Goal: Book appointment/travel/reservation

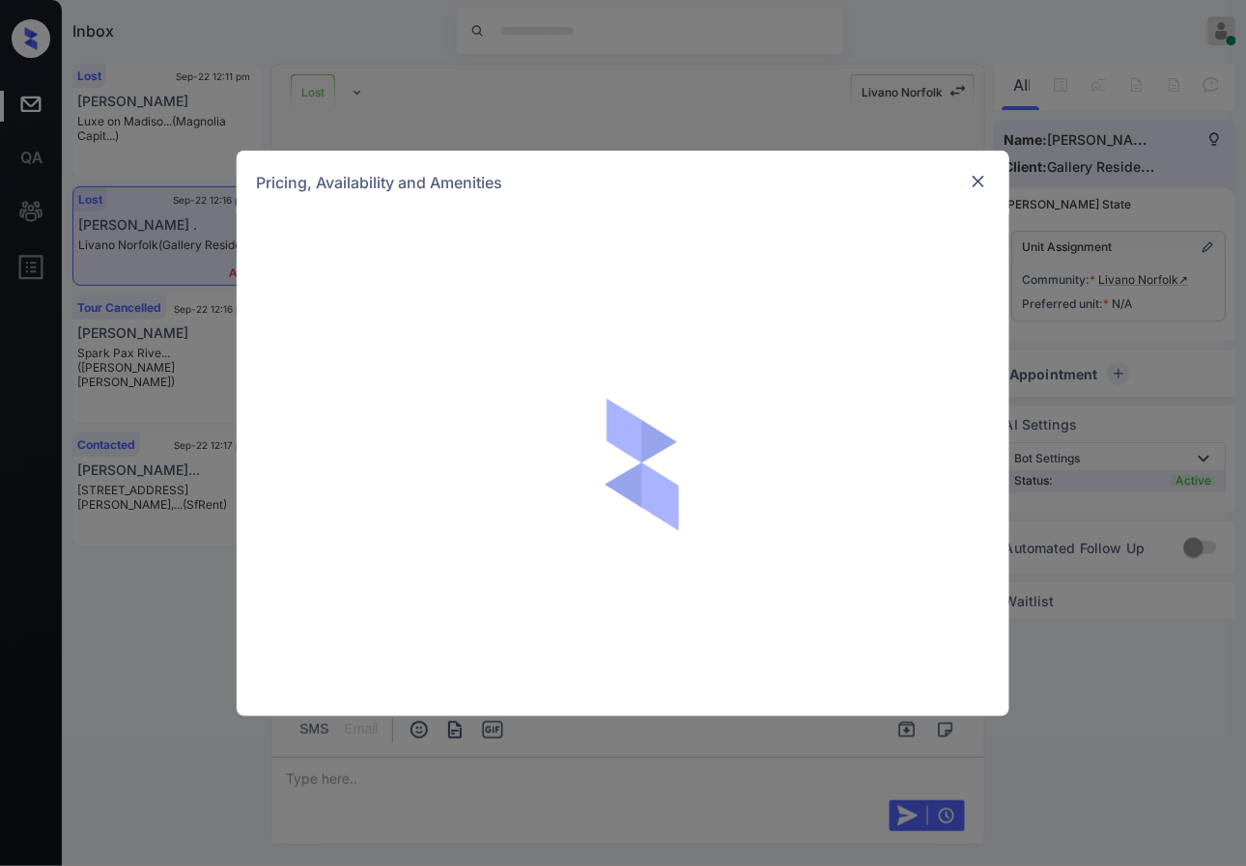
scroll to position [515, 0]
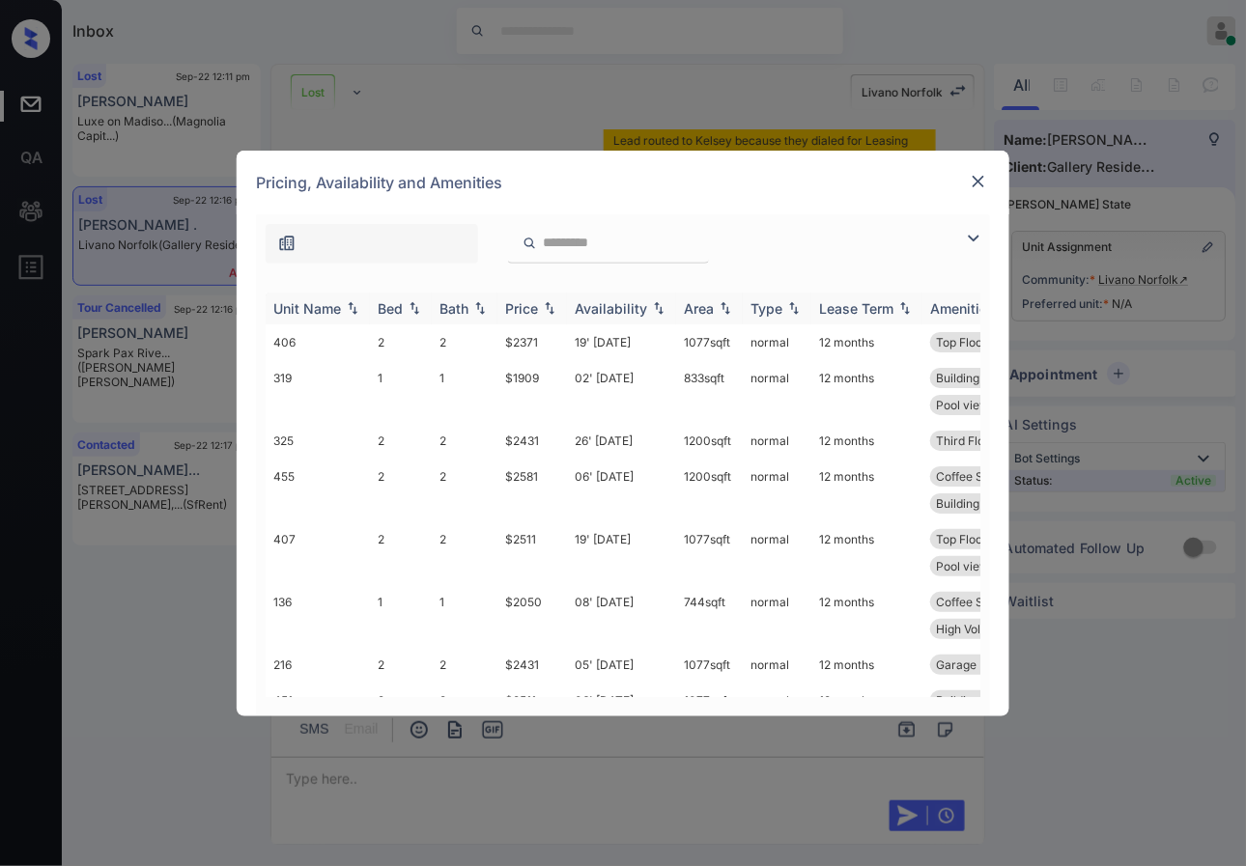
click at [551, 302] on img at bounding box center [549, 308] width 19 height 14
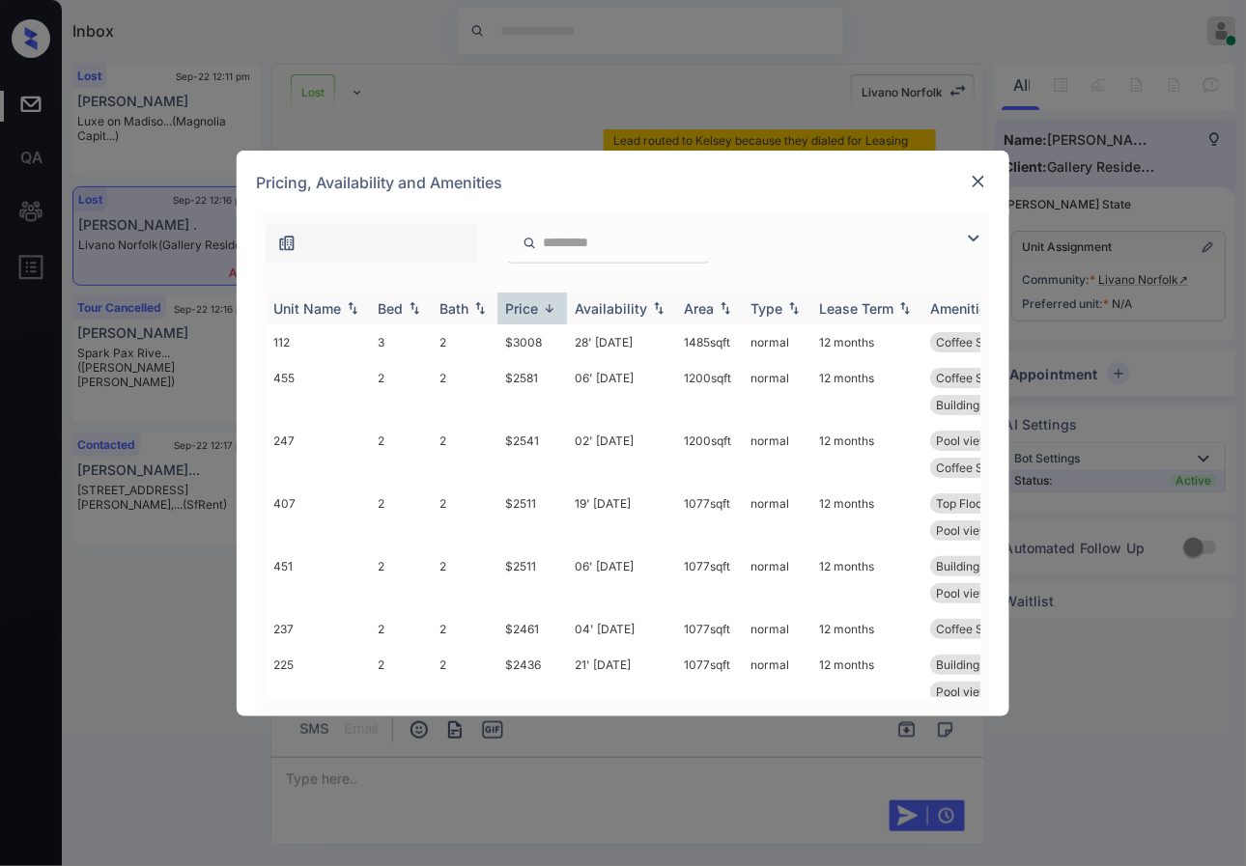
click at [551, 302] on img at bounding box center [549, 308] width 19 height 14
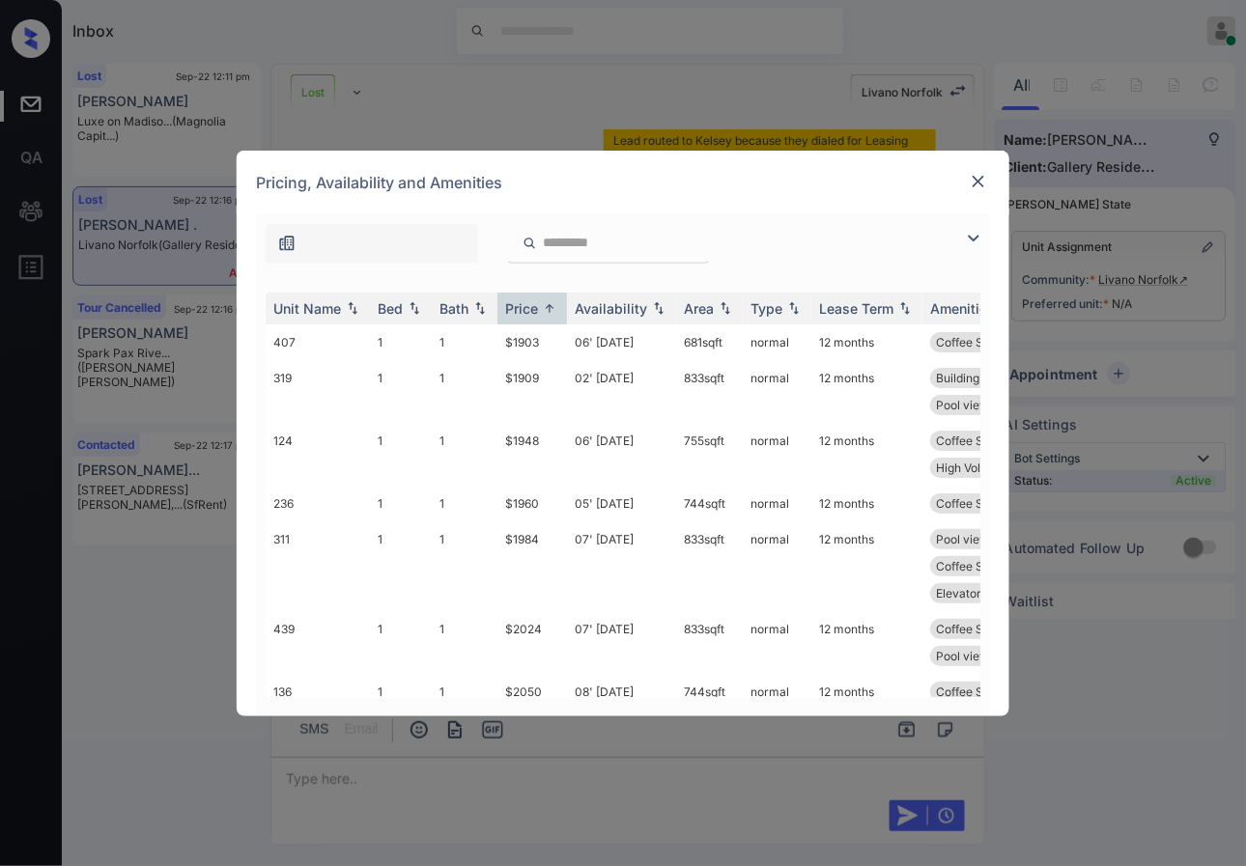
click at [969, 180] on img at bounding box center [978, 181] width 19 height 19
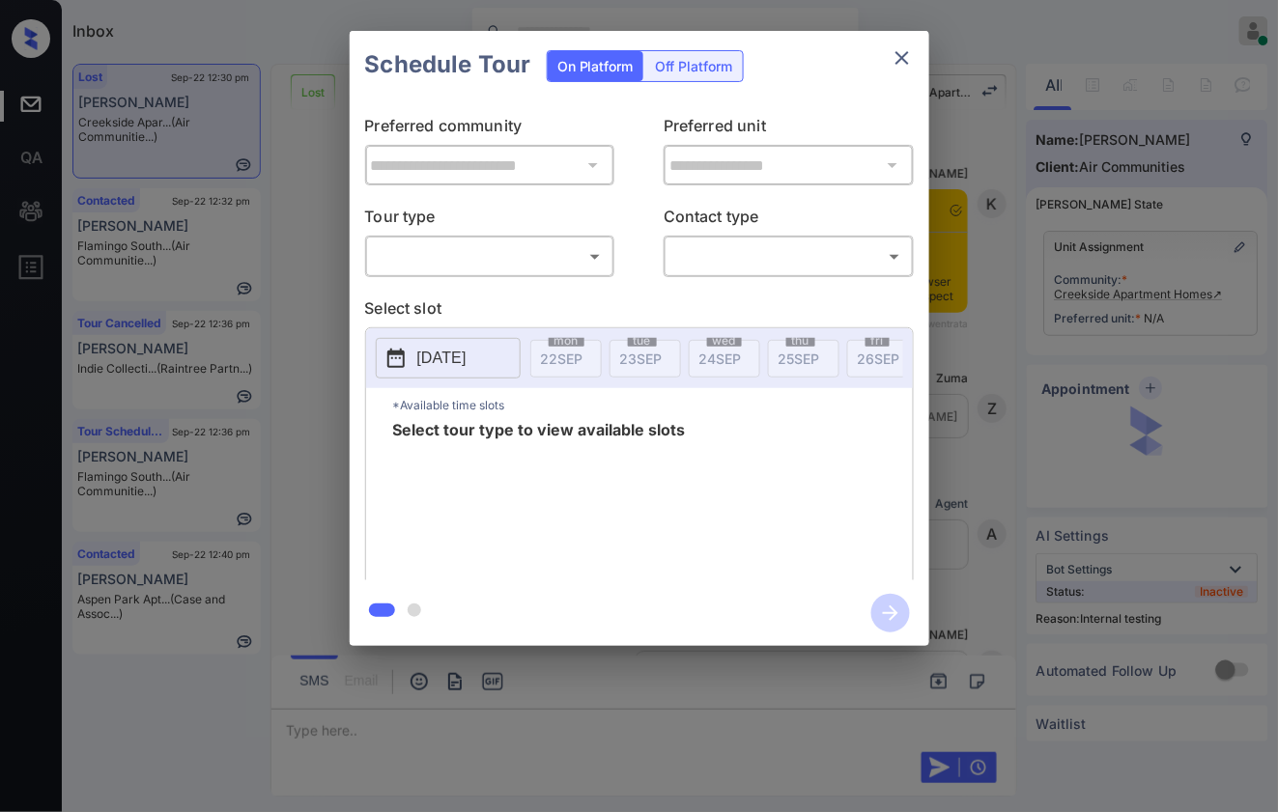
scroll to position [6734, 0]
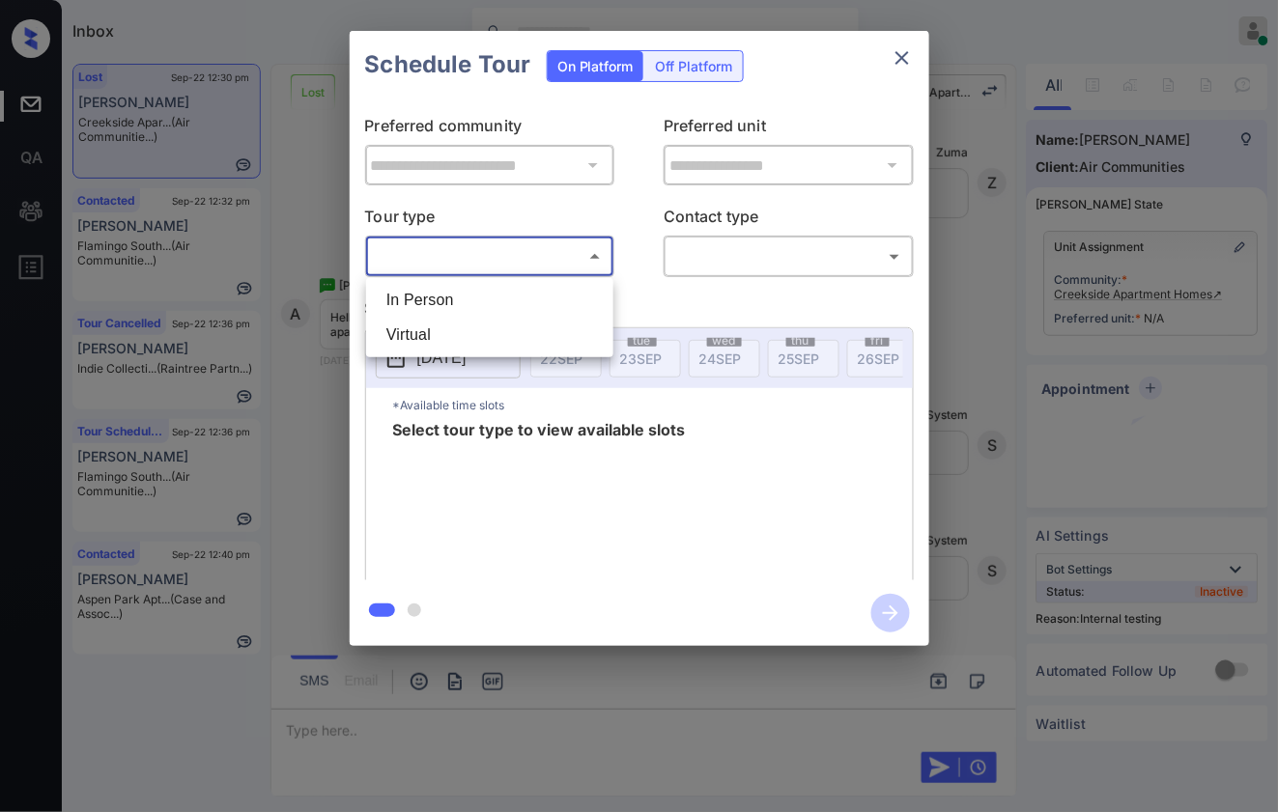
click at [553, 241] on body "Inbox Caroline Dacanay Online Set yourself offline Set yourself on break Profil…" at bounding box center [639, 406] width 1278 height 812
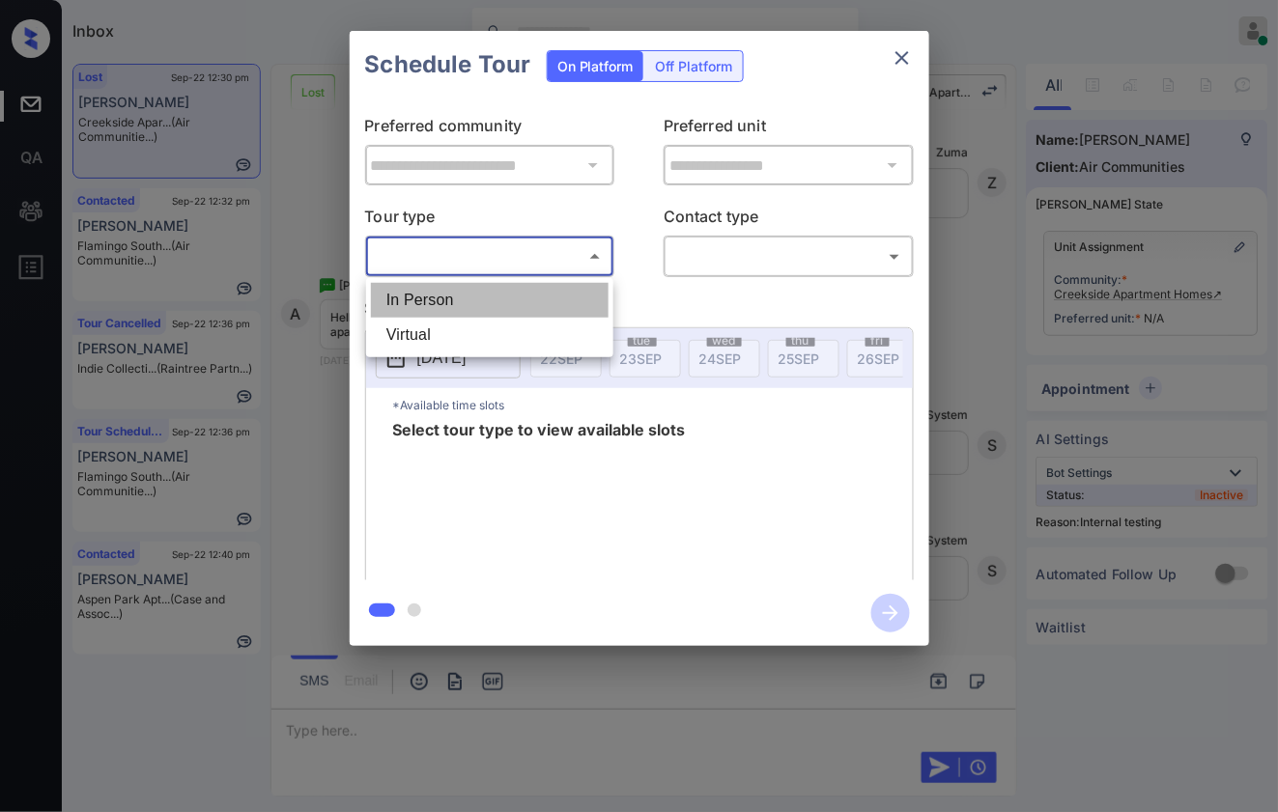
drag, startPoint x: 537, startPoint y: 296, endPoint x: 669, endPoint y: 276, distance: 133.7
click at [537, 297] on li "In Person" at bounding box center [490, 300] width 238 height 35
type input "********"
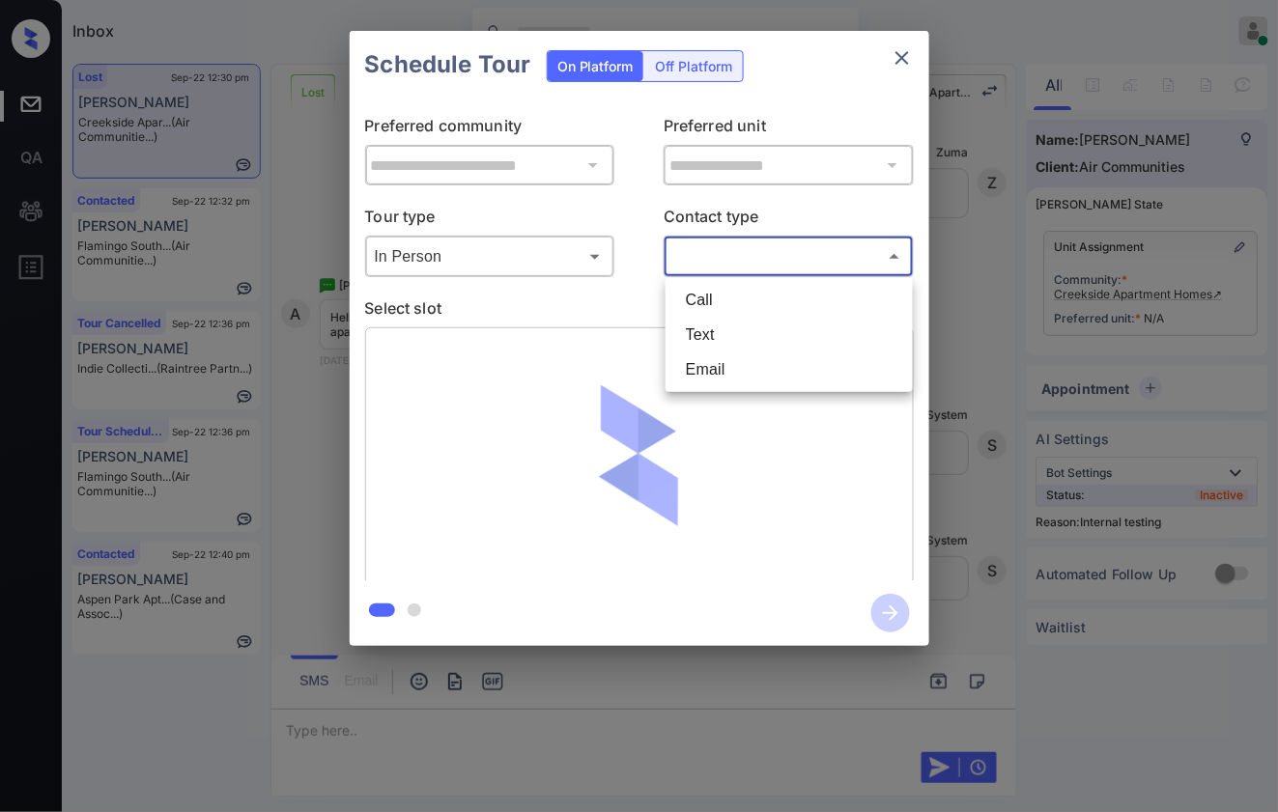
click at [732, 262] on body "Inbox Caroline Dacanay Online Set yourself offline Set yourself on break Profil…" at bounding box center [639, 406] width 1278 height 812
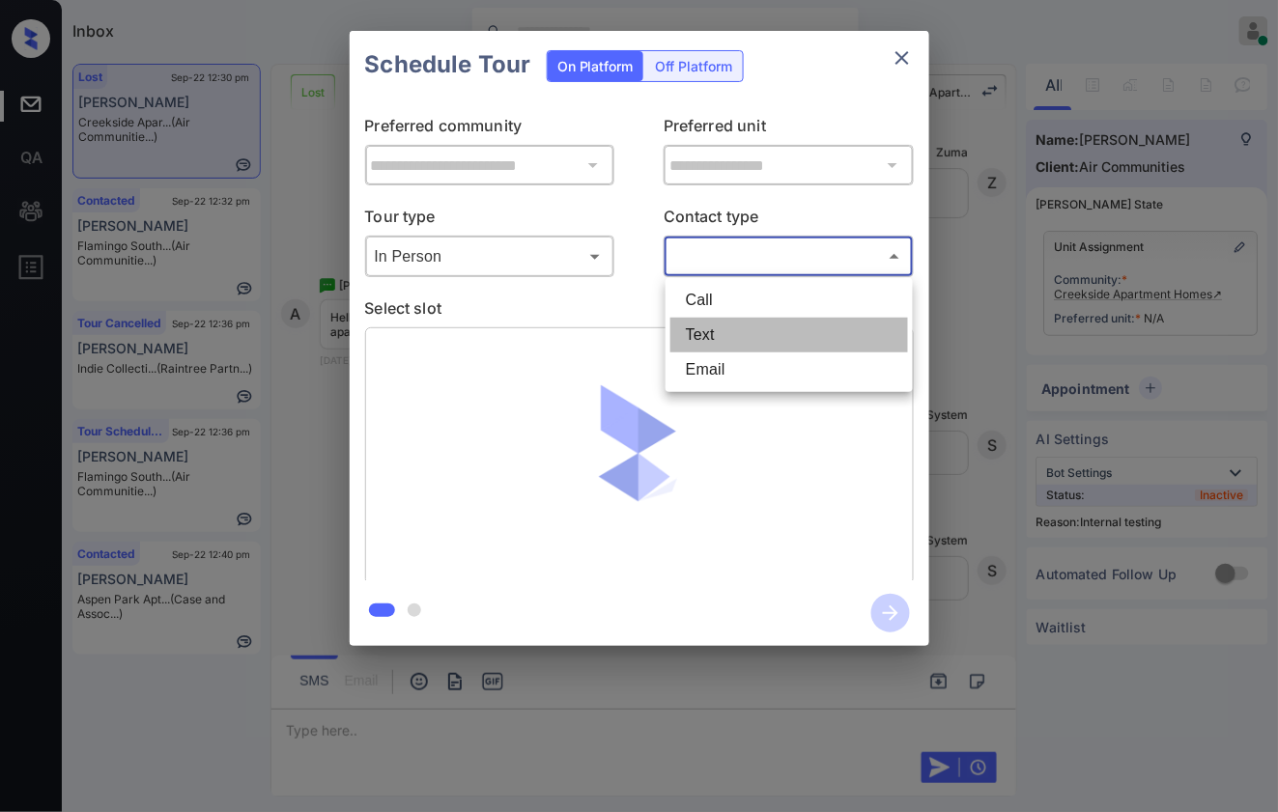
click at [731, 343] on li "Text" at bounding box center [789, 335] width 238 height 35
type input "****"
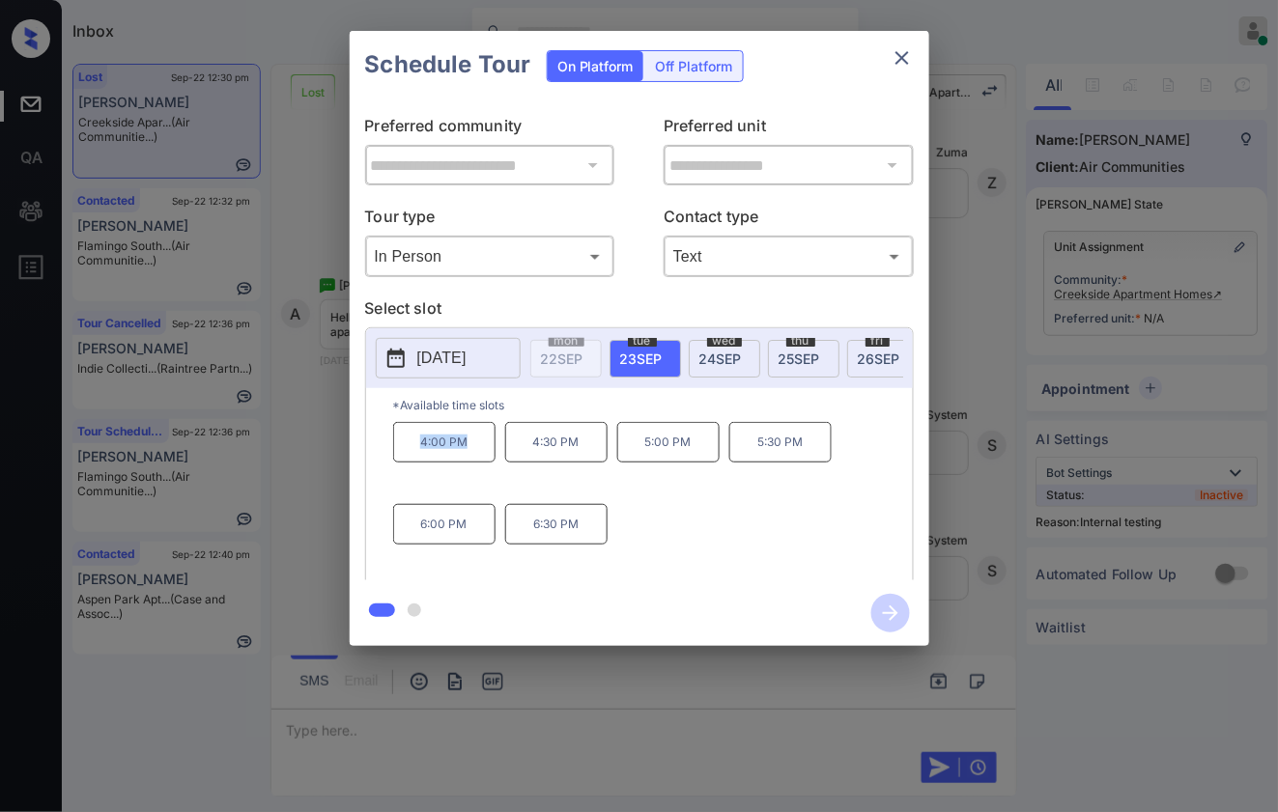
drag, startPoint x: 474, startPoint y: 459, endPoint x: 416, endPoint y: 466, distance: 58.3
click at [416, 463] on p "4:00 PM" at bounding box center [444, 442] width 102 height 41
copy p "4:00 PM"
drag, startPoint x: 708, startPoint y: 459, endPoint x: 638, endPoint y: 459, distance: 69.5
click at [638, 459] on p "5:00 PM" at bounding box center [668, 442] width 102 height 41
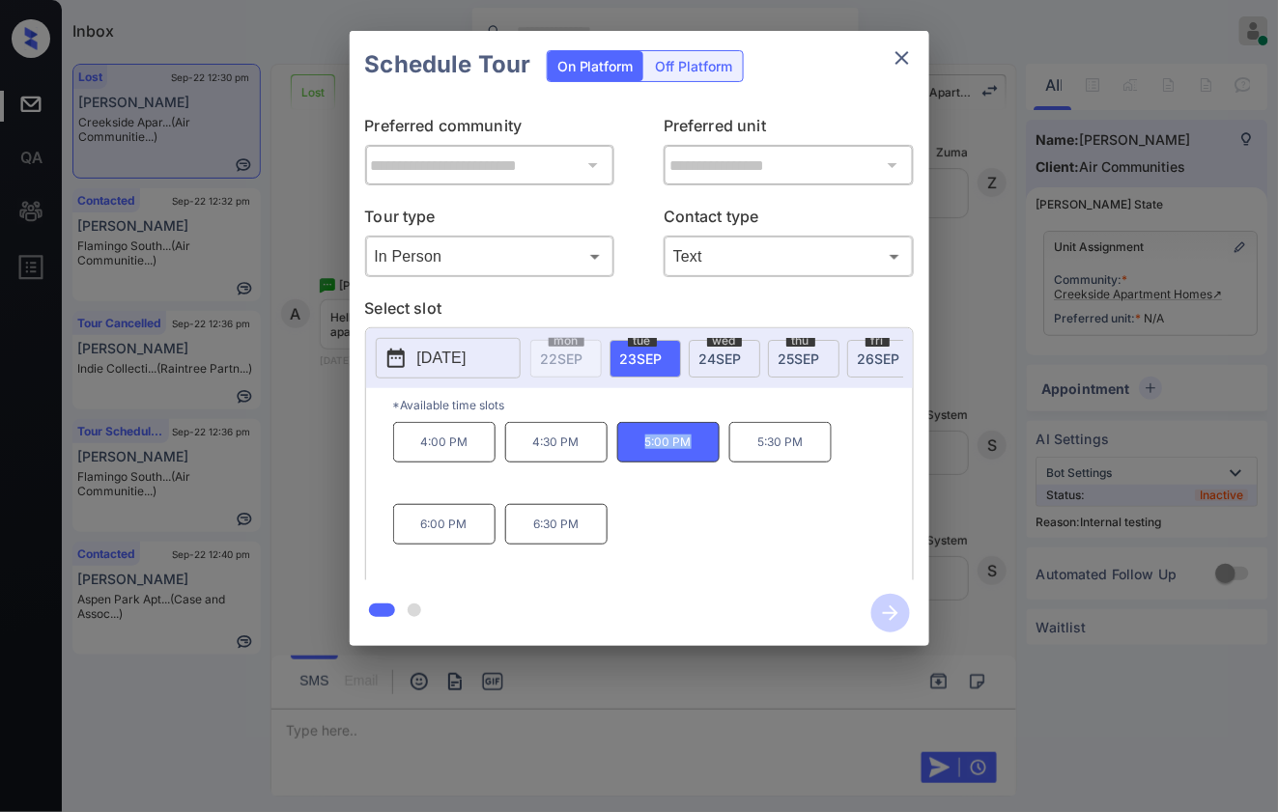
copy p "5:00 PM"
drag, startPoint x: 602, startPoint y: 547, endPoint x: 437, endPoint y: 538, distance: 165.4
click at [577, 544] on p "6:30 PM" at bounding box center [556, 524] width 102 height 41
drag, startPoint x: 479, startPoint y: 538, endPoint x: 416, endPoint y: 539, distance: 62.8
click at [416, 539] on p "6:00 PM" at bounding box center [444, 524] width 102 height 41
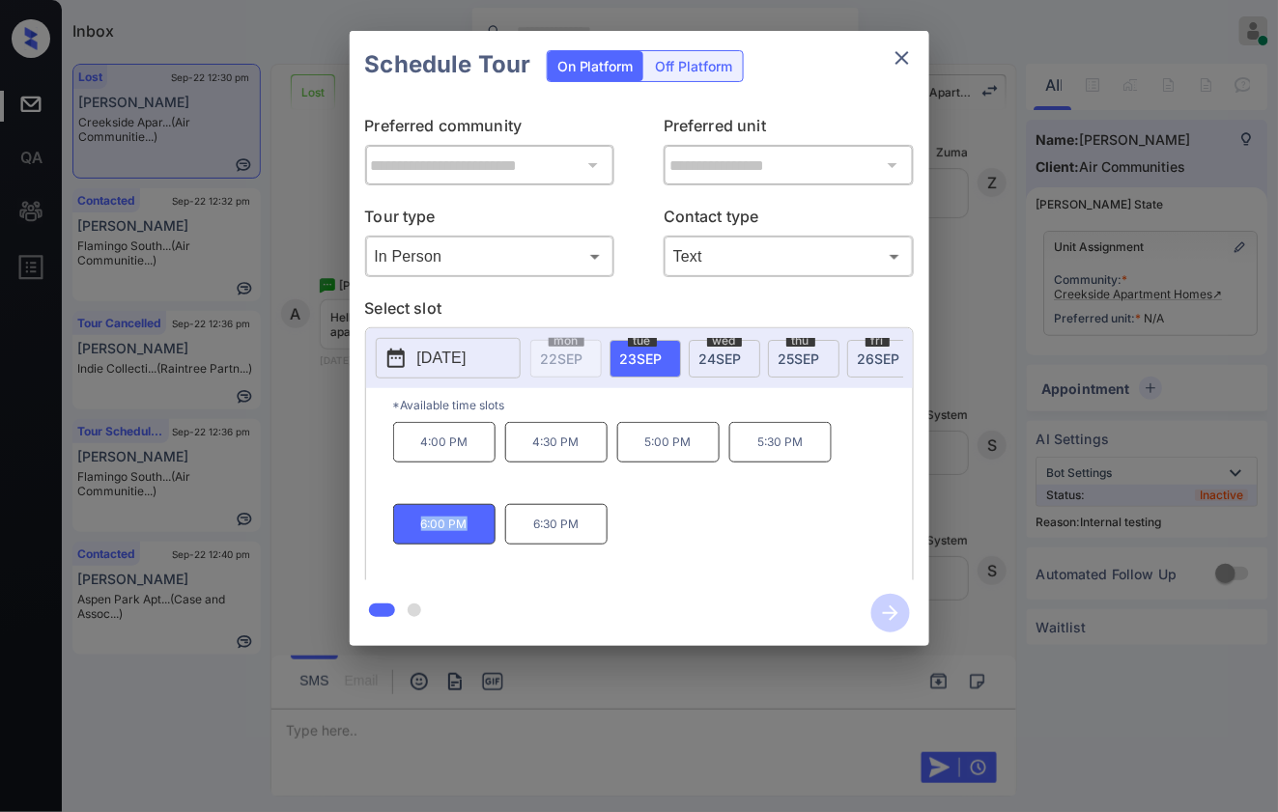
copy p "6:00 PM"
click at [469, 727] on div at bounding box center [639, 406] width 1278 height 812
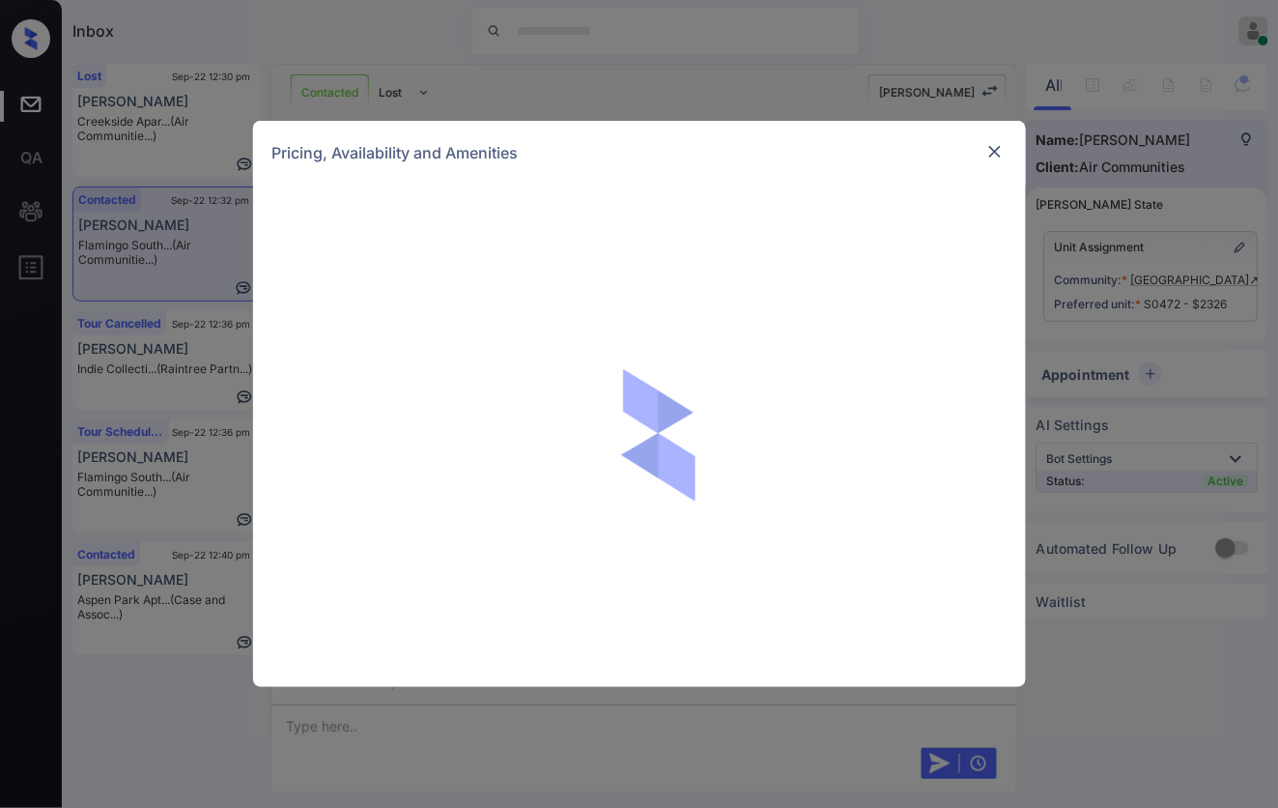
scroll to position [3299, 0]
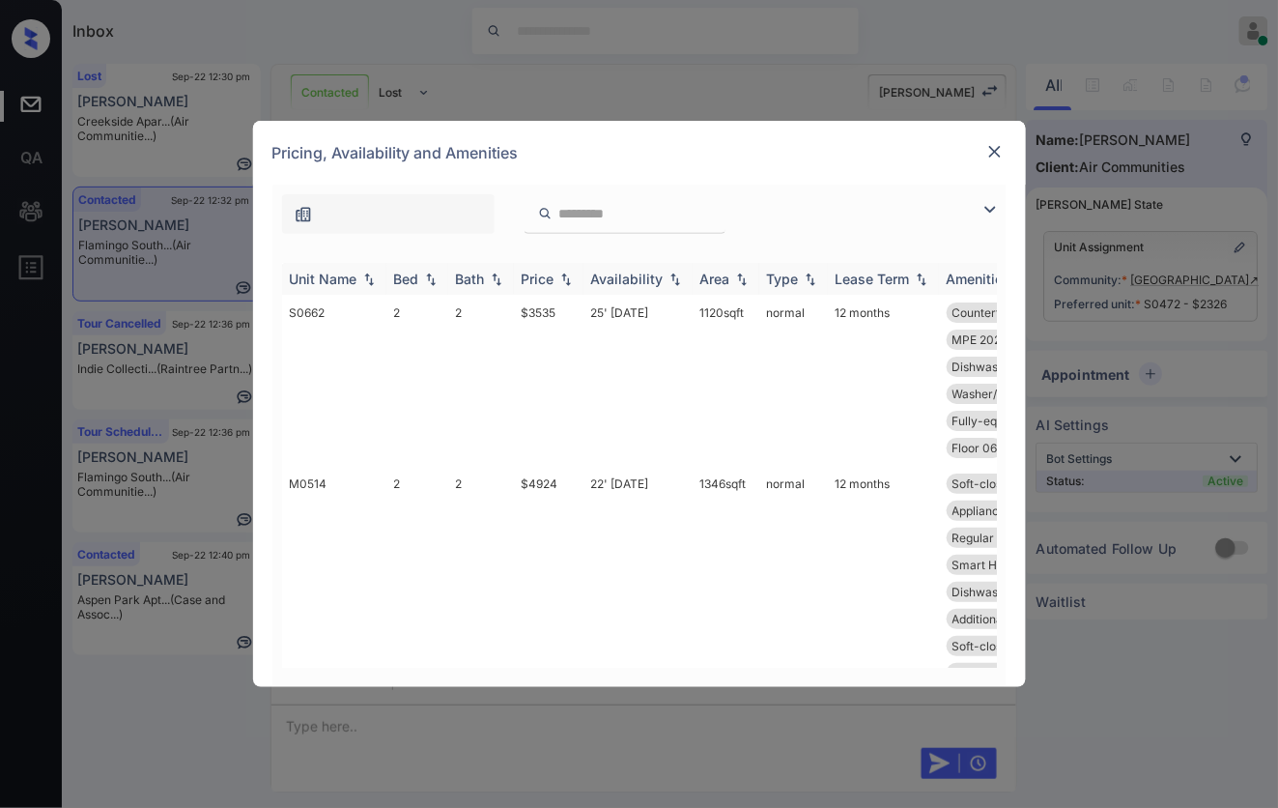
click at [566, 280] on img at bounding box center [565, 279] width 19 height 14
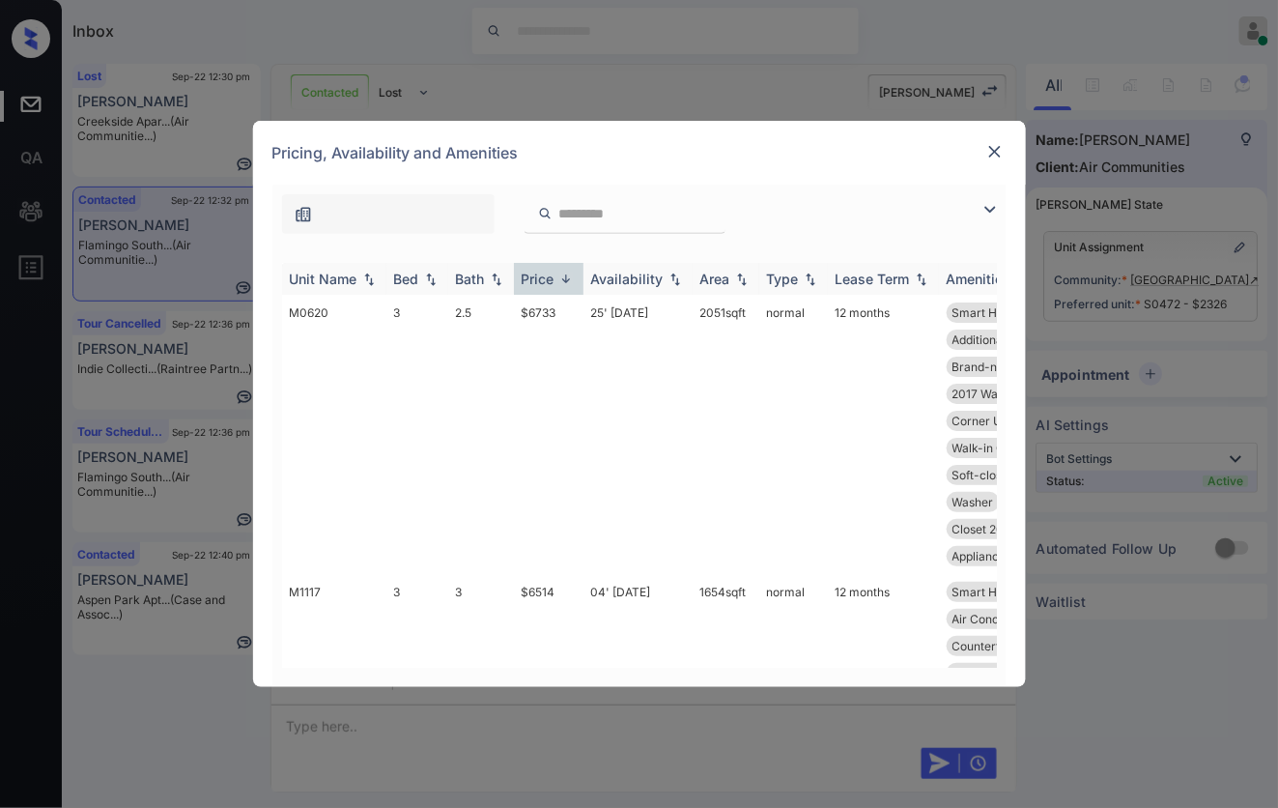
click at [566, 280] on img at bounding box center [565, 278] width 19 height 14
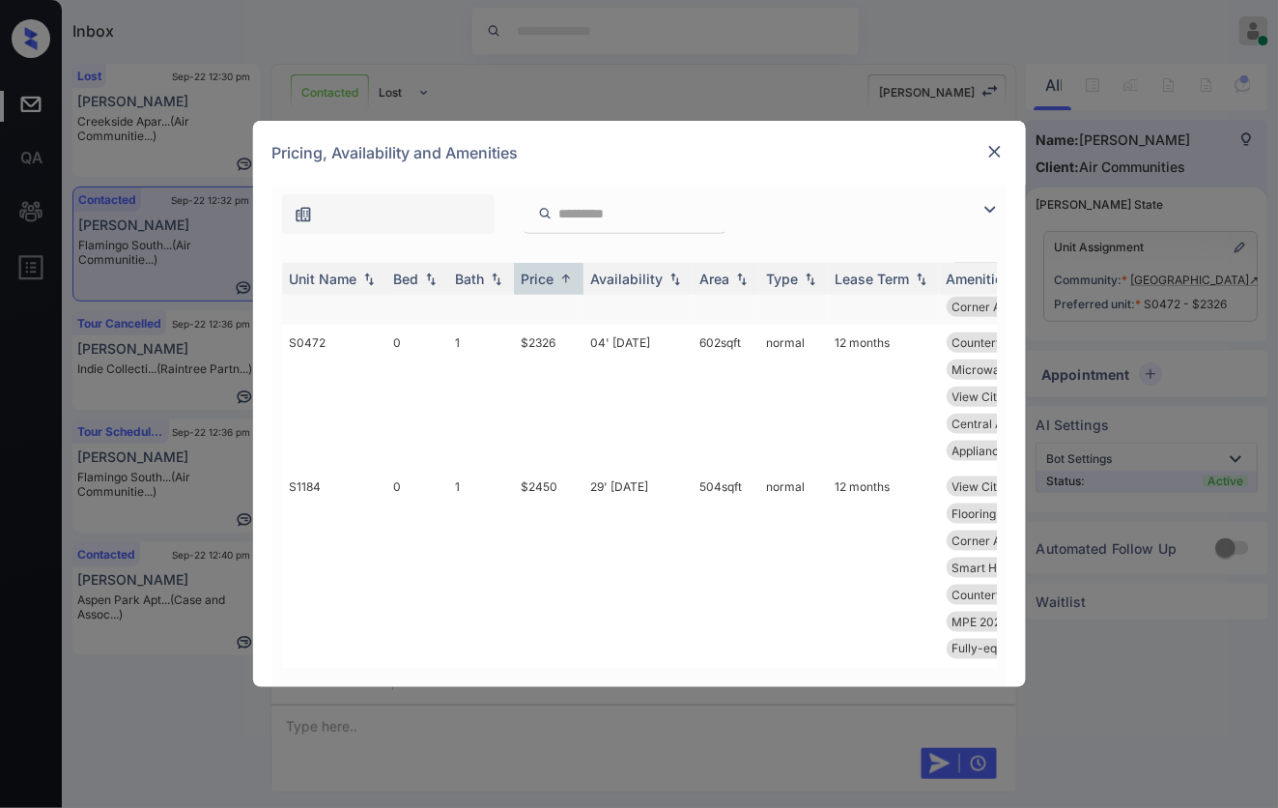
scroll to position [0, 0]
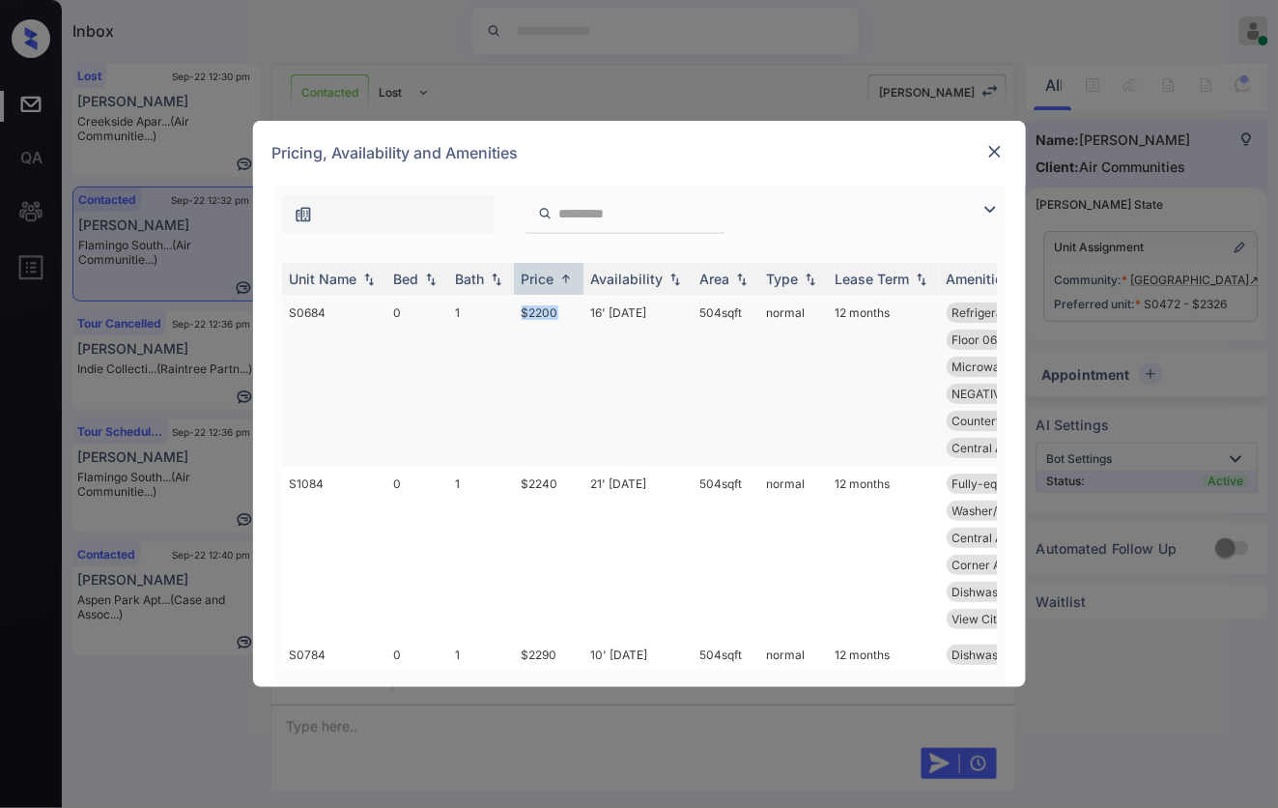
drag, startPoint x: 575, startPoint y: 309, endPoint x: 514, endPoint y: 307, distance: 60.9
click at [514, 307] on td "$2200" at bounding box center [549, 380] width 70 height 171
copy td "$2200"
click at [584, 315] on td "16' Sep 25" at bounding box center [637, 380] width 109 height 171
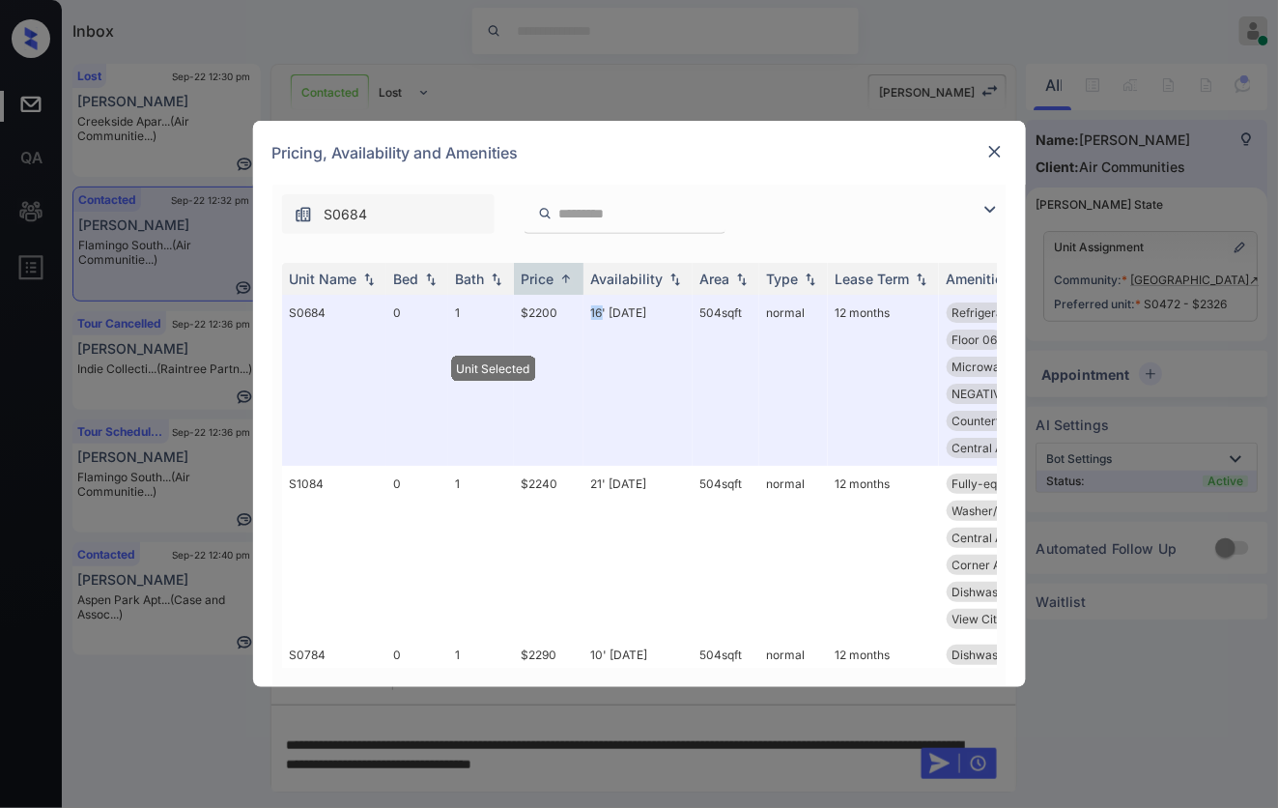
click at [1003, 148] on img at bounding box center [994, 151] width 19 height 19
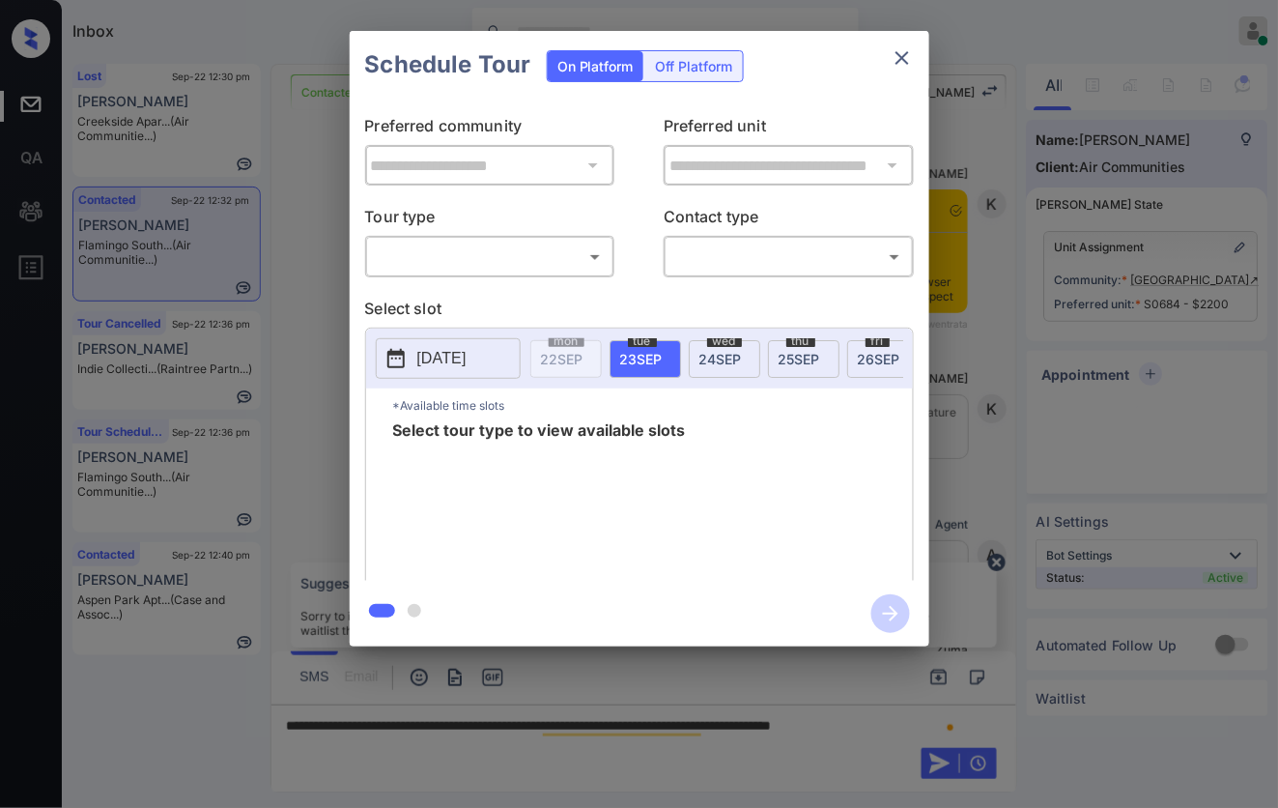
scroll to position [3667, 0]
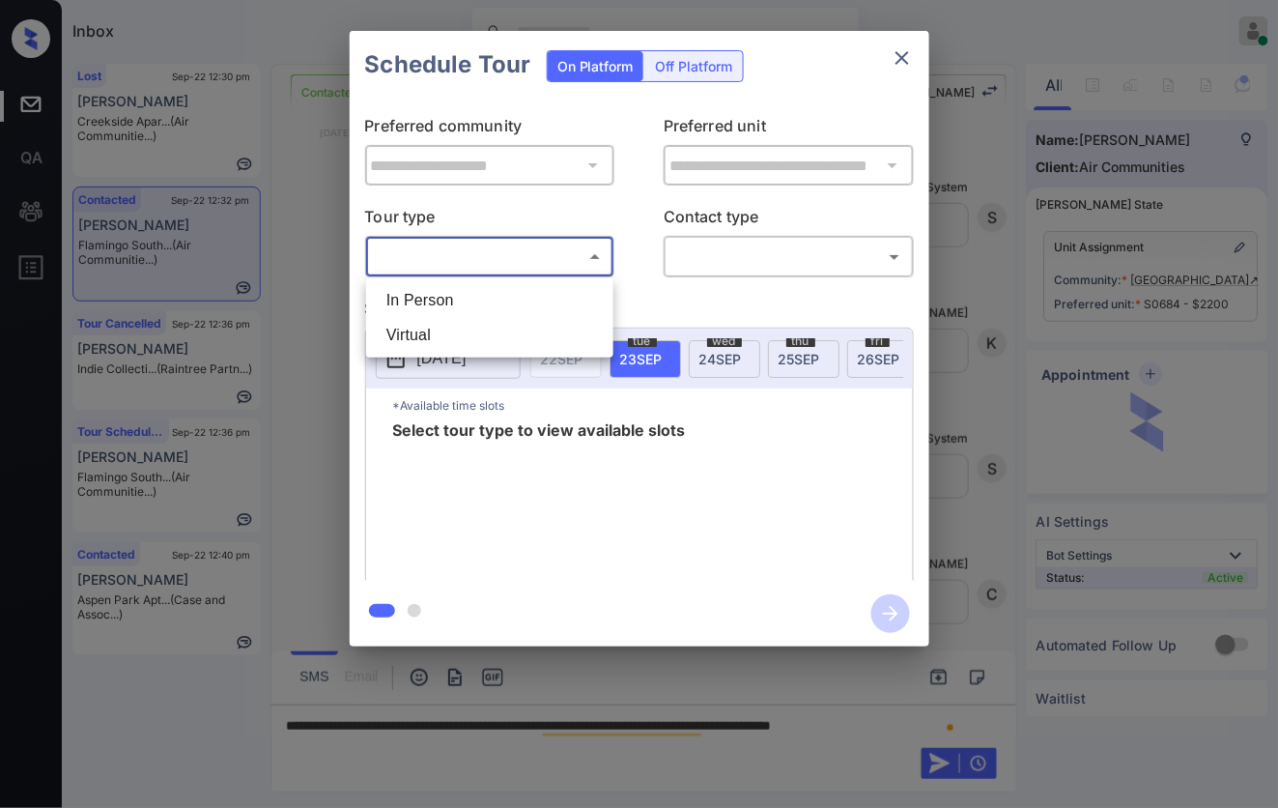
click at [575, 263] on body "Inbox Caroline Dacanay Online Set yourself offline Set yourself on break Profil…" at bounding box center [639, 404] width 1278 height 808
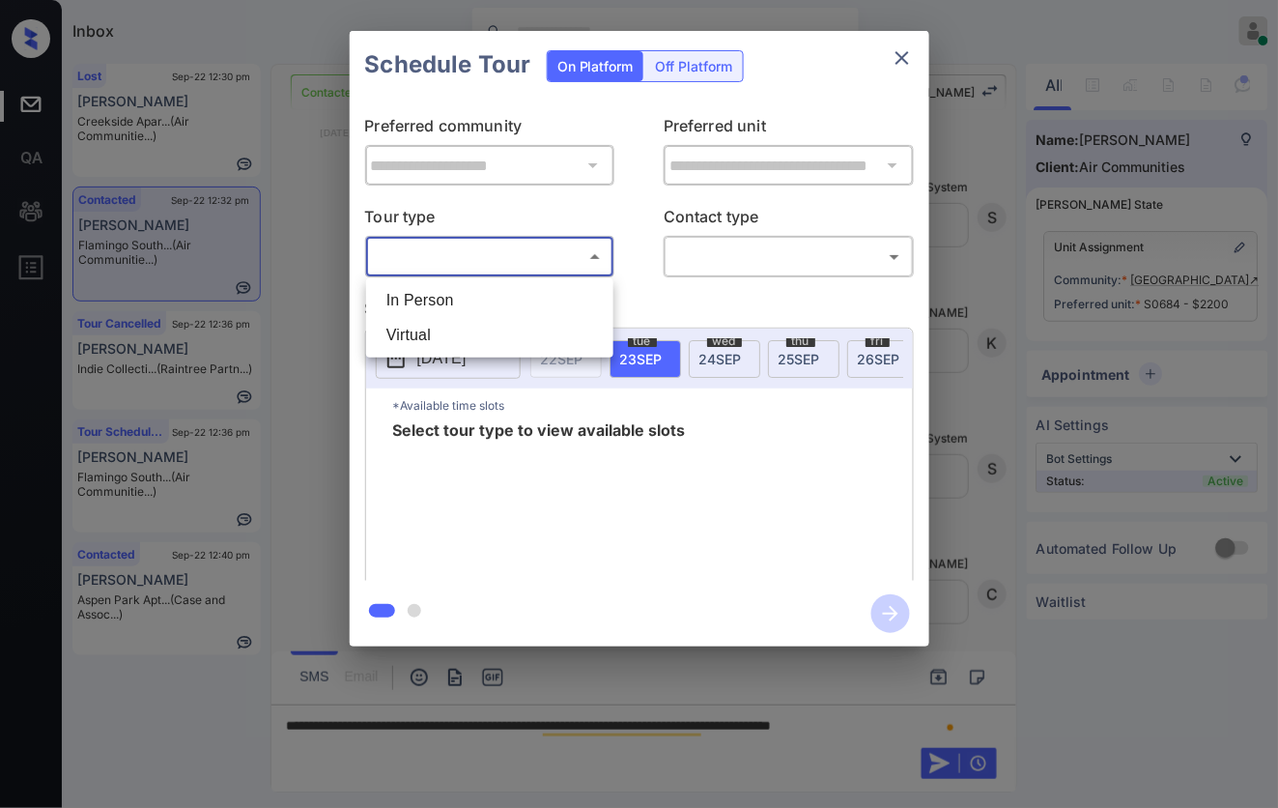
click at [573, 307] on li "In Person" at bounding box center [490, 300] width 238 height 35
type input "********"
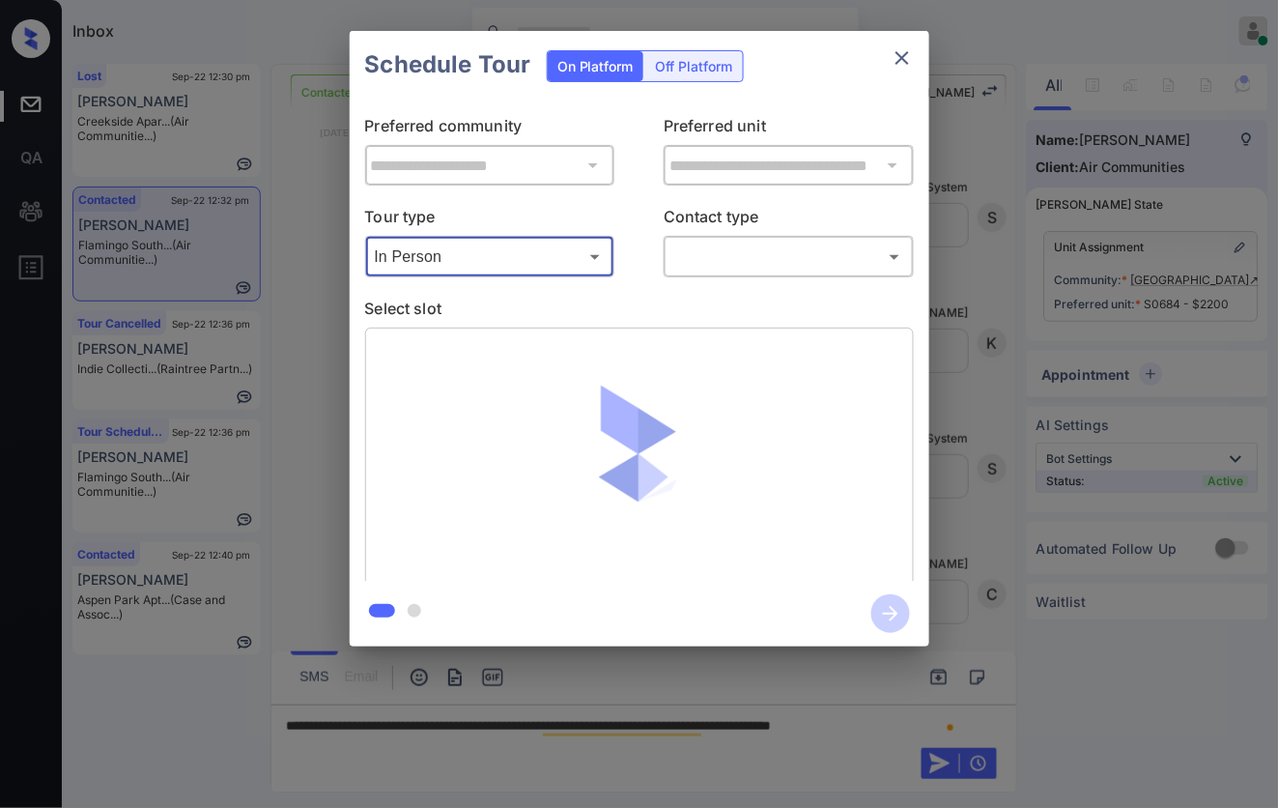
click at [729, 246] on body "Inbox Caroline Dacanay Online Set yourself offline Set yourself on break Profil…" at bounding box center [639, 404] width 1278 height 808
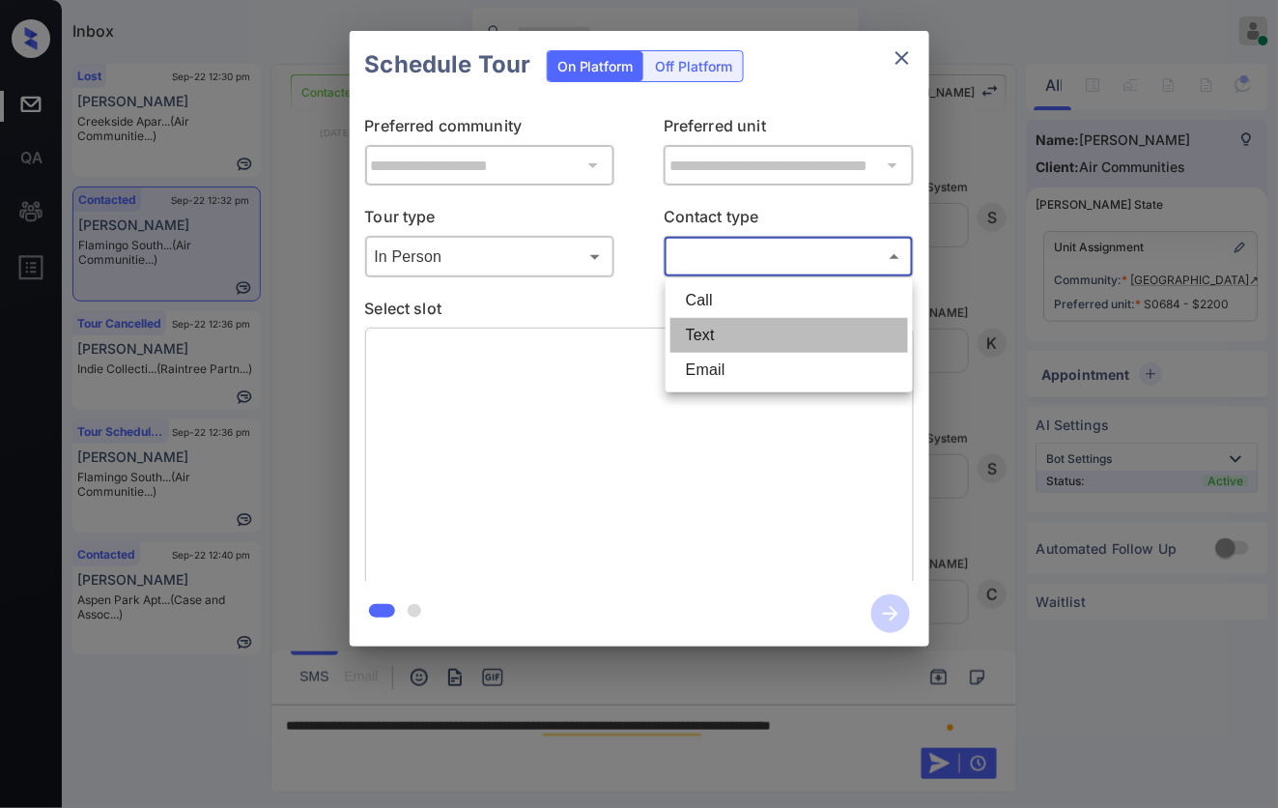
click at [737, 345] on li "Text" at bounding box center [789, 335] width 238 height 35
type input "****"
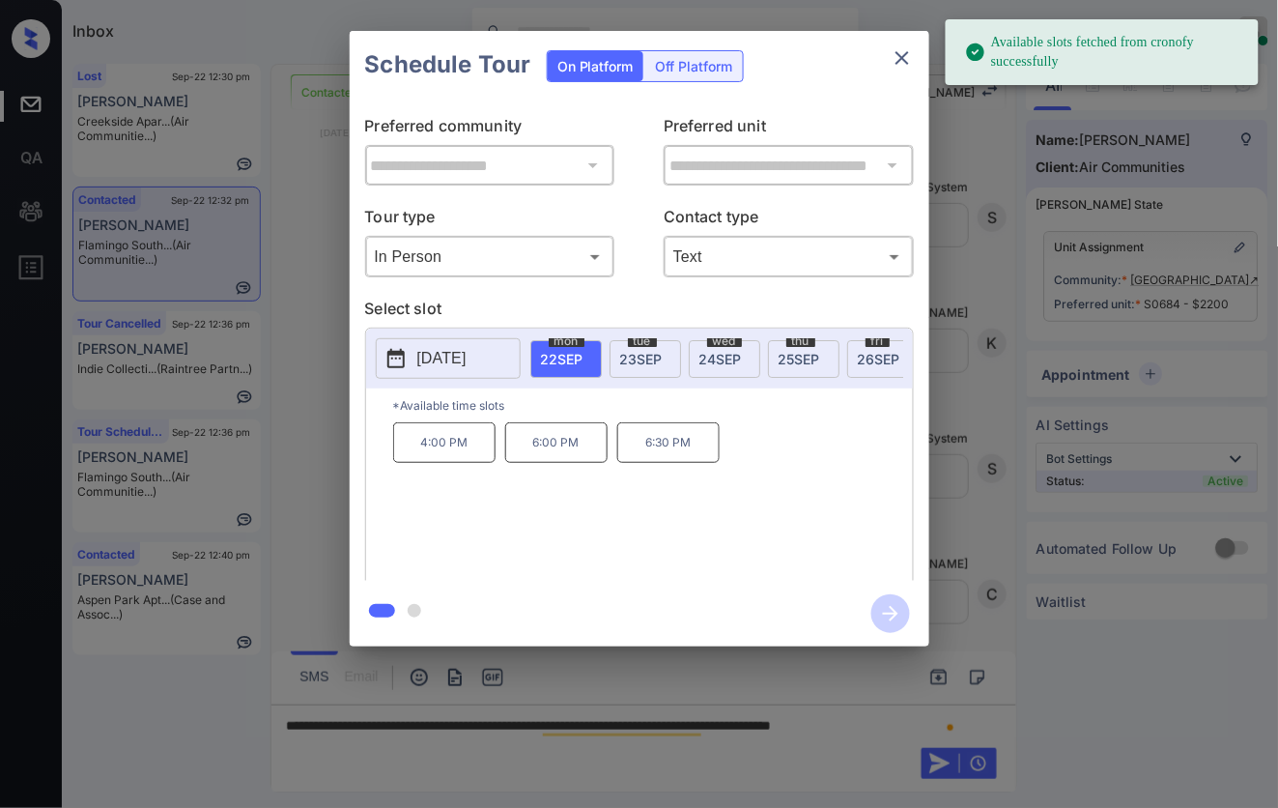
click at [467, 368] on p "[DATE]" at bounding box center [441, 358] width 49 height 23
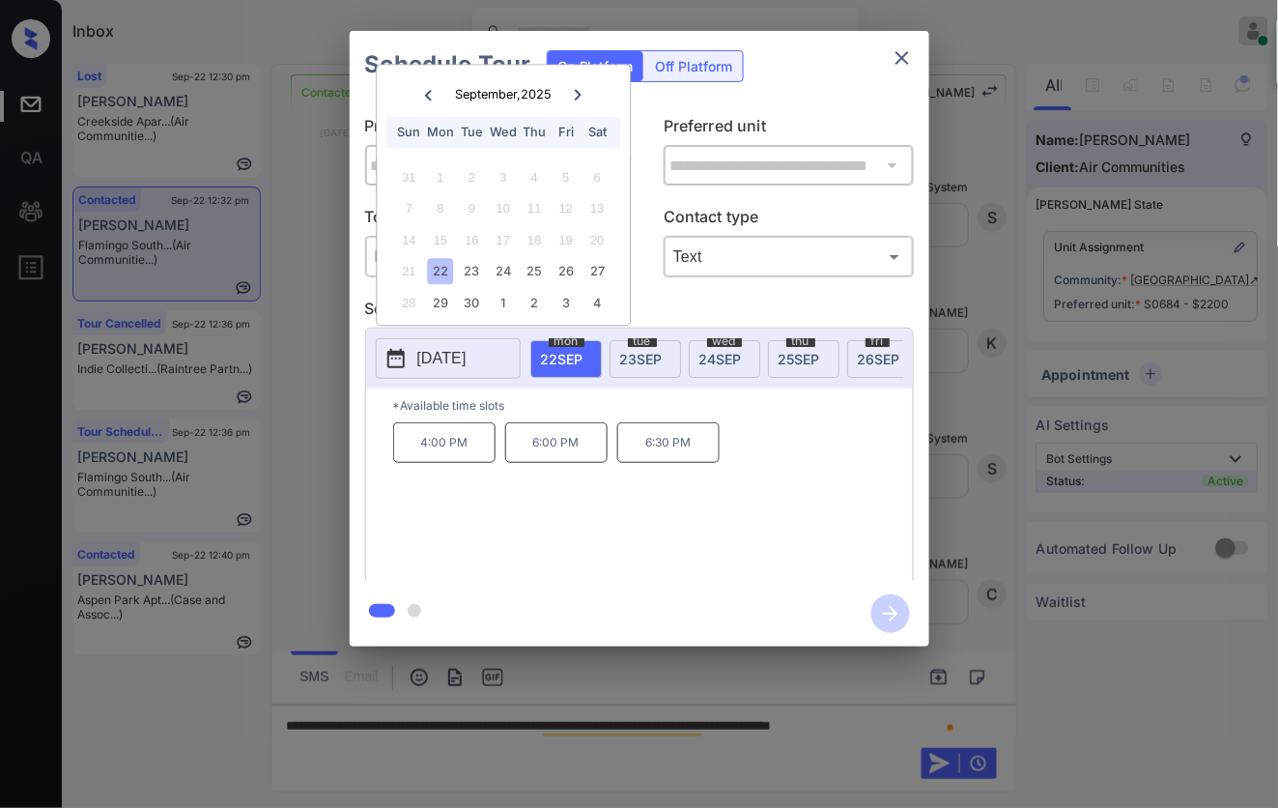
click at [581, 90] on icon at bounding box center [579, 95] width 12 height 12
click at [435, 89] on icon at bounding box center [429, 95] width 12 height 12
click at [447, 306] on div "29" at bounding box center [440, 303] width 26 height 26
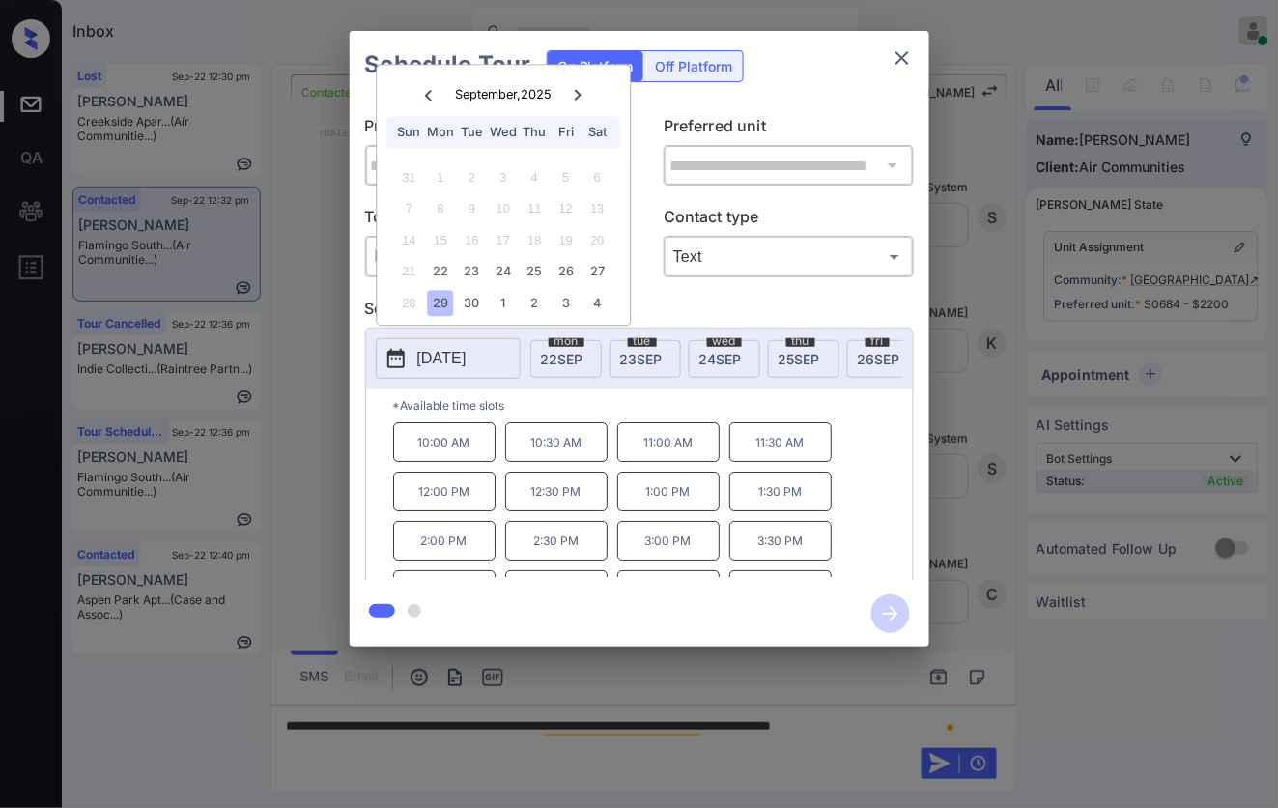
click at [586, 90] on div at bounding box center [578, 94] width 26 height 24
click at [440, 210] on div "6" at bounding box center [440, 209] width 26 height 26
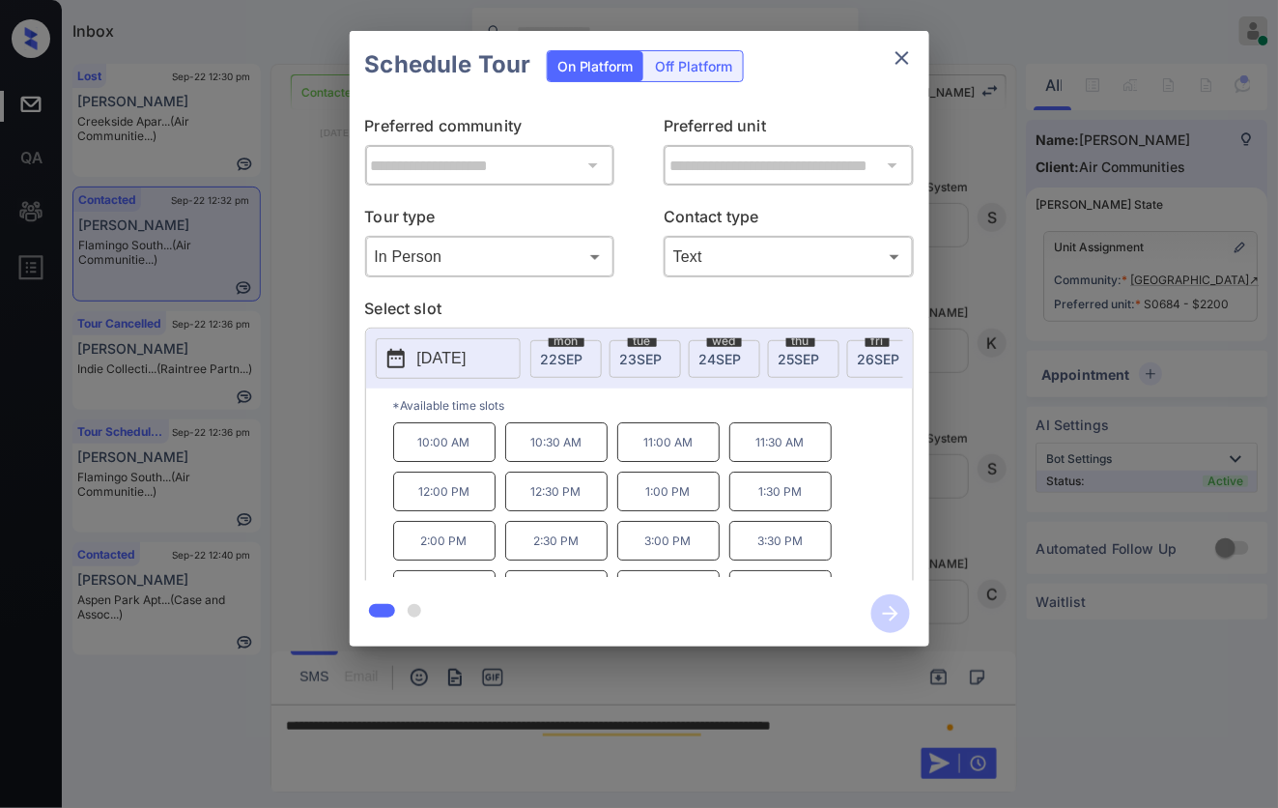
click at [299, 452] on div "**********" at bounding box center [639, 338] width 1278 height 677
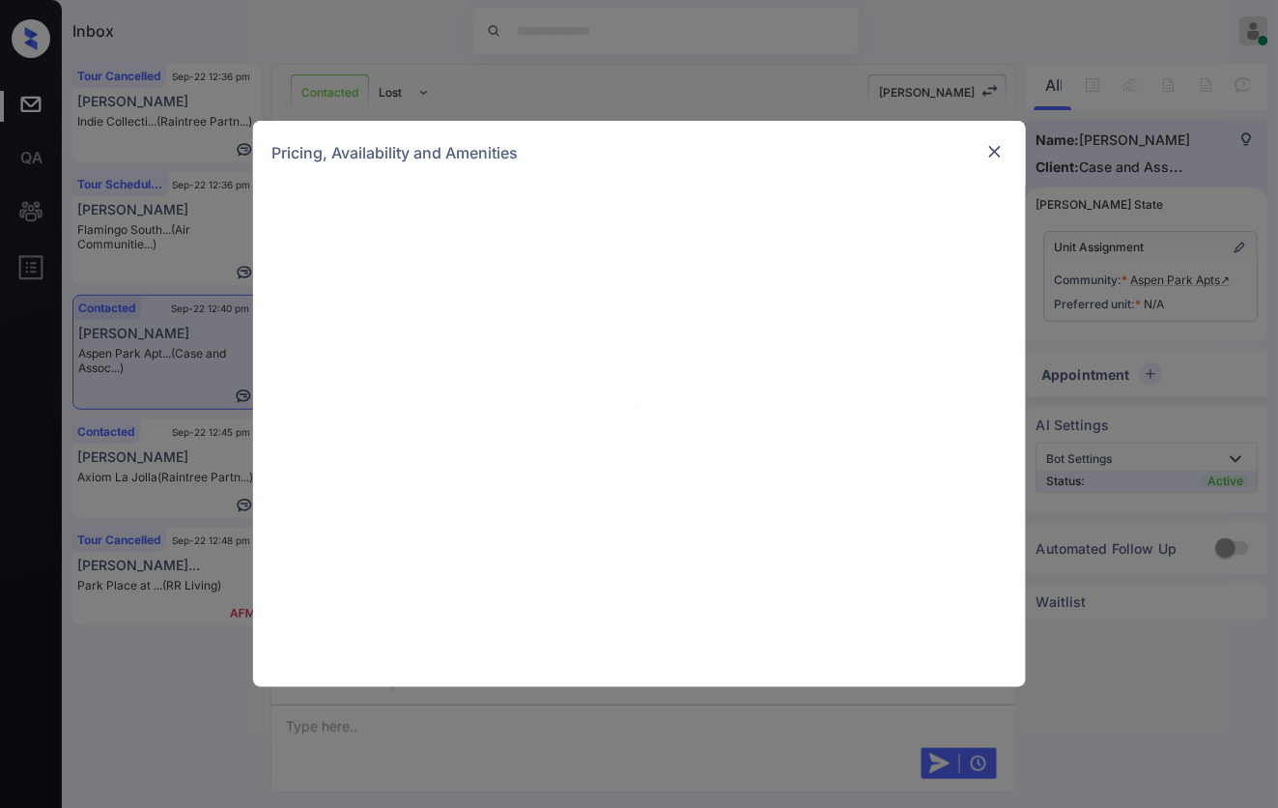
scroll to position [1954, 0]
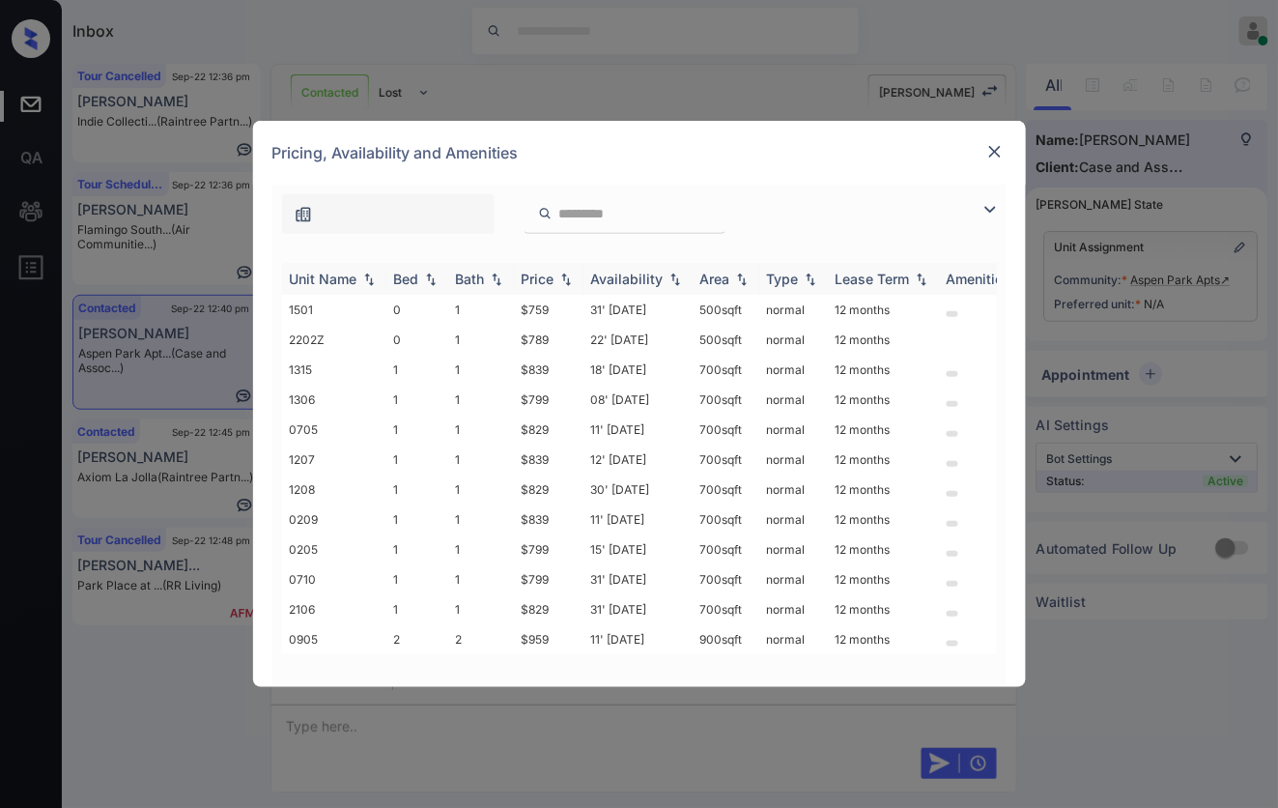
click at [566, 280] on img at bounding box center [565, 279] width 19 height 14
click at [566, 280] on img at bounding box center [565, 278] width 19 height 14
drag, startPoint x: 560, startPoint y: 339, endPoint x: 522, endPoint y: 336, distance: 38.7
click at [522, 336] on td "$789" at bounding box center [549, 340] width 70 height 30
copy td "$789"
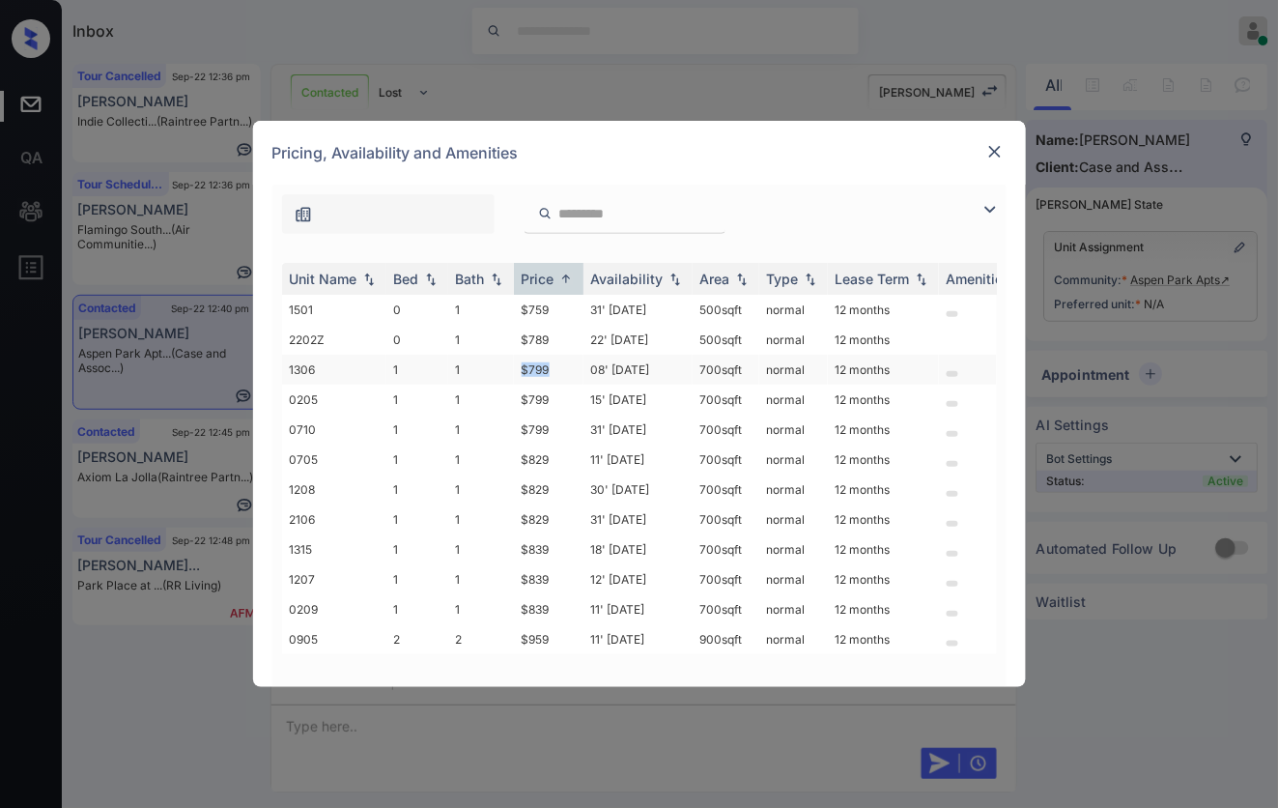
drag, startPoint x: 563, startPoint y: 363, endPoint x: 522, endPoint y: 360, distance: 41.6
click at [522, 360] on td "$799" at bounding box center [549, 370] width 70 height 30
click at [549, 331] on td "$789" at bounding box center [549, 340] width 70 height 30
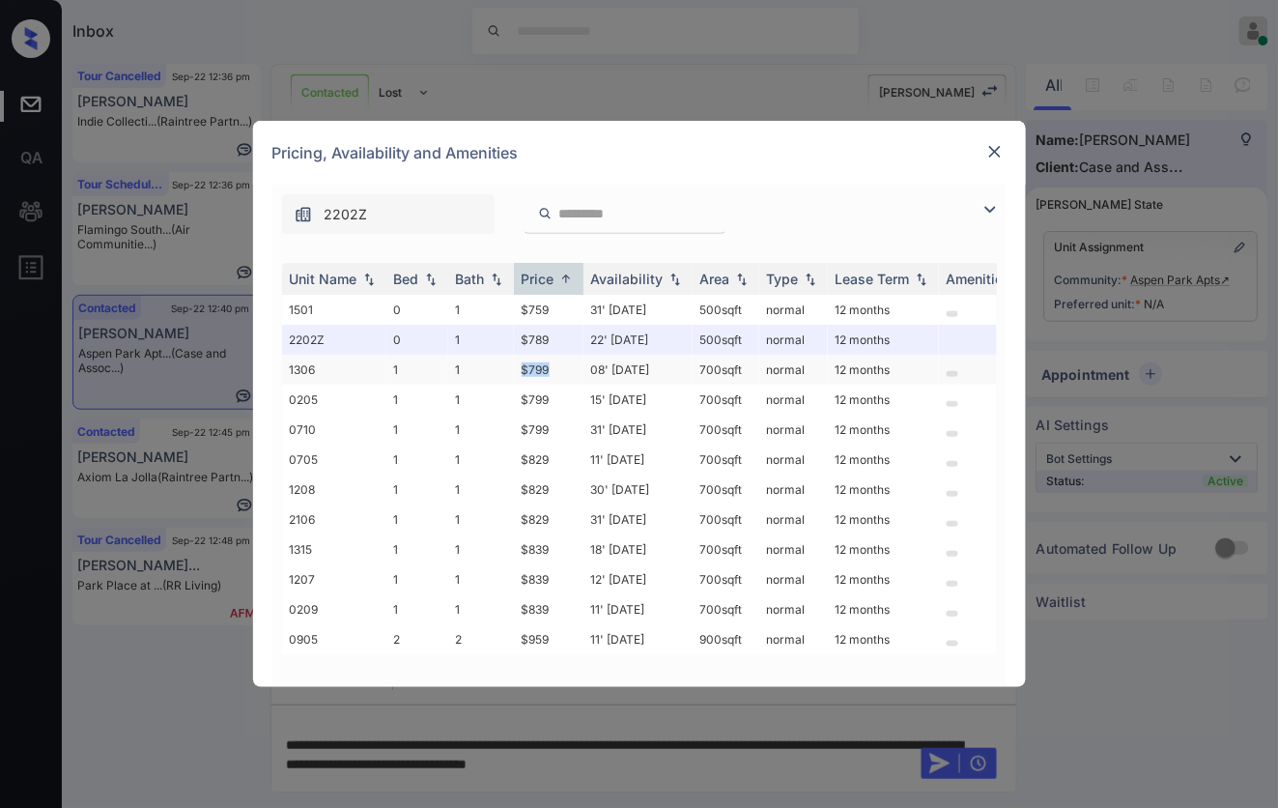
drag, startPoint x: 560, startPoint y: 365, endPoint x: 524, endPoint y: 364, distance: 36.7
click at [524, 364] on td "$799" at bounding box center [549, 370] width 70 height 30
copy td "$799"
click at [996, 151] on img at bounding box center [994, 151] width 19 height 19
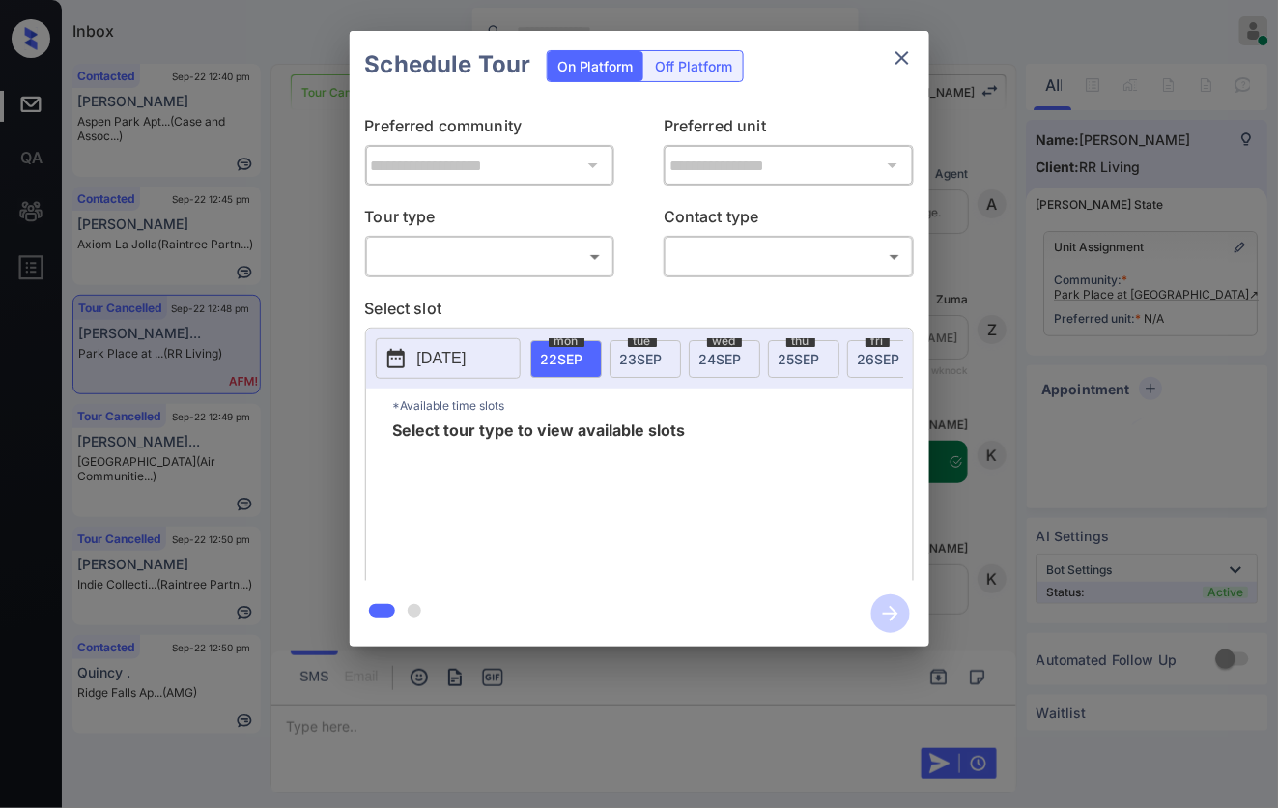
scroll to position [3876, 0]
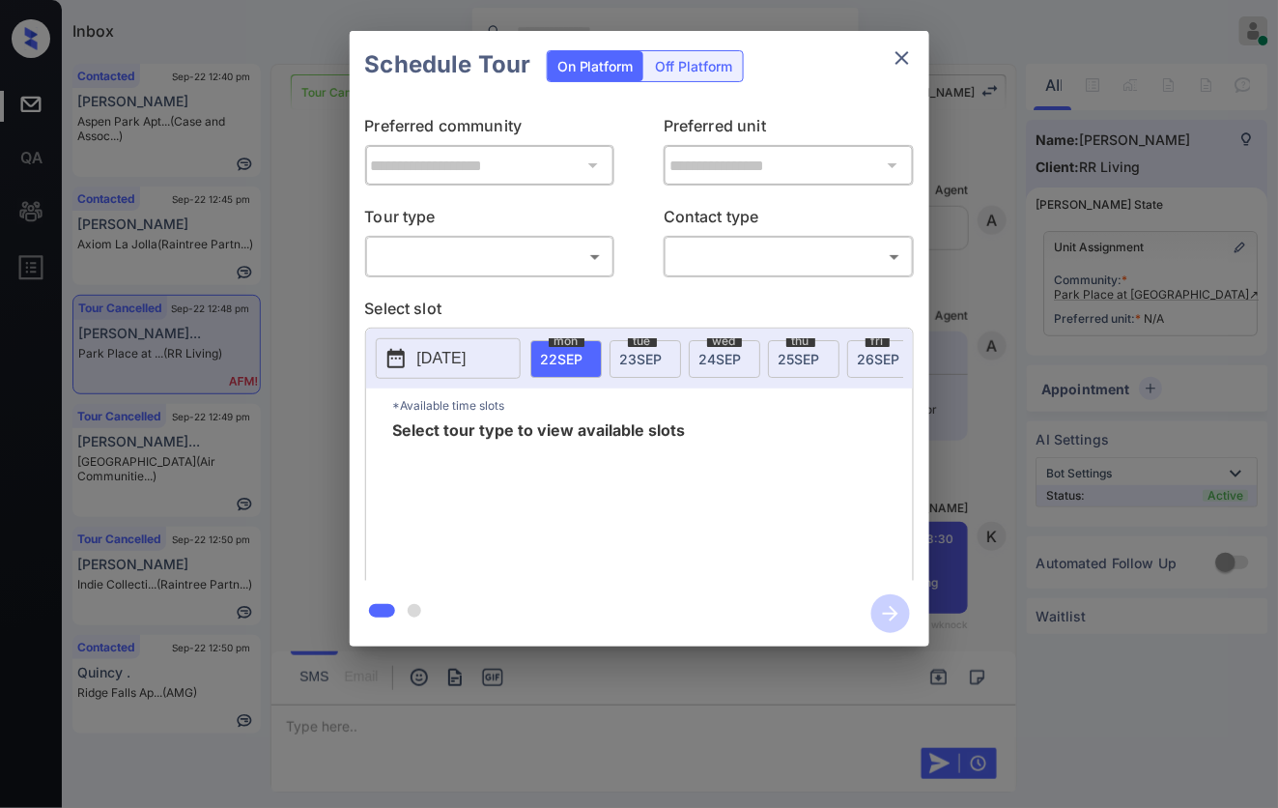
click at [595, 247] on body "Inbox [PERSON_NAME] Online Set yourself offline Set yourself on break Profile S…" at bounding box center [639, 404] width 1278 height 808
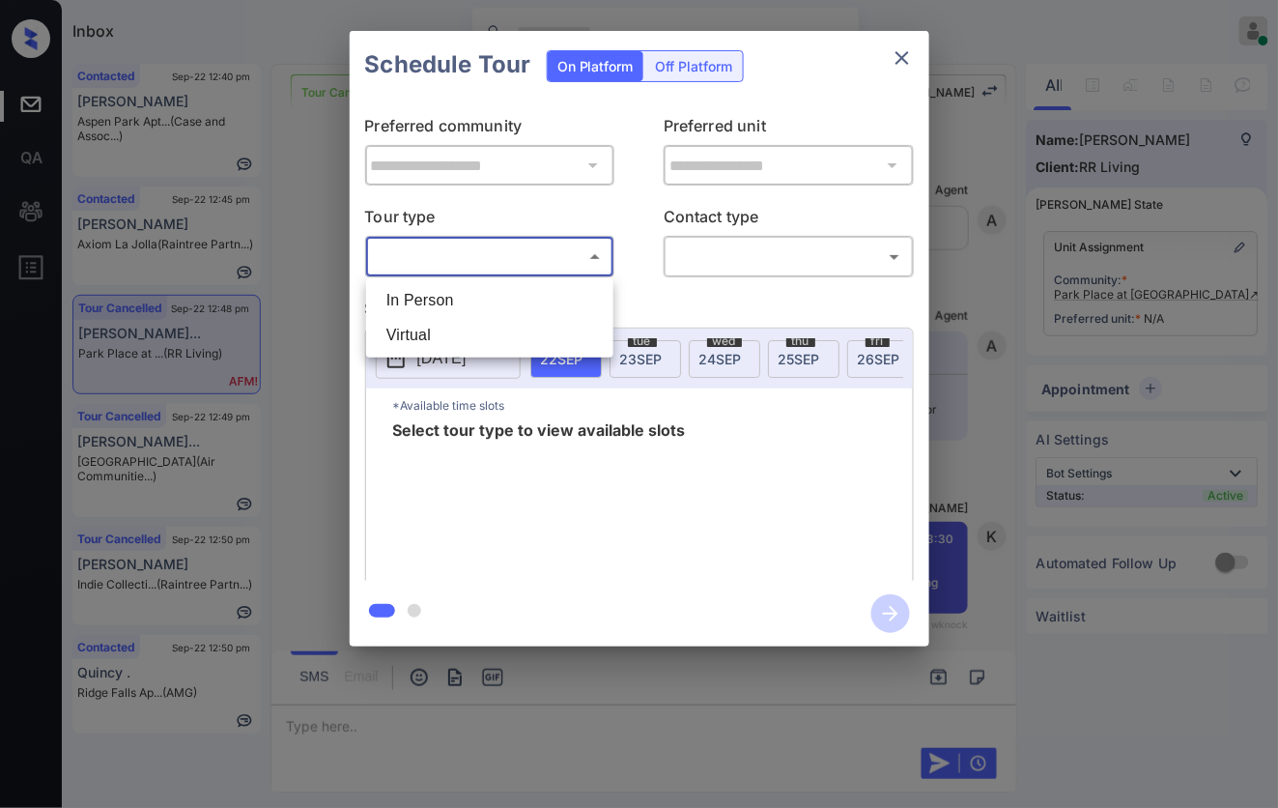
click at [544, 295] on li "In Person" at bounding box center [490, 300] width 238 height 35
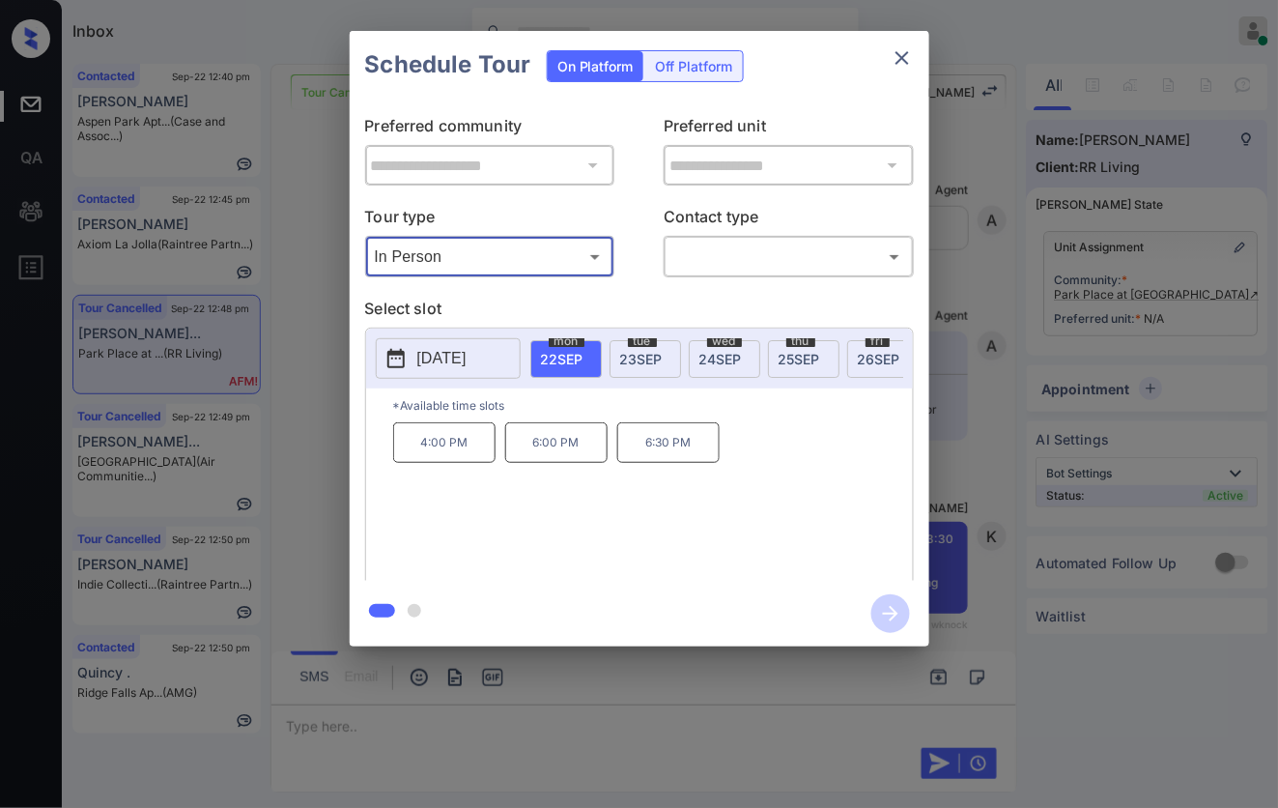
type input "********"
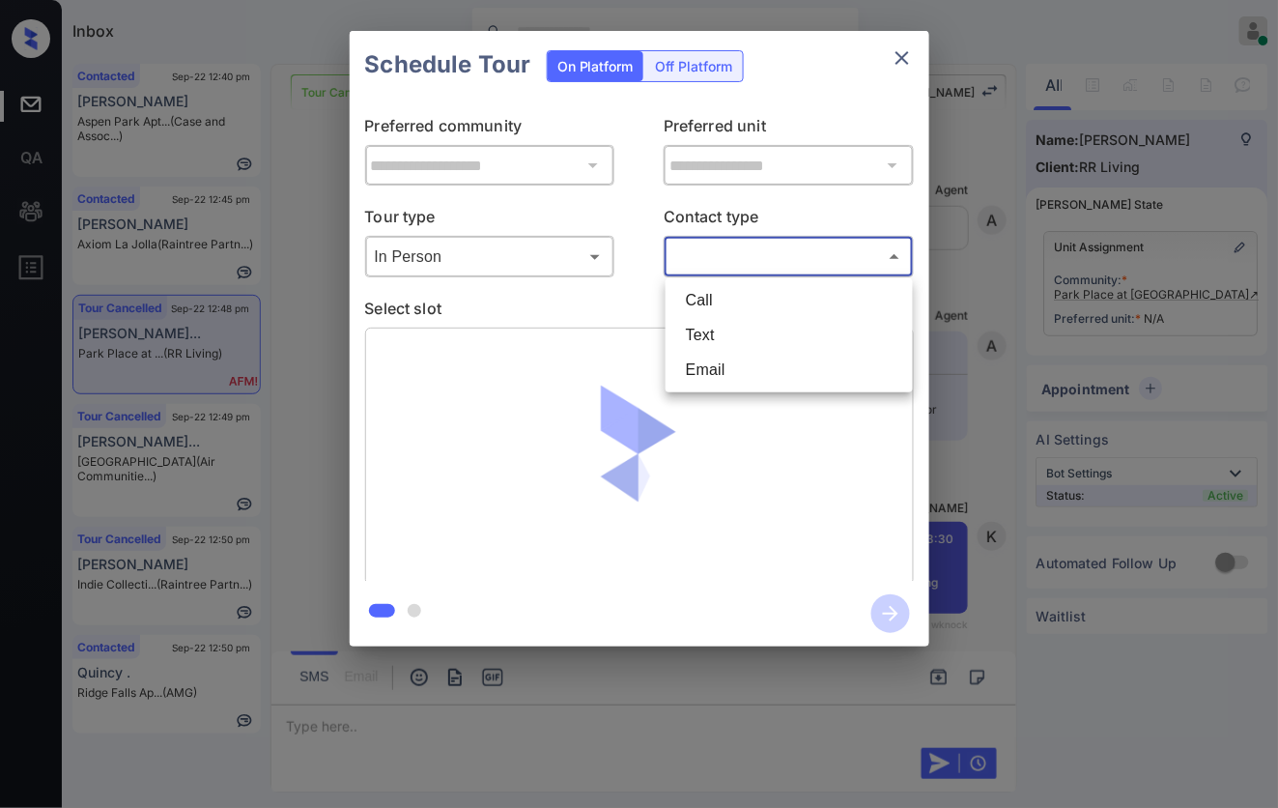
click at [723, 269] on body "Inbox [PERSON_NAME] Online Set yourself offline Set yourself on break Profile S…" at bounding box center [639, 404] width 1278 height 808
click at [718, 334] on li "Text" at bounding box center [789, 335] width 238 height 35
type input "****"
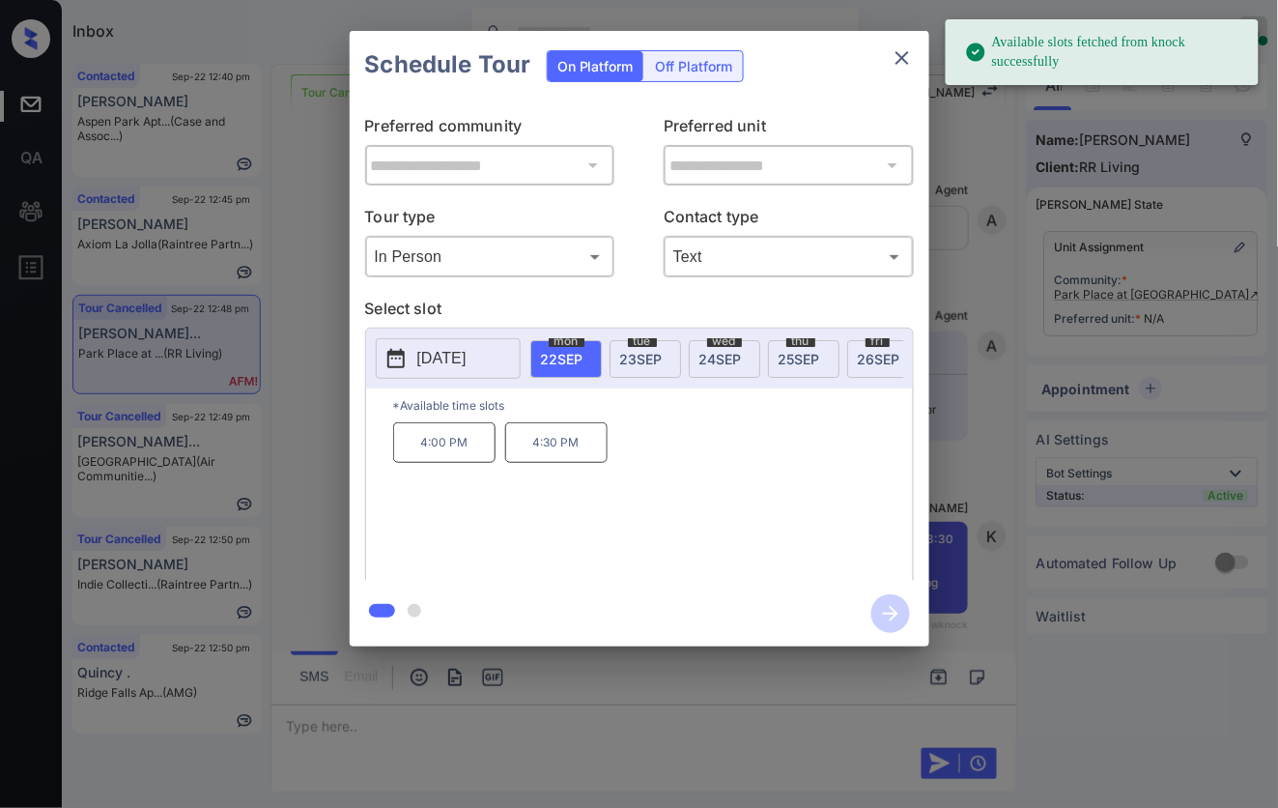
click at [451, 369] on p "[DATE]" at bounding box center [441, 358] width 49 height 23
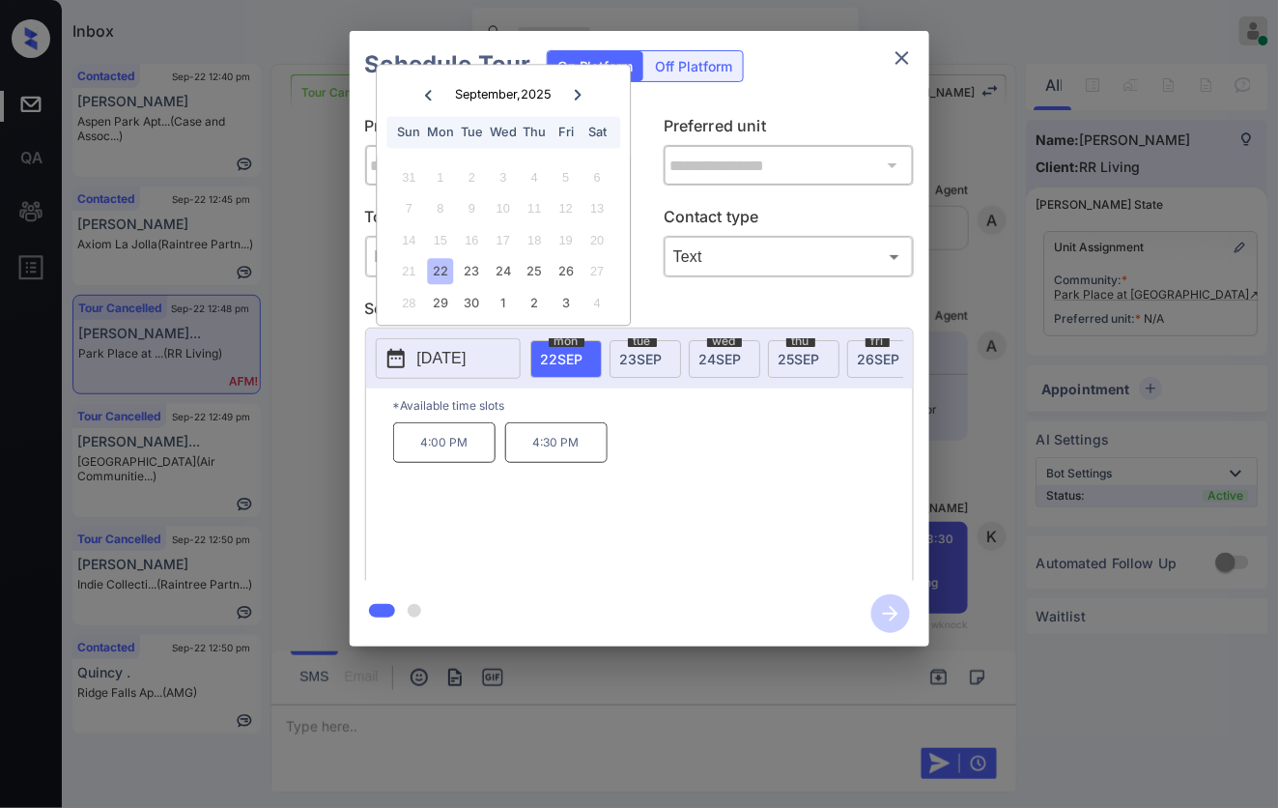
click at [577, 94] on icon at bounding box center [579, 95] width 12 height 12
click at [440, 238] on div "13" at bounding box center [440, 240] width 26 height 26
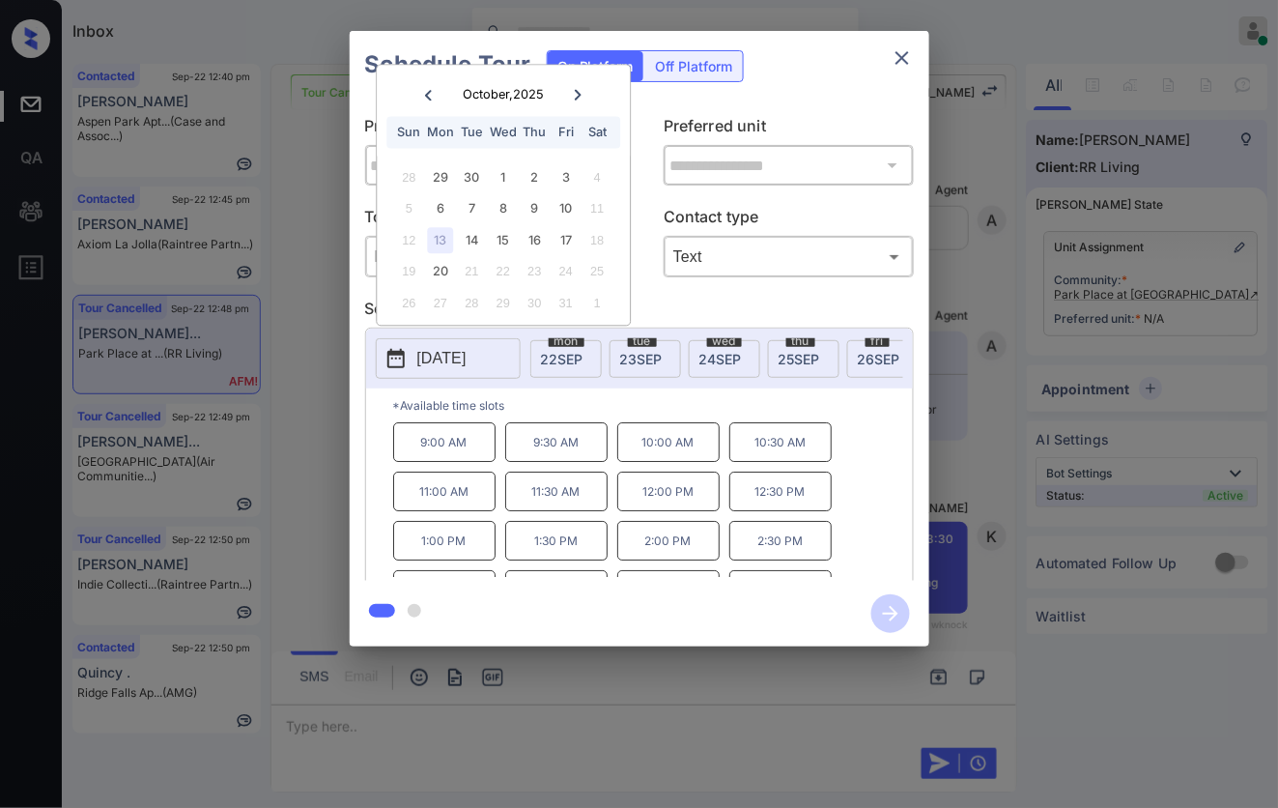
click at [314, 496] on div "**********" at bounding box center [639, 338] width 1278 height 677
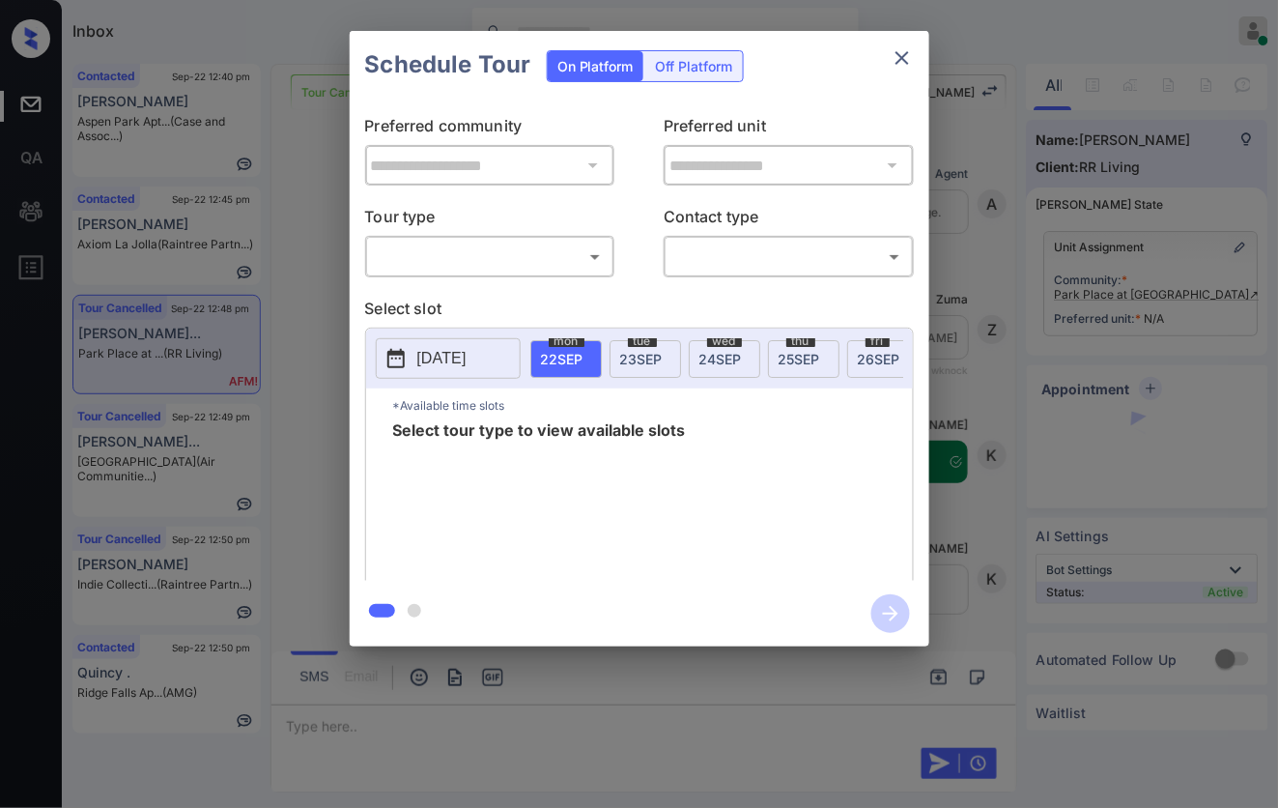
scroll to position [3876, 0]
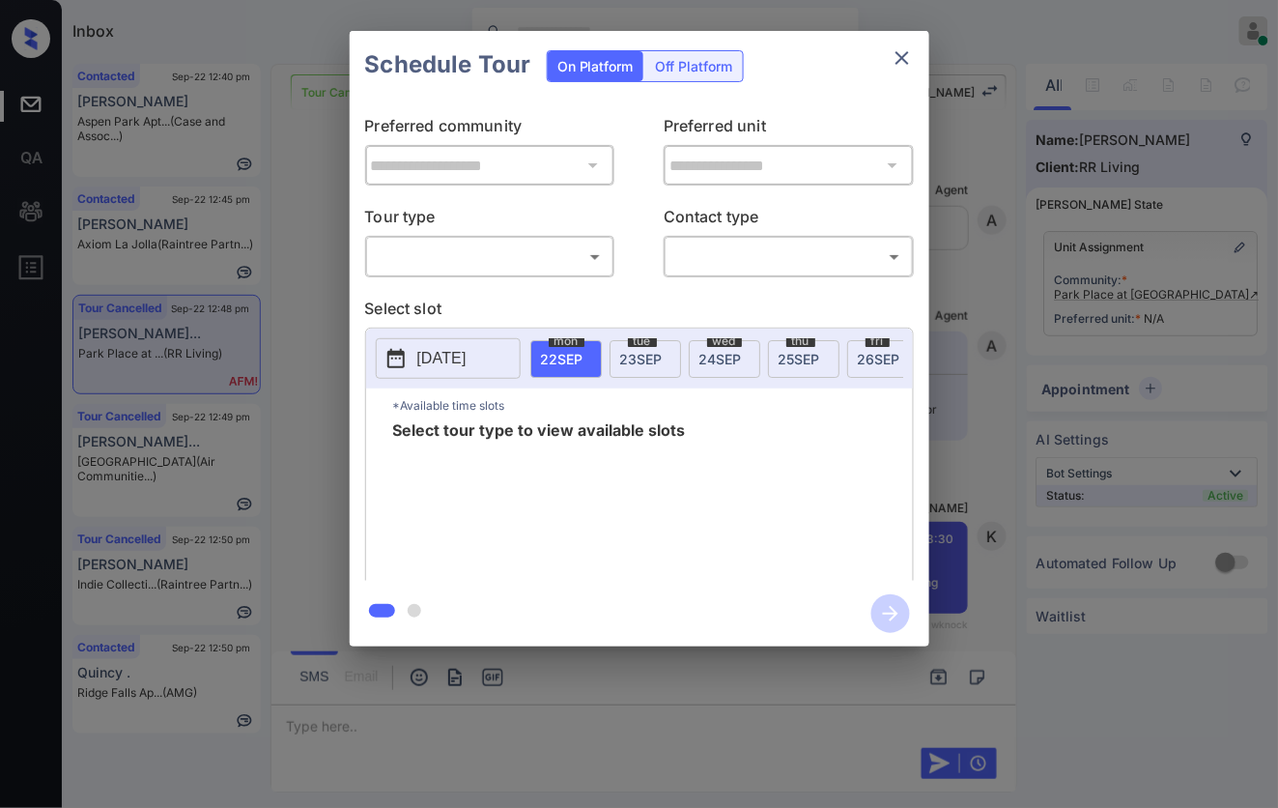
click at [426, 266] on body "Inbox [PERSON_NAME] Online Set yourself offline Set yourself on break Profile S…" at bounding box center [639, 404] width 1278 height 808
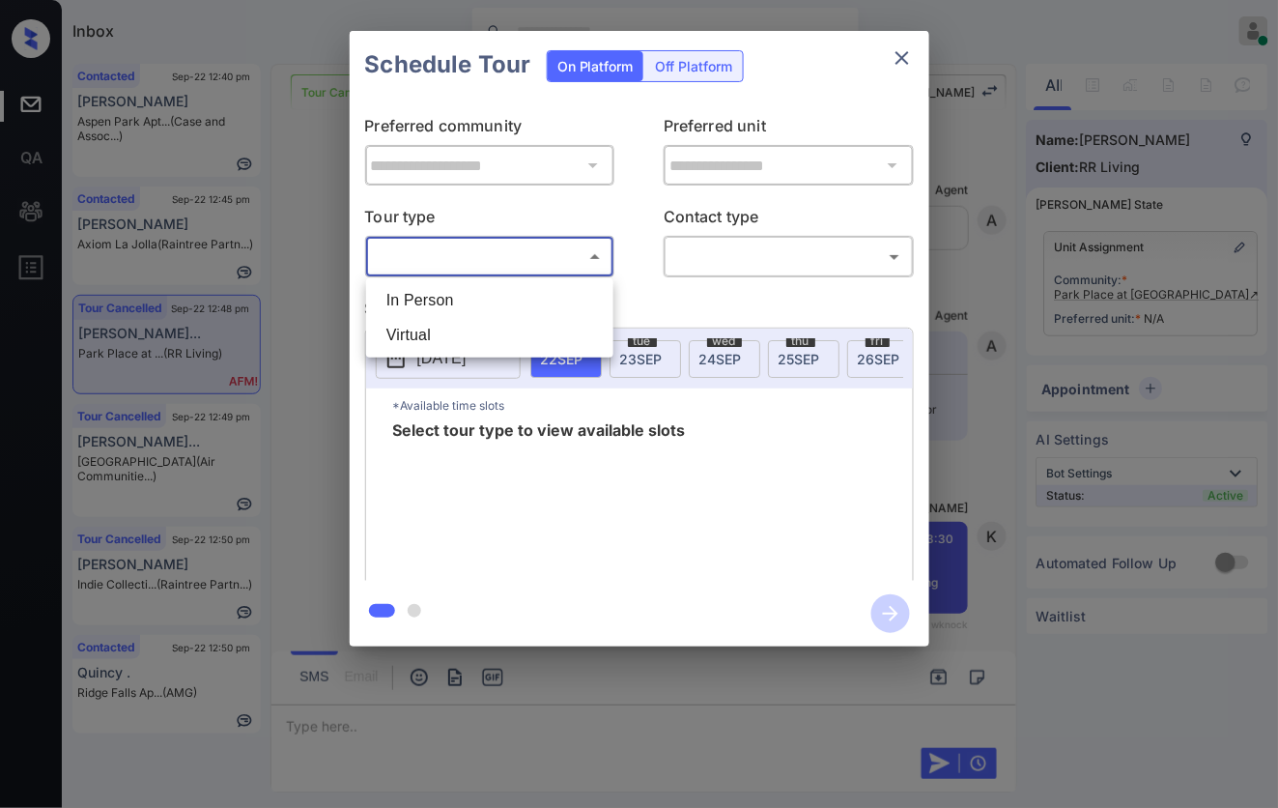
click at [418, 295] on li "In Person" at bounding box center [490, 300] width 238 height 35
type input "********"
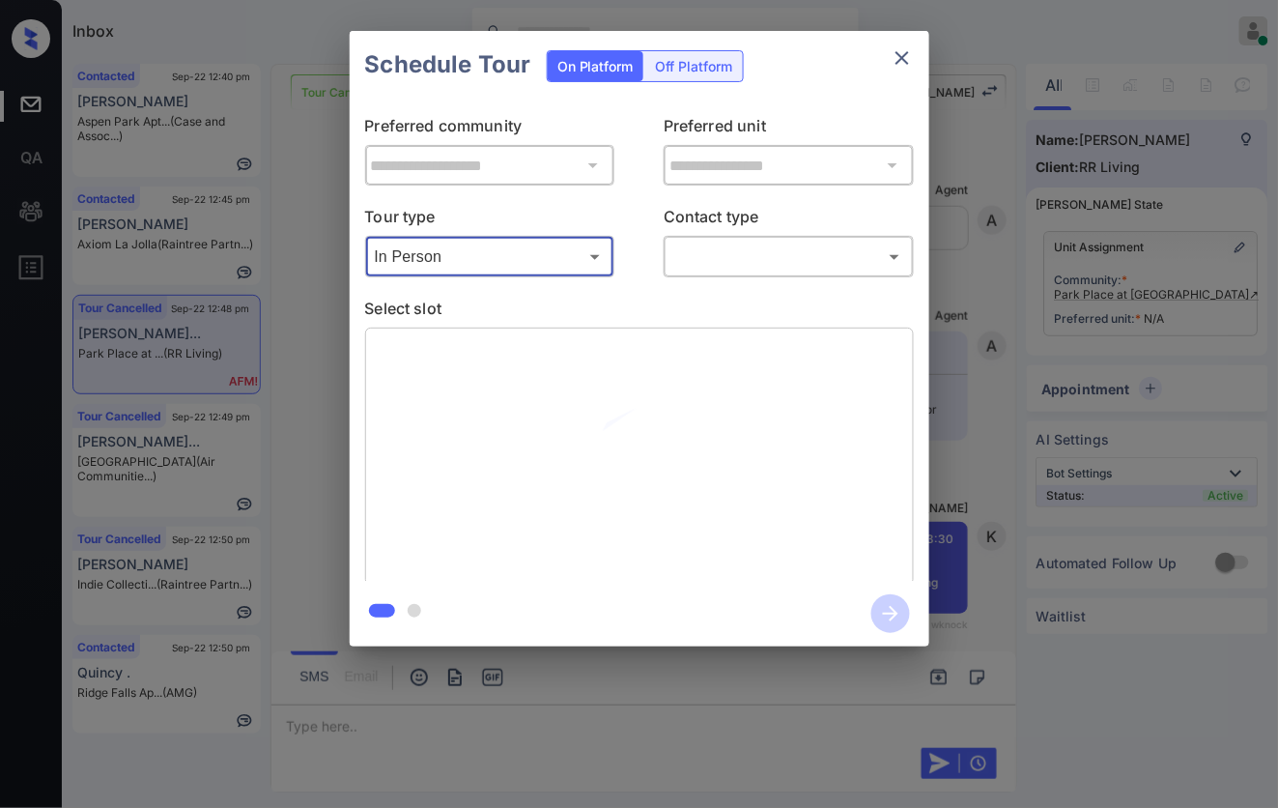
click at [745, 266] on body "Inbox [PERSON_NAME] Online Set yourself offline Set yourself on break Profile S…" at bounding box center [639, 404] width 1278 height 808
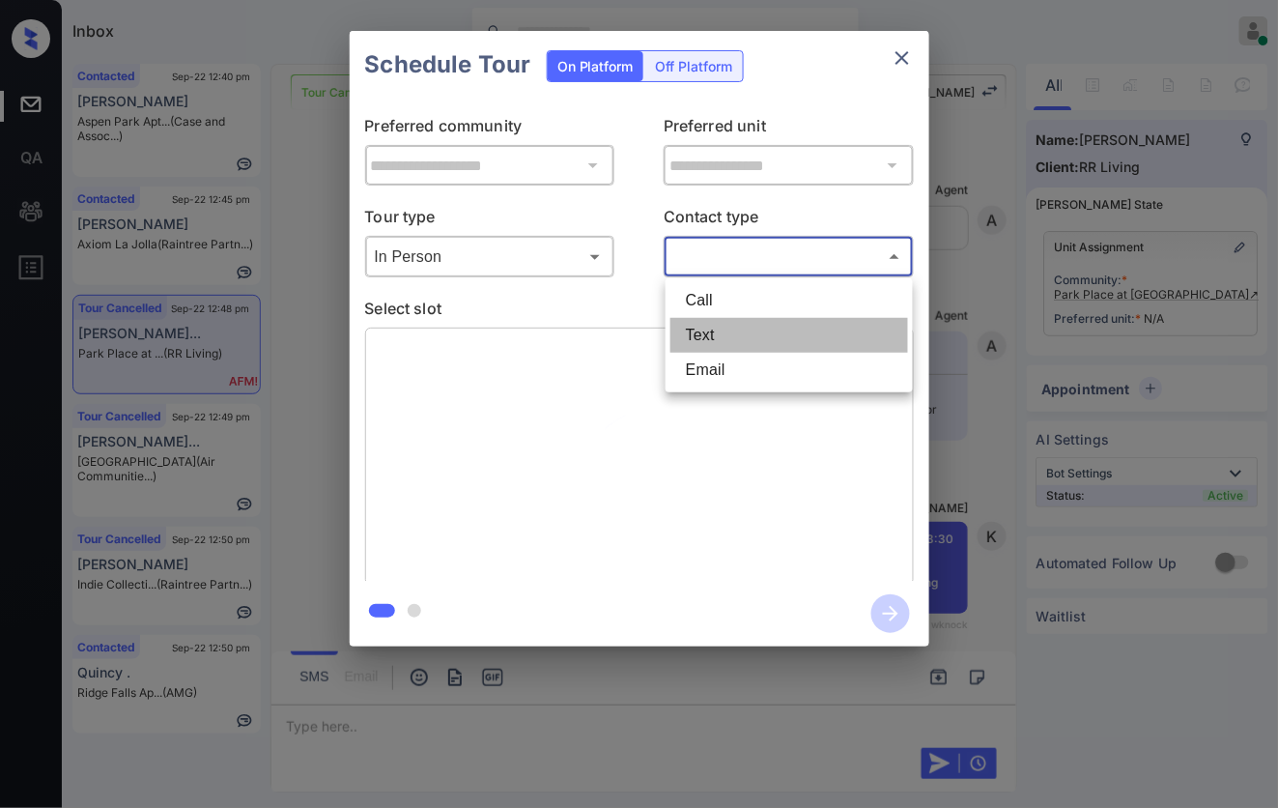
click at [742, 322] on li "Text" at bounding box center [789, 335] width 238 height 35
type input "****"
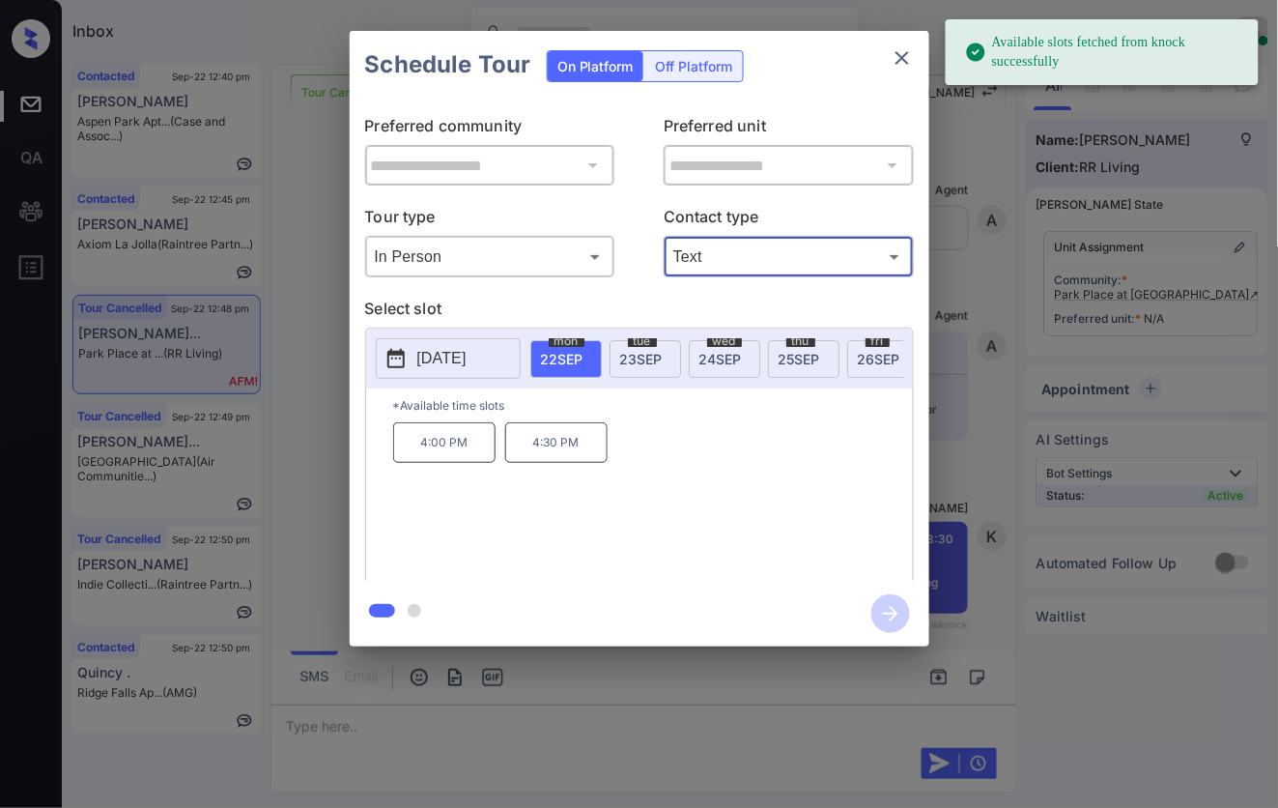
click at [467, 363] on p "2025-09-22" at bounding box center [441, 358] width 49 height 23
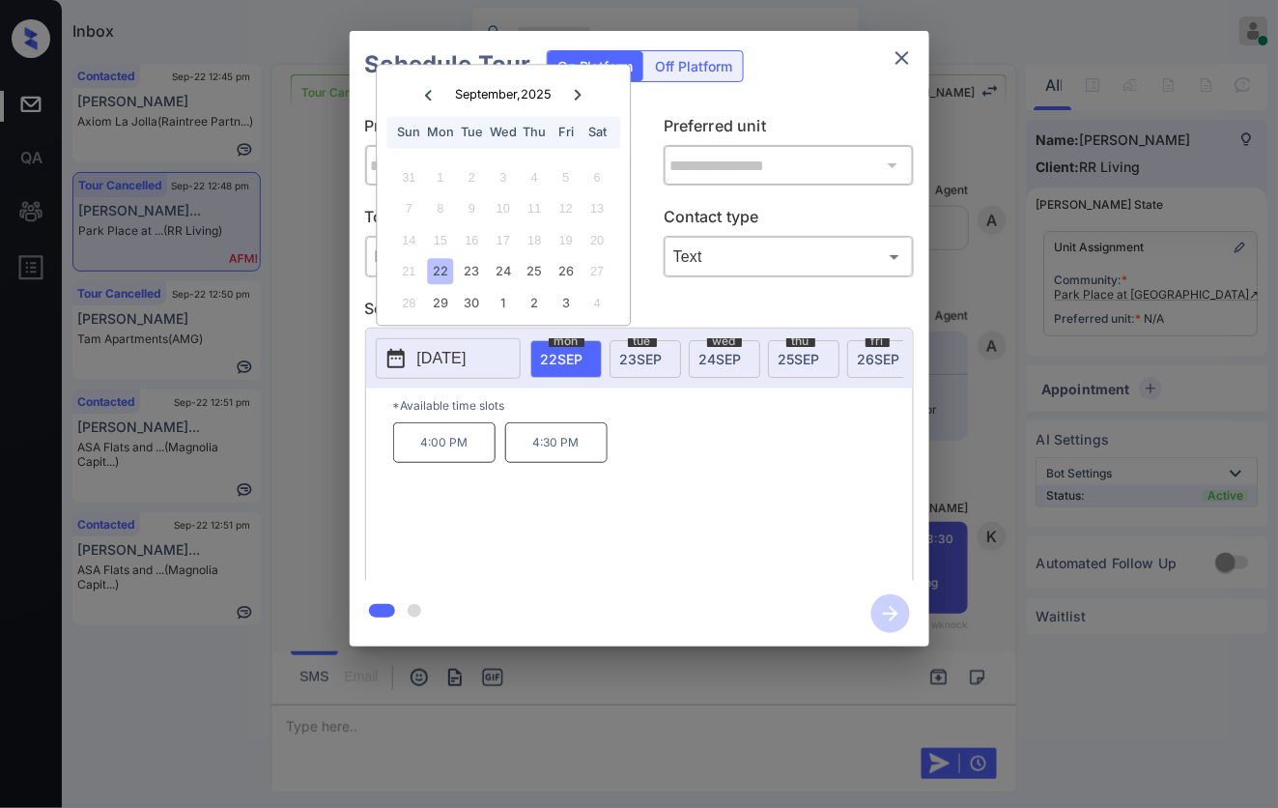
click at [580, 93] on icon at bounding box center [578, 94] width 7 height 11
click at [440, 234] on div "13" at bounding box center [440, 240] width 26 height 26
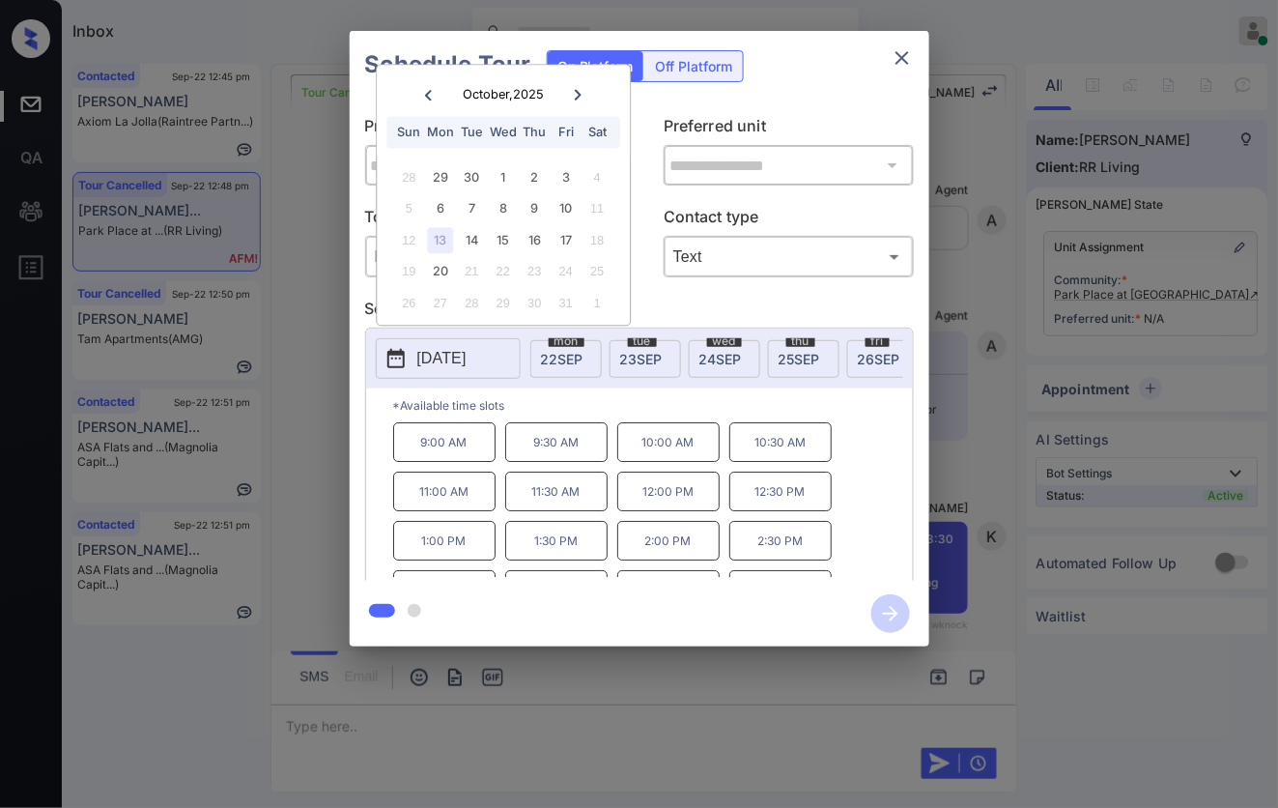
scroll to position [35, 0]
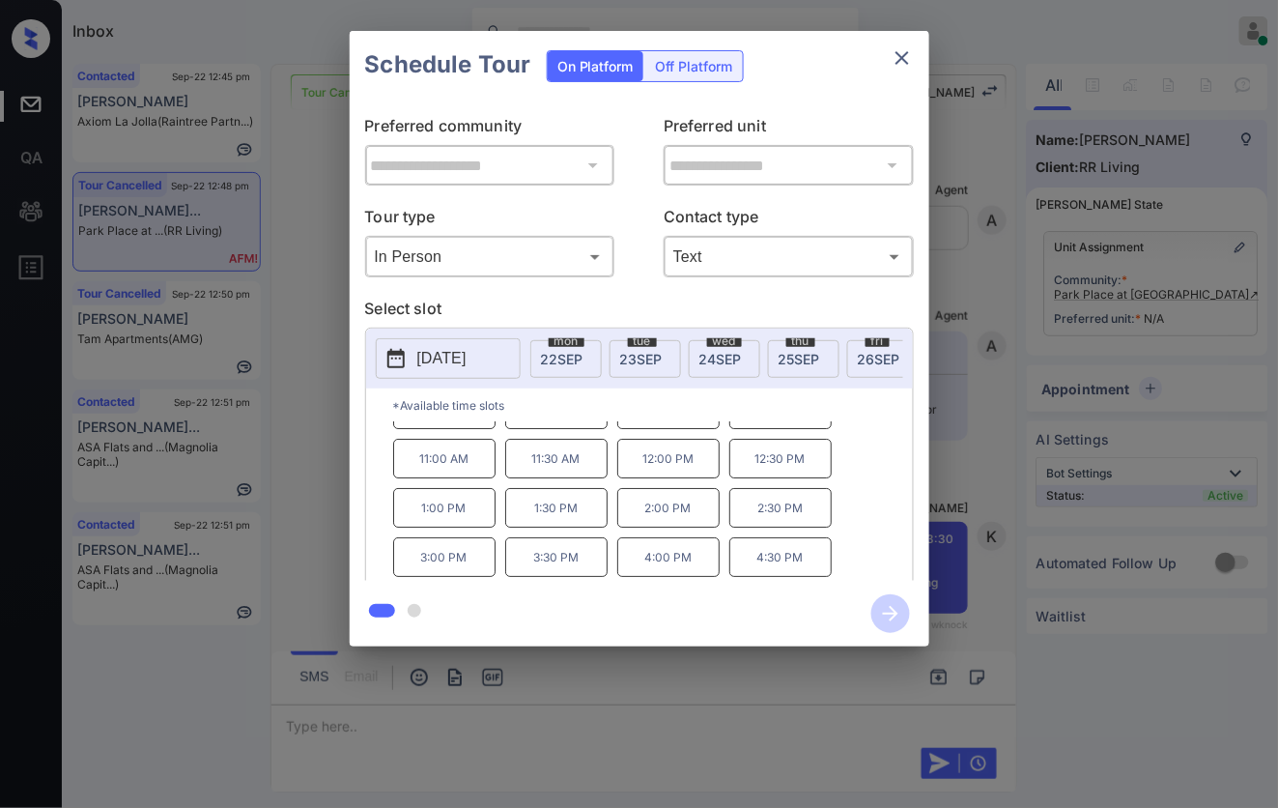
click at [1064, 483] on div "**********" at bounding box center [639, 338] width 1278 height 677
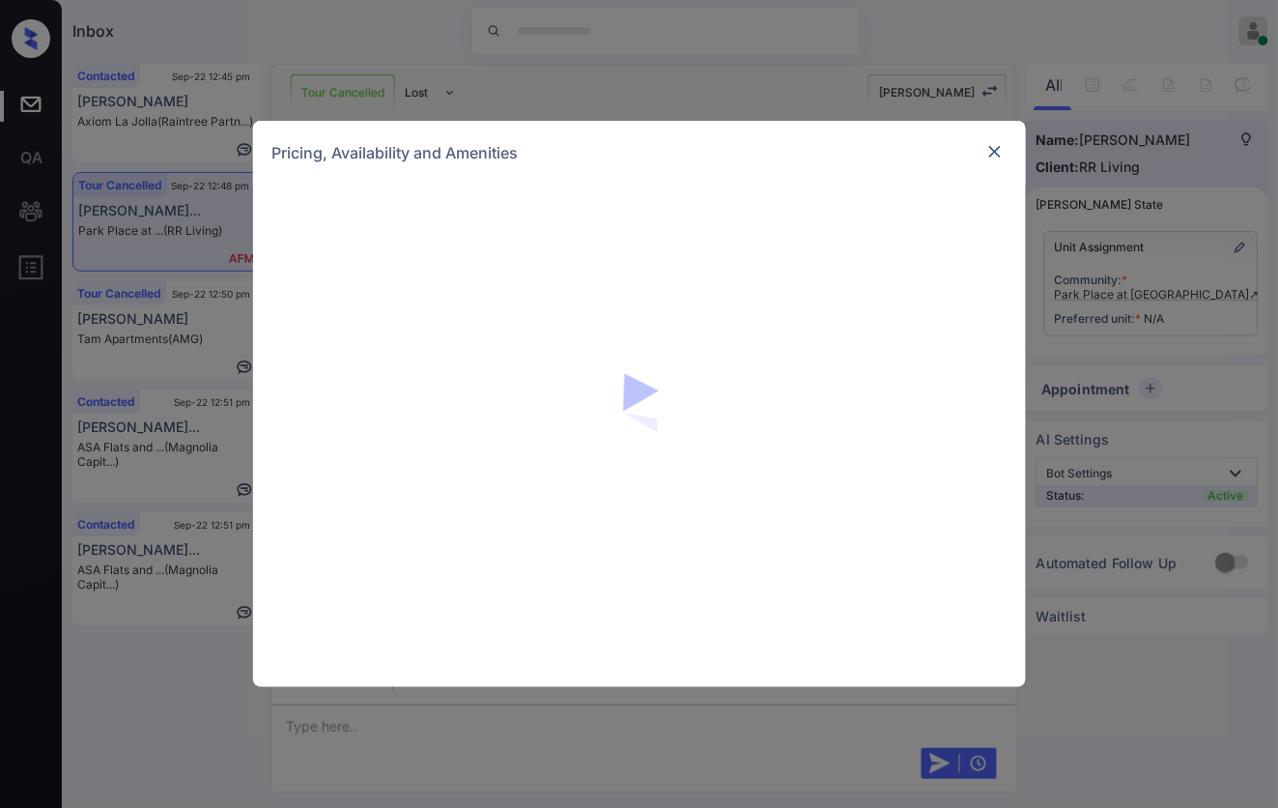
scroll to position [2307, 0]
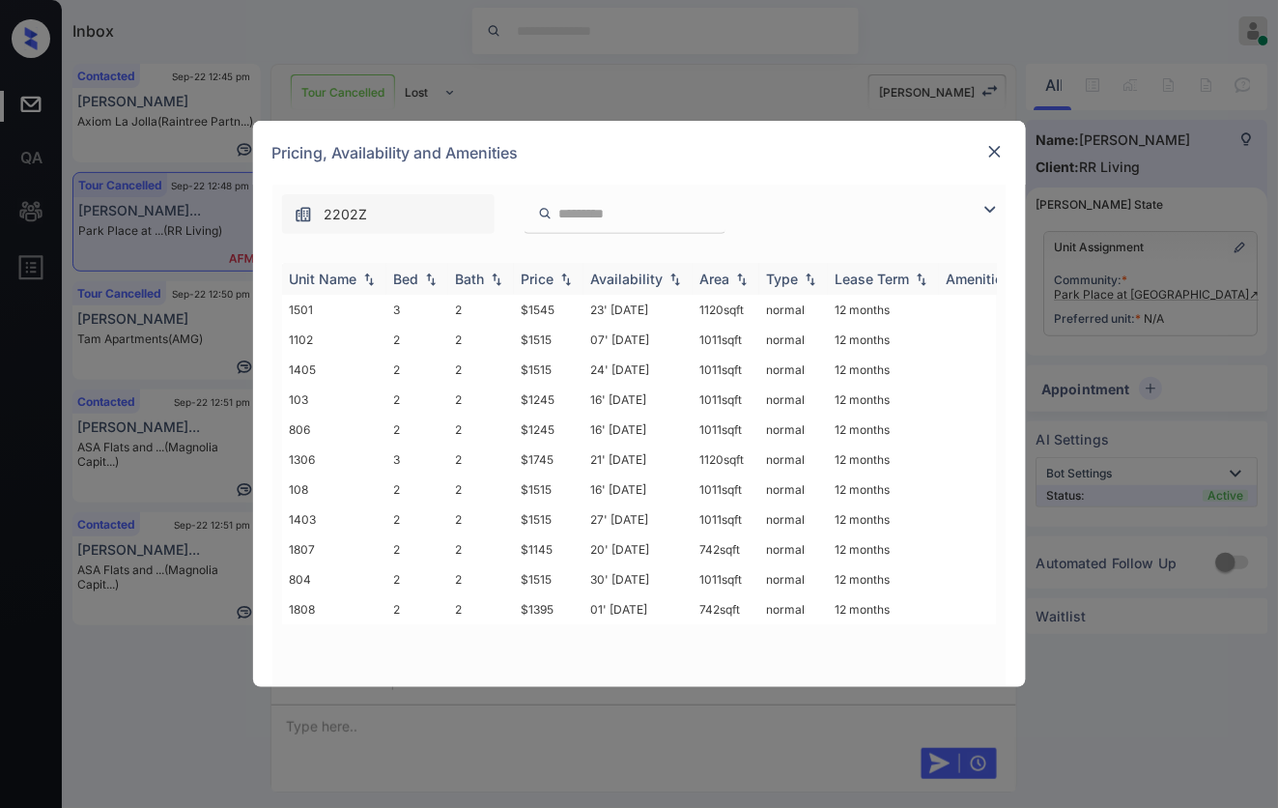
click at [563, 282] on img at bounding box center [565, 279] width 19 height 14
click at [563, 282] on img at bounding box center [565, 278] width 19 height 14
click at [560, 309] on td "$1145" at bounding box center [549, 310] width 70 height 30
click at [560, 311] on td "$1145" at bounding box center [549, 310] width 70 height 30
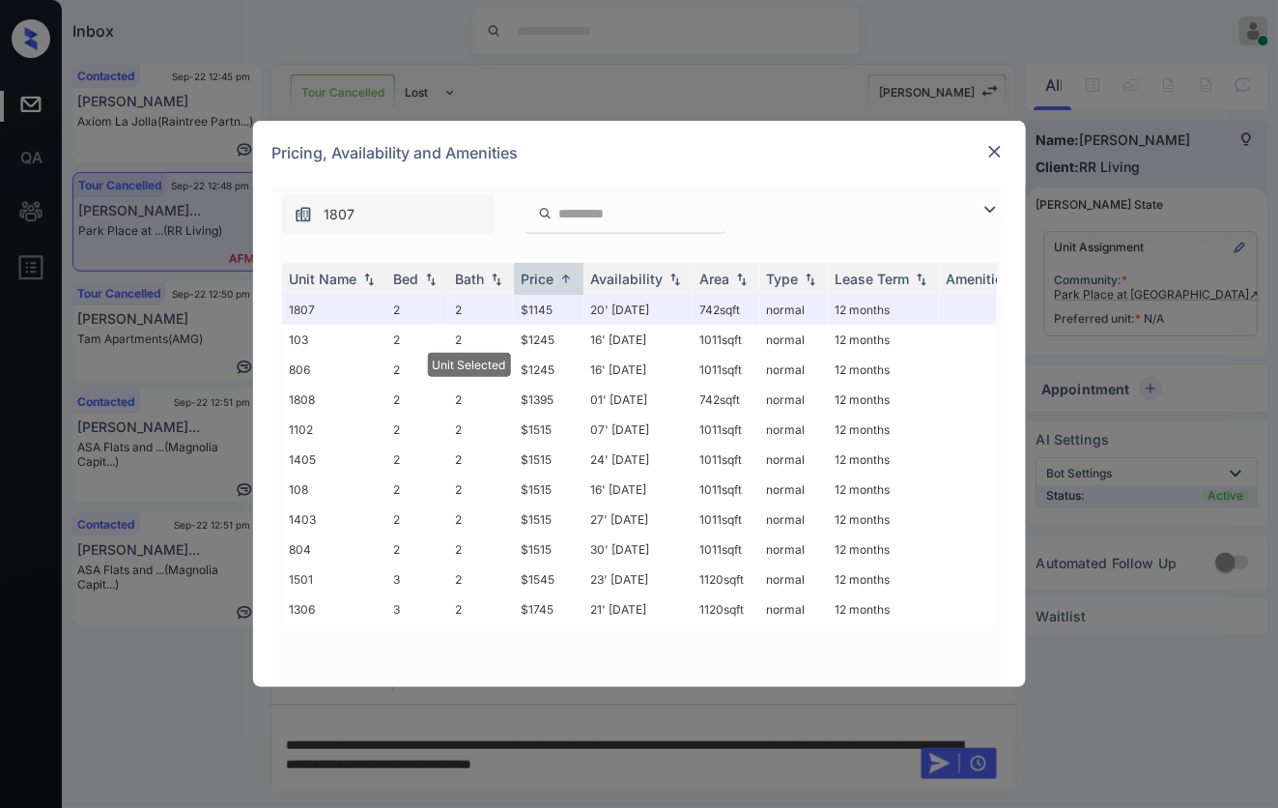
click at [997, 150] on img at bounding box center [994, 151] width 19 height 19
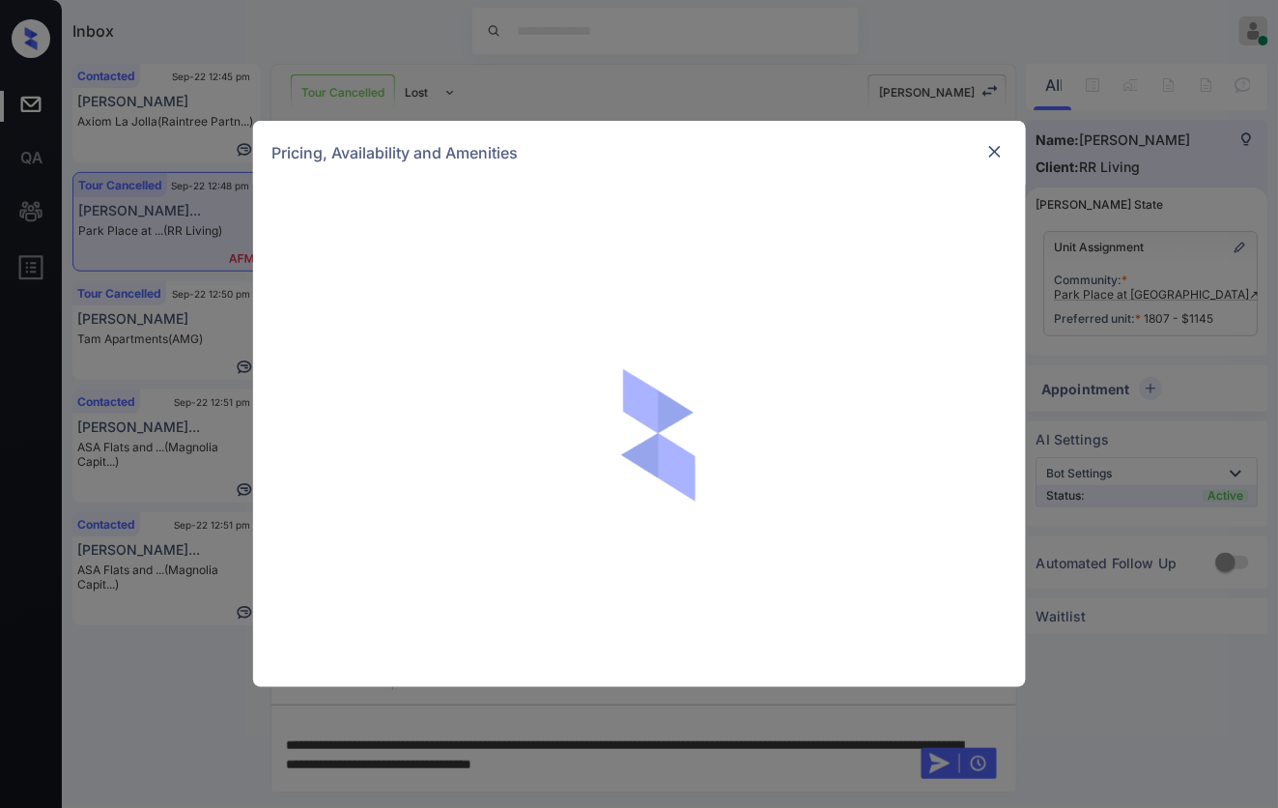
scroll to position [483, 0]
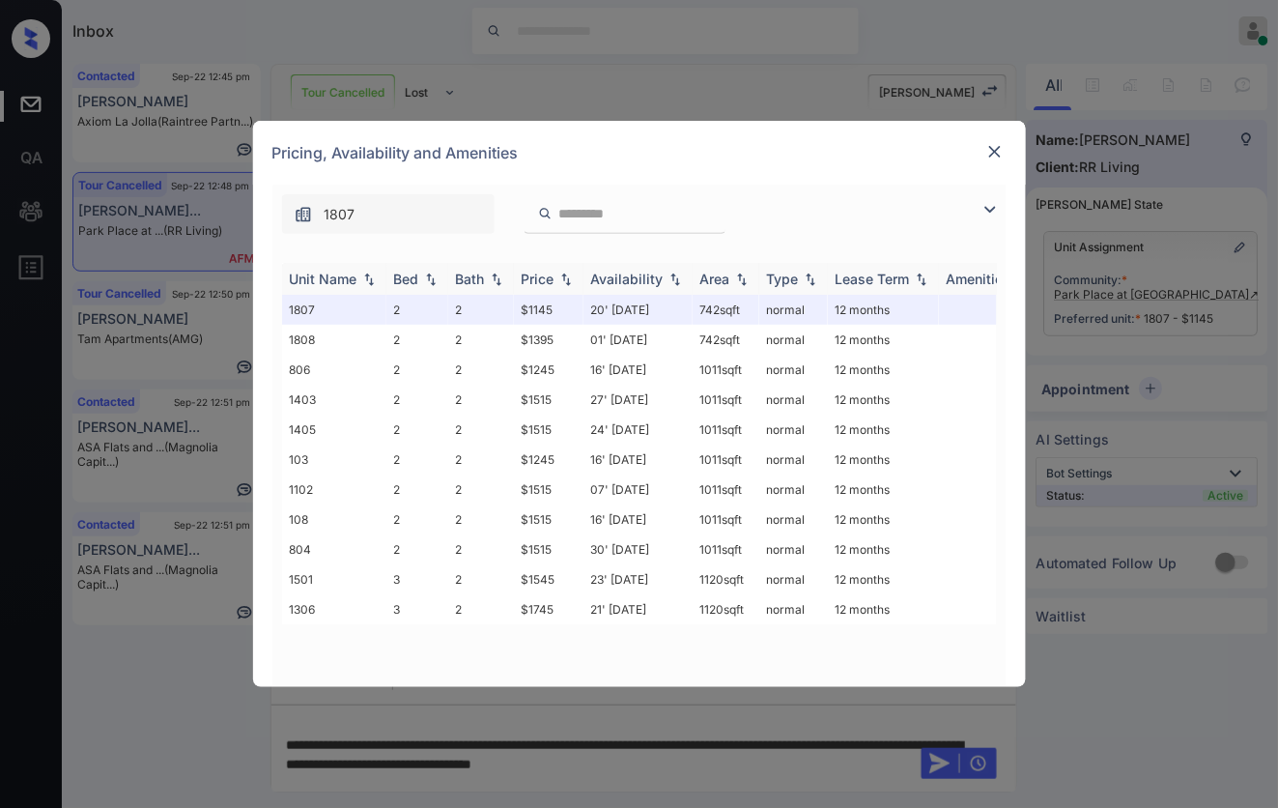
click at [562, 280] on img at bounding box center [565, 279] width 19 height 14
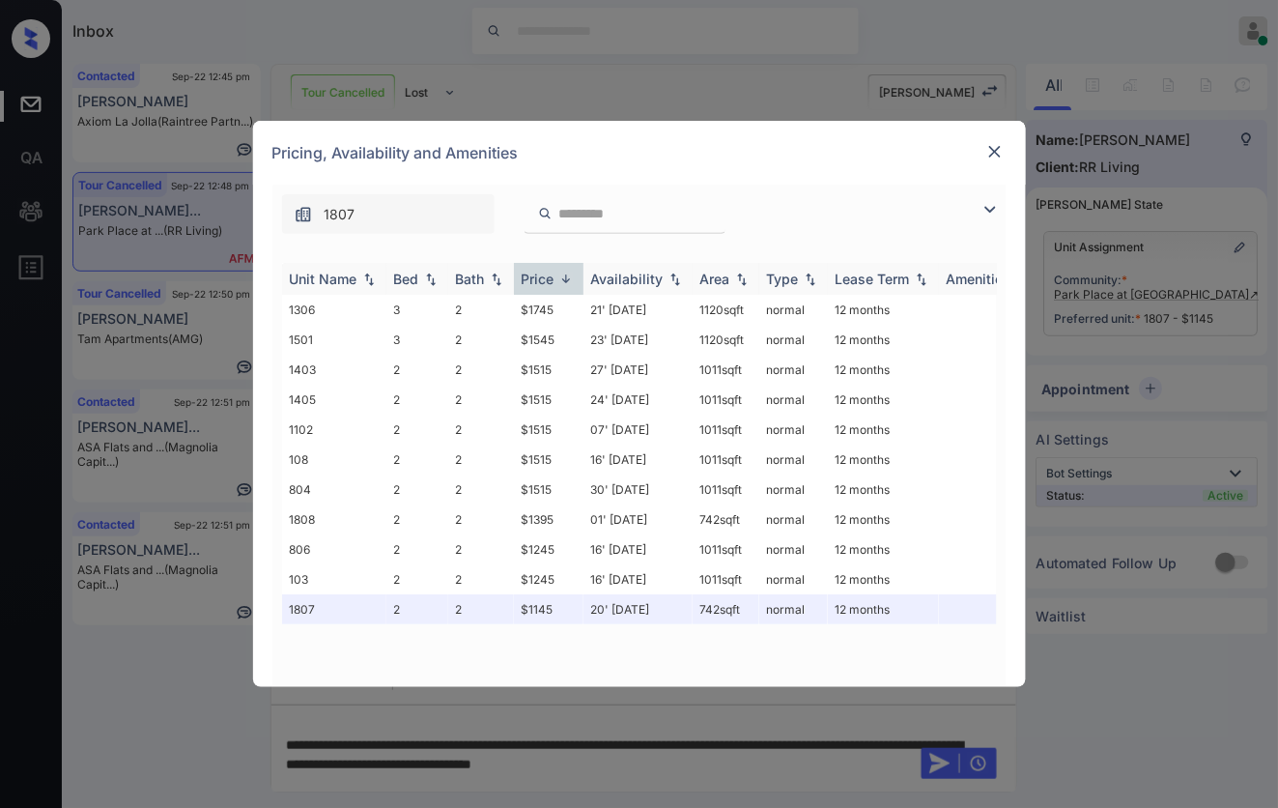
click at [562, 280] on img at bounding box center [565, 278] width 19 height 14
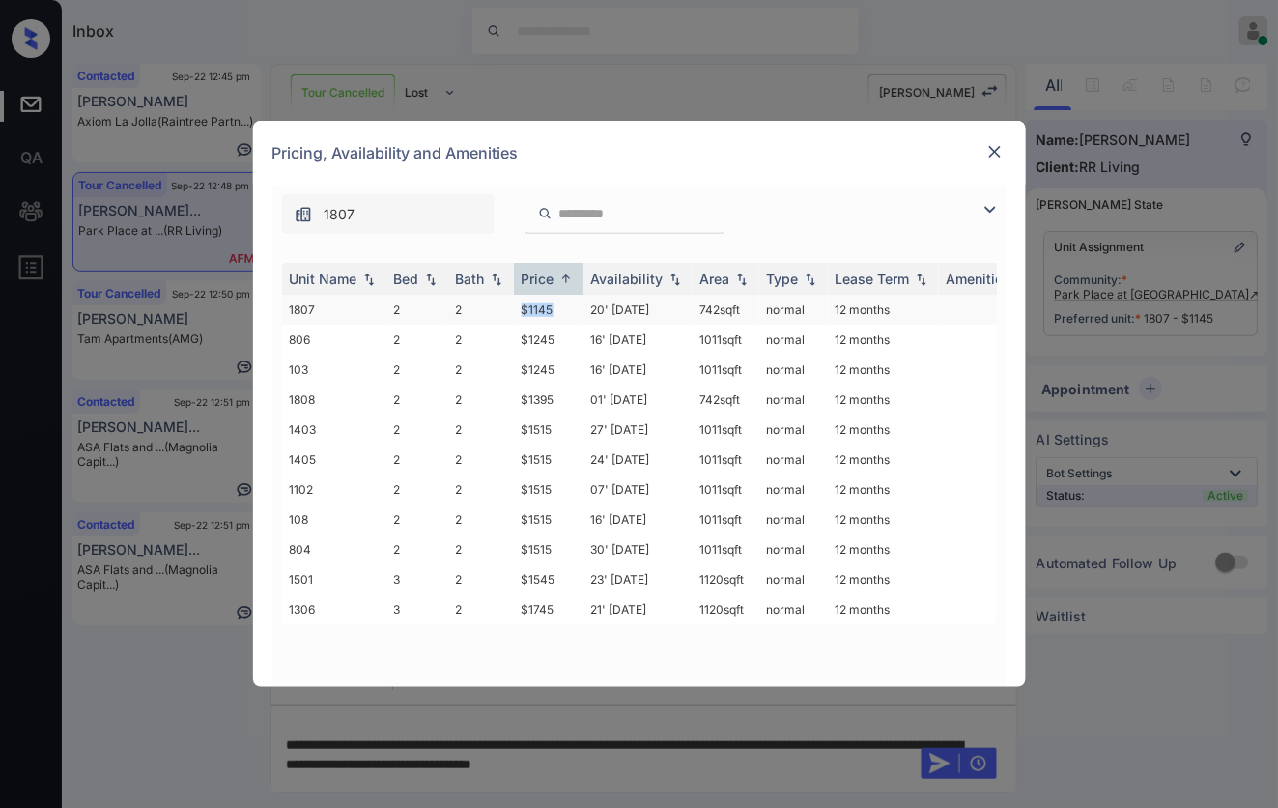
drag, startPoint x: 555, startPoint y: 310, endPoint x: 519, endPoint y: 310, distance: 36.7
click at [519, 310] on td "$1145" at bounding box center [549, 310] width 70 height 30
copy td "$1145"
click at [995, 145] on img at bounding box center [994, 151] width 19 height 19
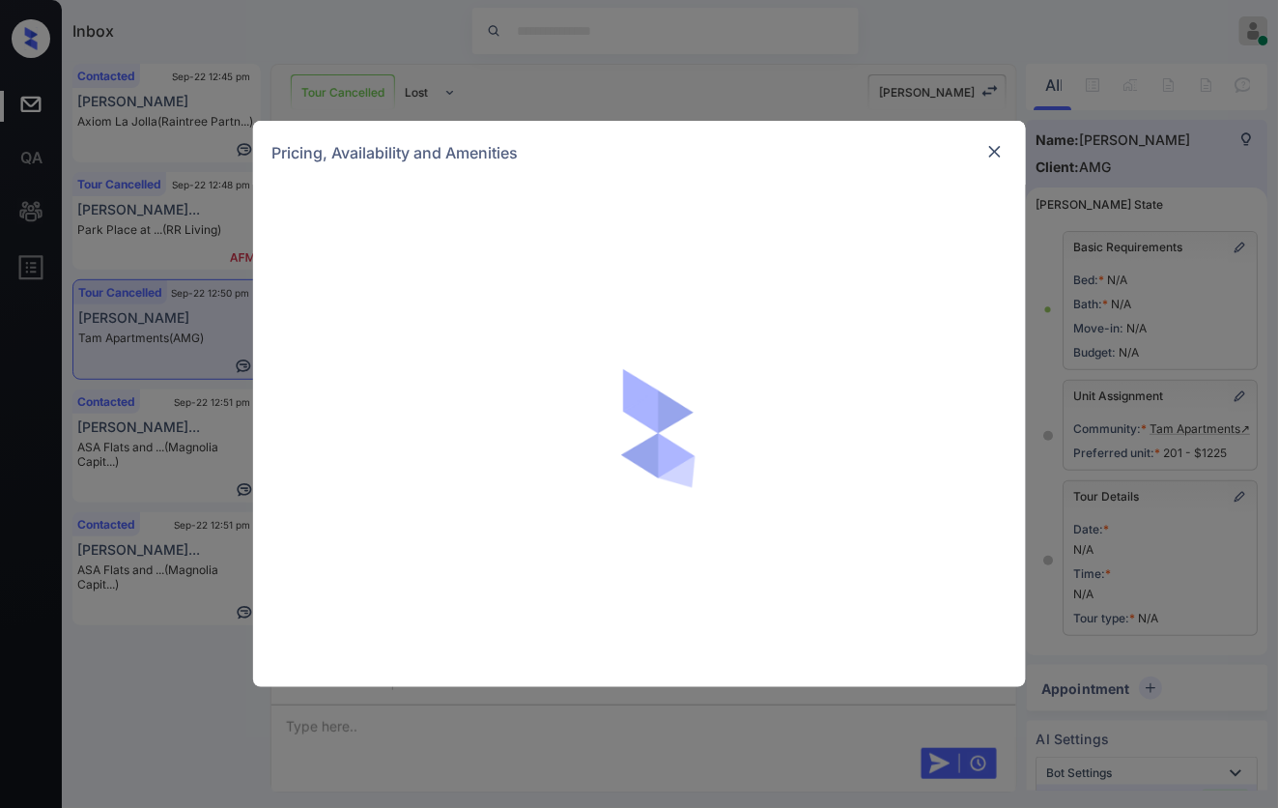
scroll to position [12654, 0]
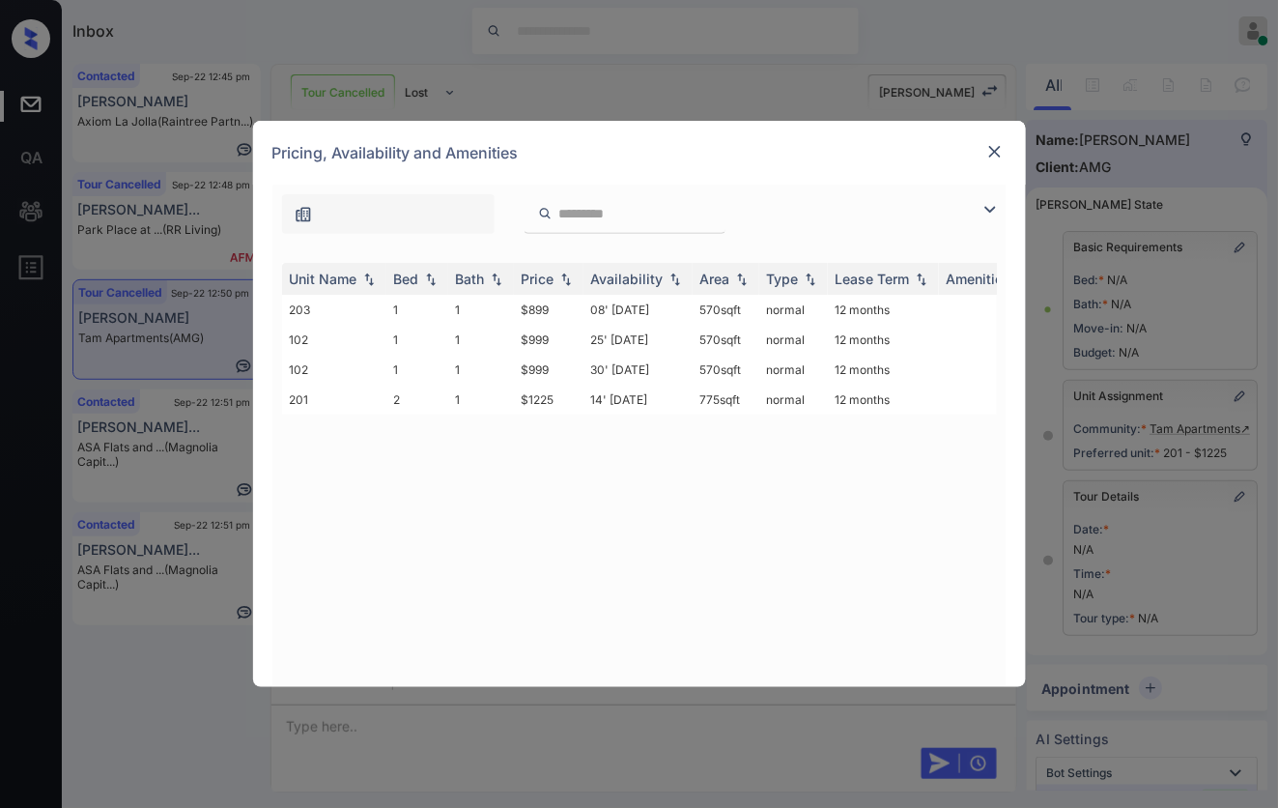
click at [990, 157] on img at bounding box center [994, 151] width 19 height 19
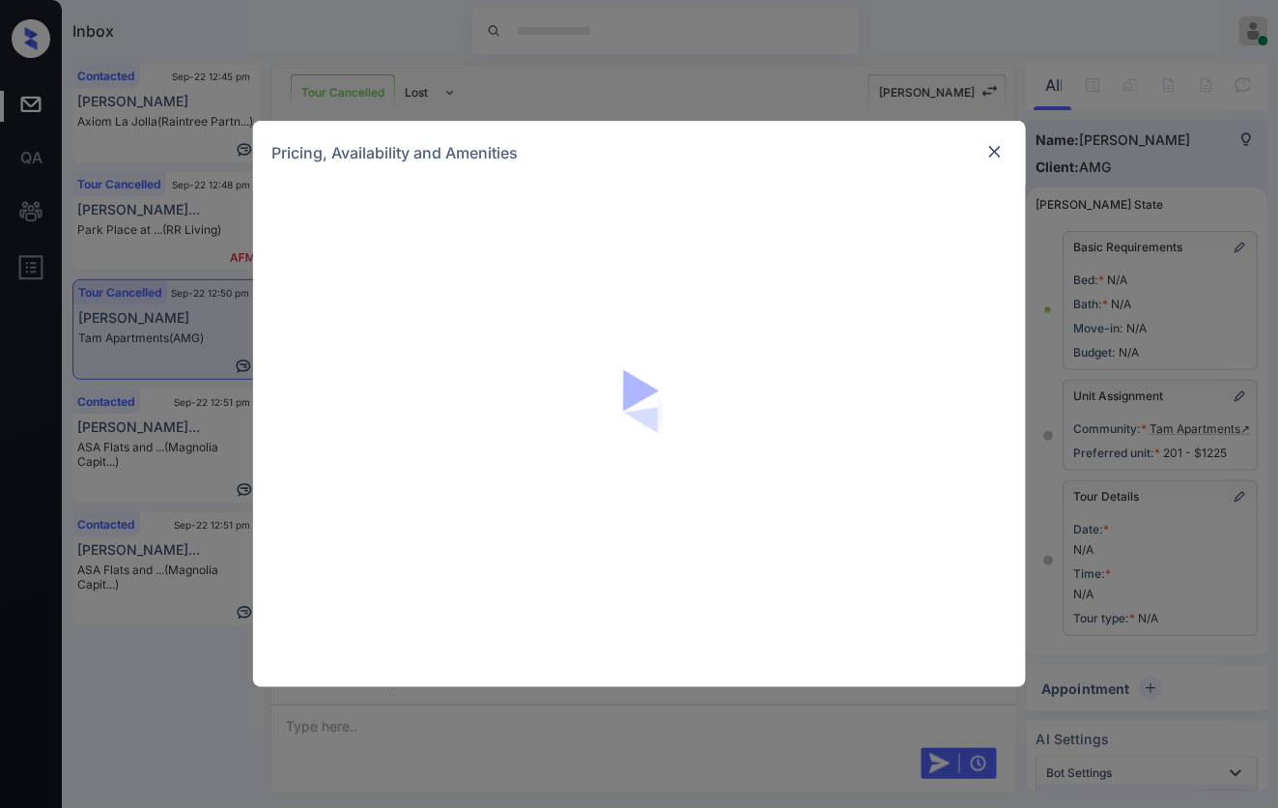
scroll to position [11809, 0]
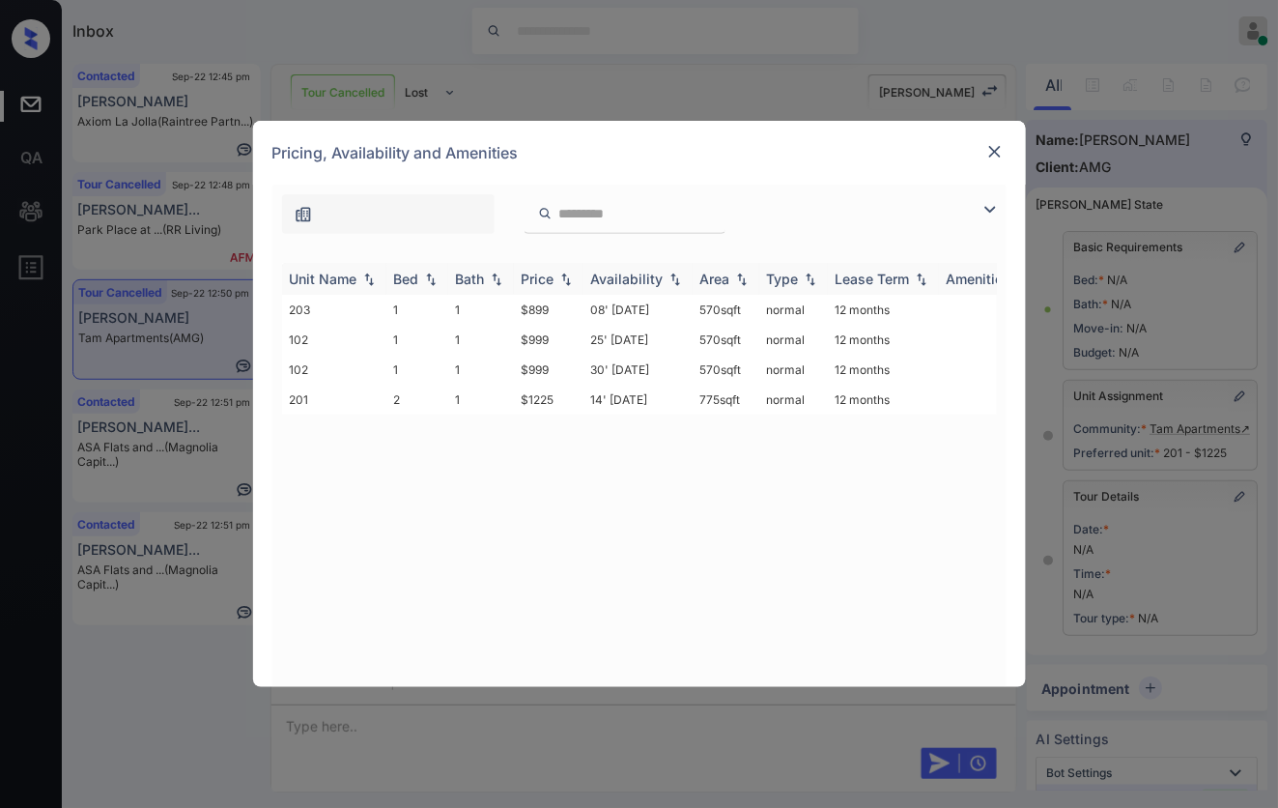
click at [565, 280] on img at bounding box center [565, 279] width 19 height 14
click at [565, 280] on img at bounding box center [565, 278] width 19 height 14
drag, startPoint x: 561, startPoint y: 310, endPoint x: 520, endPoint y: 310, distance: 41.5
click at [520, 310] on td "$899" at bounding box center [549, 310] width 70 height 30
copy td "$899"
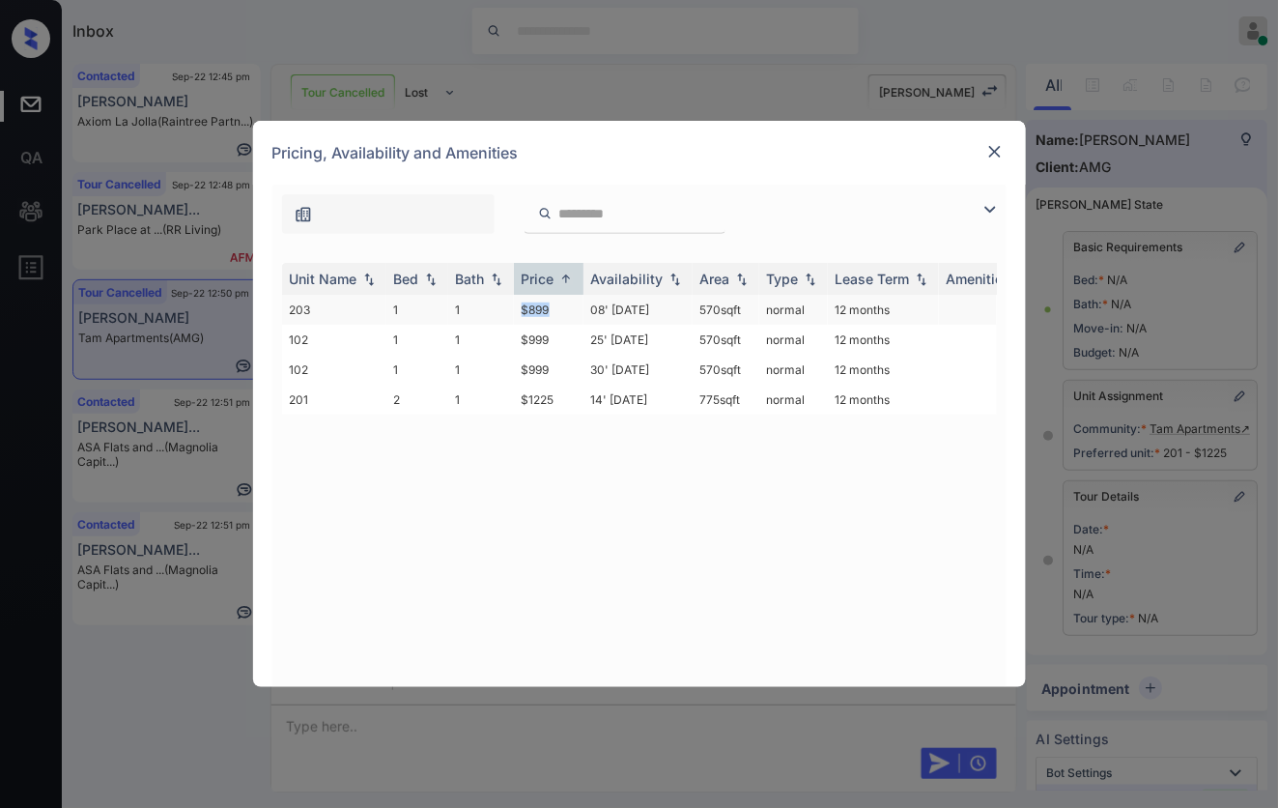
click at [560, 309] on td "$899" at bounding box center [549, 310] width 70 height 30
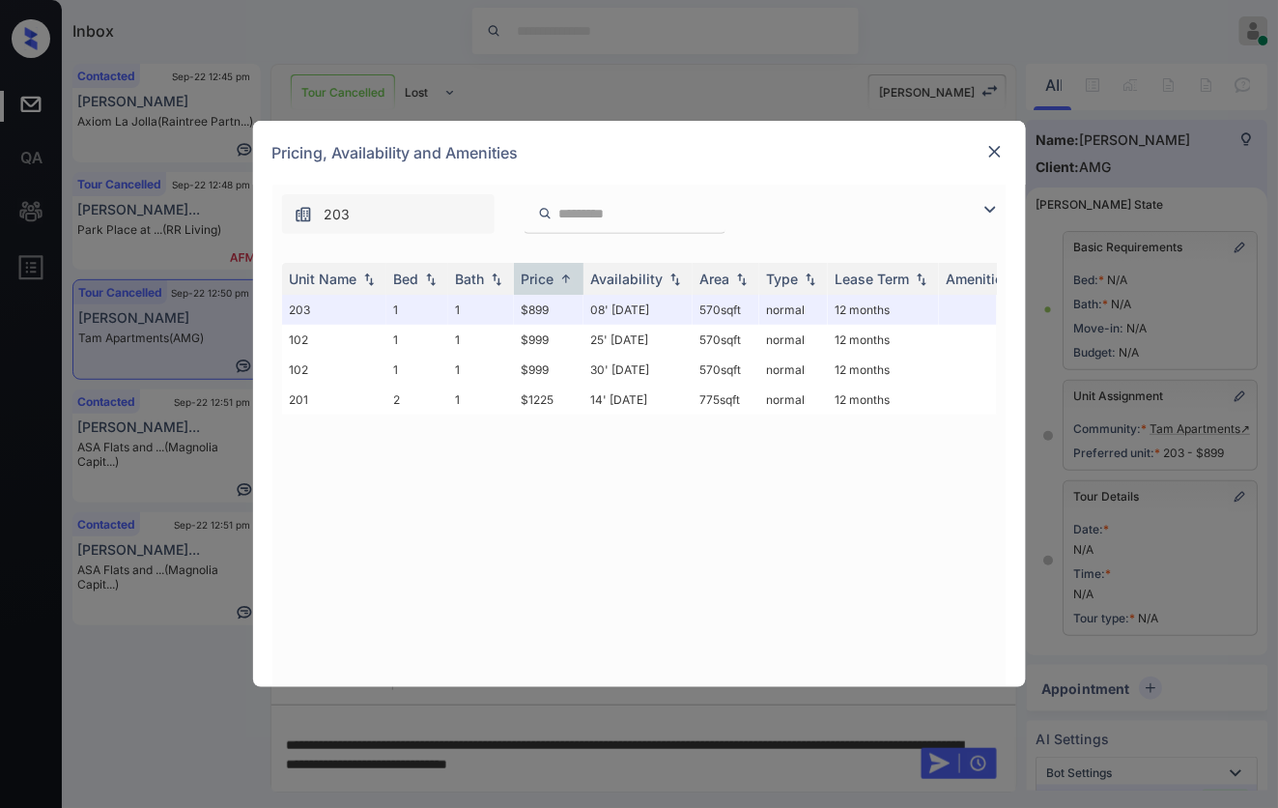
click at [992, 152] on img at bounding box center [994, 151] width 19 height 19
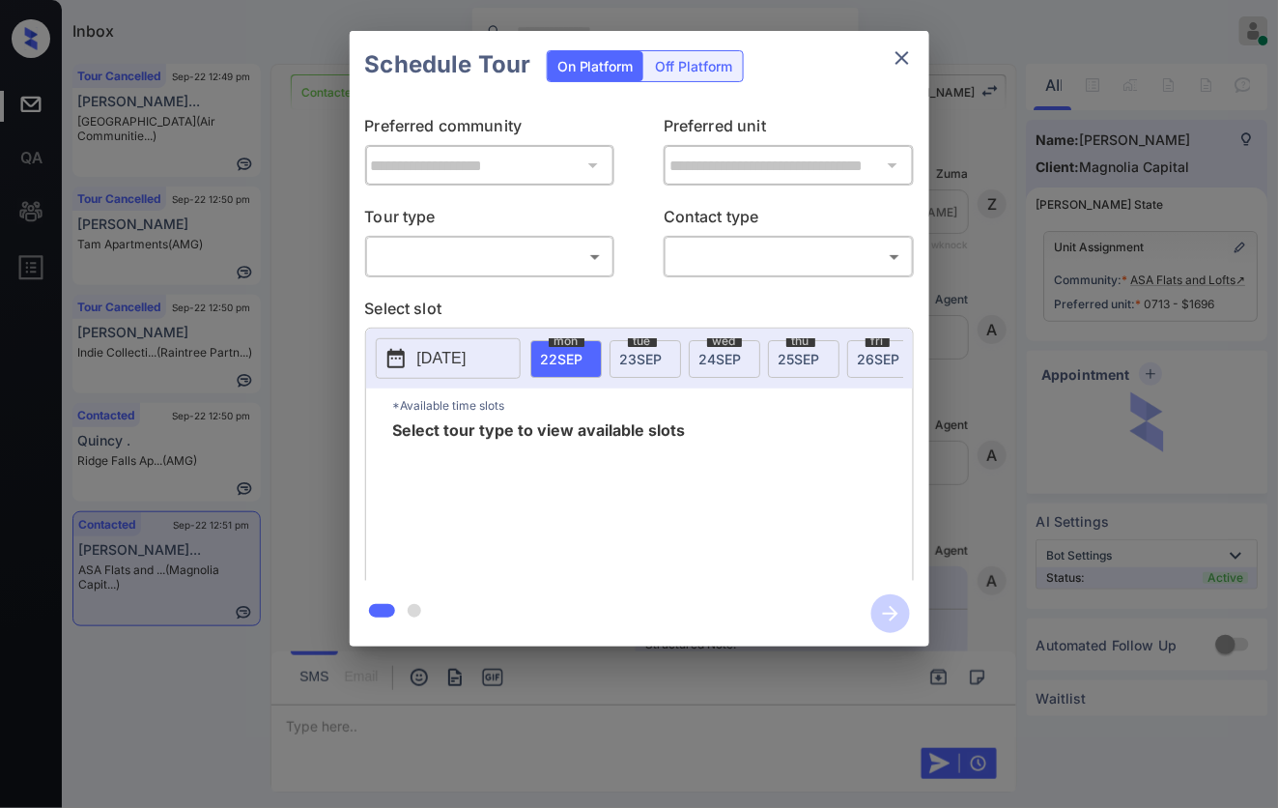
scroll to position [1667, 0]
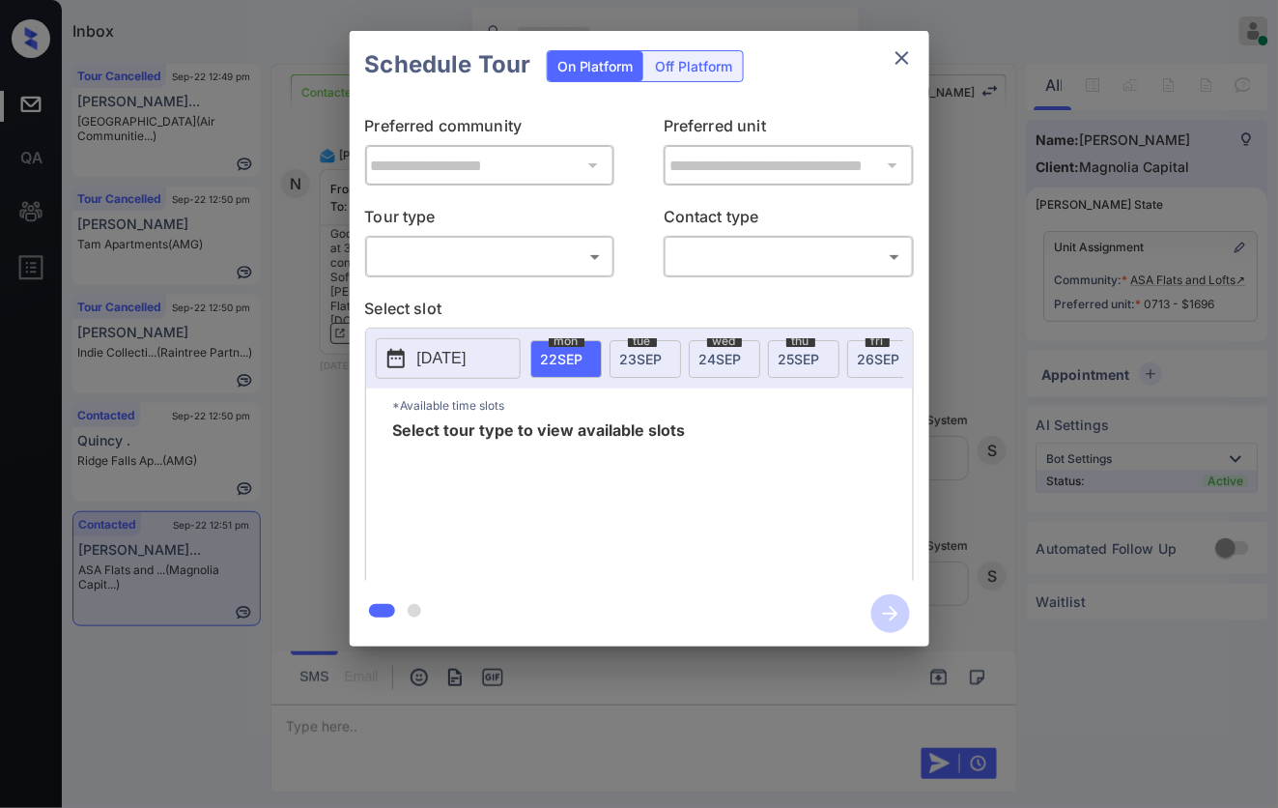
click at [557, 264] on body "Inbox [PERSON_NAME] Online Set yourself offline Set yourself on break Profile S…" at bounding box center [639, 404] width 1278 height 808
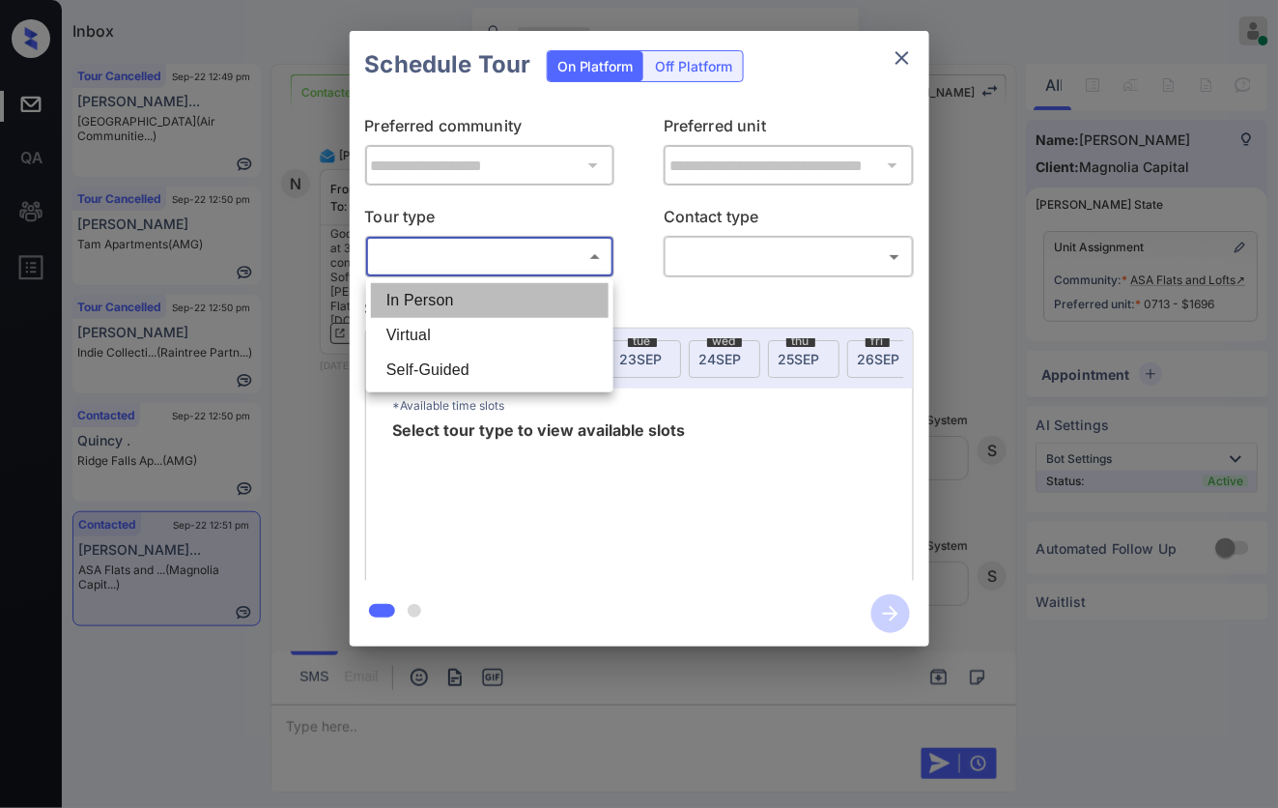
click at [551, 297] on li "In Person" at bounding box center [490, 300] width 238 height 35
type input "********"
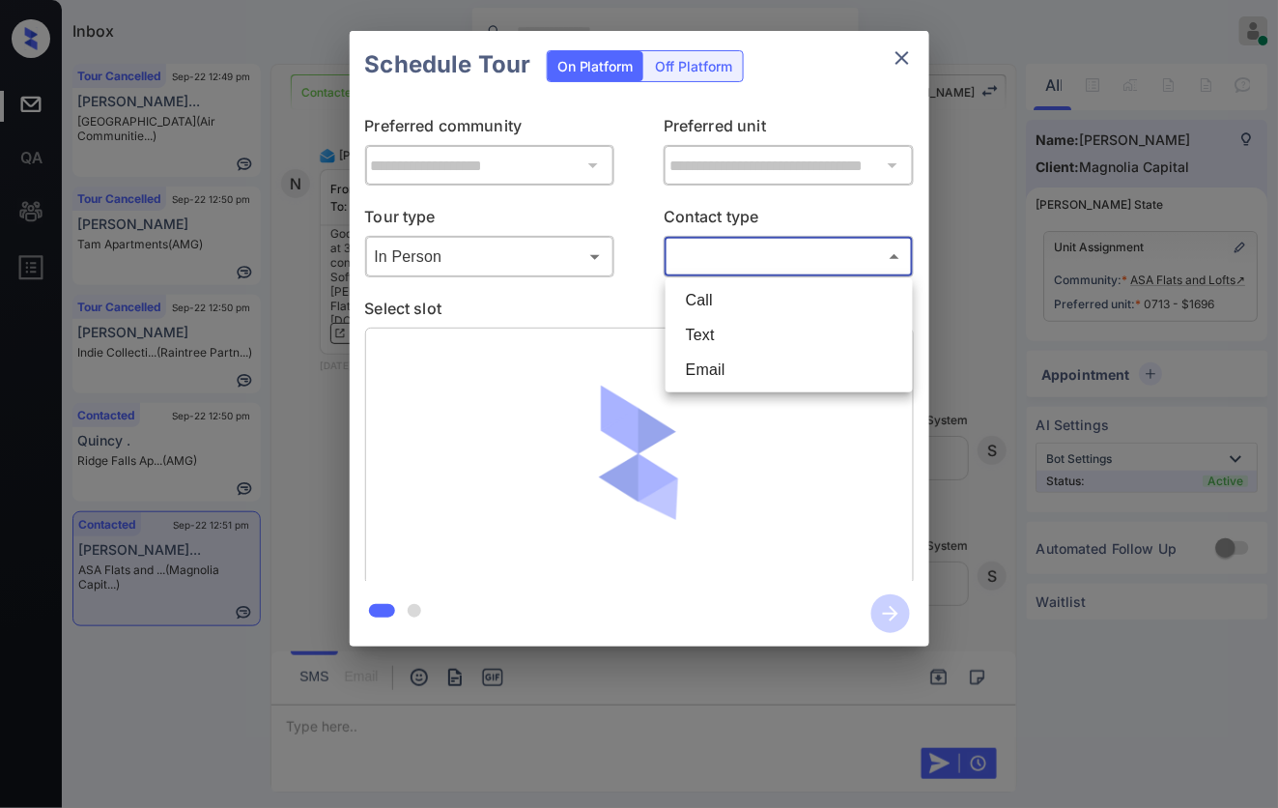
click at [794, 252] on body "Inbox [PERSON_NAME] Online Set yourself offline Set yourself on break Profile S…" at bounding box center [639, 404] width 1278 height 808
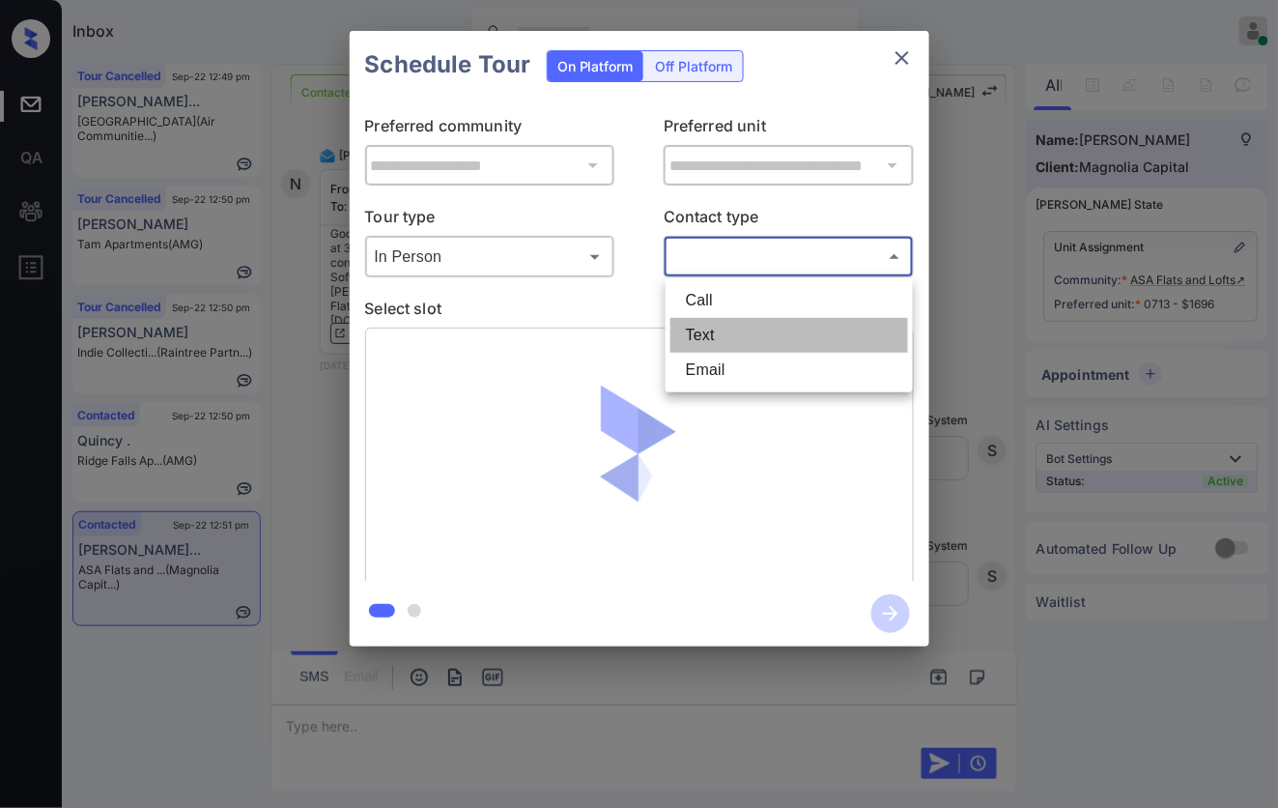
click at [775, 326] on li "Text" at bounding box center [789, 335] width 238 height 35
type input "****"
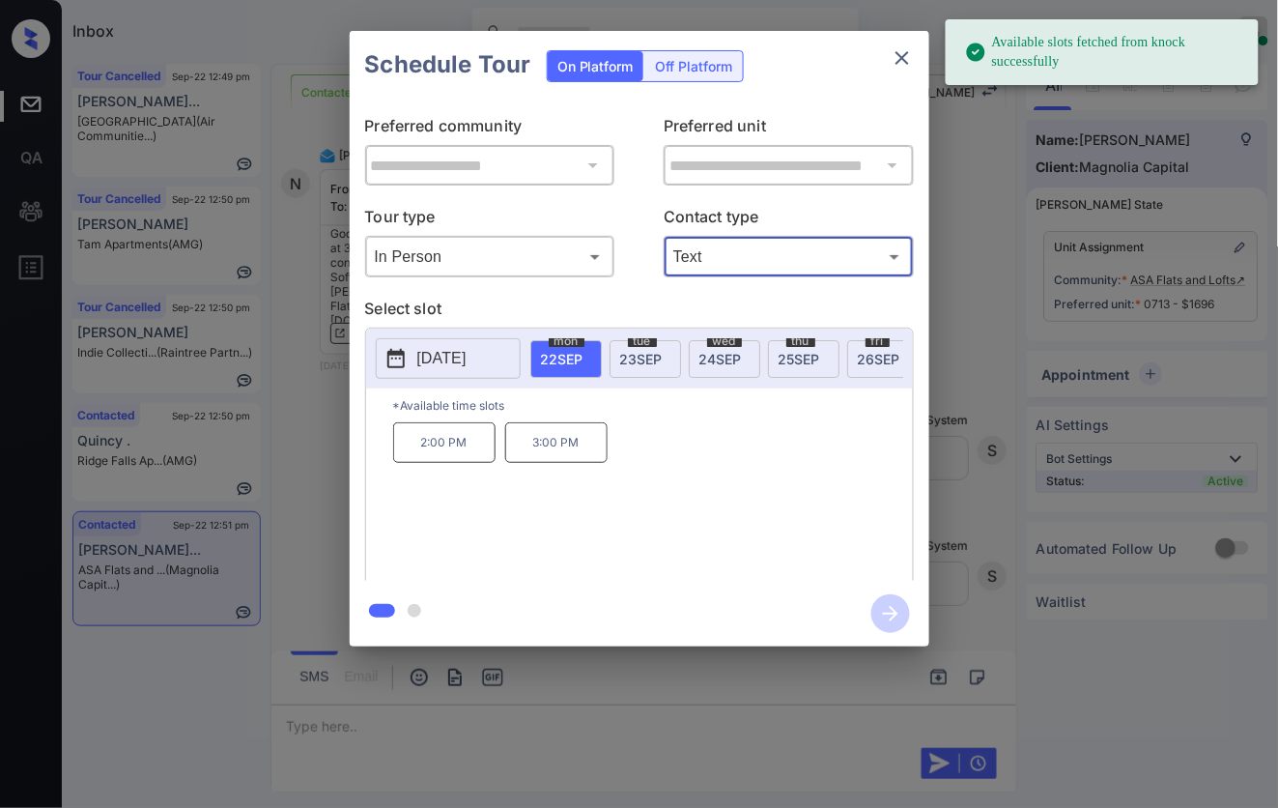
click at [985, 326] on div "**********" at bounding box center [639, 338] width 1278 height 677
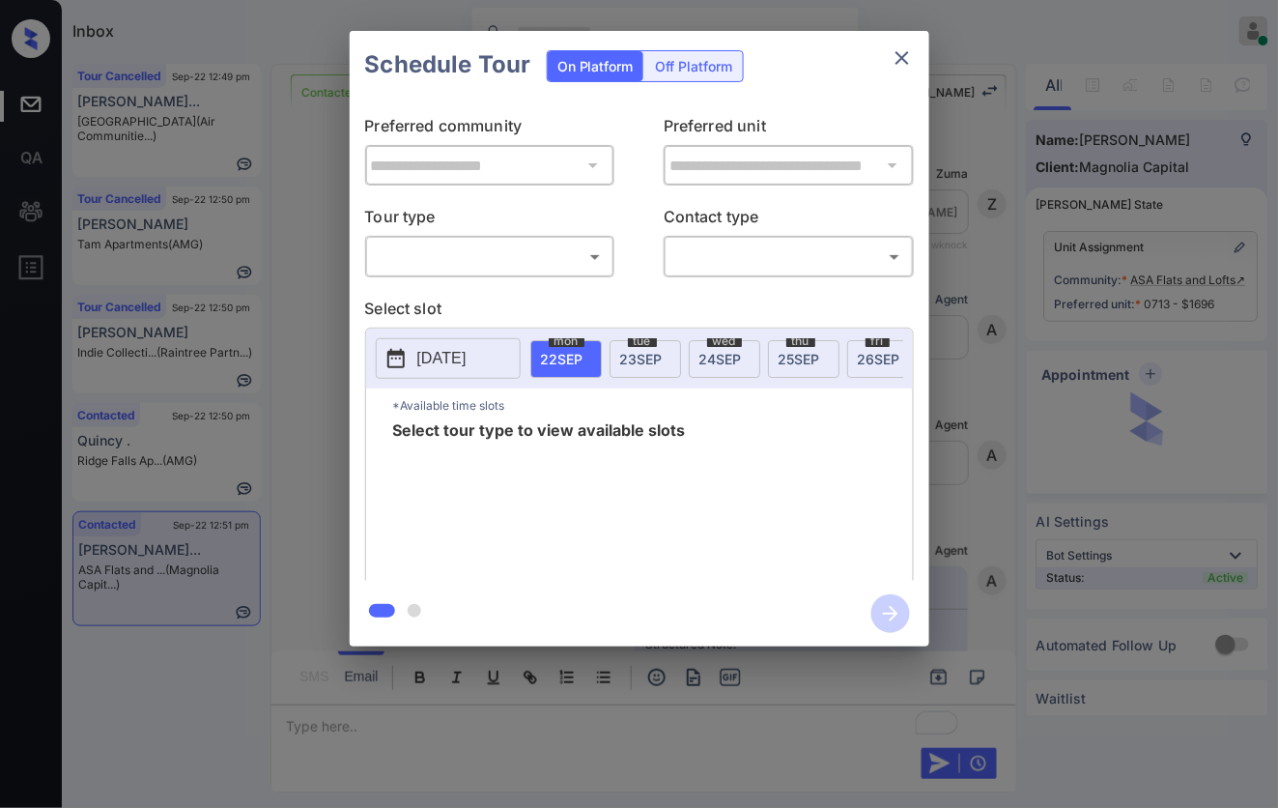
scroll to position [1546, 0]
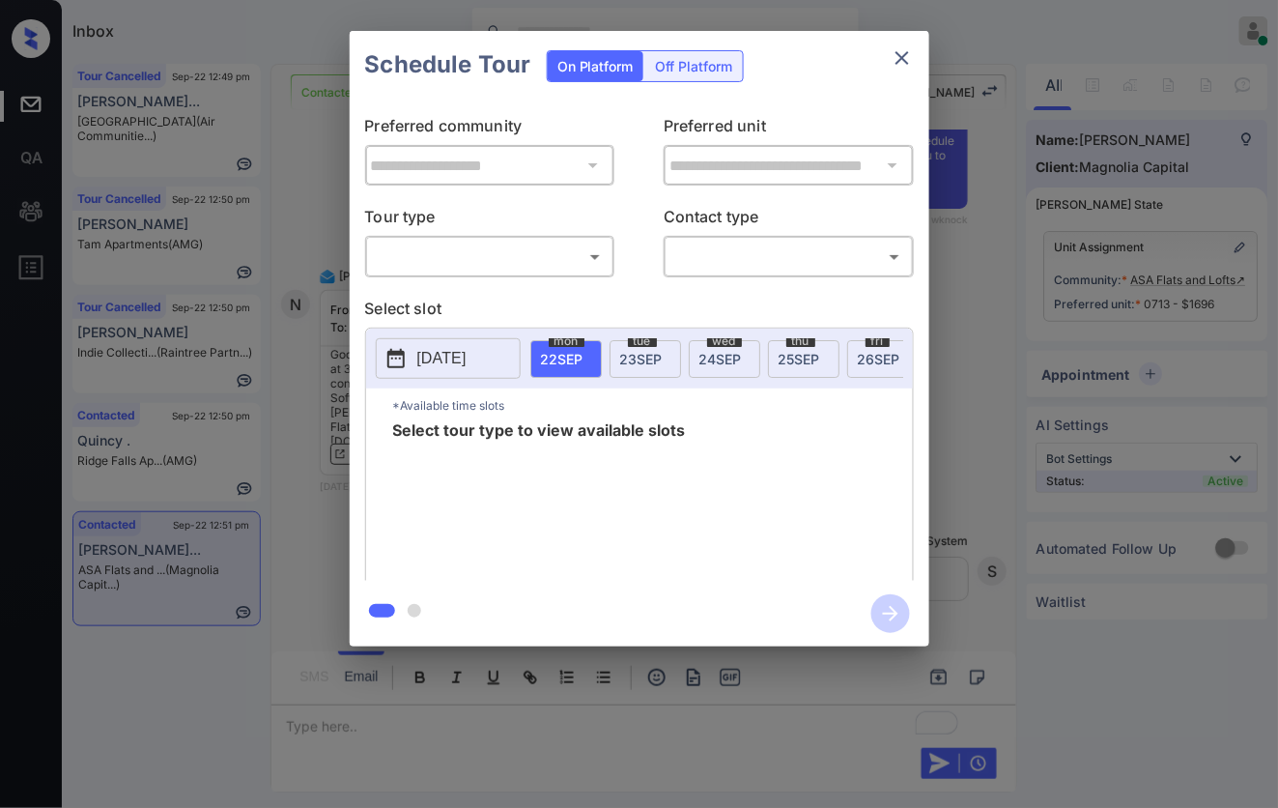
click at [595, 257] on body "Inbox Caroline Dacanay Online Set yourself offline Set yourself on break Profil…" at bounding box center [639, 404] width 1278 height 808
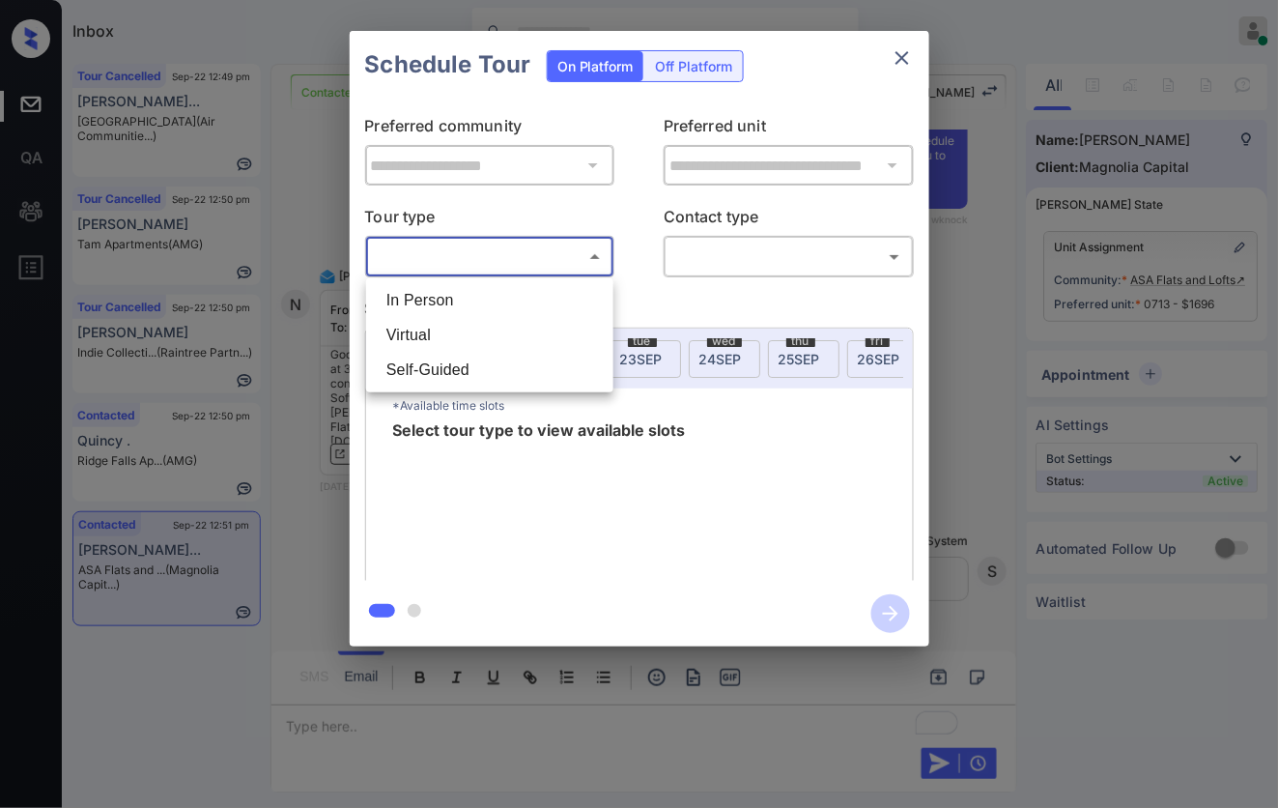
click at [567, 301] on li "In Person" at bounding box center [490, 300] width 238 height 35
type input "********"
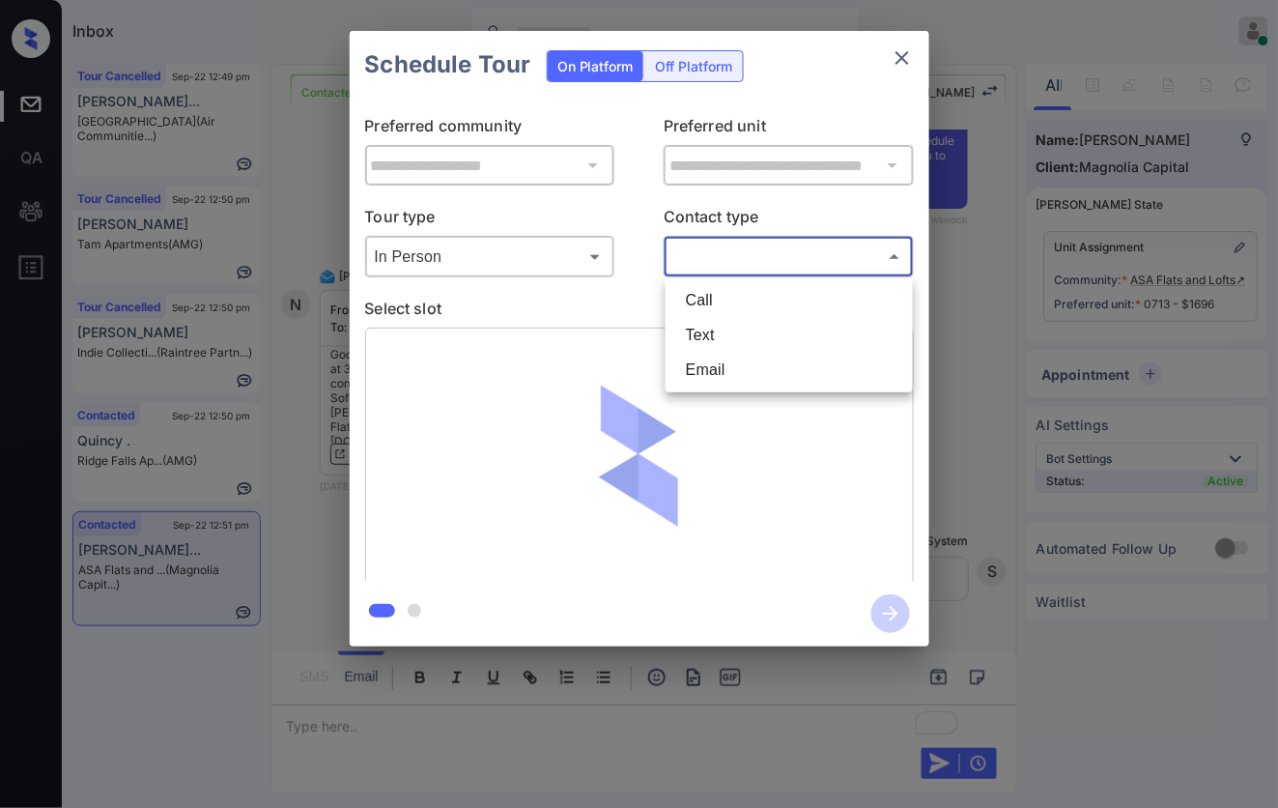
click at [731, 263] on body "Inbox Caroline Dacanay Online Set yourself offline Set yourself on break Profil…" at bounding box center [639, 404] width 1278 height 808
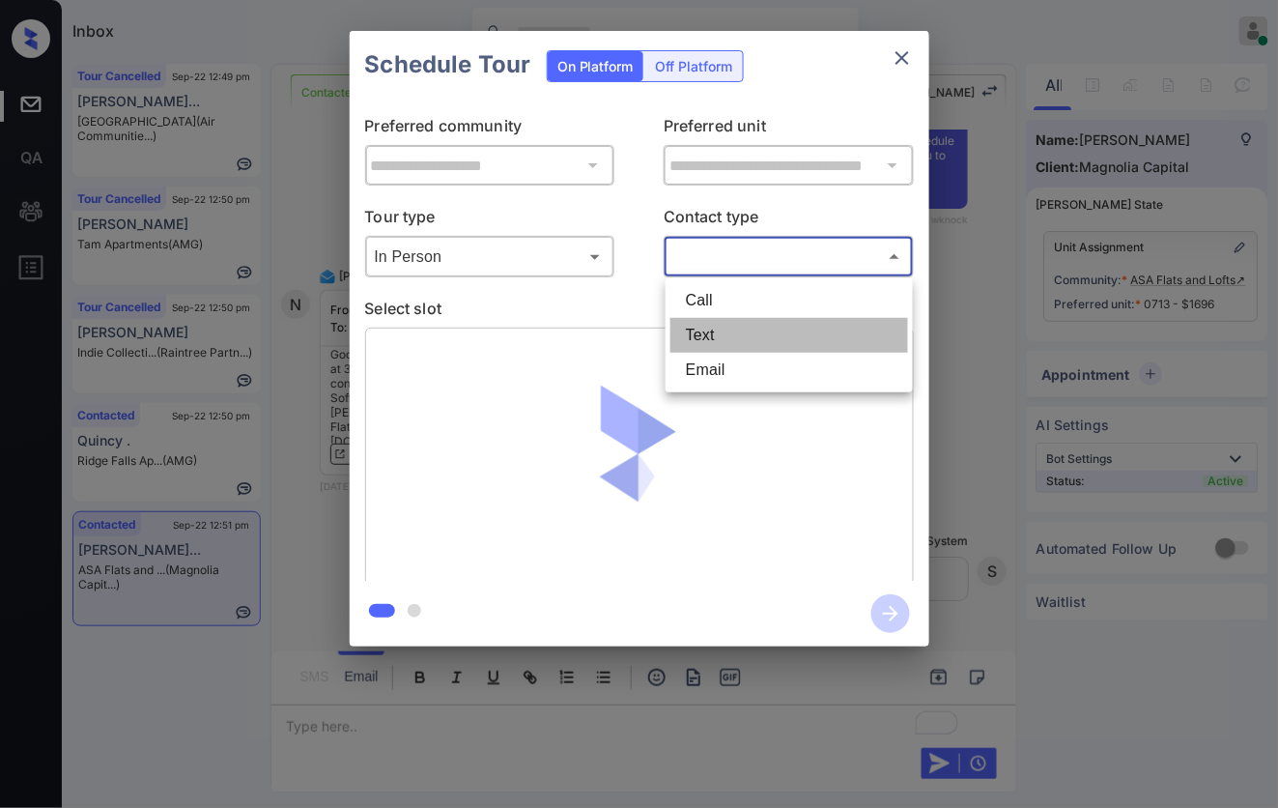
click at [716, 326] on li "Text" at bounding box center [789, 335] width 238 height 35
type input "****"
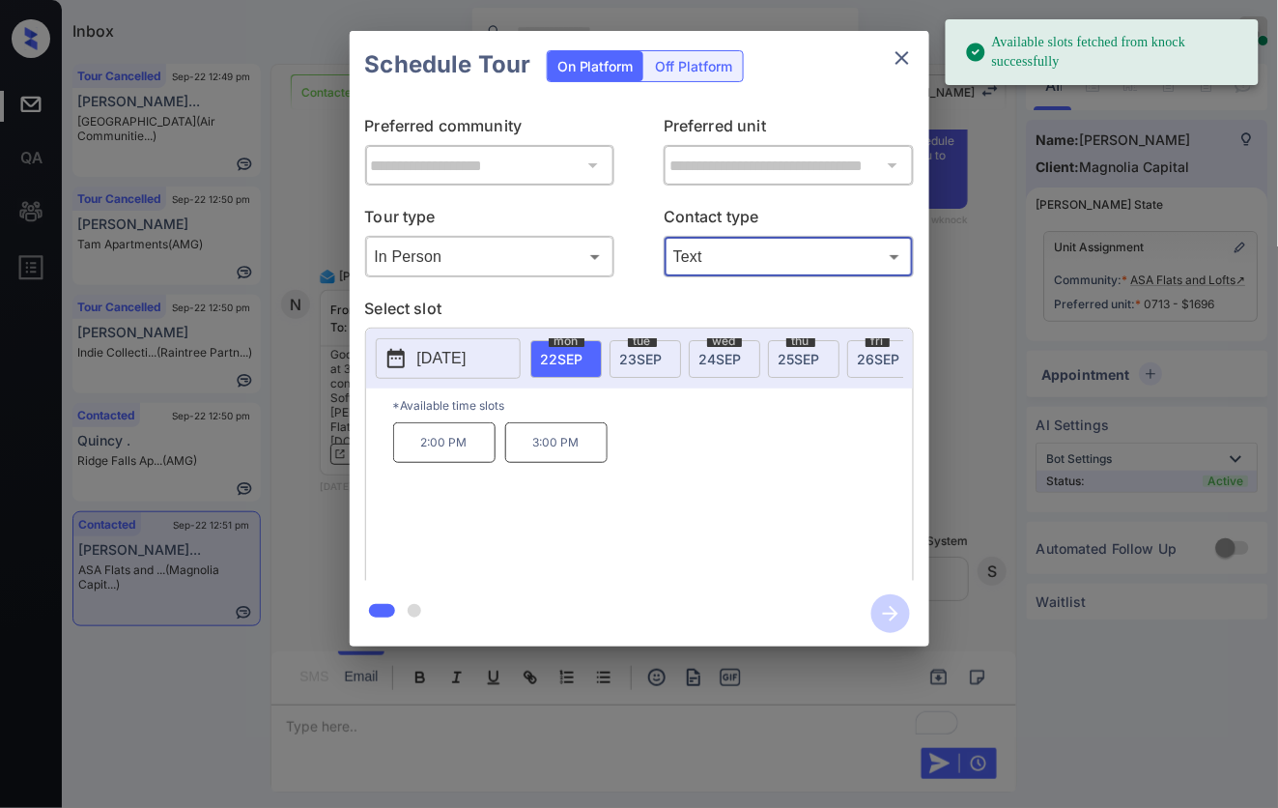
click at [567, 456] on p "3:00 PM" at bounding box center [556, 442] width 102 height 41
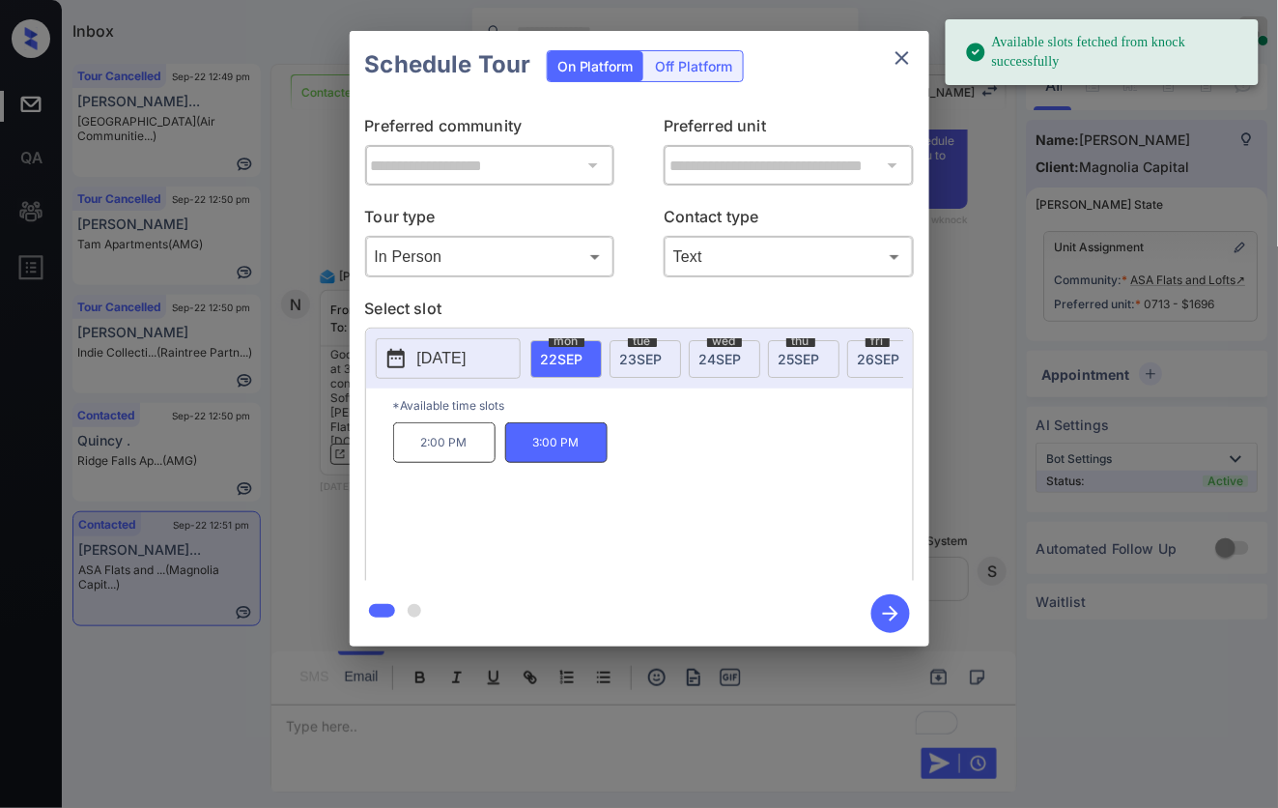
click at [890, 607] on icon "button" at bounding box center [890, 613] width 15 height 15
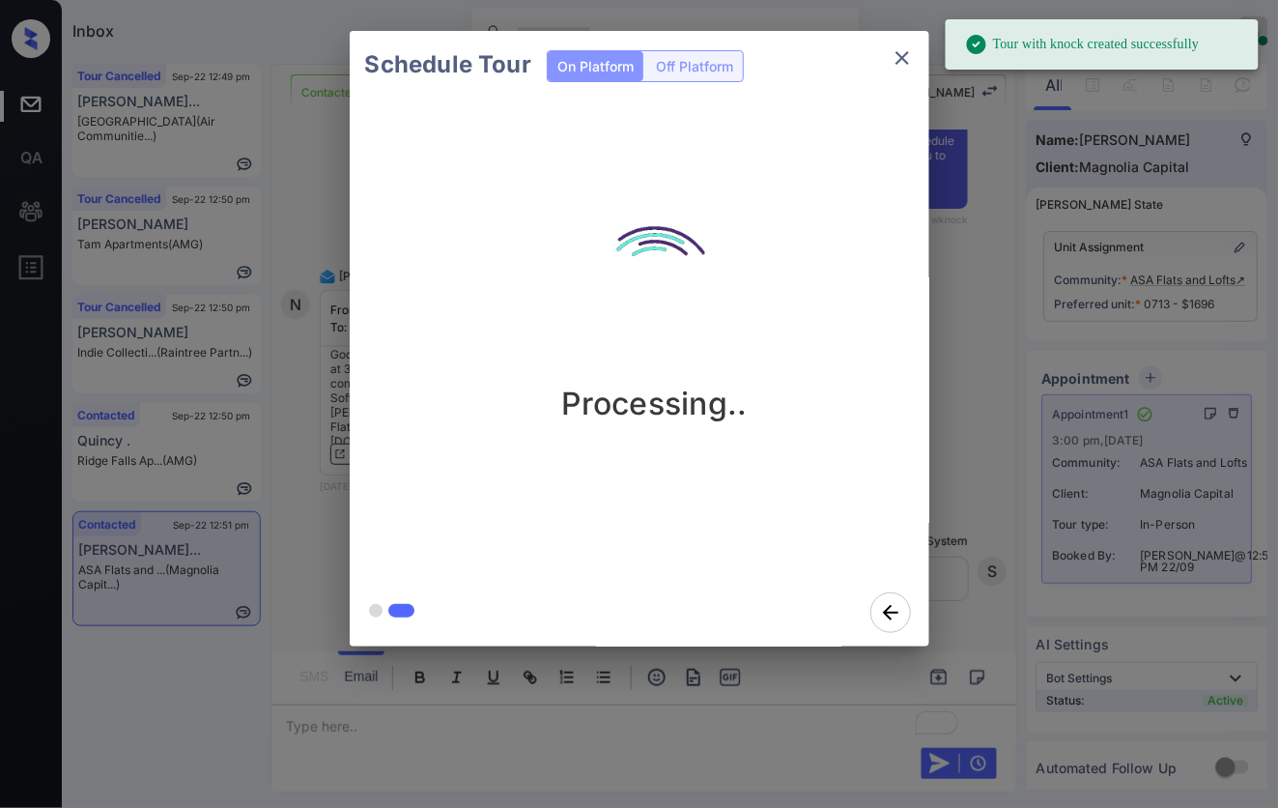
click at [987, 367] on div "Schedule Tour On Platform Off Platform Processing.." at bounding box center [639, 338] width 1278 height 677
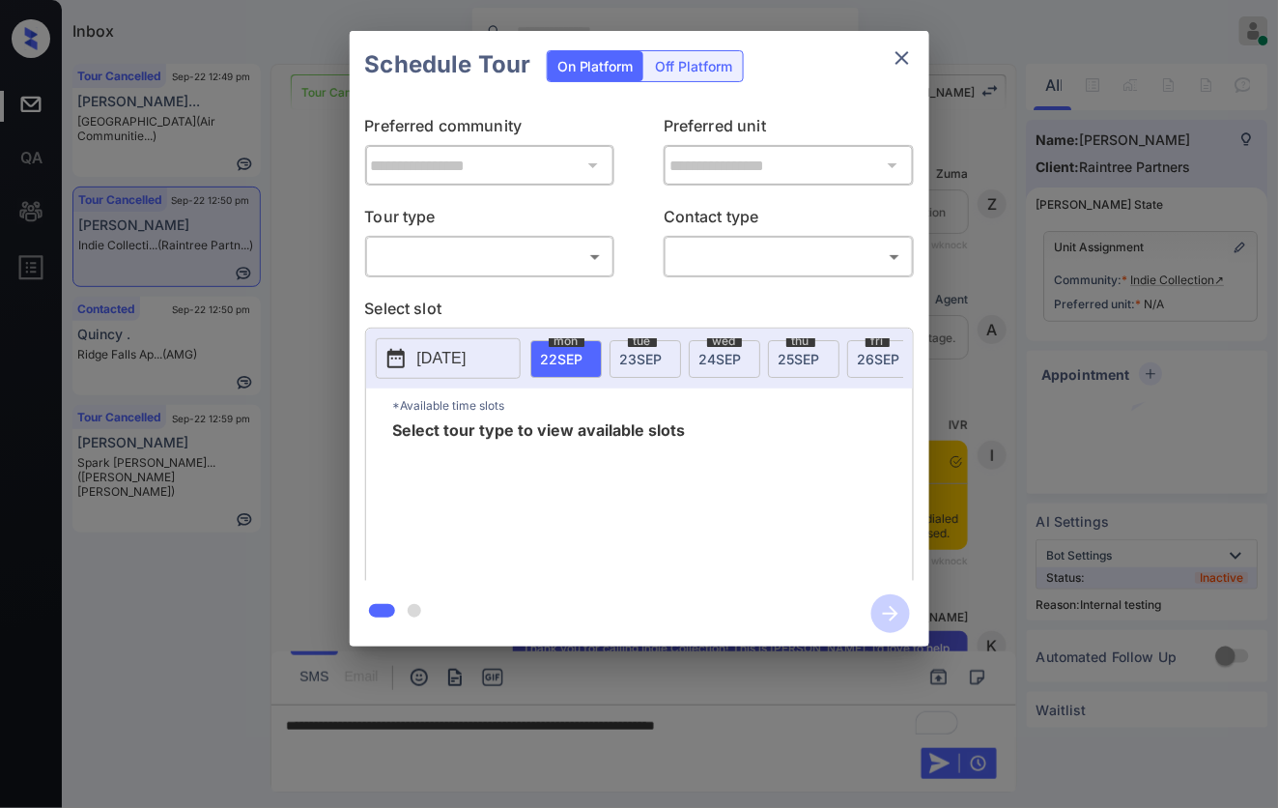
scroll to position [7927, 0]
click at [577, 262] on body "Inbox [PERSON_NAME] Online Set yourself offline Set yourself on break Profile S…" at bounding box center [639, 404] width 1278 height 808
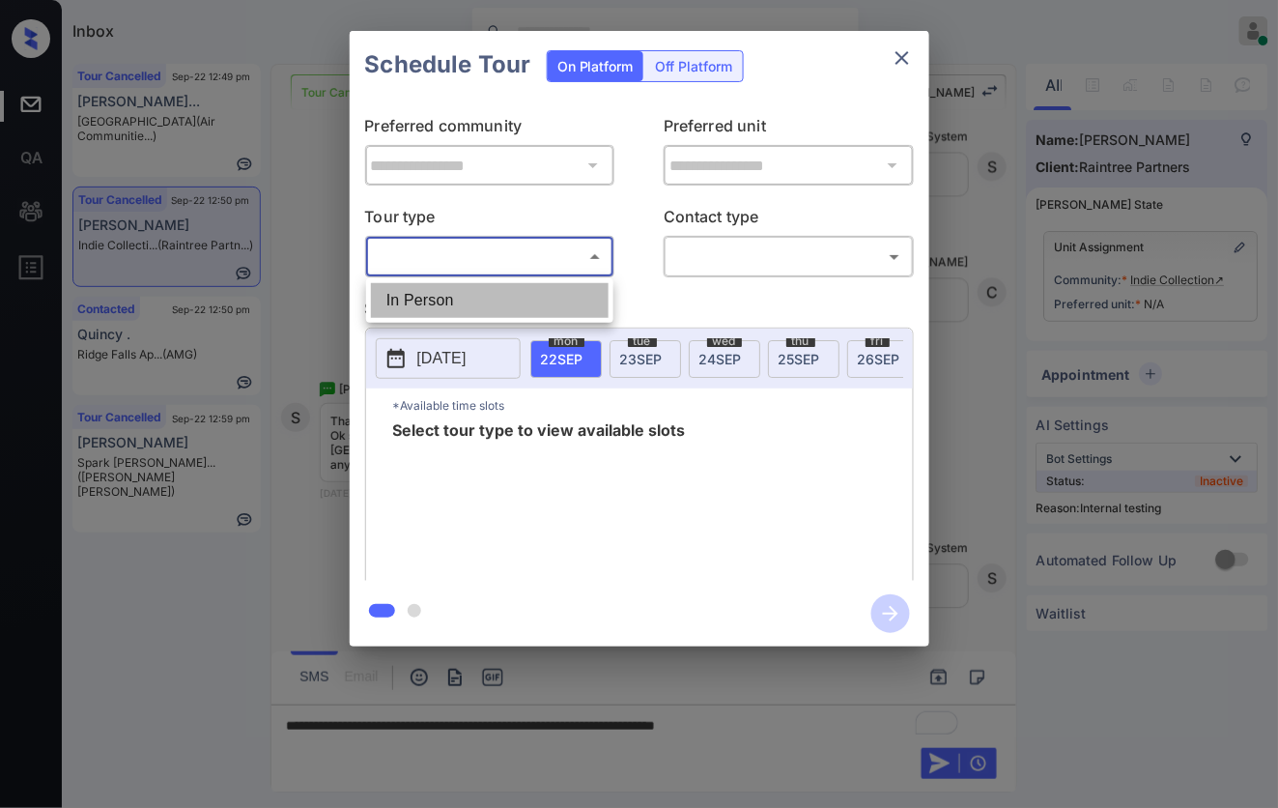
click at [562, 296] on li "In Person" at bounding box center [490, 300] width 238 height 35
type input "********"
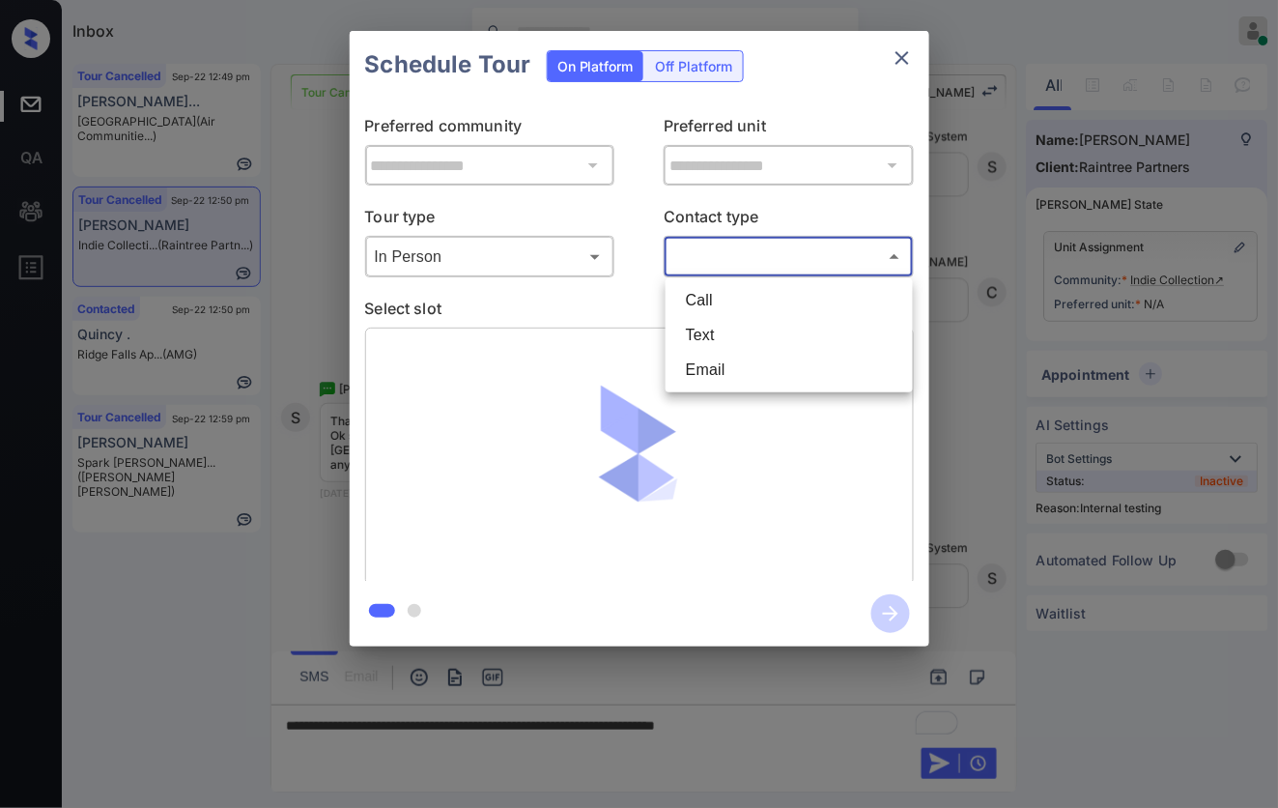
click at [765, 267] on body "Inbox [PERSON_NAME] Online Set yourself offline Set yourself on break Profile S…" at bounding box center [639, 404] width 1278 height 808
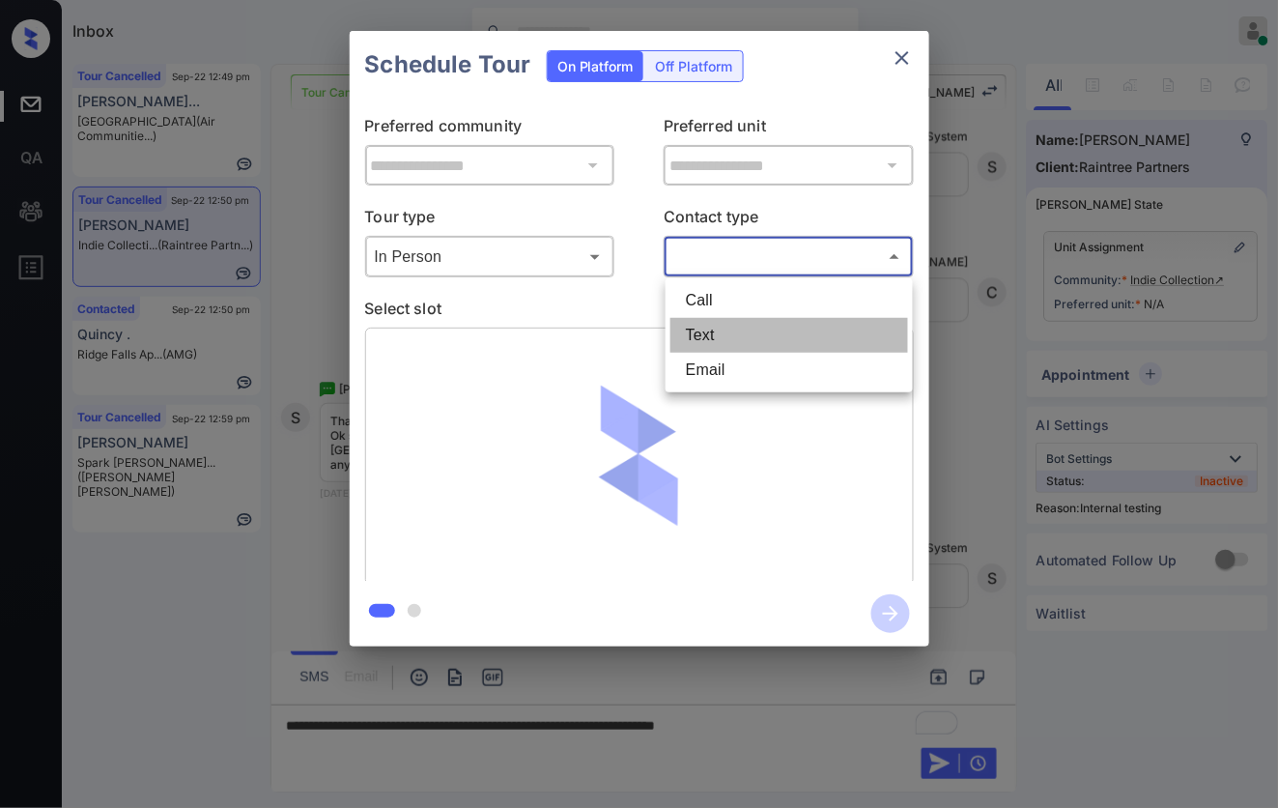
click at [758, 326] on li "Text" at bounding box center [789, 335] width 238 height 35
type input "****"
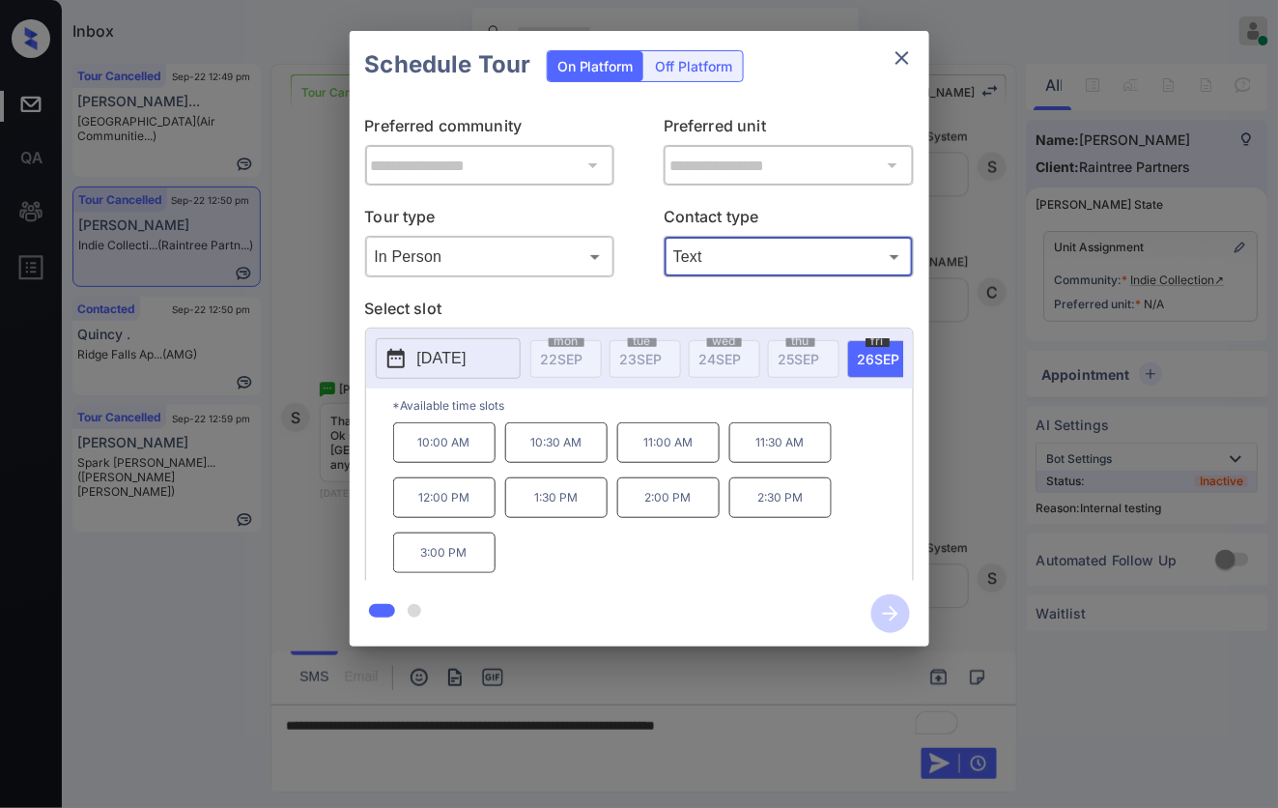
click at [467, 357] on p "2025-09-26" at bounding box center [441, 358] width 49 height 23
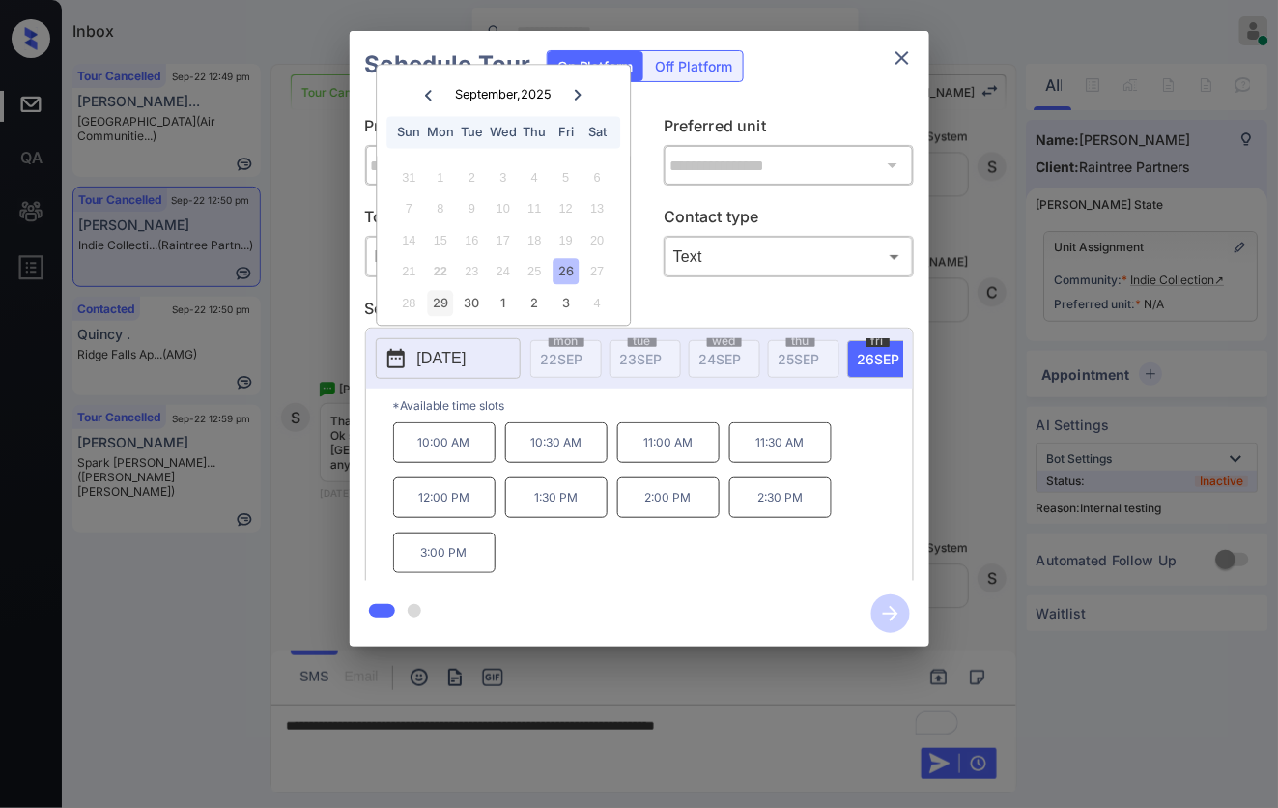
click at [446, 301] on div "29" at bounding box center [440, 303] width 26 height 26
click at [567, 266] on div "26" at bounding box center [566, 272] width 26 height 26
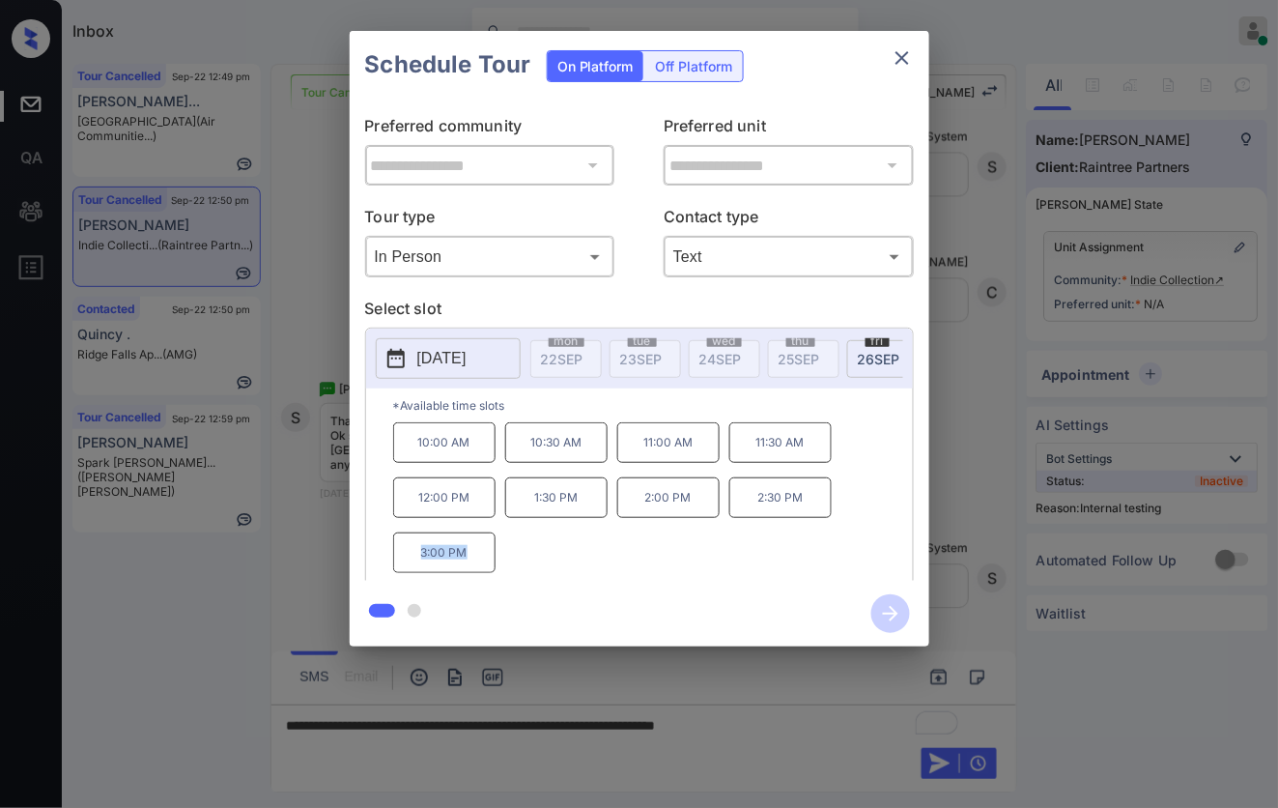
drag, startPoint x: 485, startPoint y: 568, endPoint x: 421, endPoint y: 566, distance: 63.8
click at [421, 566] on p "3:00 PM" at bounding box center [444, 552] width 102 height 41
copy p "3:00 PM"
click at [798, 736] on div at bounding box center [639, 404] width 1278 height 808
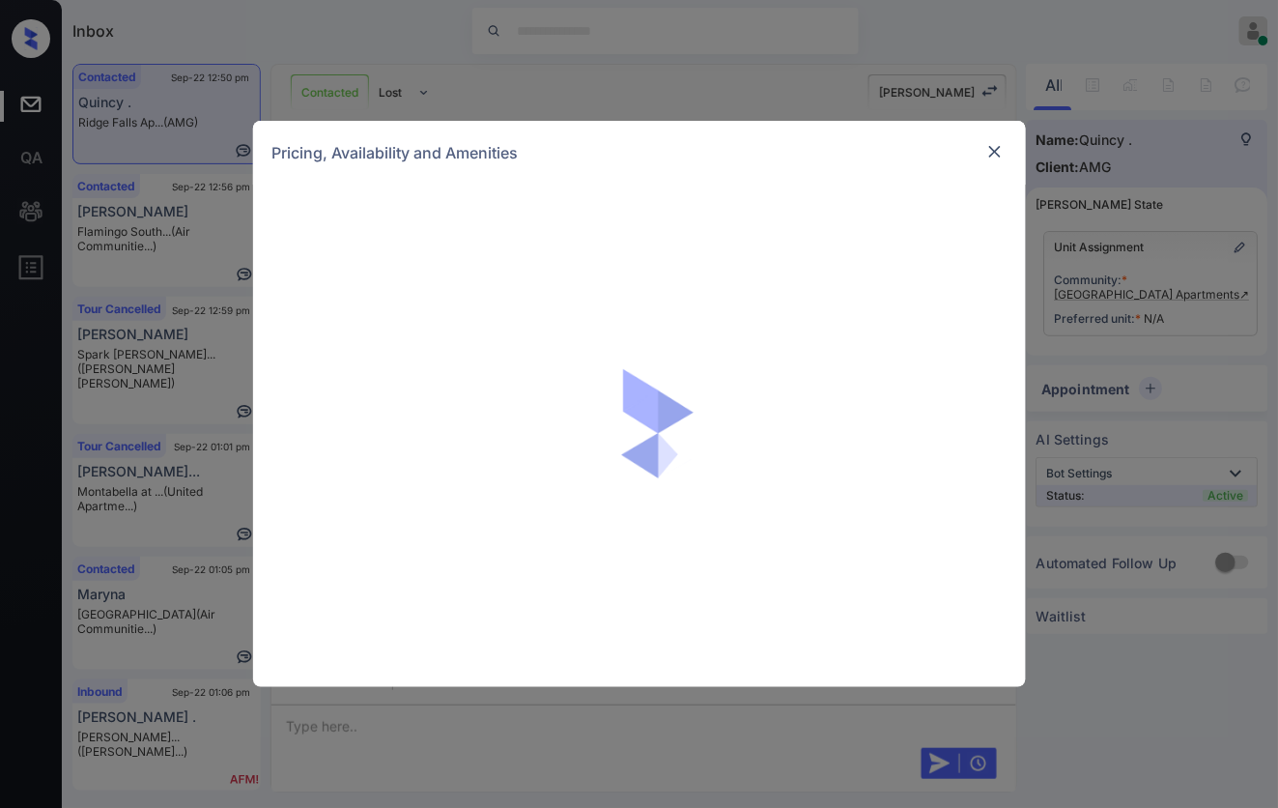
scroll to position [2160, 0]
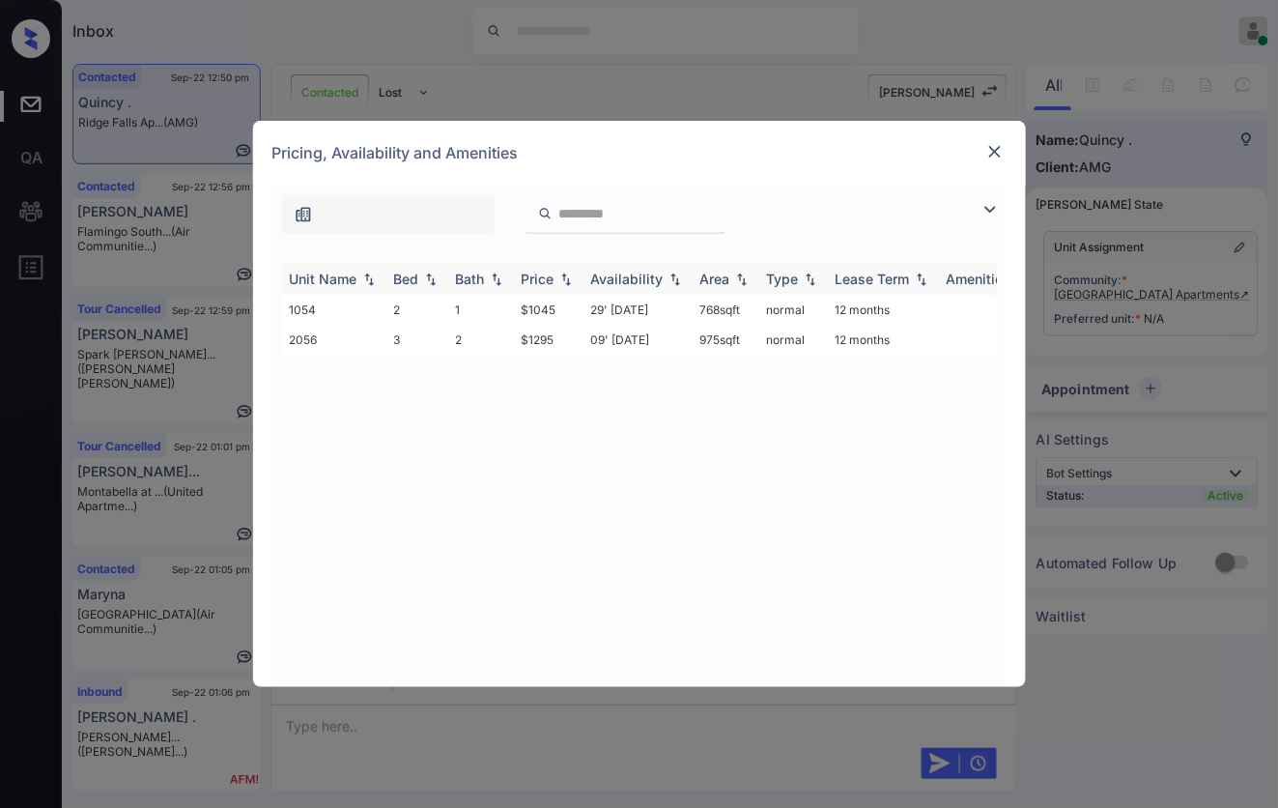
click at [563, 278] on img at bounding box center [565, 279] width 19 height 14
click at [563, 278] on img at bounding box center [565, 278] width 19 height 14
drag, startPoint x: 560, startPoint y: 307, endPoint x: 515, endPoint y: 311, distance: 45.6
click at [515, 311] on td "$1045" at bounding box center [549, 310] width 70 height 30
copy td "$1045"
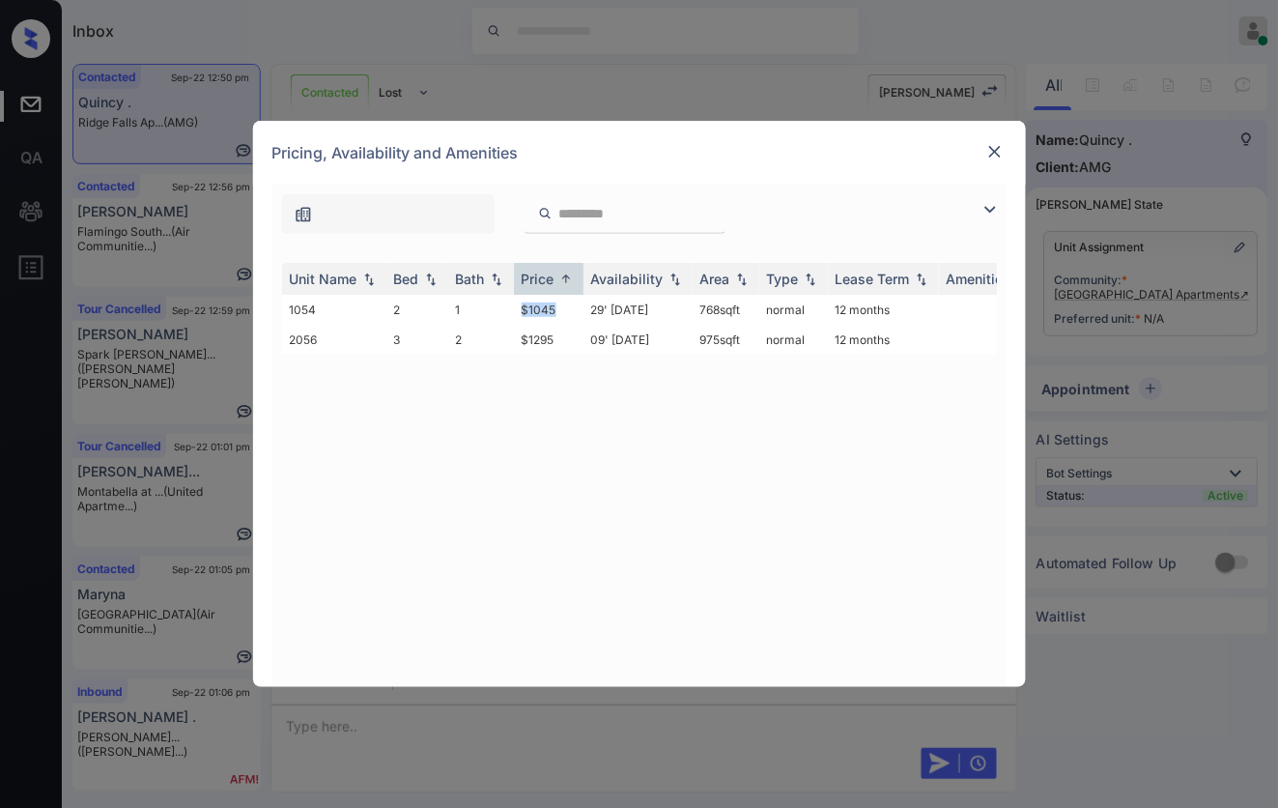
click at [990, 147] on img at bounding box center [994, 151] width 19 height 19
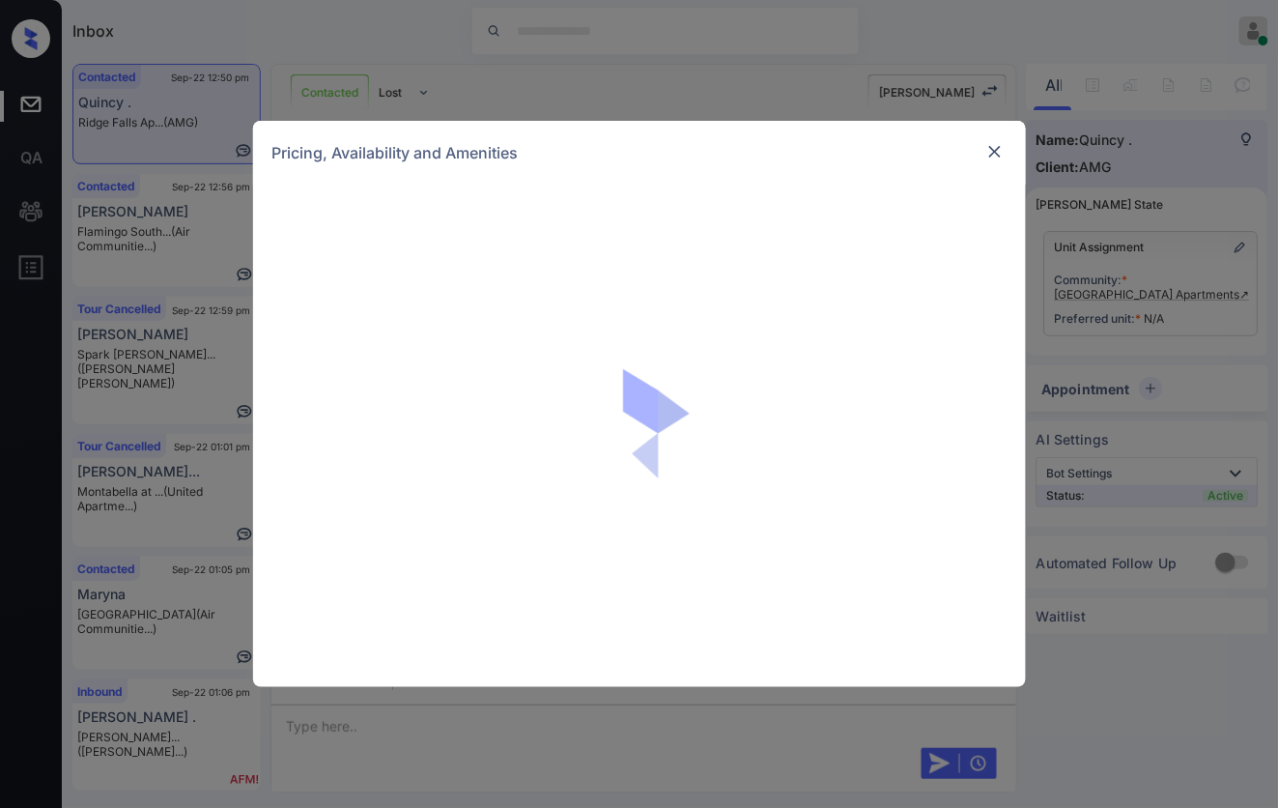
scroll to position [2160, 0]
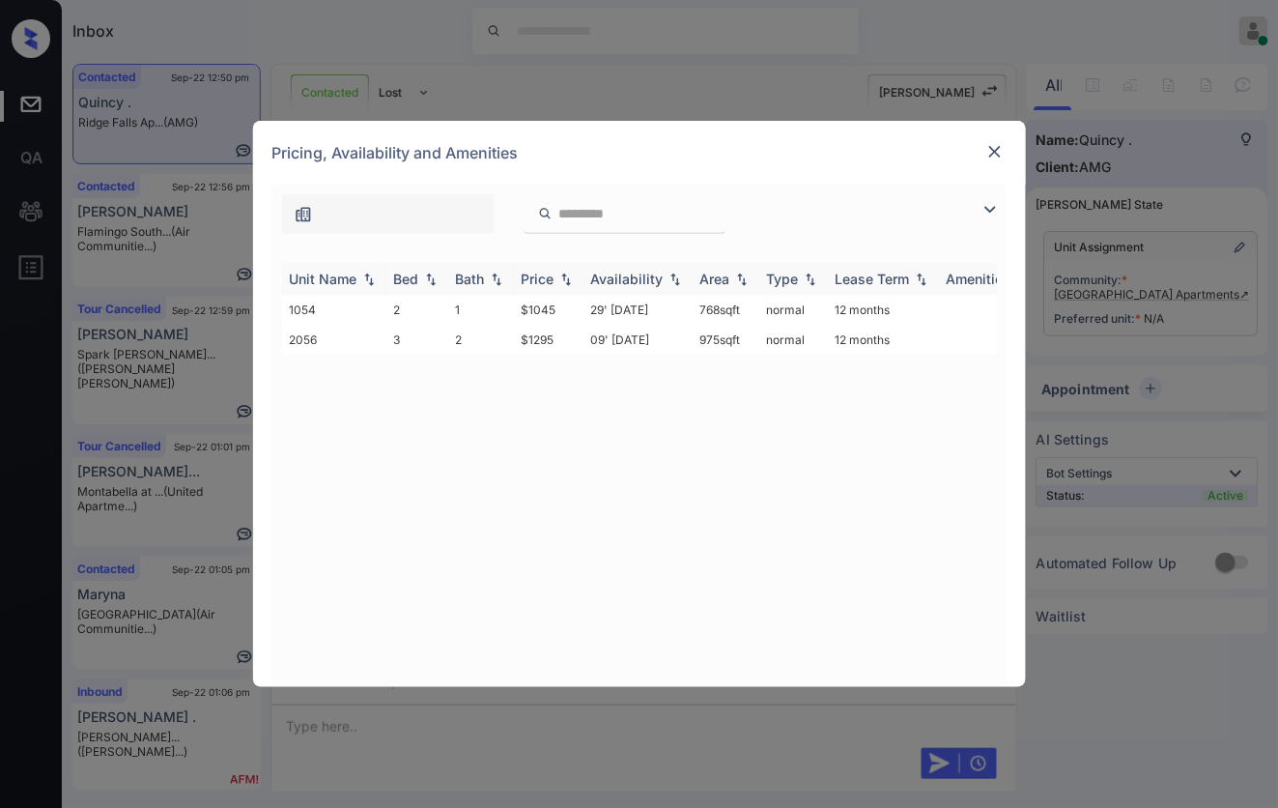
click at [561, 282] on img at bounding box center [565, 279] width 19 height 14
click at [561, 282] on img at bounding box center [565, 278] width 19 height 14
click at [553, 311] on td "$1045" at bounding box center [549, 310] width 70 height 30
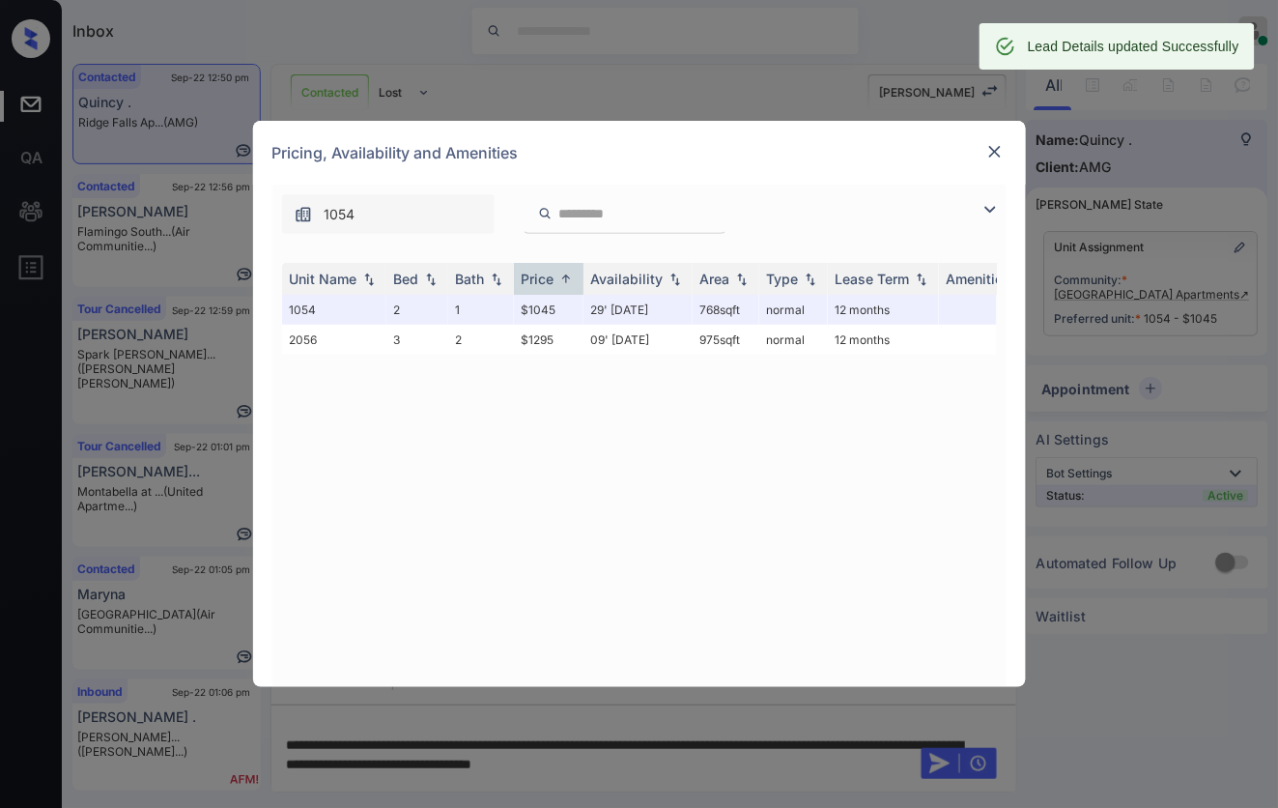
click at [995, 143] on img at bounding box center [994, 151] width 19 height 19
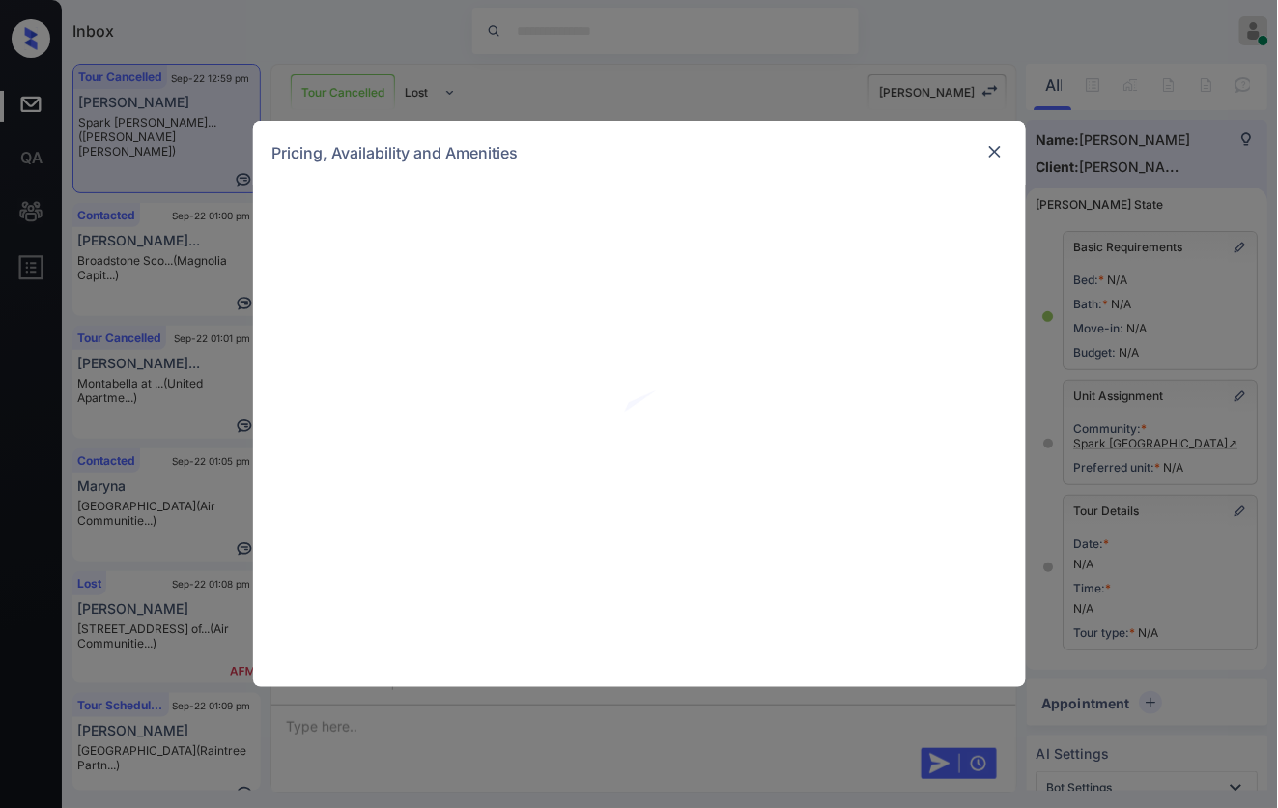
scroll to position [604, 0]
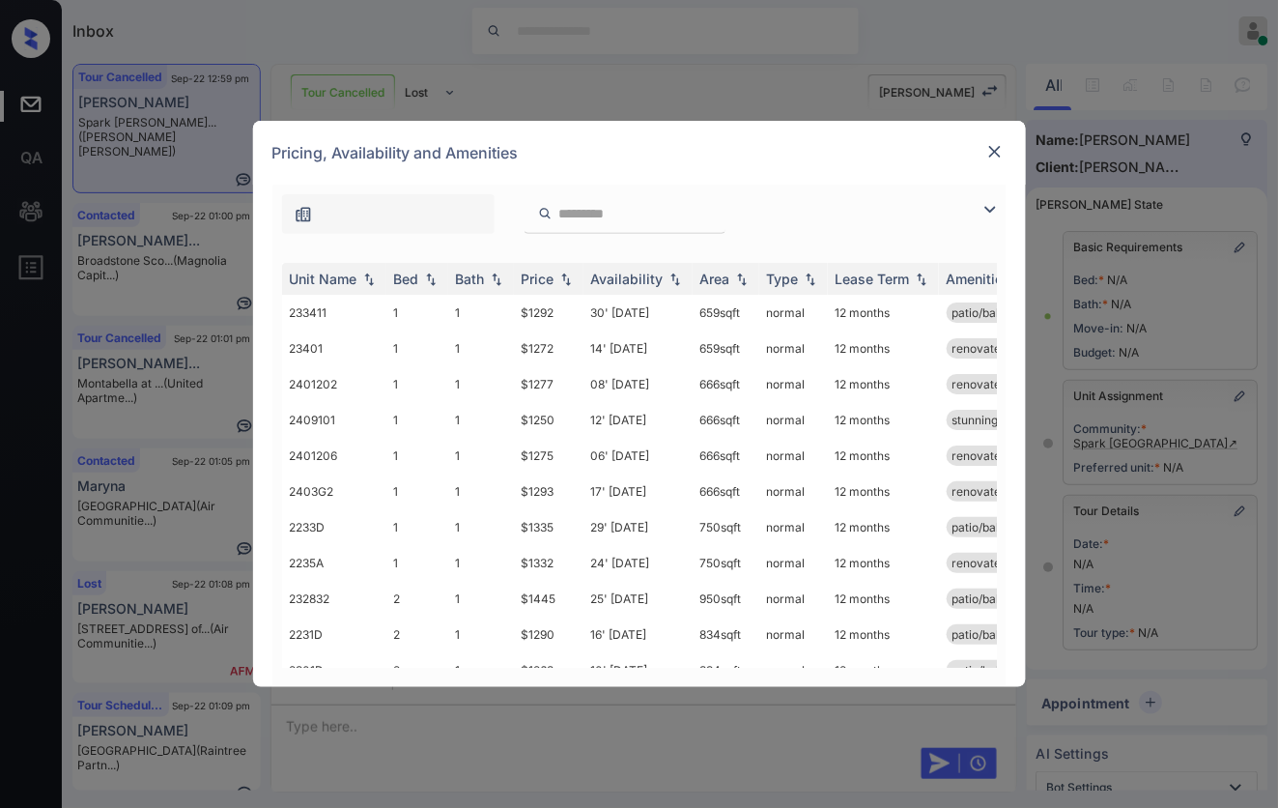
click at [565, 219] on input "search" at bounding box center [636, 214] width 158 height 16
paste input "*****"
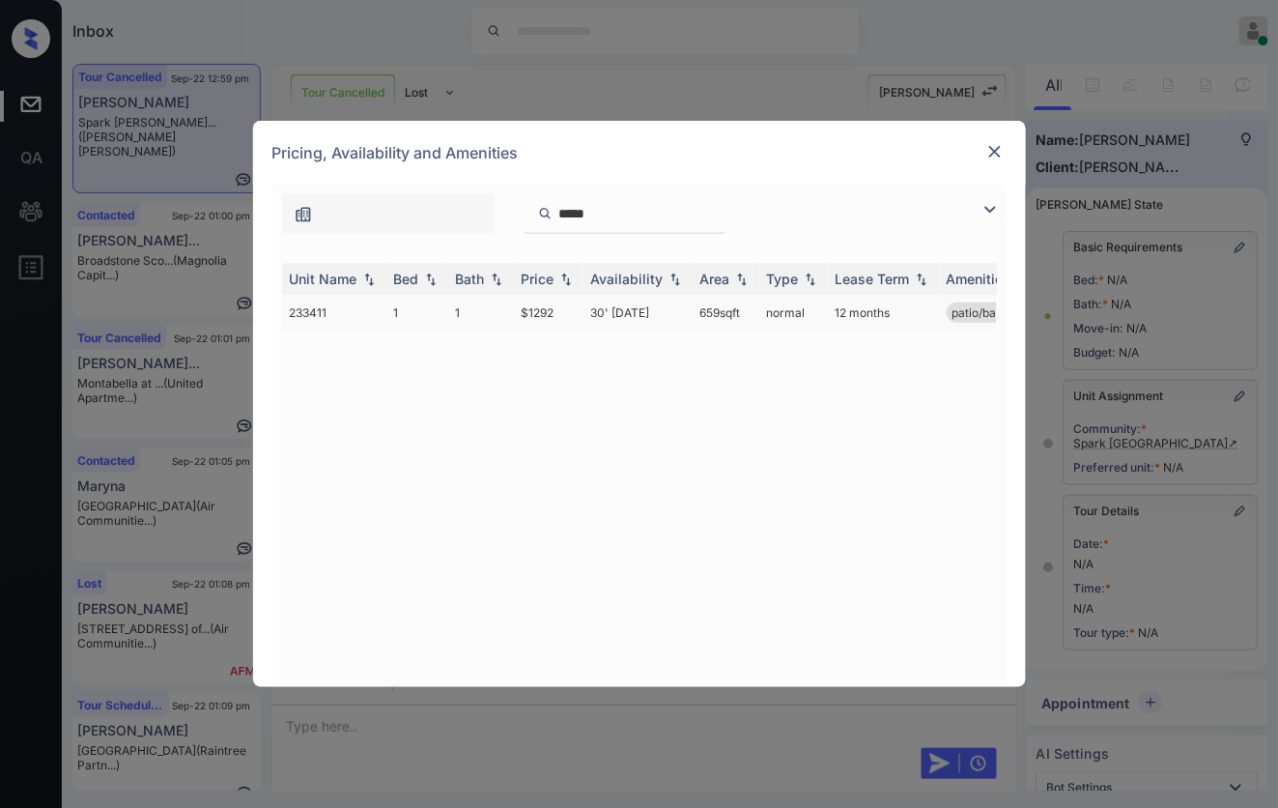
type input "*****"
click at [604, 316] on td "30' Dec 25" at bounding box center [637, 313] width 109 height 36
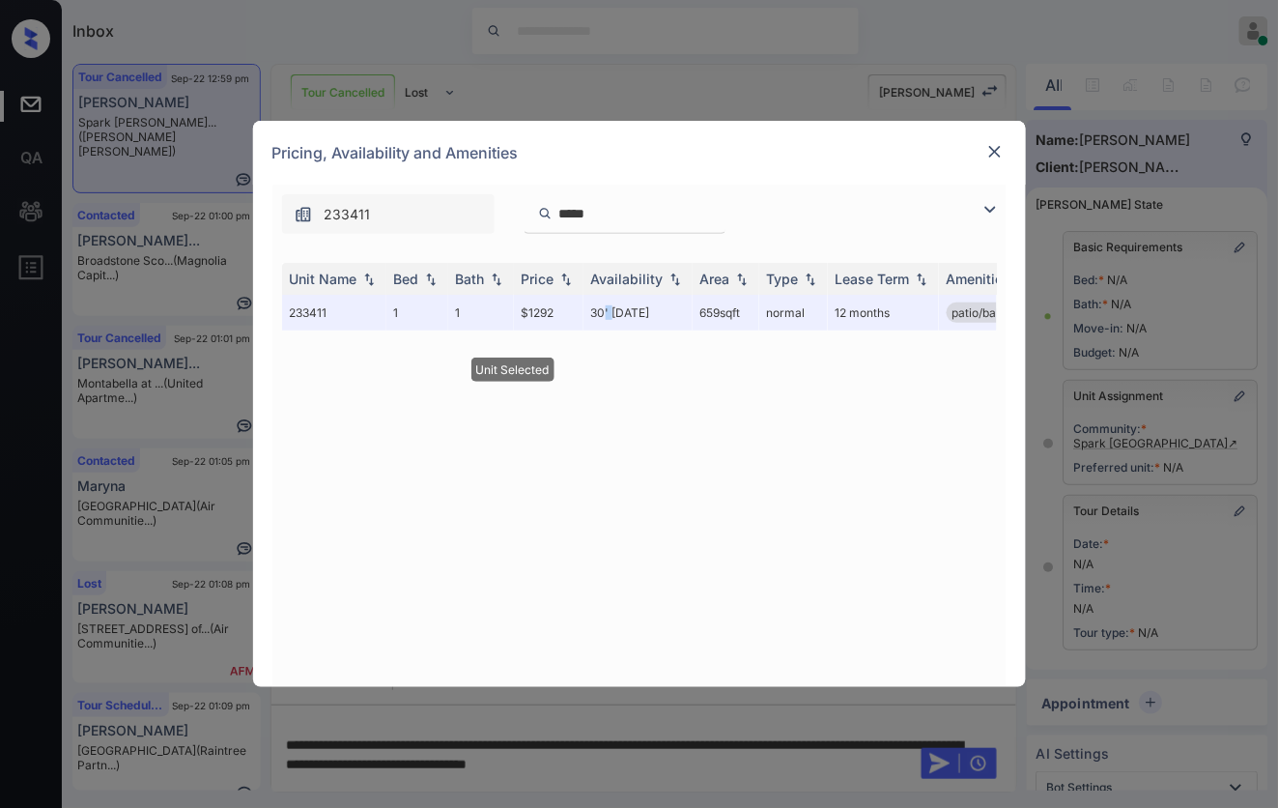
click at [997, 155] on img at bounding box center [994, 151] width 19 height 19
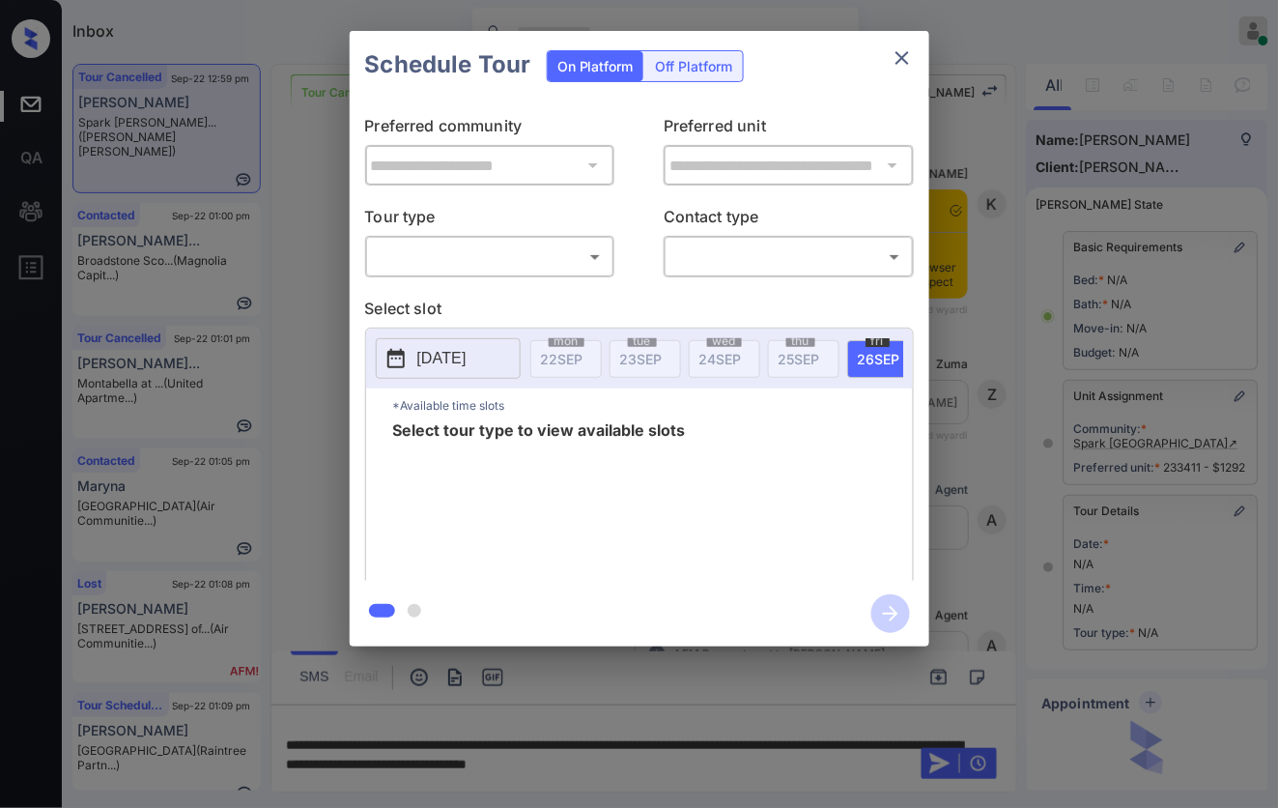
scroll to position [177, 0]
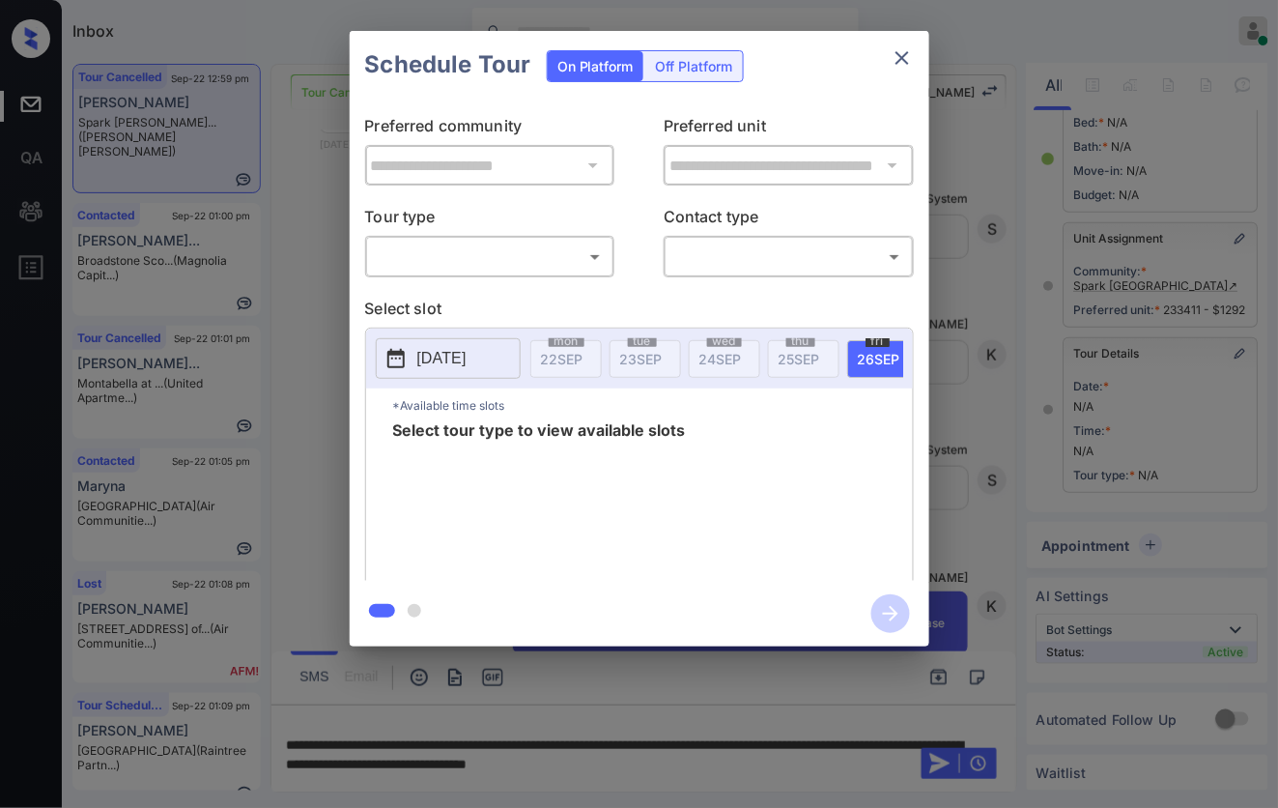
click at [601, 259] on body "Inbox [PERSON_NAME] Online Set yourself offline Set yourself on break Profile S…" at bounding box center [639, 404] width 1278 height 808
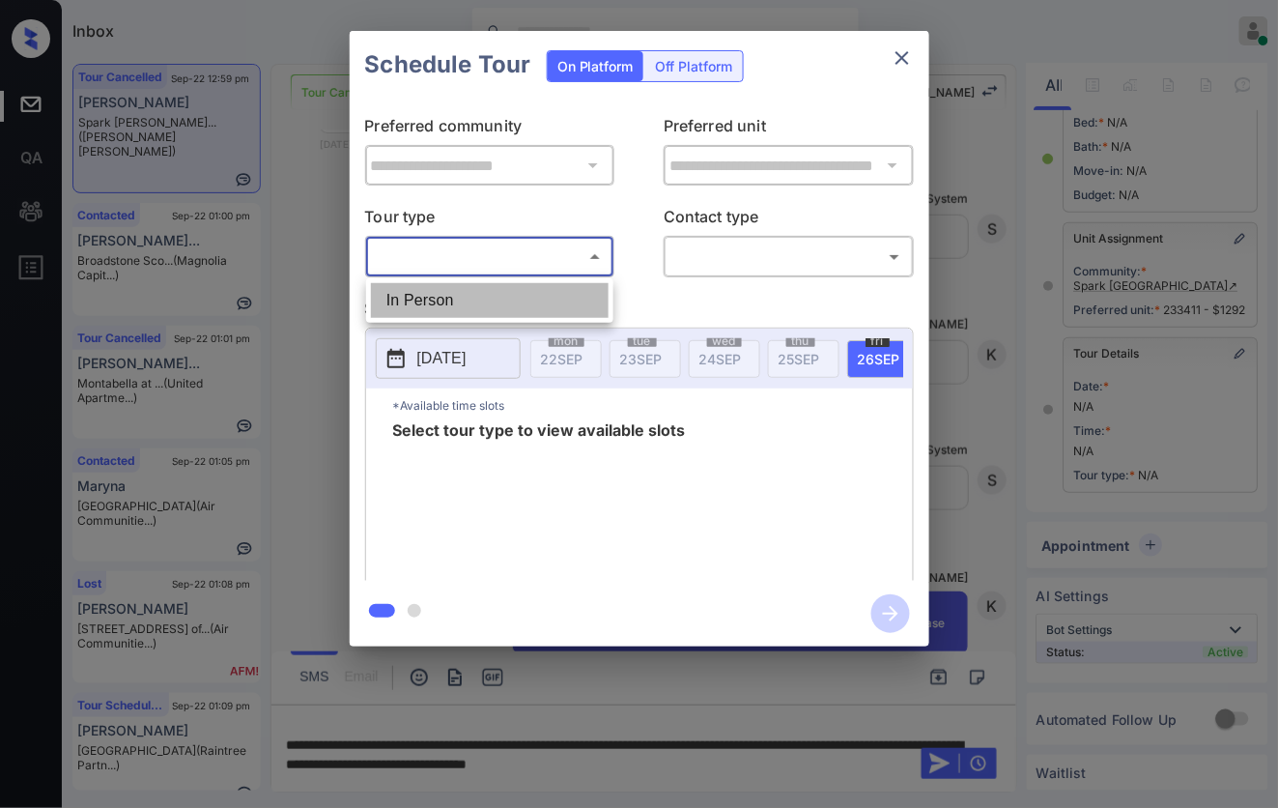
click at [596, 283] on li "In Person" at bounding box center [490, 300] width 238 height 35
type input "********"
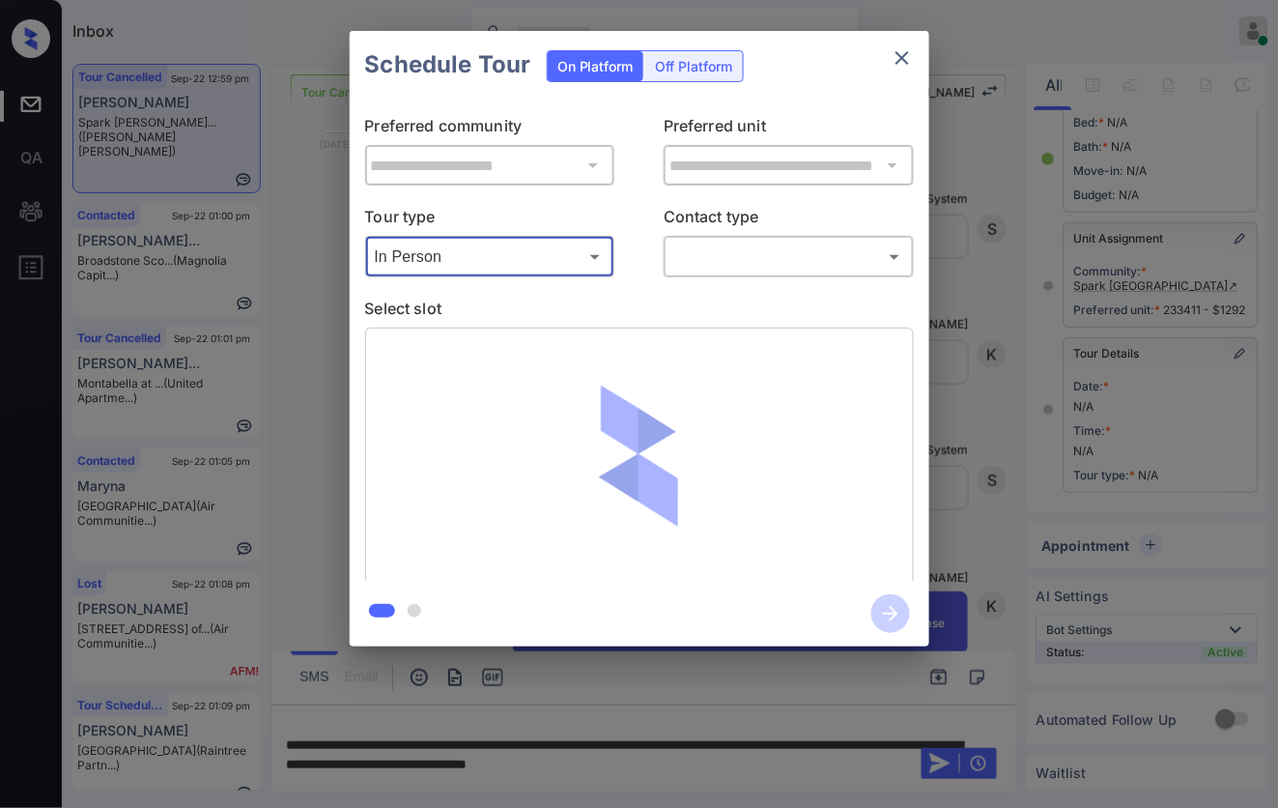
click at [751, 254] on body "Inbox [PERSON_NAME] Online Set yourself offline Set yourself on break Profile S…" at bounding box center [639, 404] width 1278 height 808
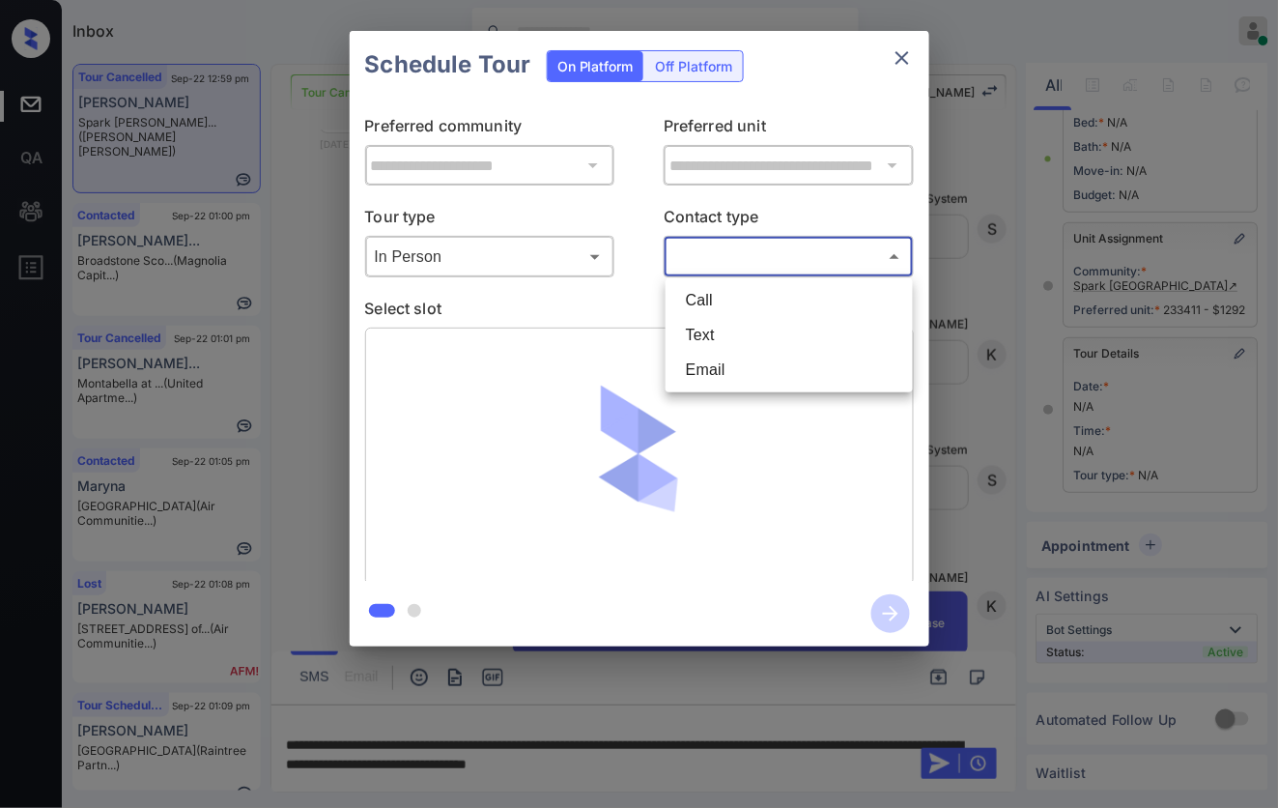
drag, startPoint x: 752, startPoint y: 316, endPoint x: 754, endPoint y: 331, distance: 15.7
click at [754, 331] on ul "Call Text Email" at bounding box center [789, 335] width 247 height 114
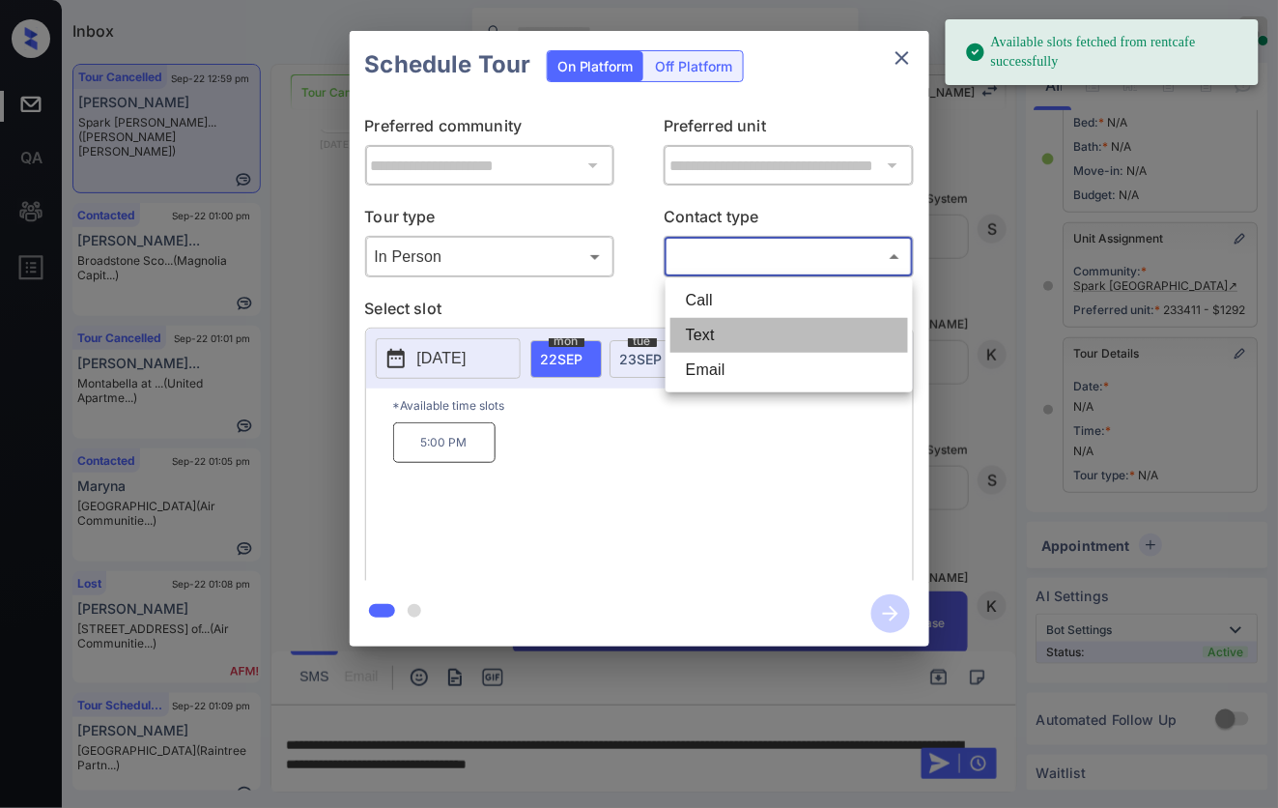
click at [754, 333] on li "Text" at bounding box center [789, 335] width 238 height 35
type input "****"
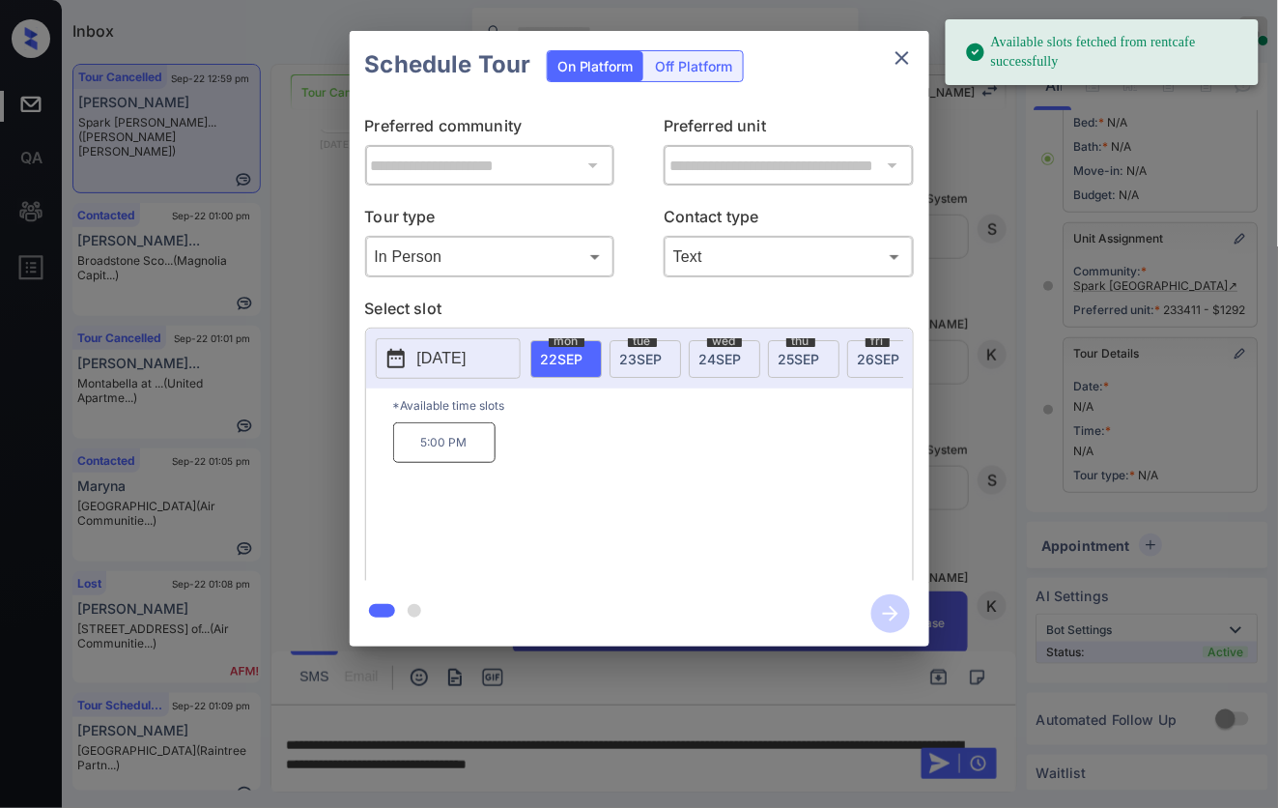
click at [659, 344] on div "tue 23 SEP" at bounding box center [645, 359] width 71 height 38
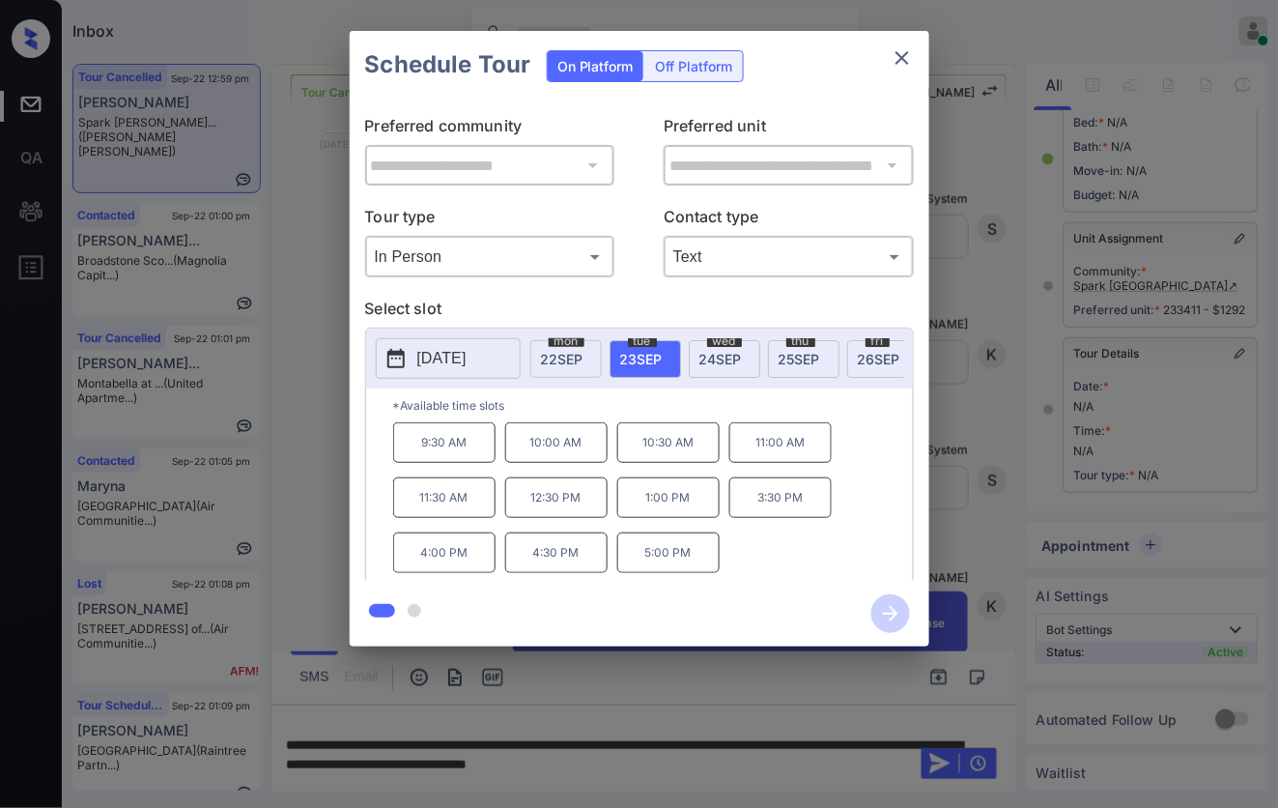
click at [961, 360] on div "**********" at bounding box center [639, 338] width 1278 height 677
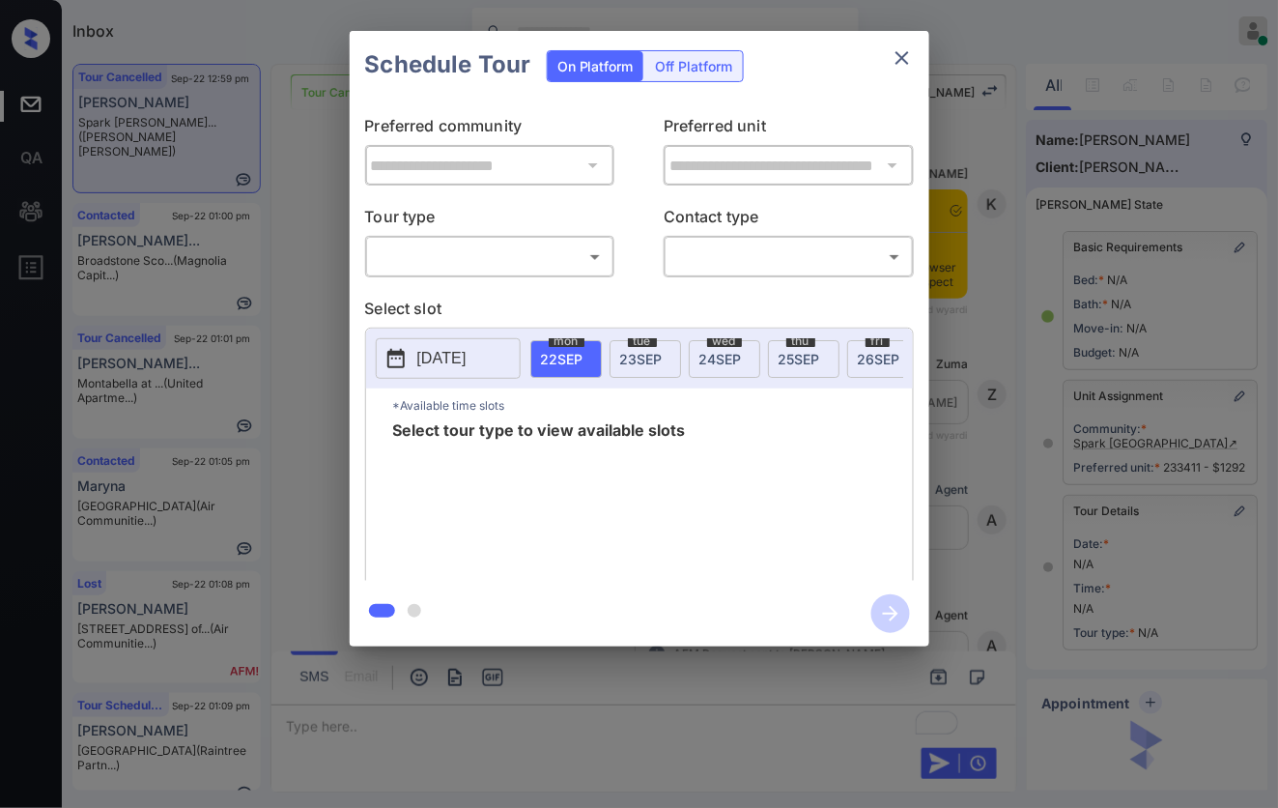
scroll to position [177, 0]
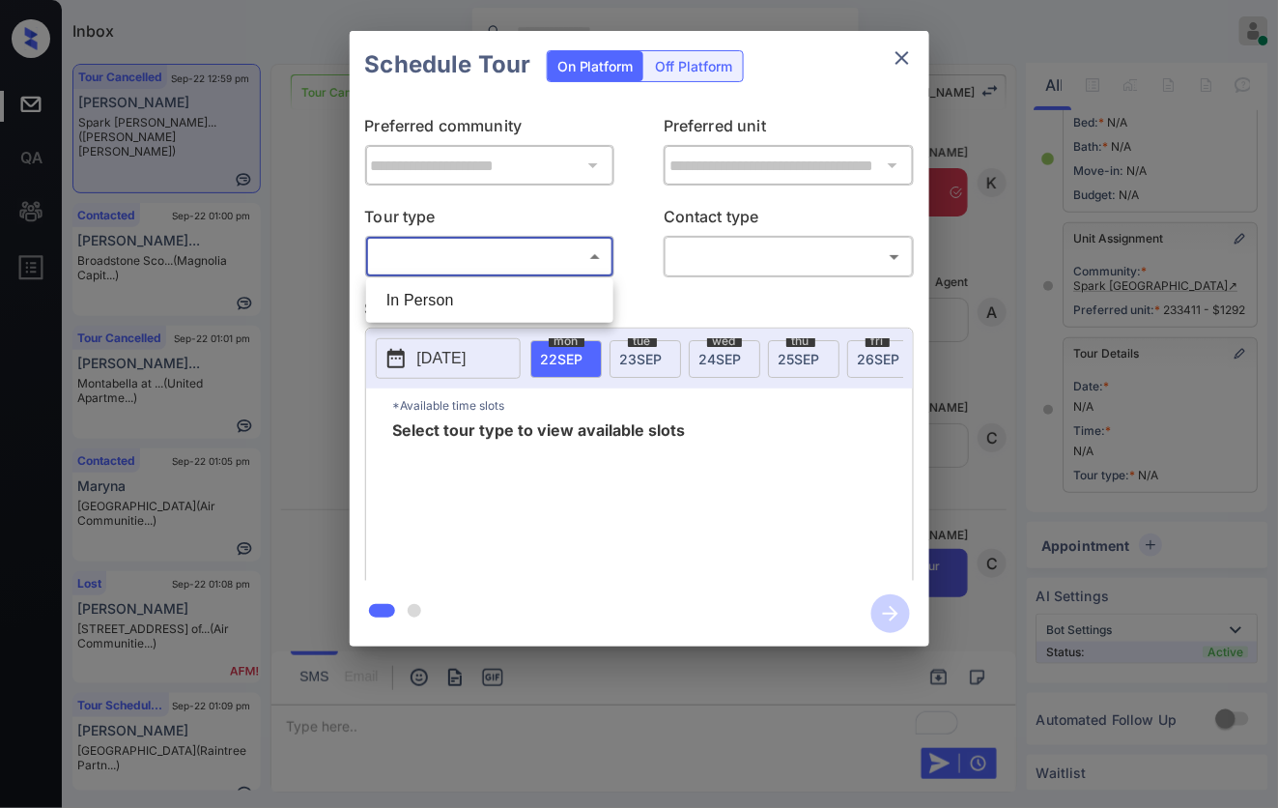
click at [555, 244] on body "Inbox [PERSON_NAME] Online Set yourself offline Set yourself on break Profile S…" at bounding box center [639, 404] width 1278 height 808
drag, startPoint x: 555, startPoint y: 306, endPoint x: 674, endPoint y: 293, distance: 119.6
click at [557, 306] on li "In Person" at bounding box center [490, 300] width 238 height 35
type input "********"
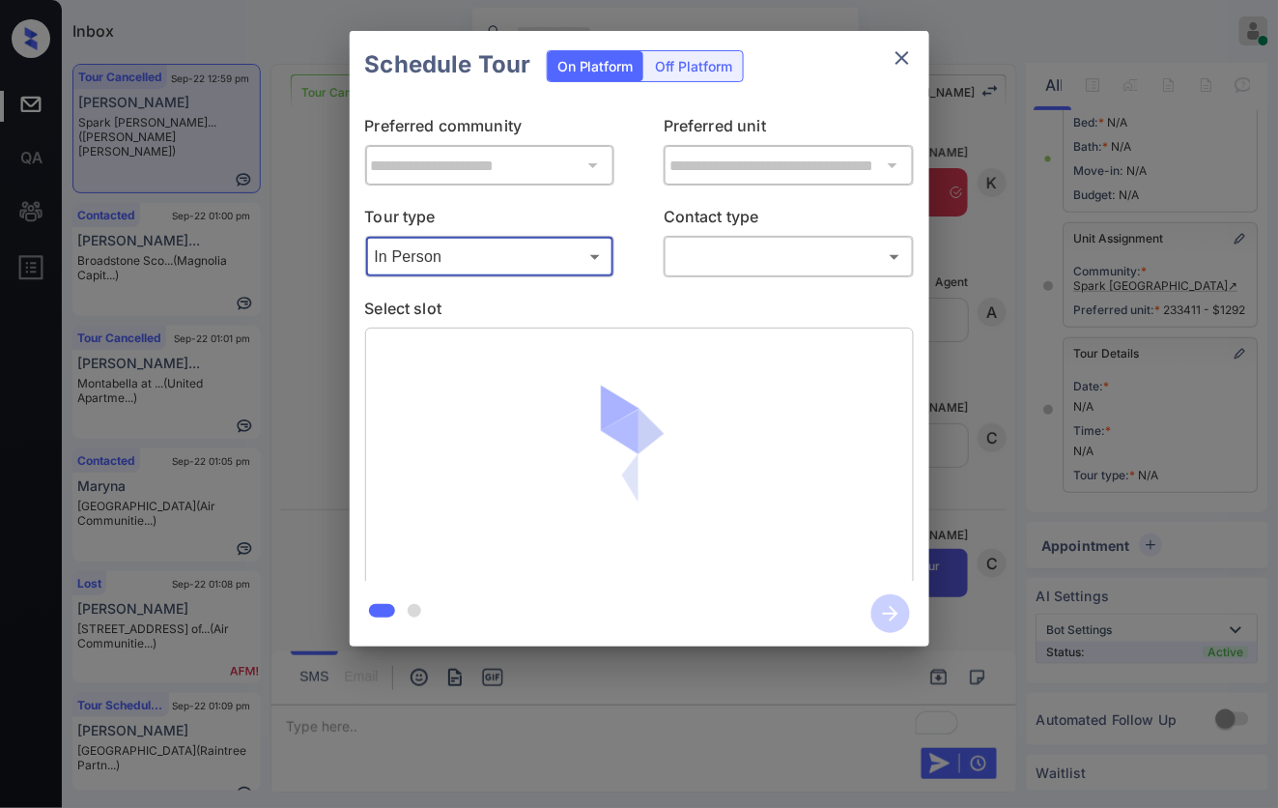
click at [721, 259] on body "Inbox Caroline Dacanay Online Set yourself offline Set yourself on break Profil…" at bounding box center [639, 404] width 1278 height 808
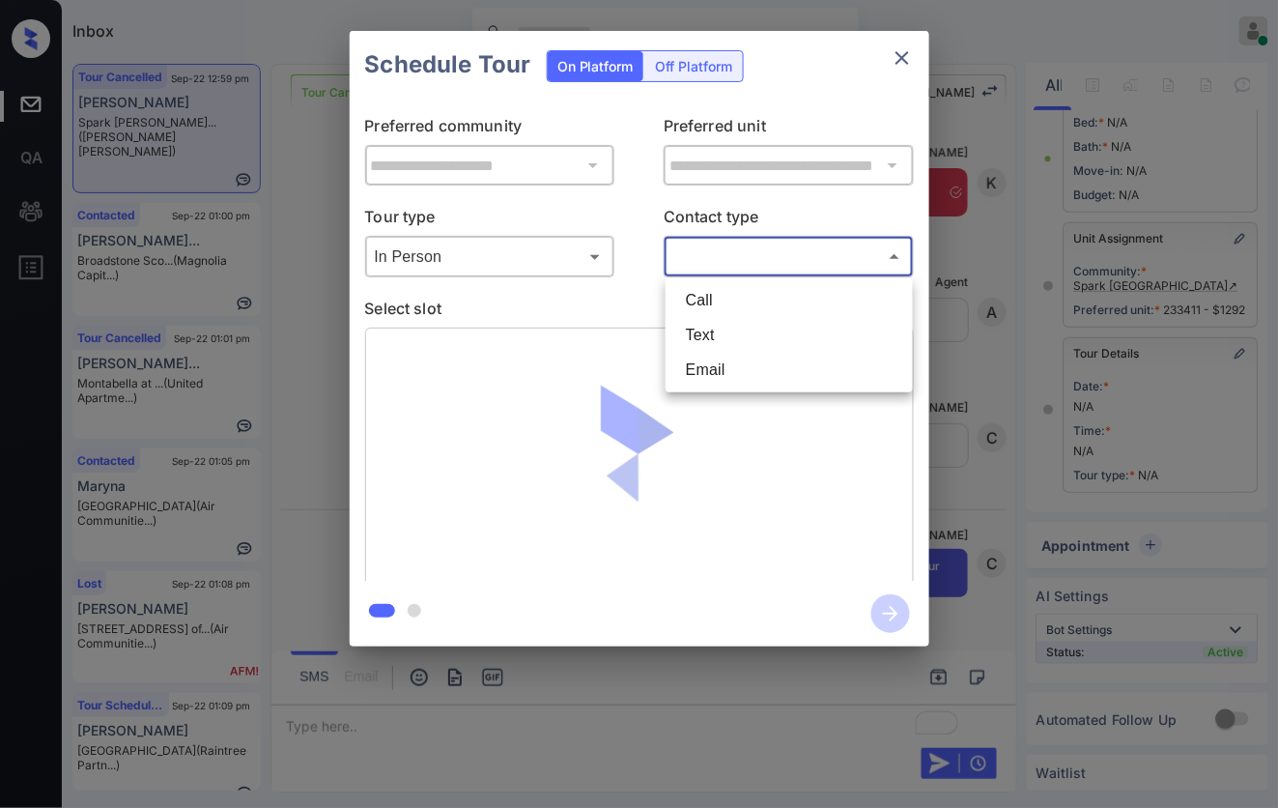
click at [727, 331] on ul "Call Text Email" at bounding box center [789, 335] width 247 height 114
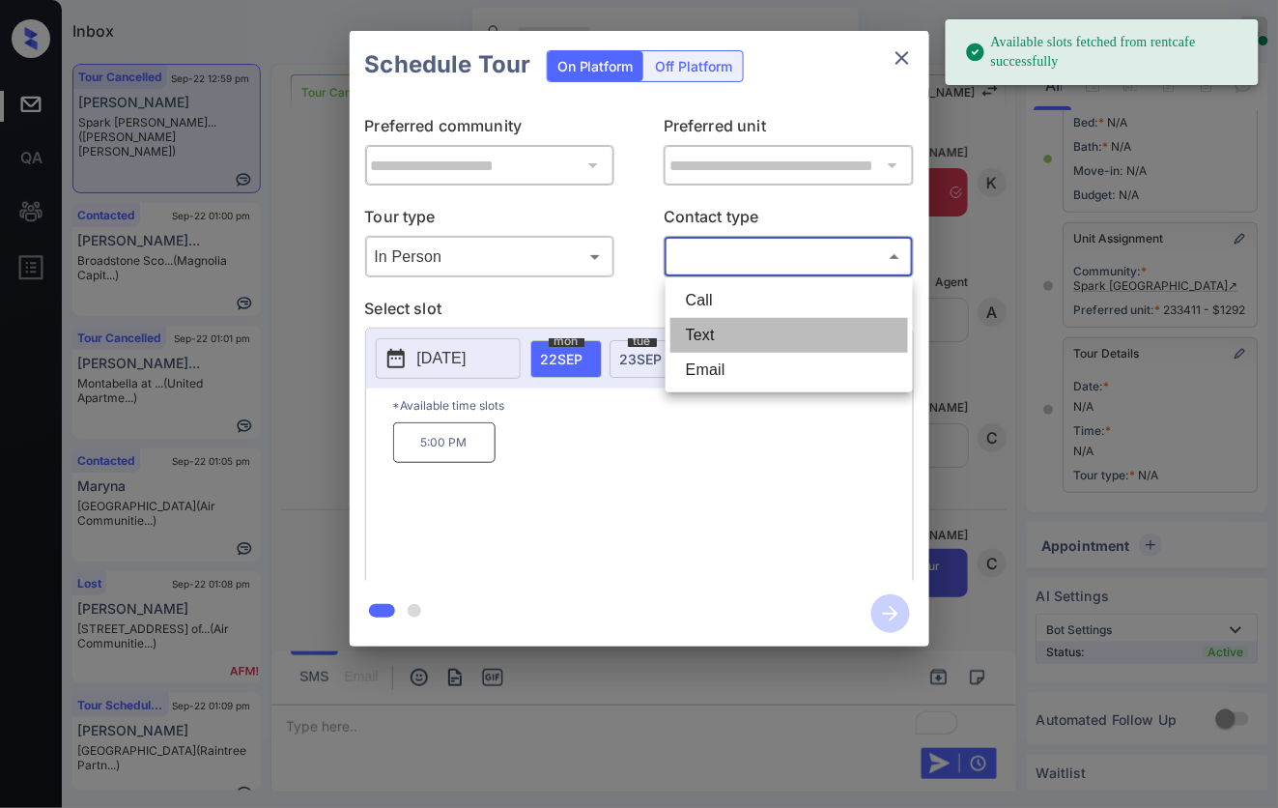
click at [724, 330] on li "Text" at bounding box center [789, 335] width 238 height 35
type input "****"
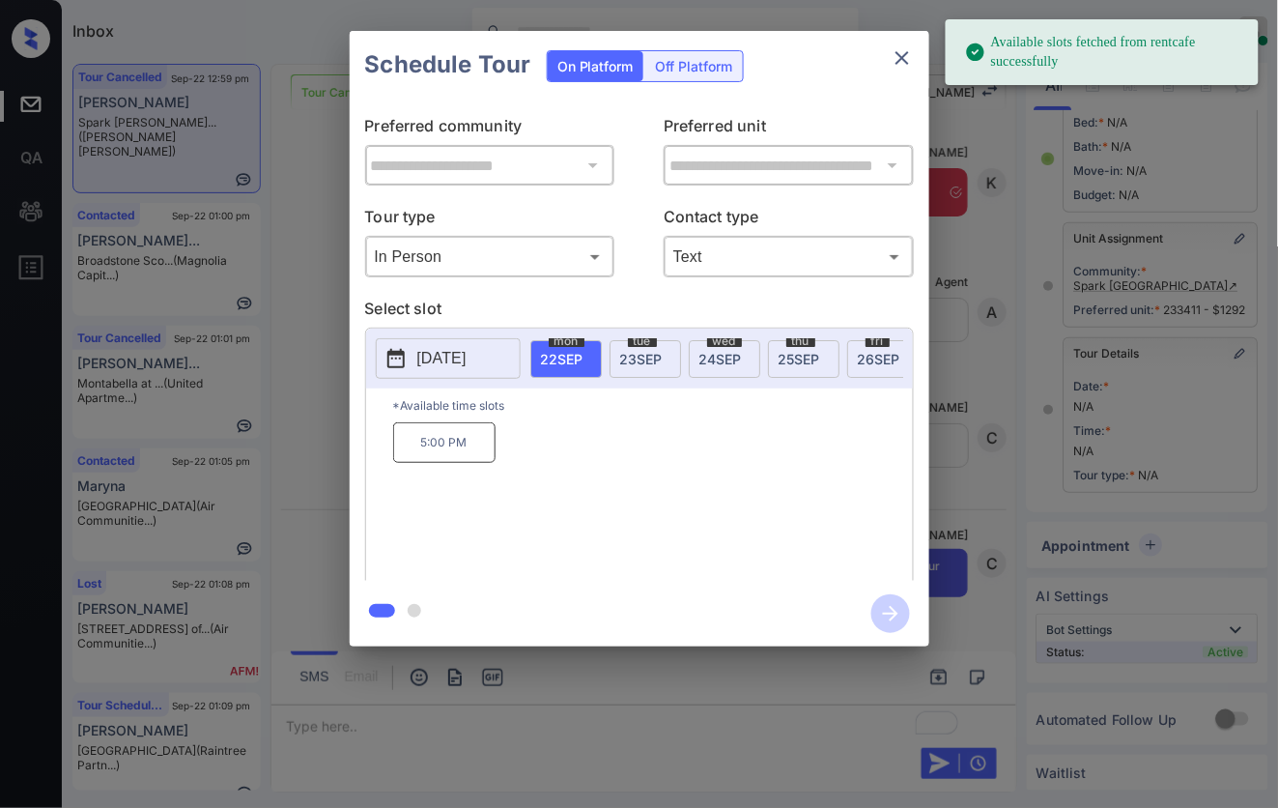
click at [620, 351] on span "23 SEP" at bounding box center [641, 359] width 43 height 16
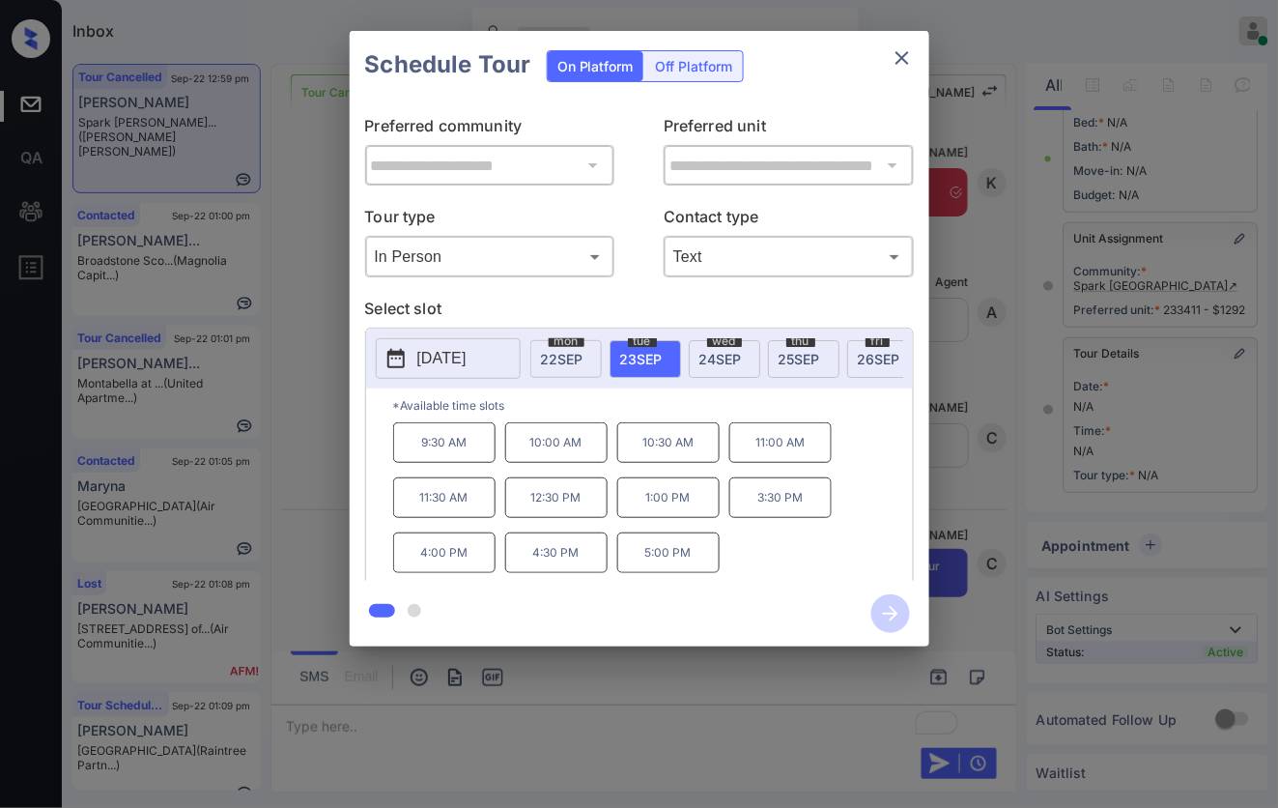
click at [471, 457] on p "9:30 AM" at bounding box center [444, 442] width 102 height 41
click at [887, 616] on icon "button" at bounding box center [890, 613] width 39 height 39
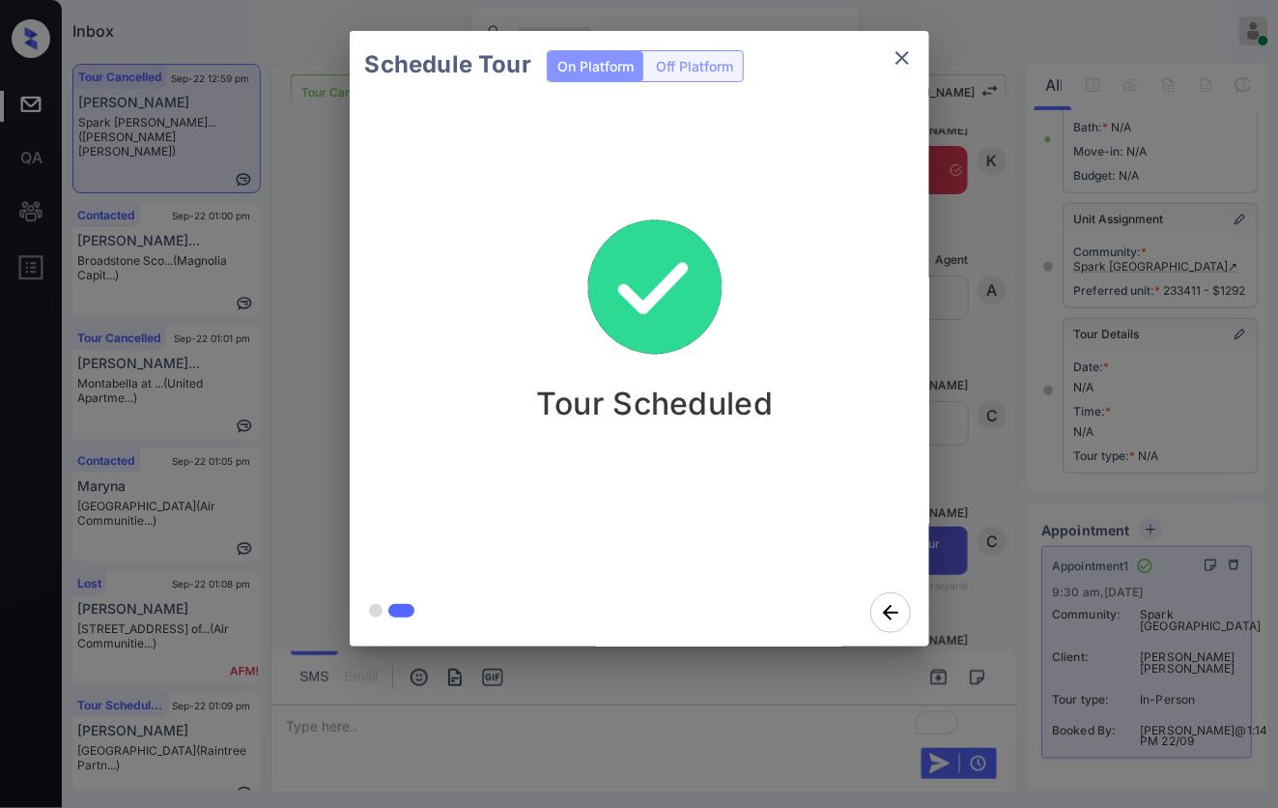
click at [911, 432] on div "Tour Scheduled" at bounding box center [655, 339] width 610 height 480
click at [932, 490] on div "Schedule Tour On Platform Off Platform Tour Scheduled" at bounding box center [639, 338] width 1278 height 677
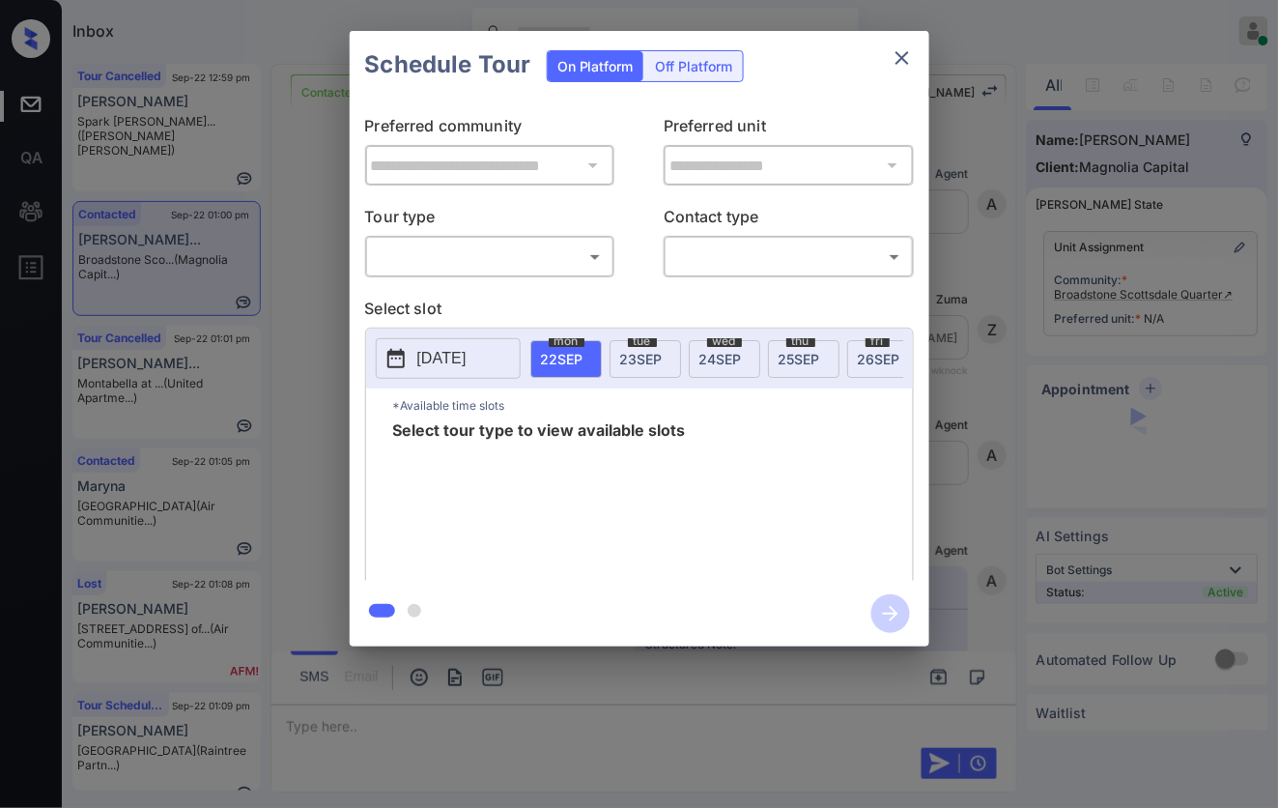
scroll to position [3644, 0]
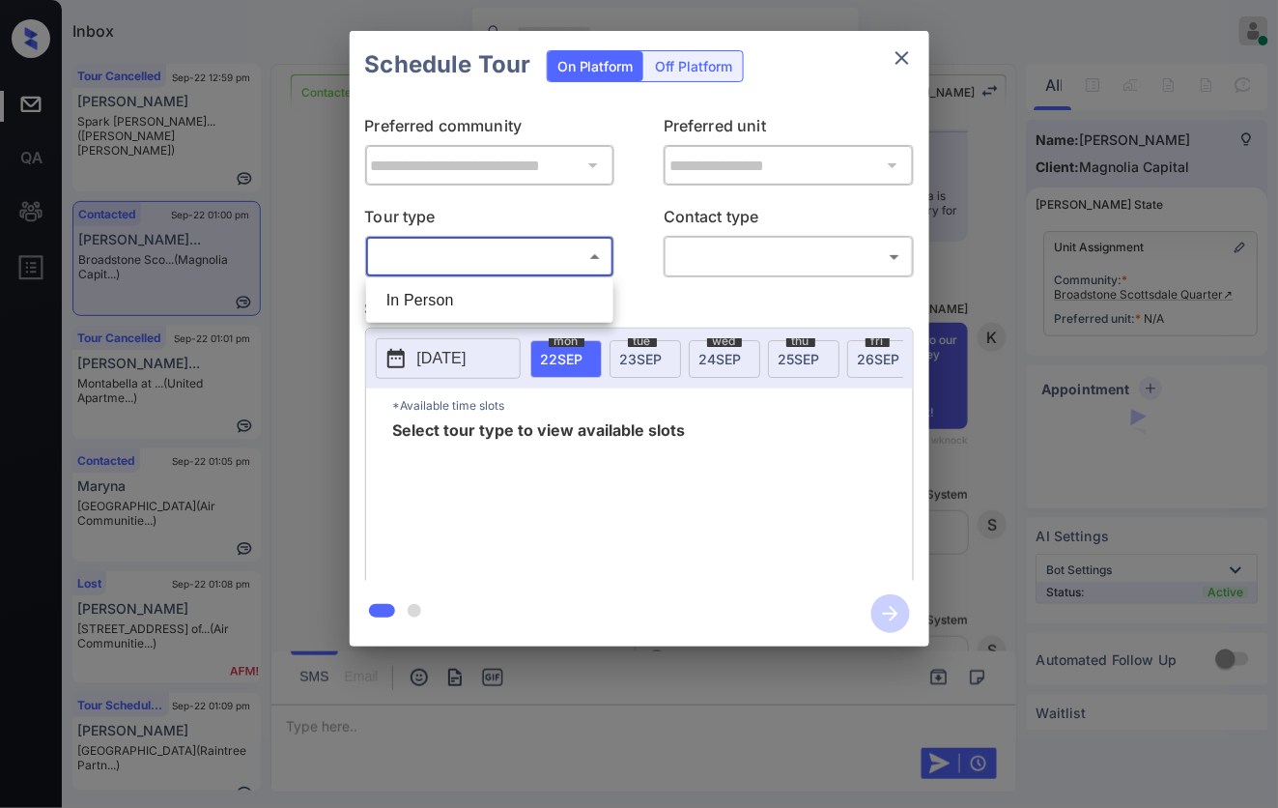
click at [510, 264] on body "Inbox [PERSON_NAME] Online Set yourself offline Set yourself on break Profile S…" at bounding box center [639, 404] width 1278 height 808
click at [895, 63] on div at bounding box center [639, 404] width 1278 height 808
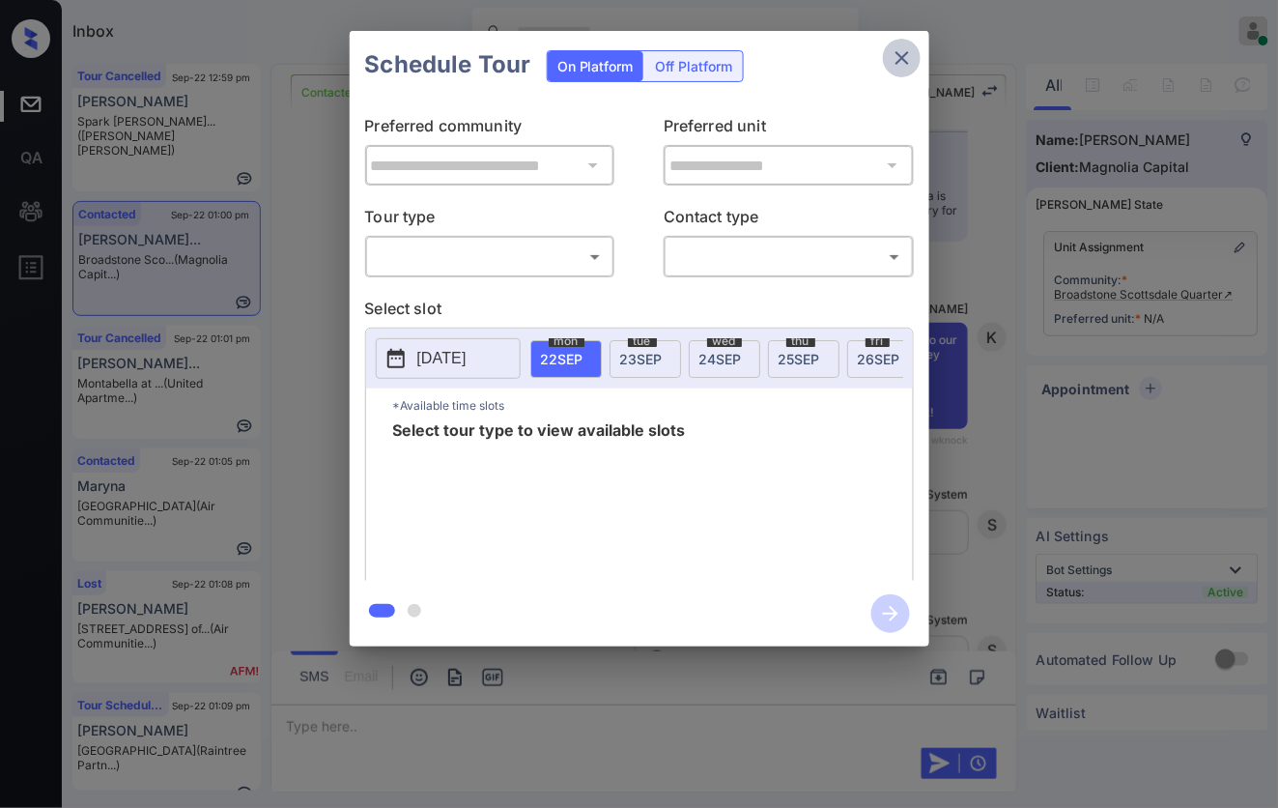
click at [898, 61] on icon "close" at bounding box center [902, 58] width 14 height 14
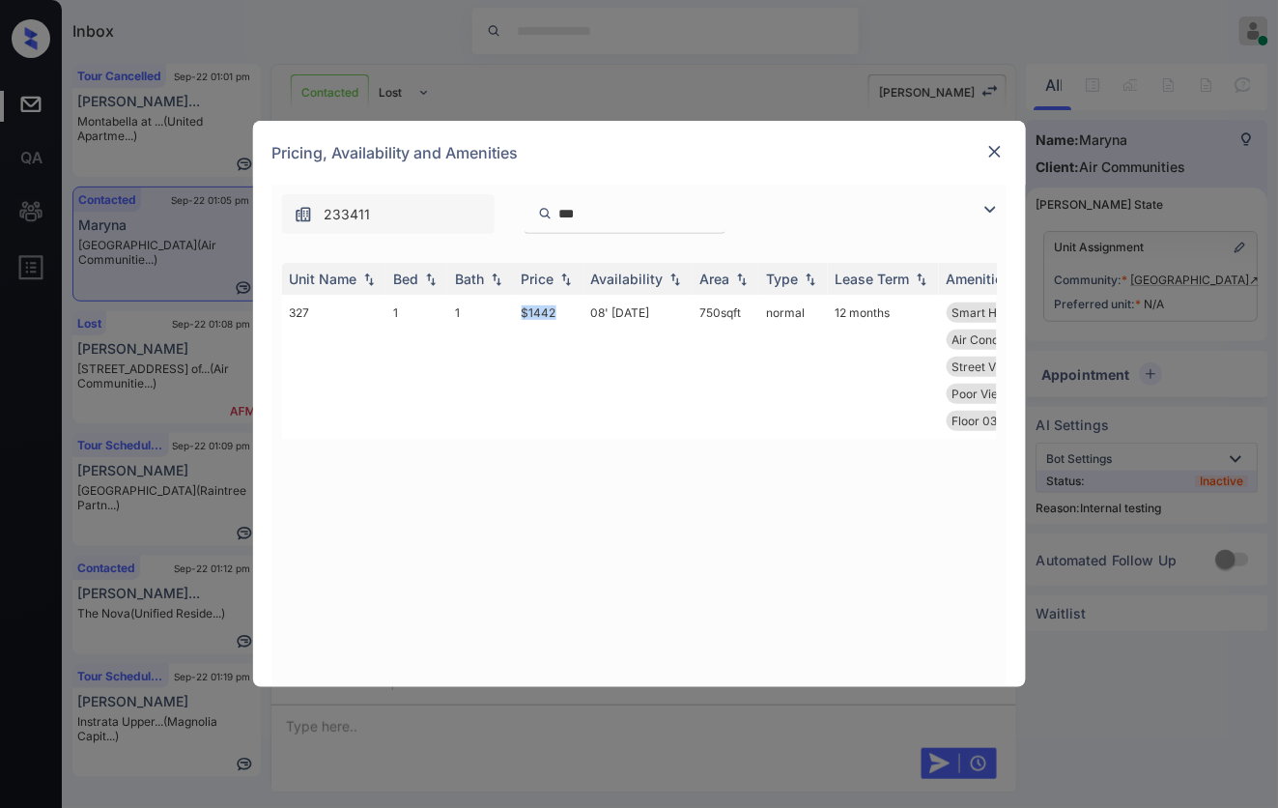
scroll to position [7462, 0]
click at [527, 317] on td "$1442" at bounding box center [549, 367] width 70 height 144
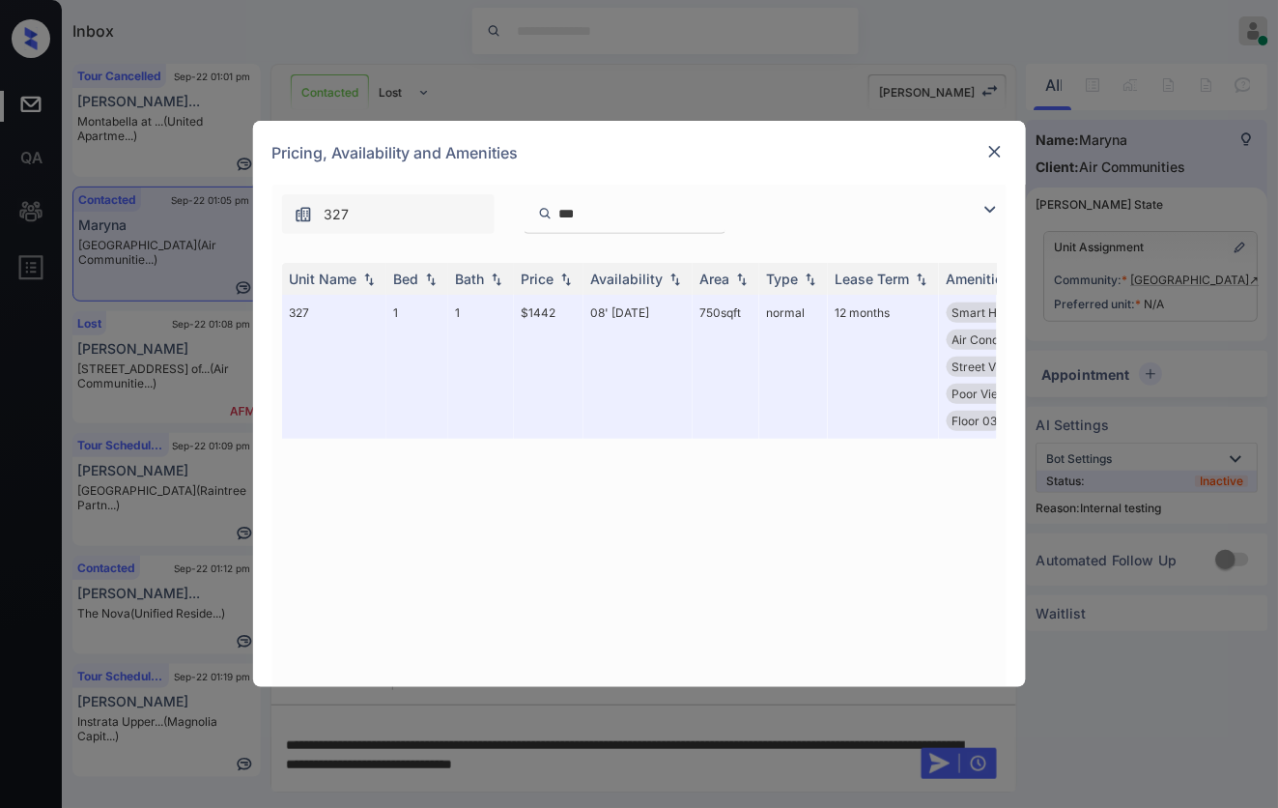
click at [990, 136] on div "Pricing, Availability and Amenities" at bounding box center [639, 153] width 773 height 64
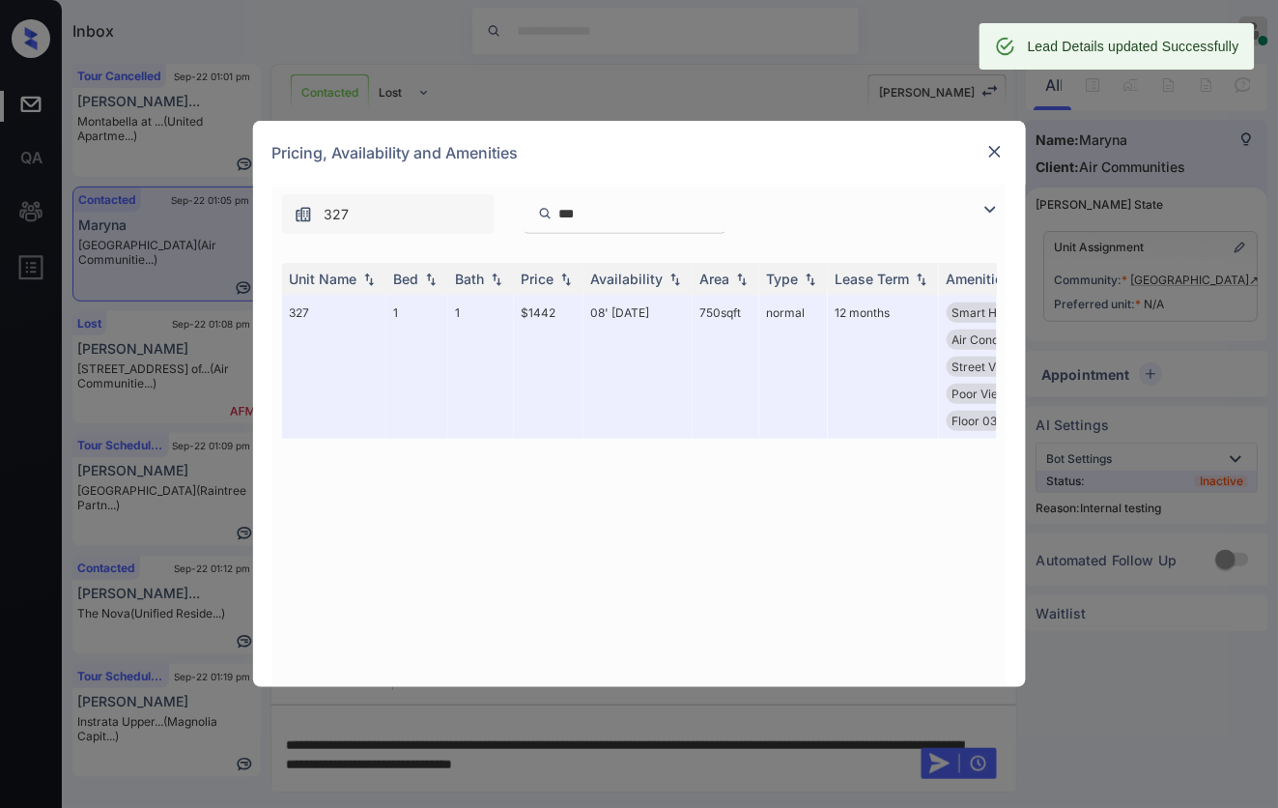
click at [990, 150] on img at bounding box center [994, 151] width 19 height 19
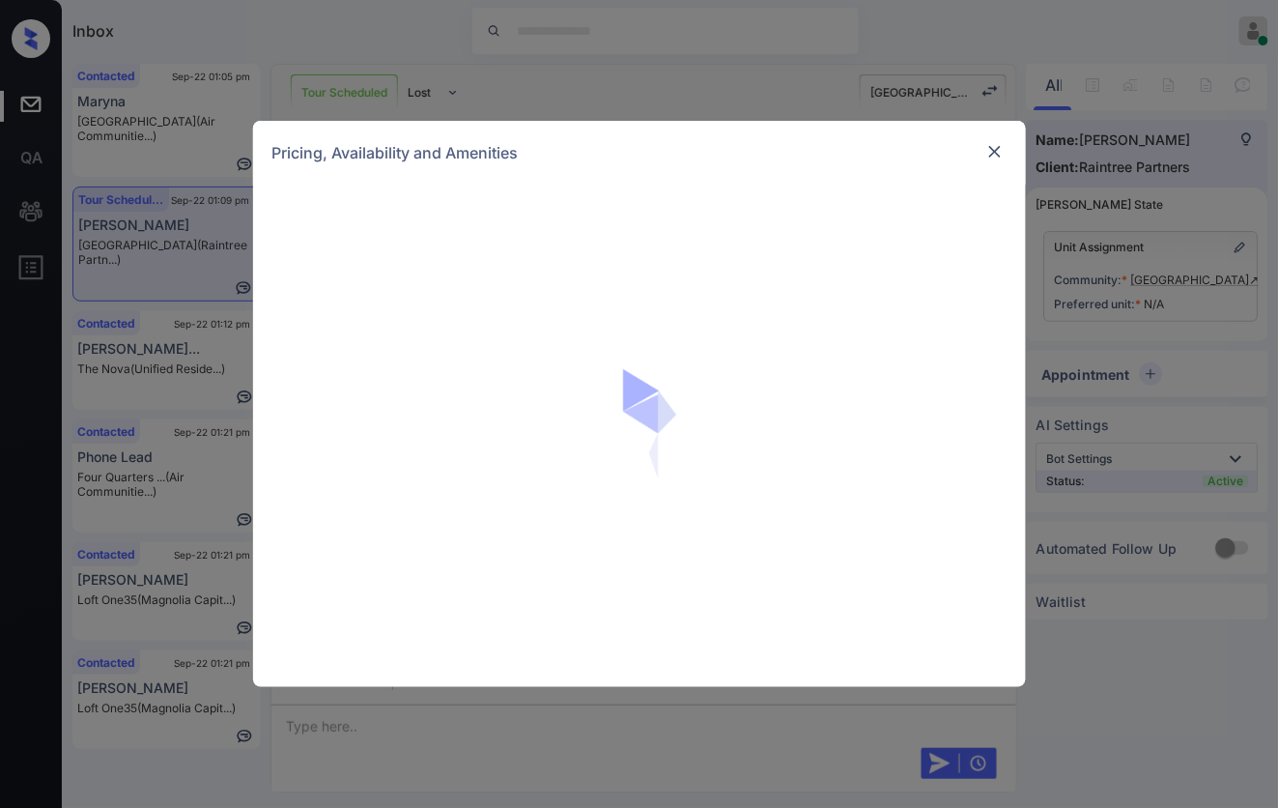
scroll to position [6240, 0]
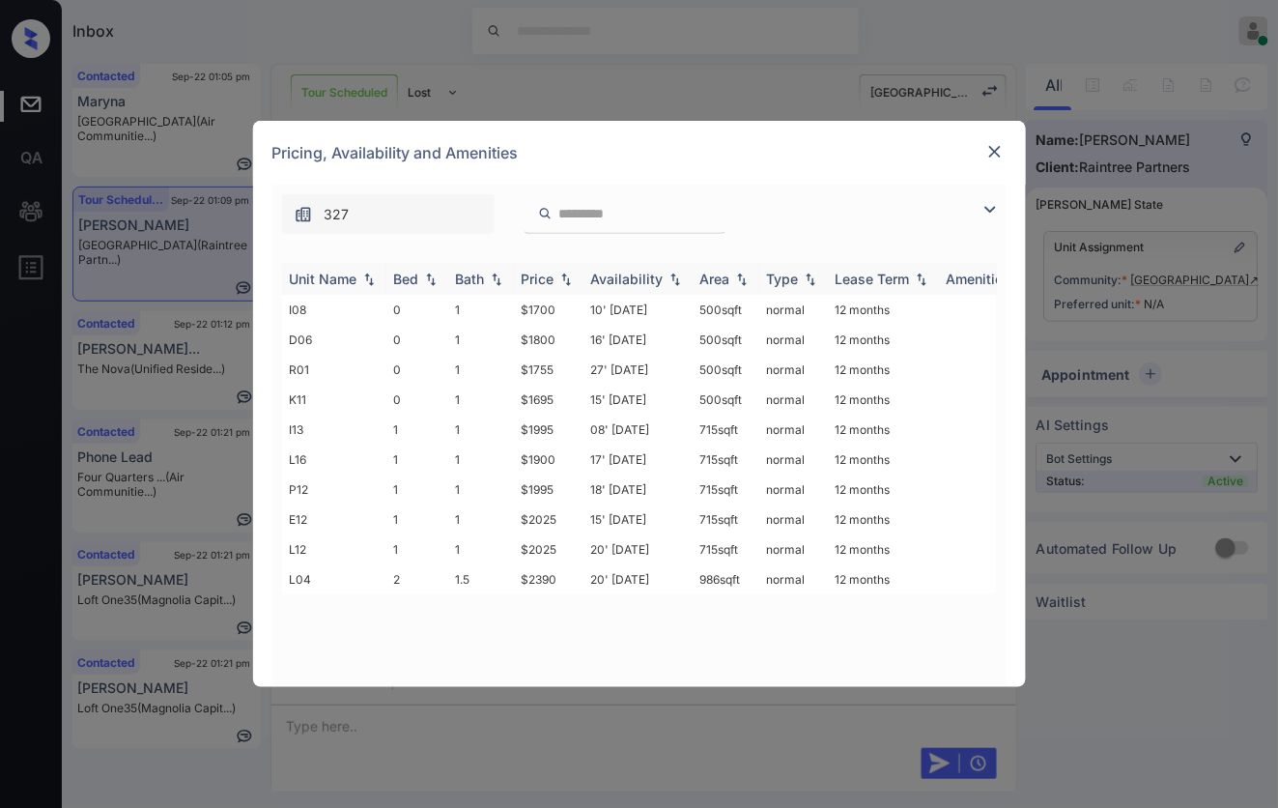
click at [568, 273] on img at bounding box center [565, 279] width 19 height 14
drag, startPoint x: 566, startPoint y: 312, endPoint x: 513, endPoint y: 307, distance: 53.3
click at [514, 307] on td "$1695" at bounding box center [549, 310] width 70 height 30
copy td "$1695"
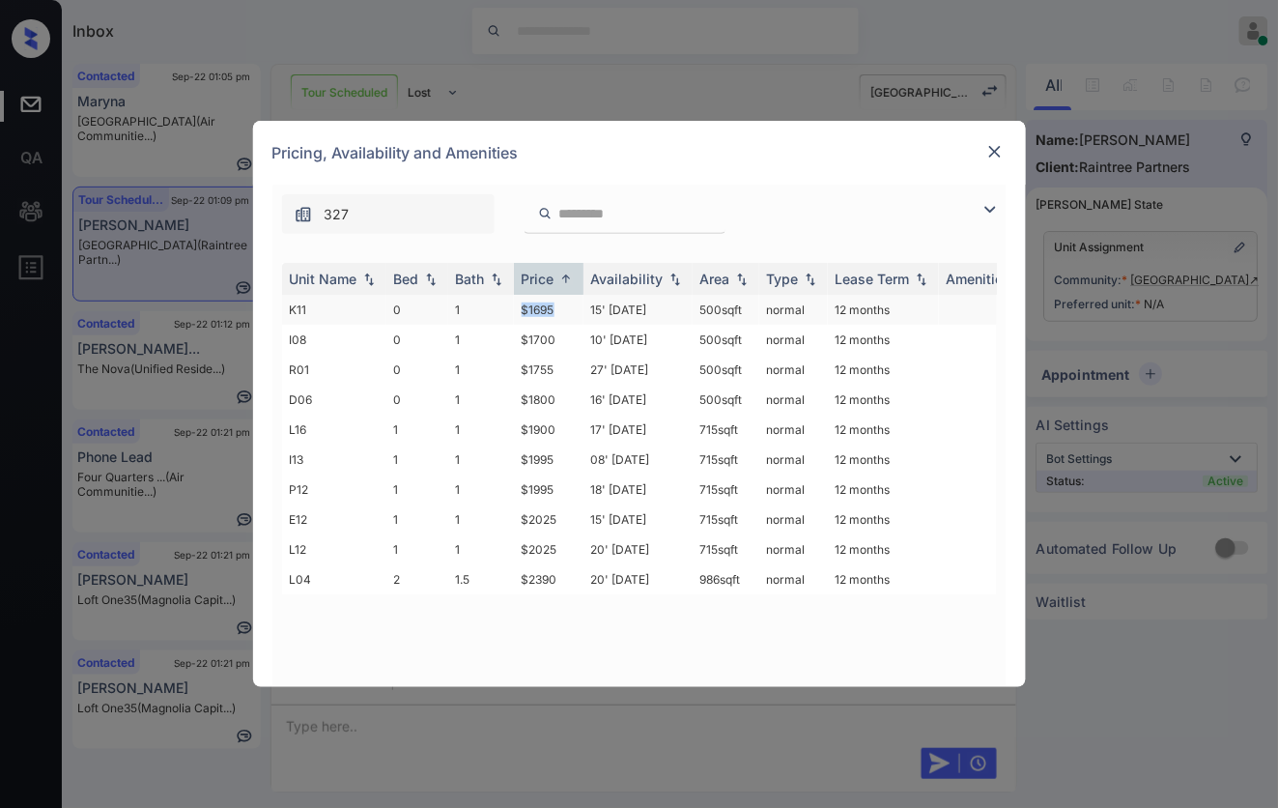
click at [576, 307] on td "$1695" at bounding box center [549, 310] width 70 height 30
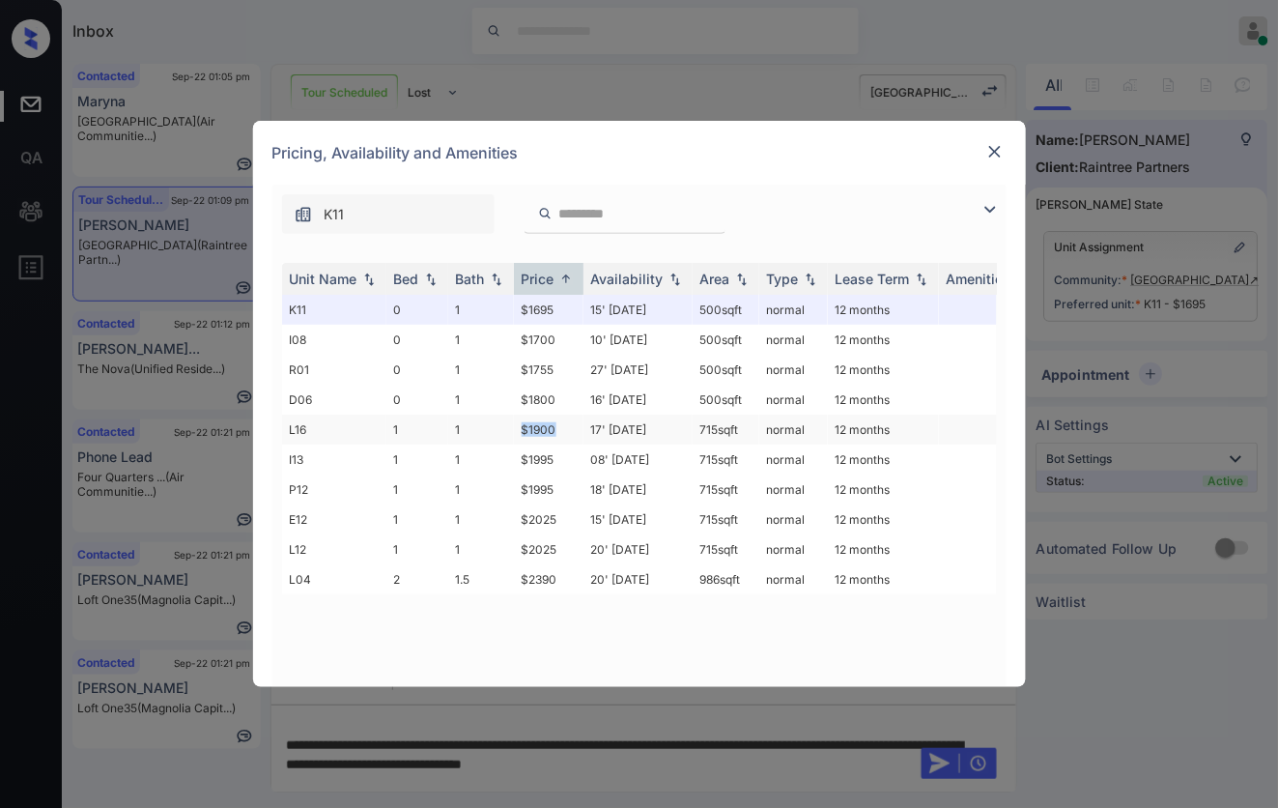
drag, startPoint x: 563, startPoint y: 428, endPoint x: 514, endPoint y: 431, distance: 49.3
click at [514, 431] on td "$1900" at bounding box center [549, 429] width 70 height 30
copy td "$1900"
click at [543, 420] on td "$1900" at bounding box center [549, 429] width 70 height 30
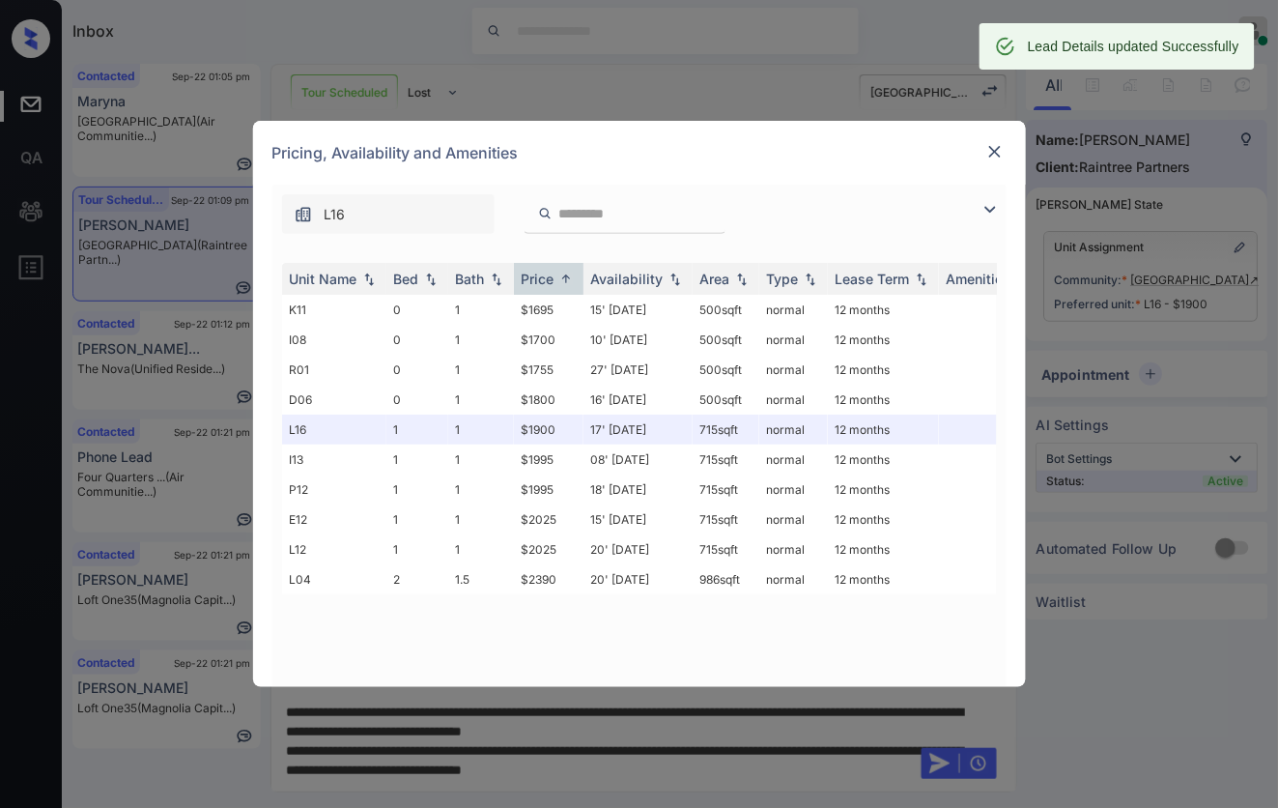
click at [1001, 145] on div "Pricing, Availability and Amenities" at bounding box center [639, 153] width 773 height 64
click at [991, 145] on img at bounding box center [994, 151] width 19 height 19
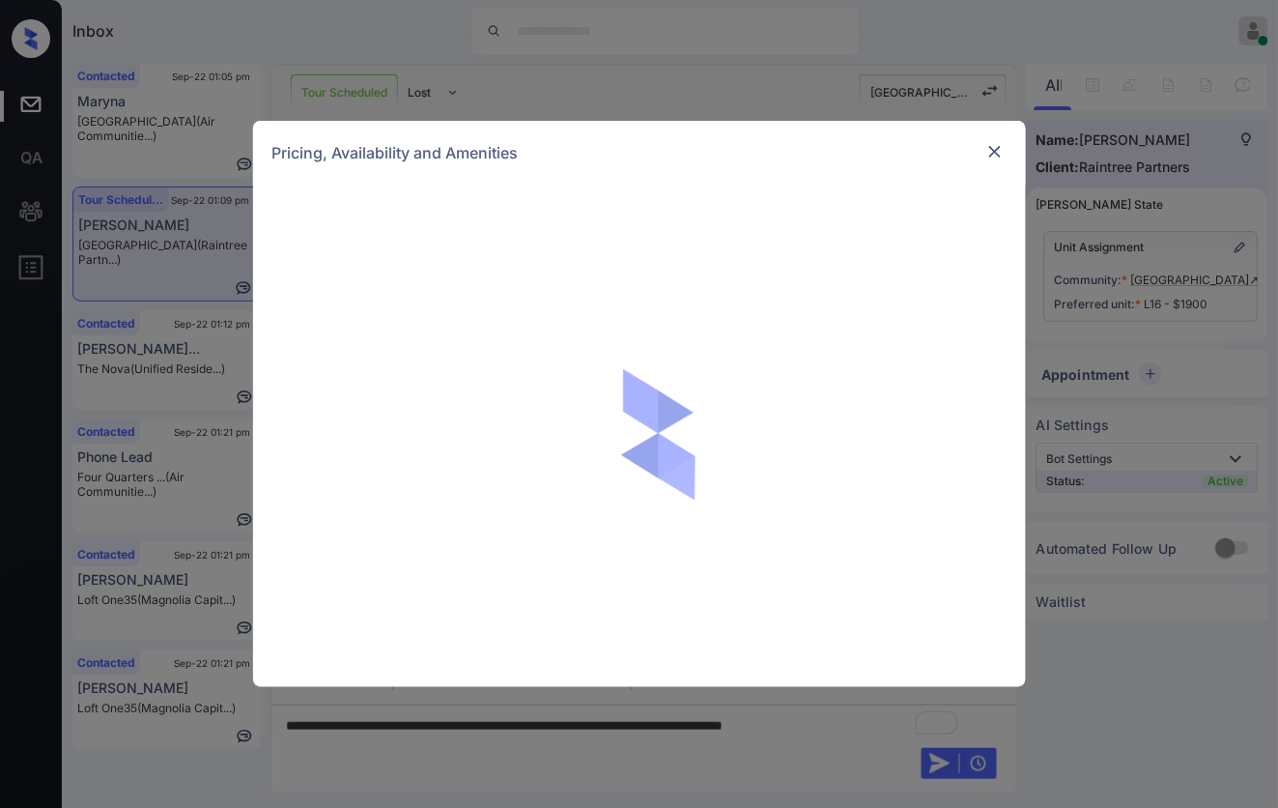
scroll to position [6240, 0]
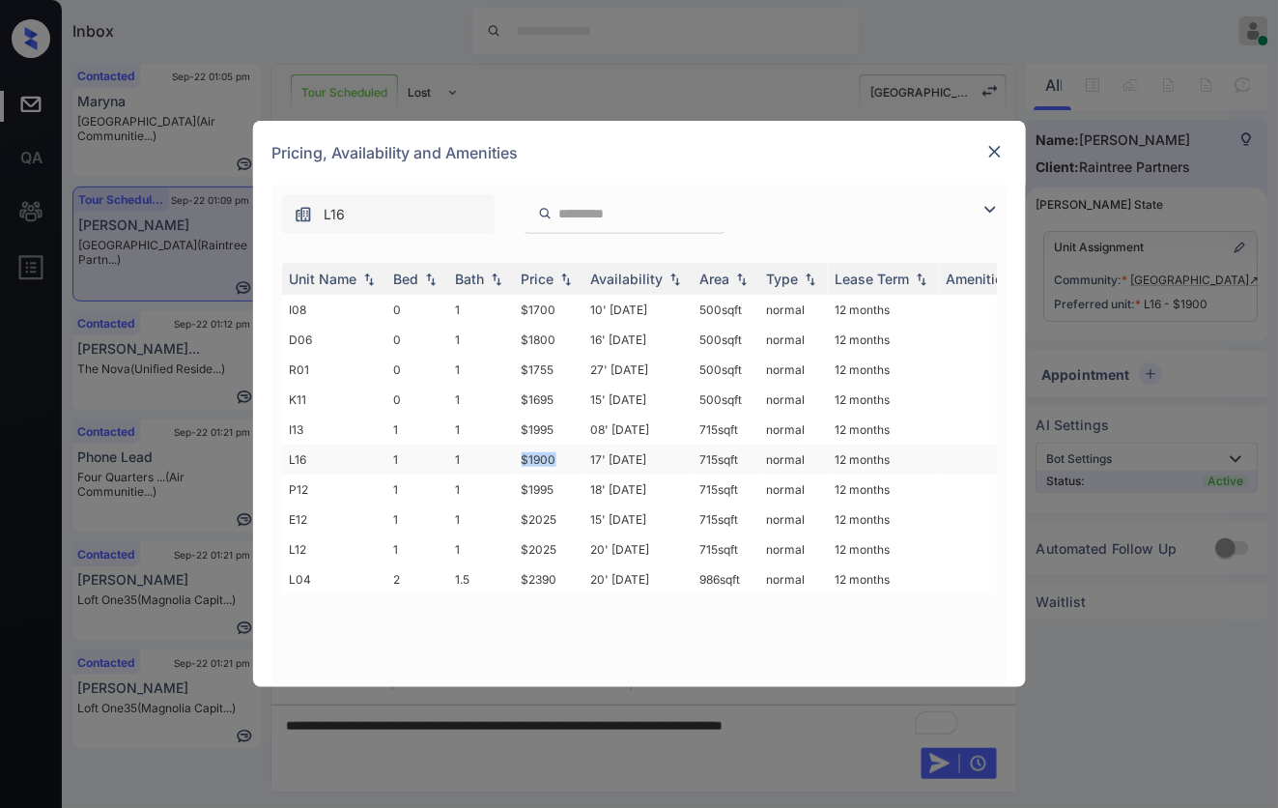
drag, startPoint x: 551, startPoint y: 454, endPoint x: 522, endPoint y: 454, distance: 29.0
click at [522, 454] on td "$1900" at bounding box center [549, 459] width 70 height 30
copy td "$1900"
click at [995, 152] on img at bounding box center [994, 151] width 19 height 19
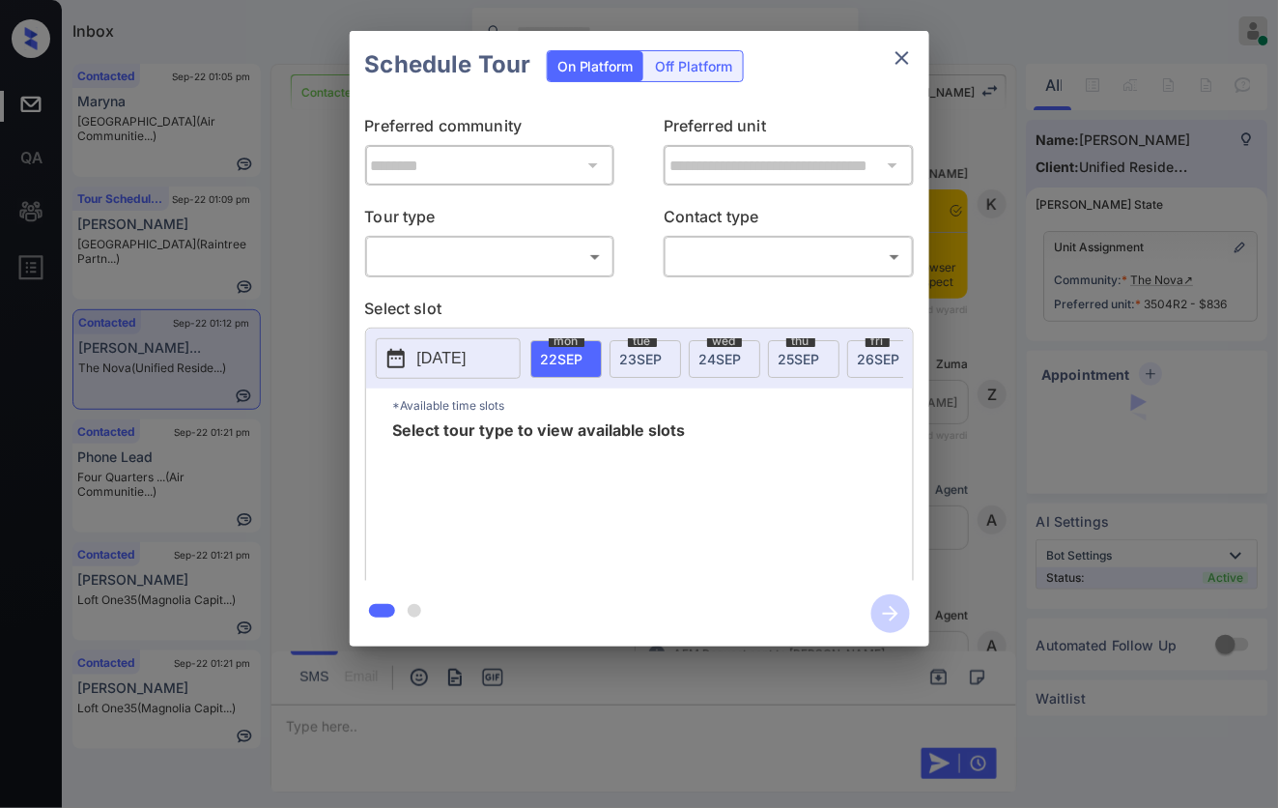
scroll to position [3430, 0]
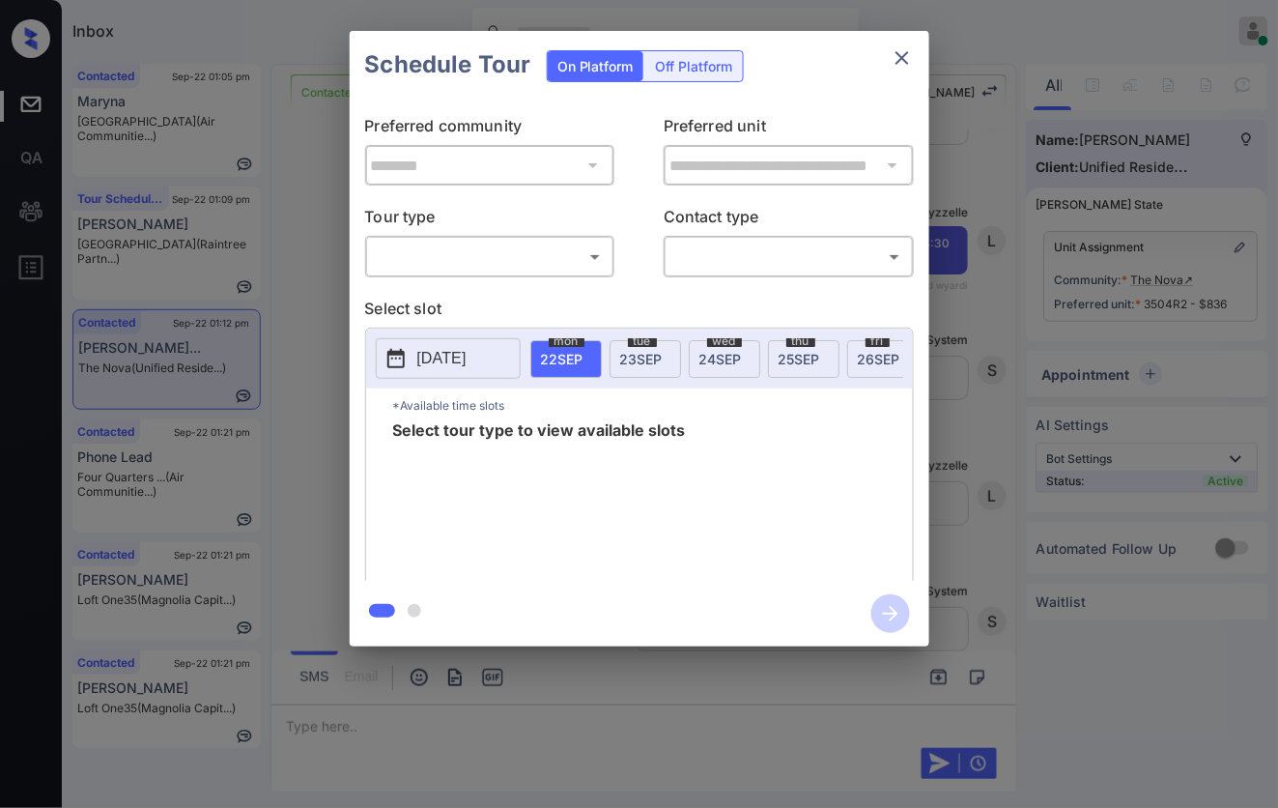
click at [553, 248] on body "Inbox Caroline Dacanay Online Set yourself offline Set yourself on break Profil…" at bounding box center [639, 404] width 1278 height 808
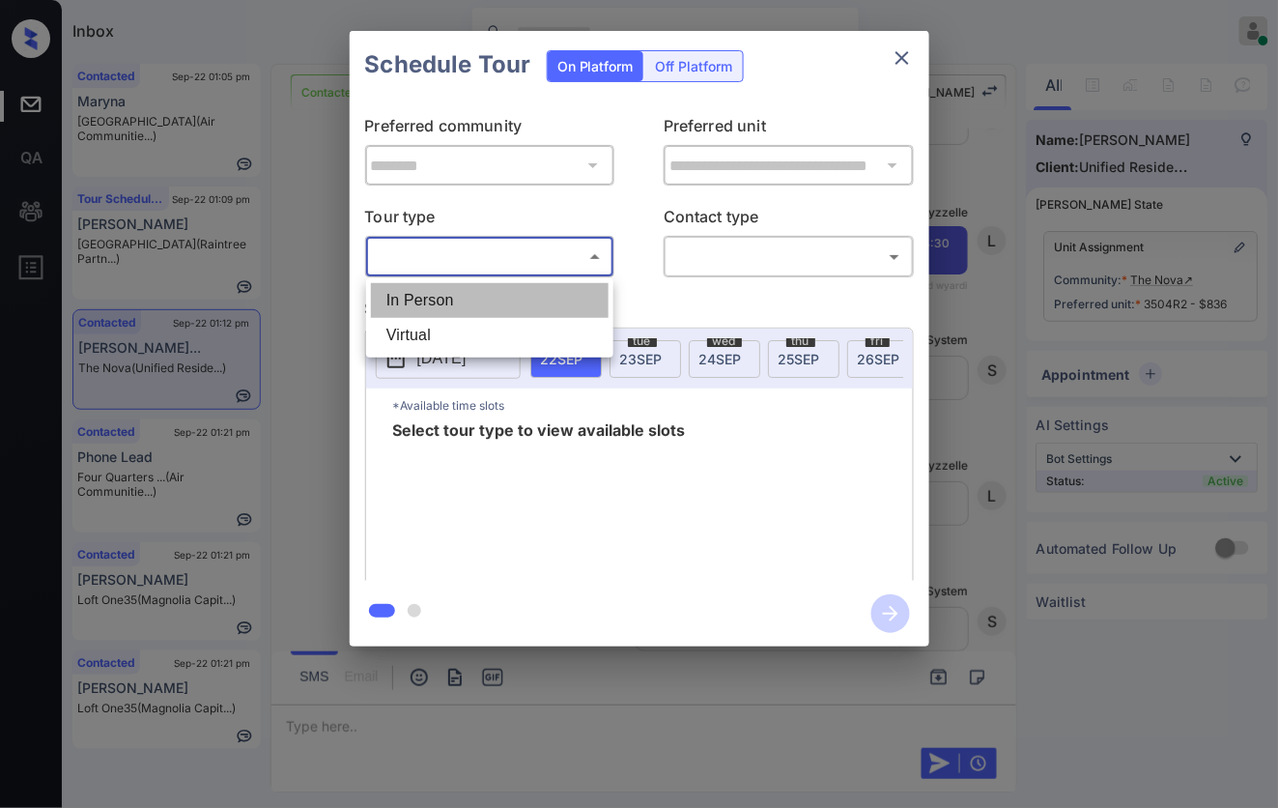
drag, startPoint x: 546, startPoint y: 301, endPoint x: 803, endPoint y: 248, distance: 262.4
click at [547, 301] on li "In Person" at bounding box center [490, 300] width 238 height 35
type input "********"
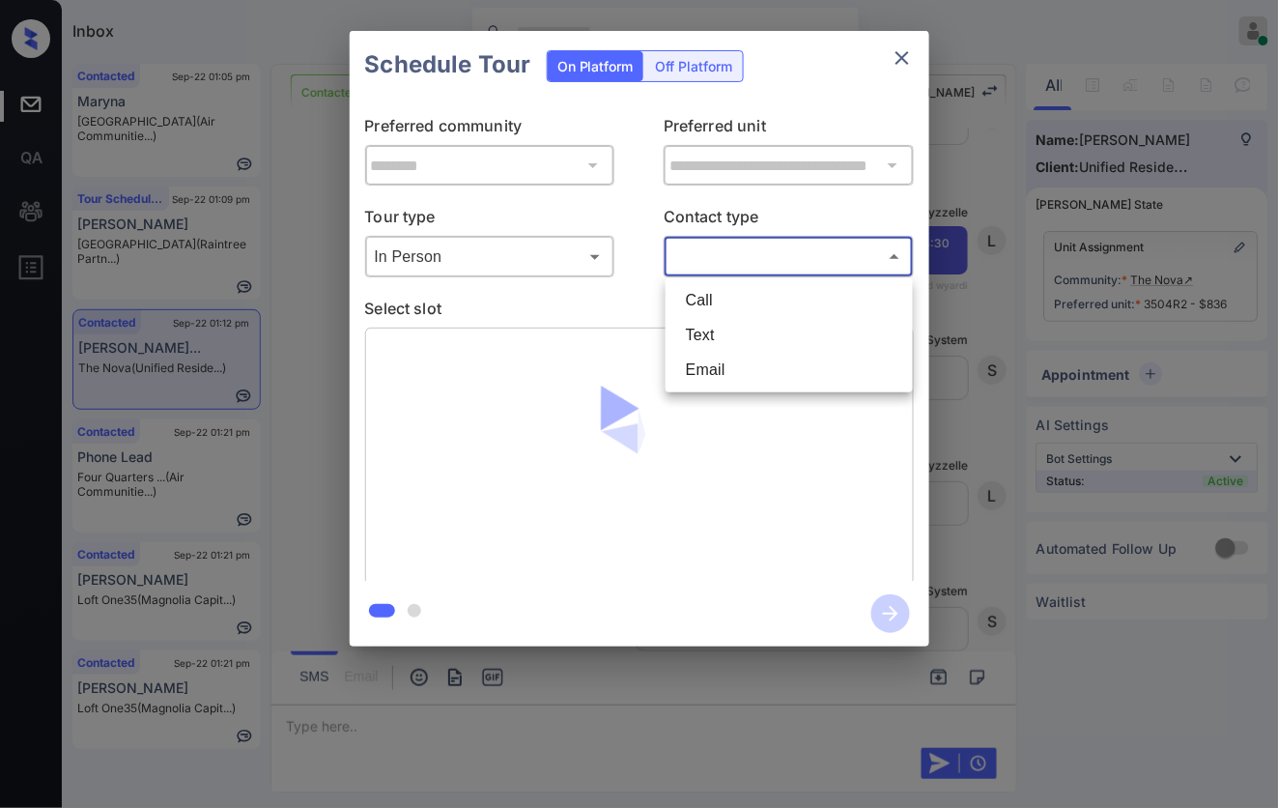
click at [803, 246] on body "Inbox Caroline Dacanay Online Set yourself offline Set yourself on break Profil…" at bounding box center [639, 404] width 1278 height 808
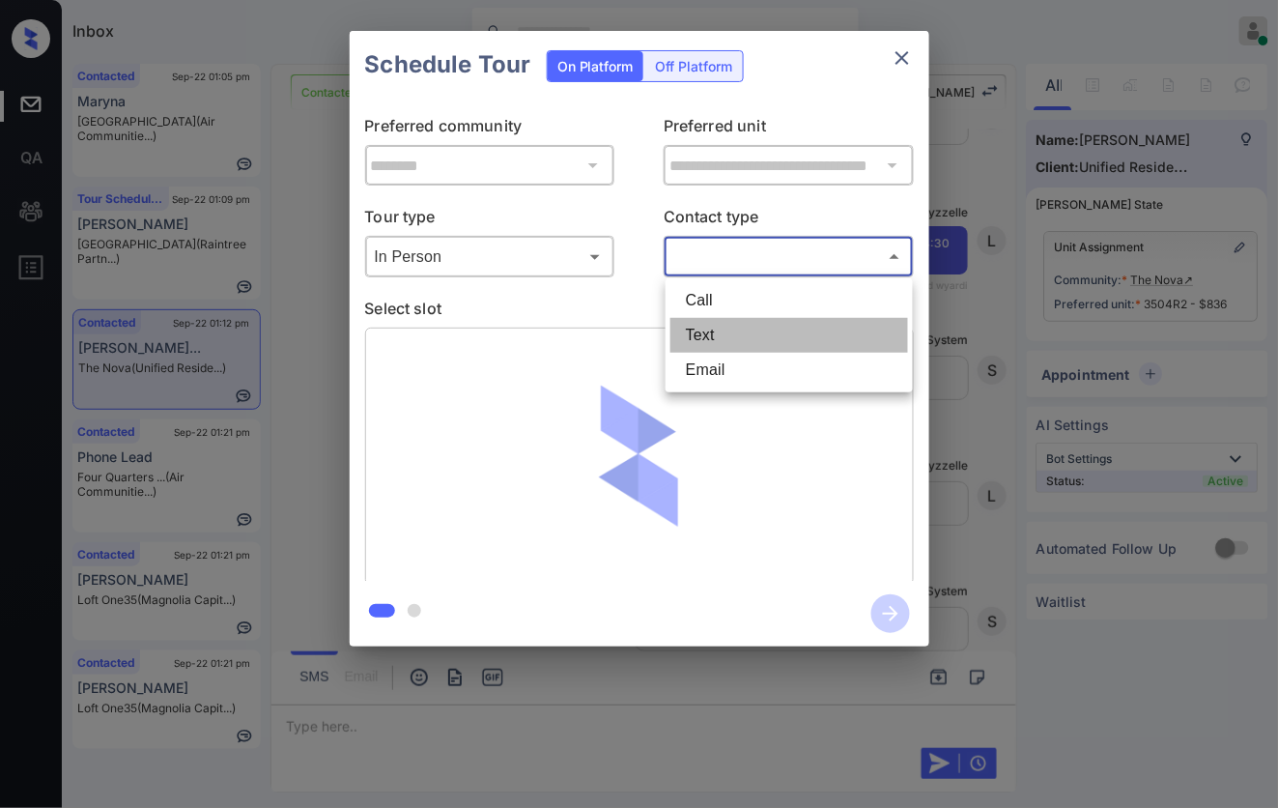
click at [753, 326] on li "Text" at bounding box center [789, 335] width 238 height 35
type input "****"
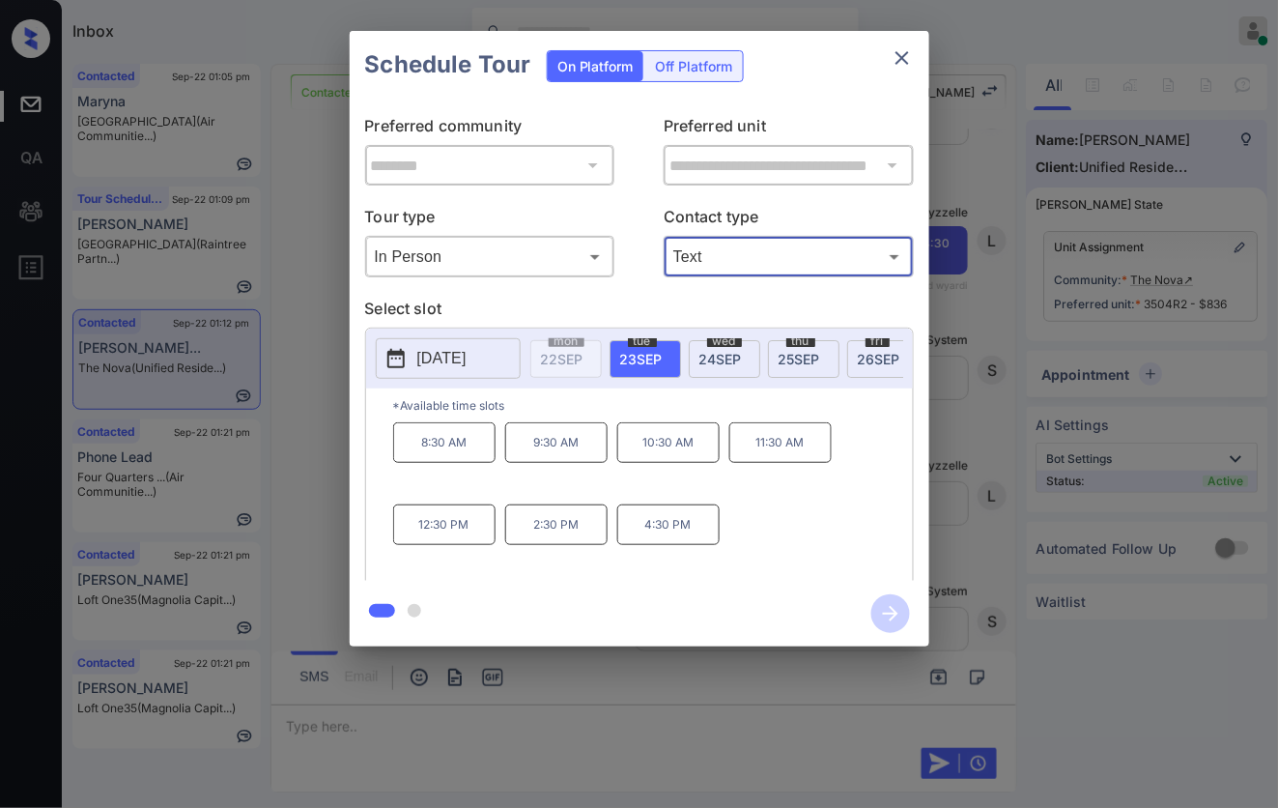
click at [988, 513] on div "**********" at bounding box center [639, 338] width 1278 height 677
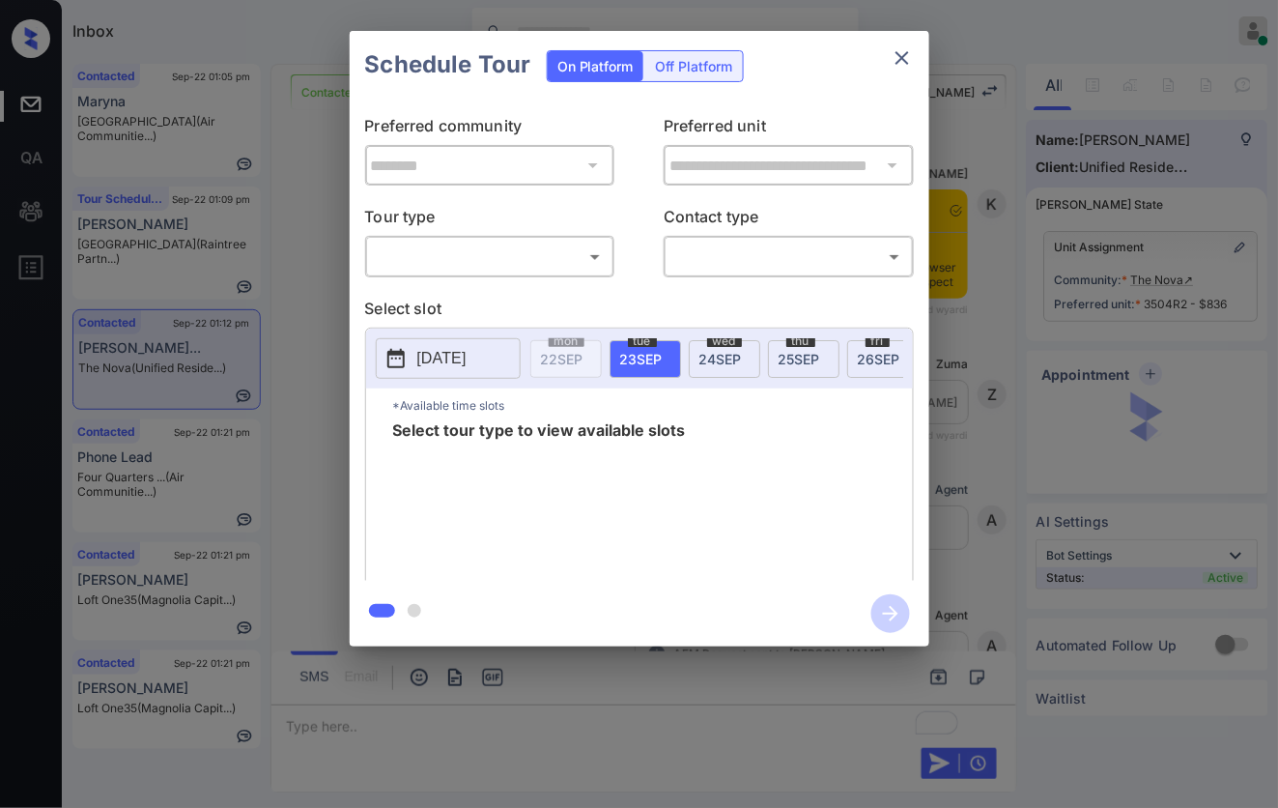
scroll to position [1015, 0]
click at [326, 319] on div "**********" at bounding box center [639, 338] width 1278 height 677
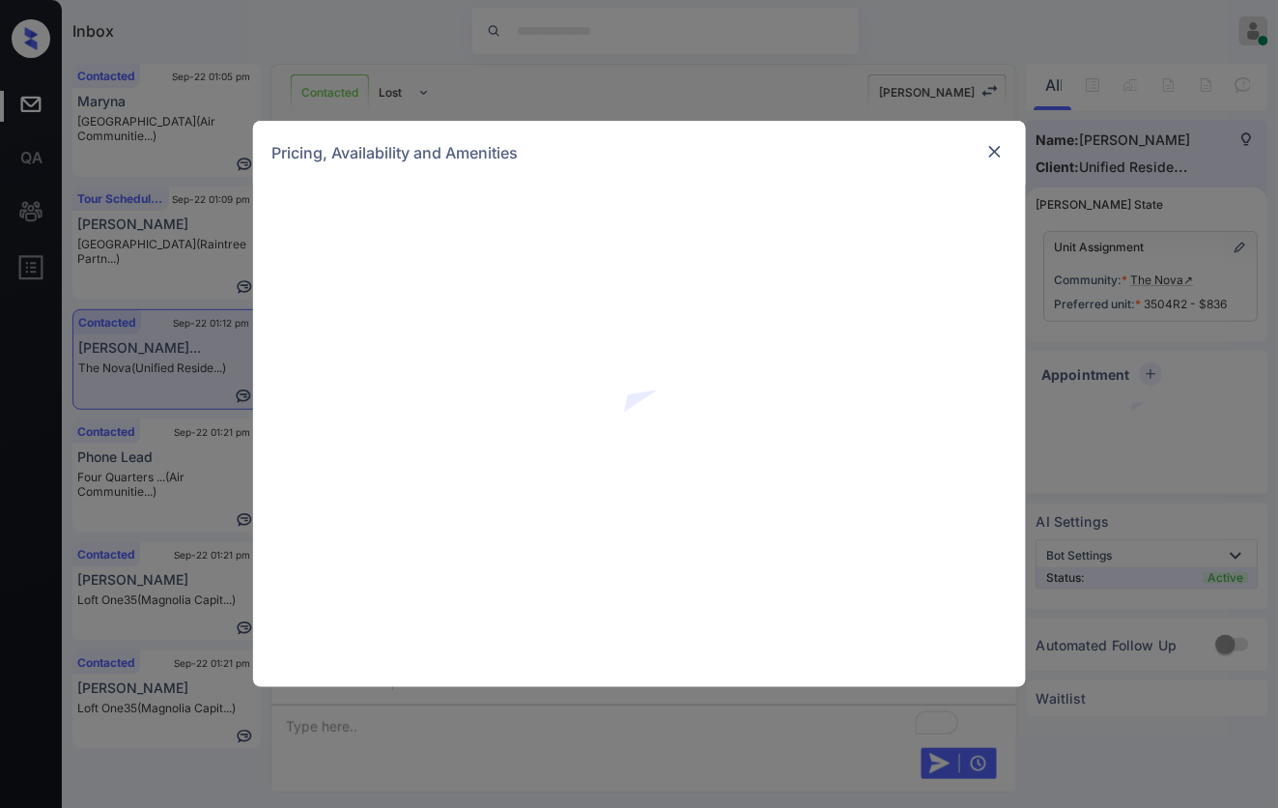
scroll to position [1377, 0]
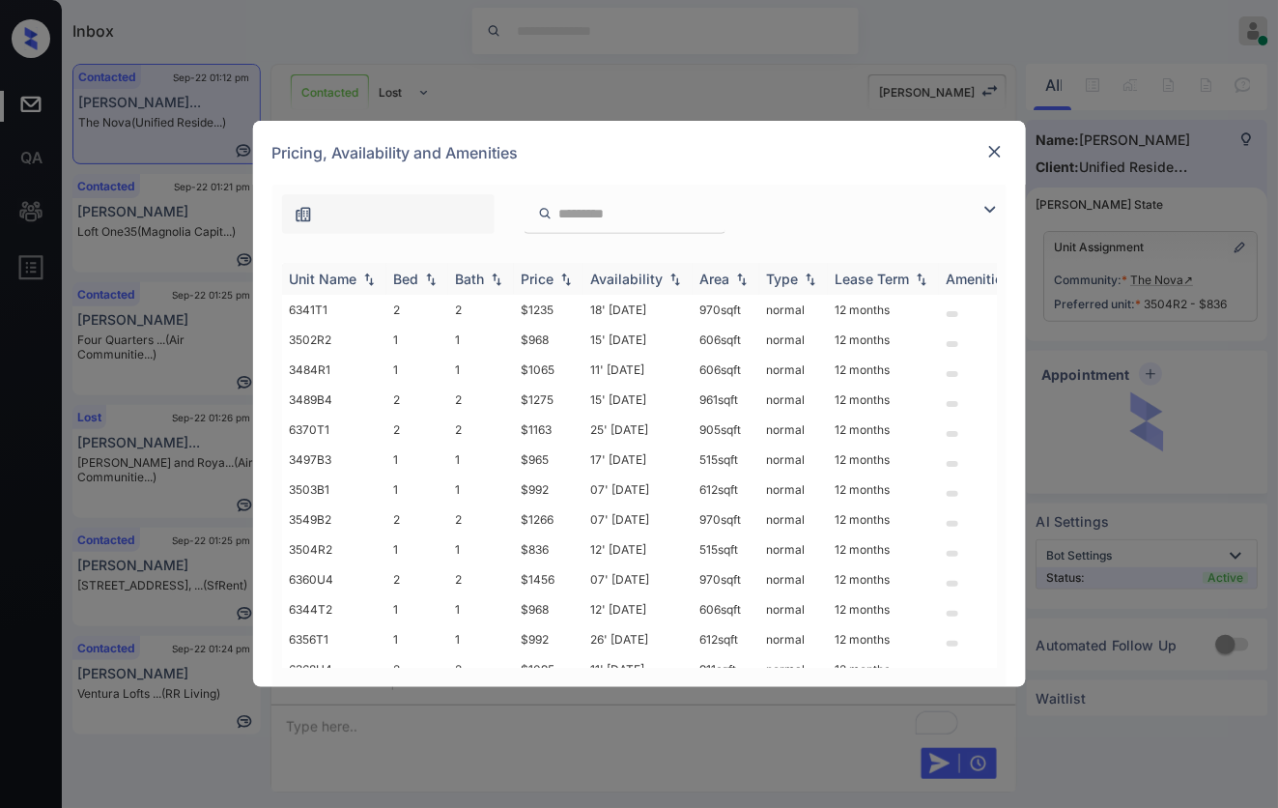
click at [565, 280] on img at bounding box center [565, 279] width 19 height 14
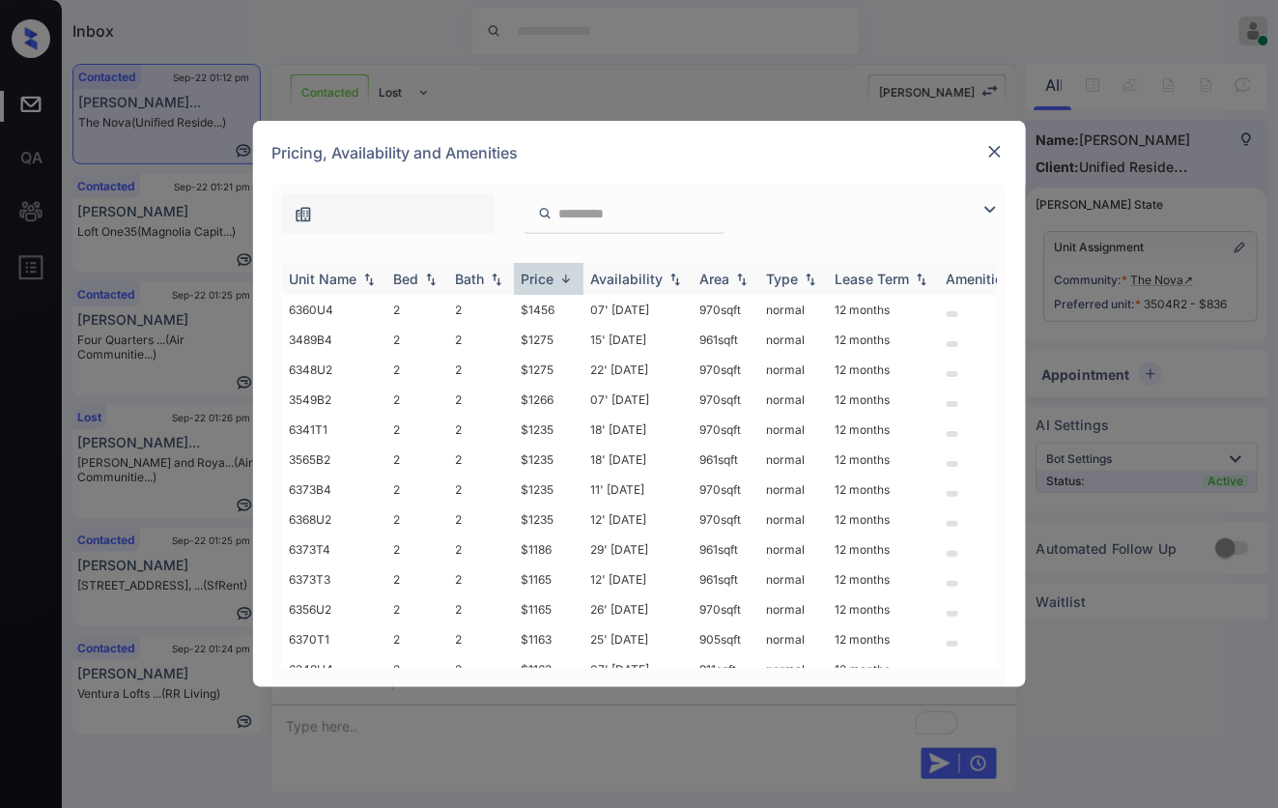
click at [565, 280] on img at bounding box center [565, 278] width 19 height 14
click at [553, 306] on td "$836" at bounding box center [549, 310] width 70 height 30
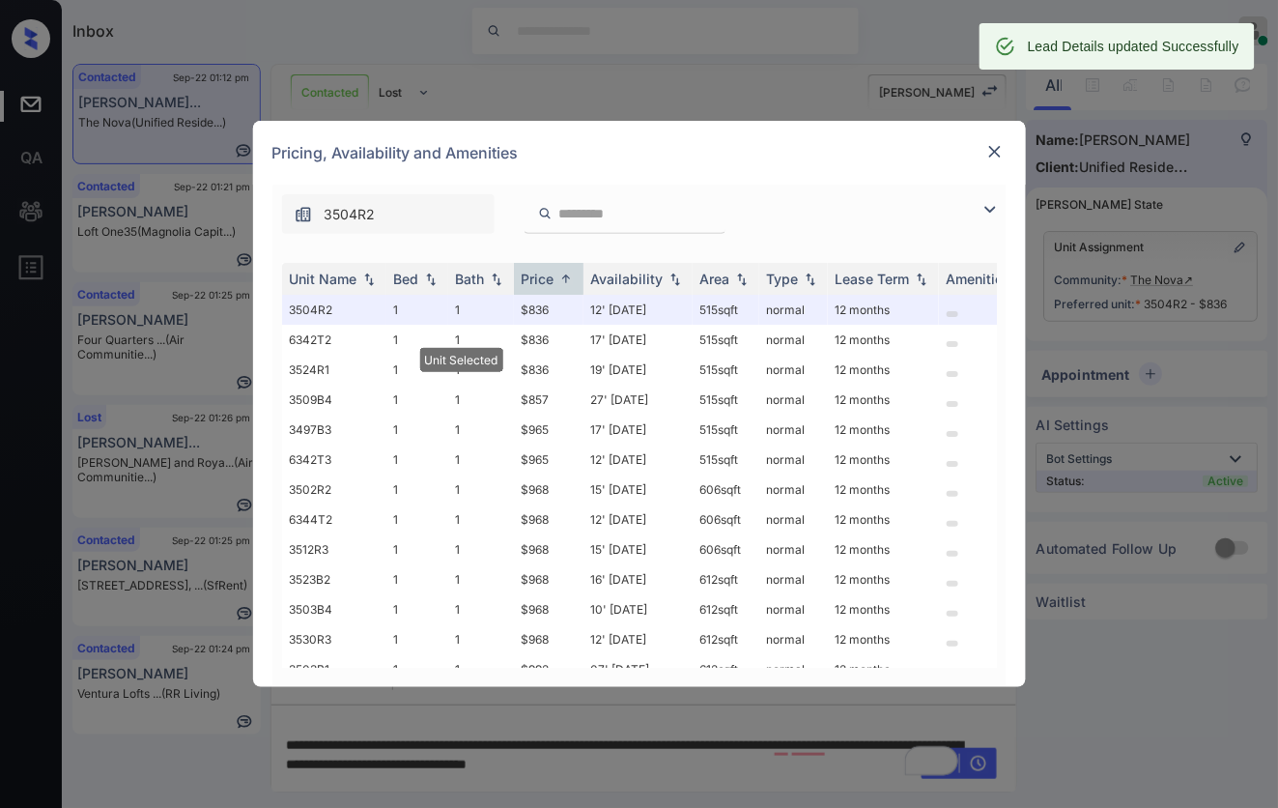
click at [1003, 152] on img at bounding box center [994, 151] width 19 height 19
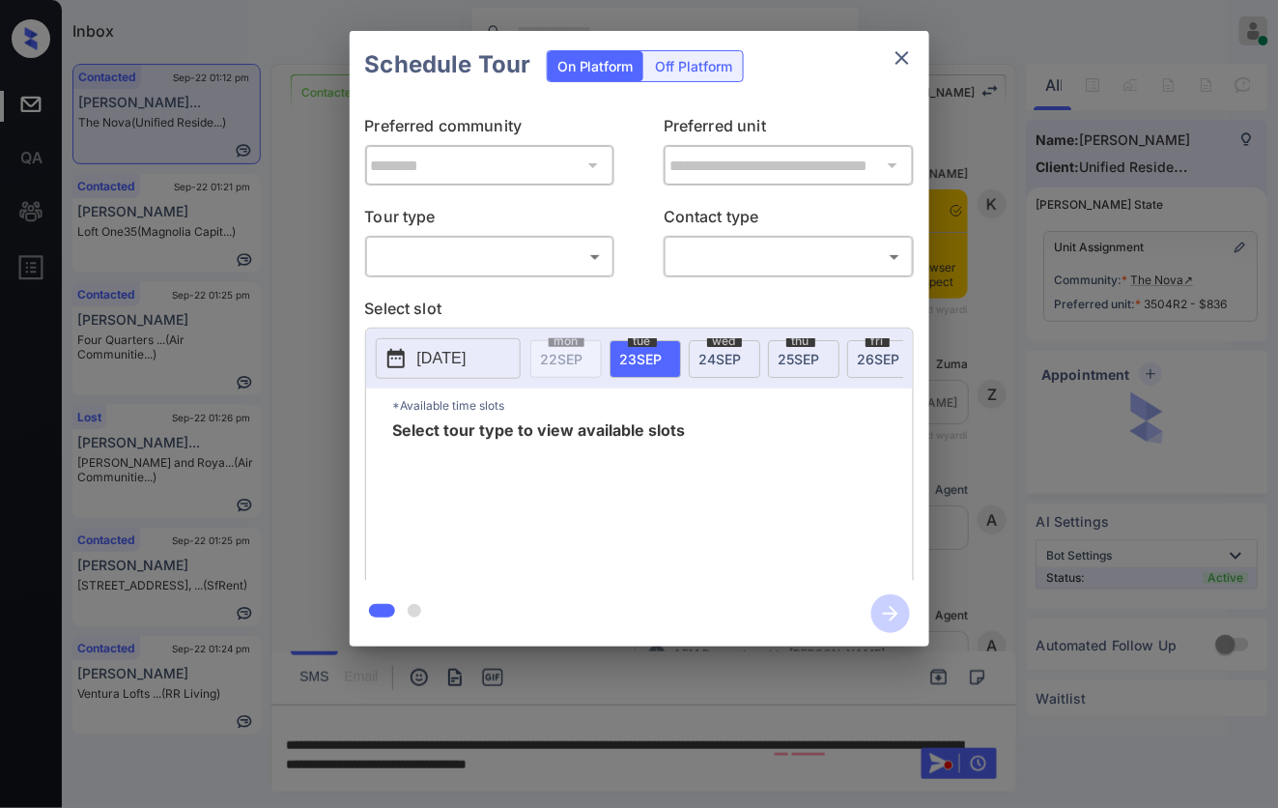
scroll to position [2343, 0]
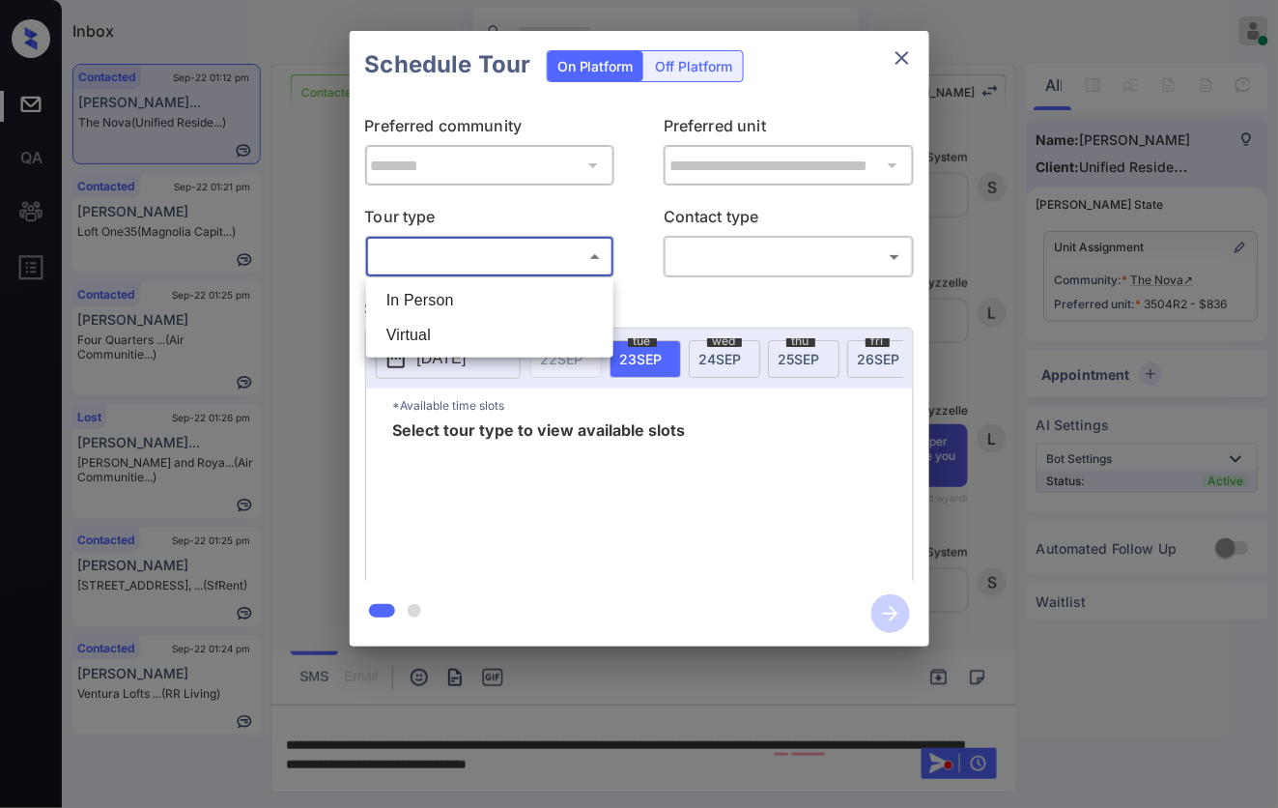
click at [561, 259] on body "Inbox [PERSON_NAME] Online Set yourself offline Set yourself on break Profile S…" at bounding box center [639, 404] width 1278 height 808
click at [548, 293] on li "In Person" at bounding box center [490, 300] width 238 height 35
type input "********"
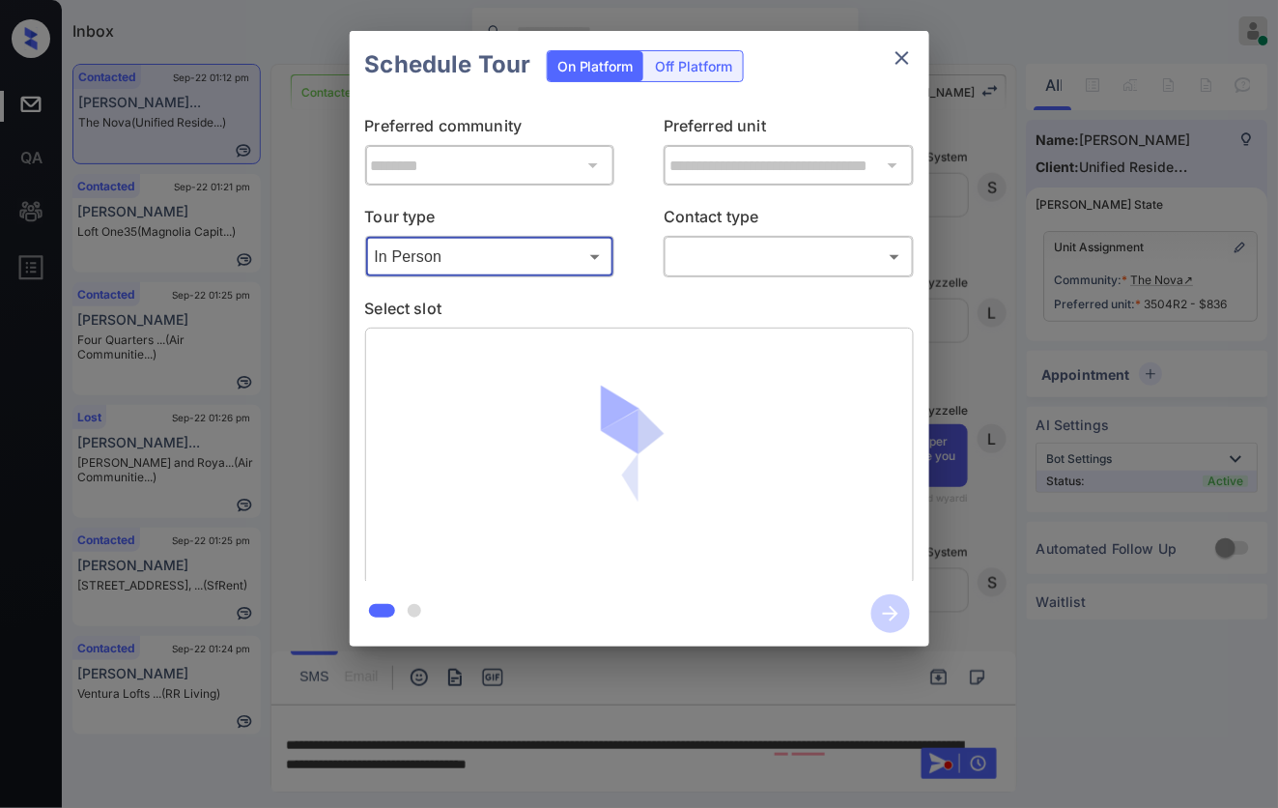
click at [742, 259] on body "Inbox [PERSON_NAME] Online Set yourself offline Set yourself on break Profile S…" at bounding box center [639, 404] width 1278 height 808
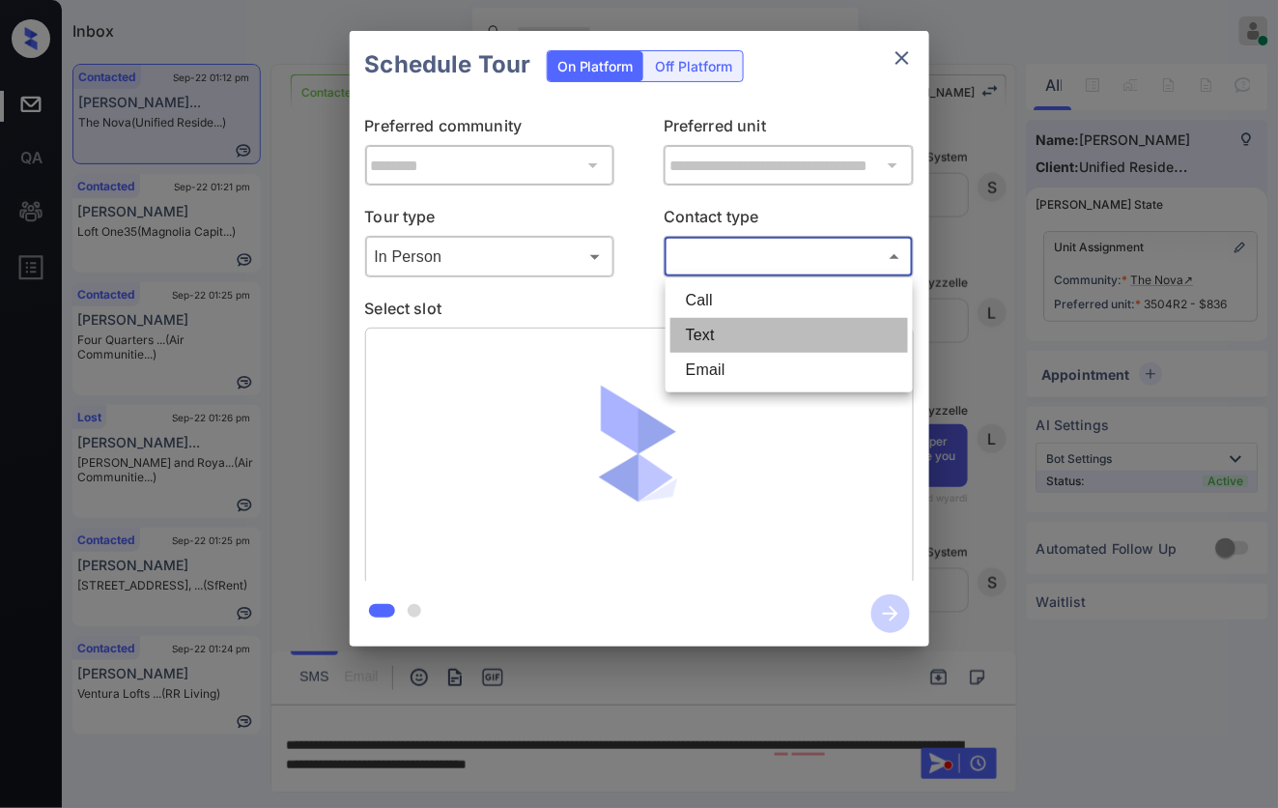
click at [737, 340] on li "Text" at bounding box center [789, 335] width 238 height 35
type input "****"
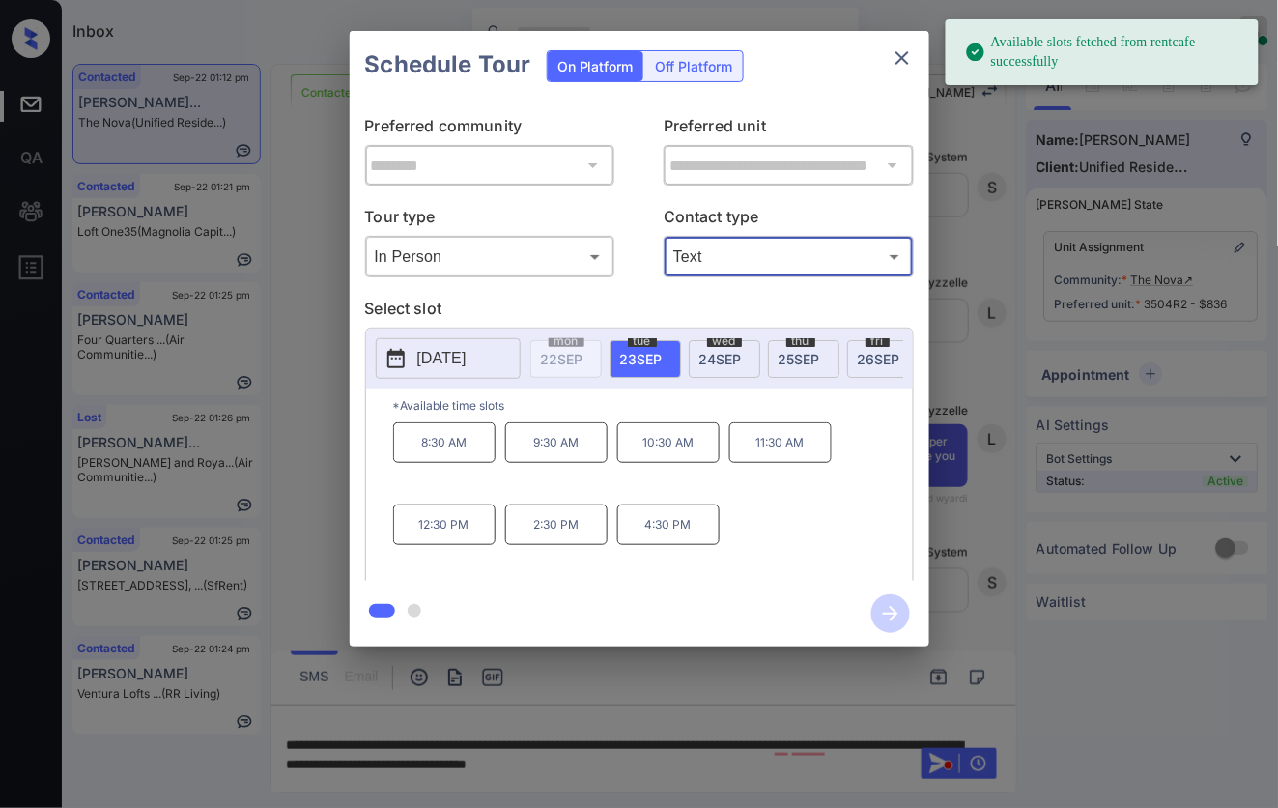
click at [581, 542] on p "2:30 PM" at bounding box center [556, 524] width 102 height 41
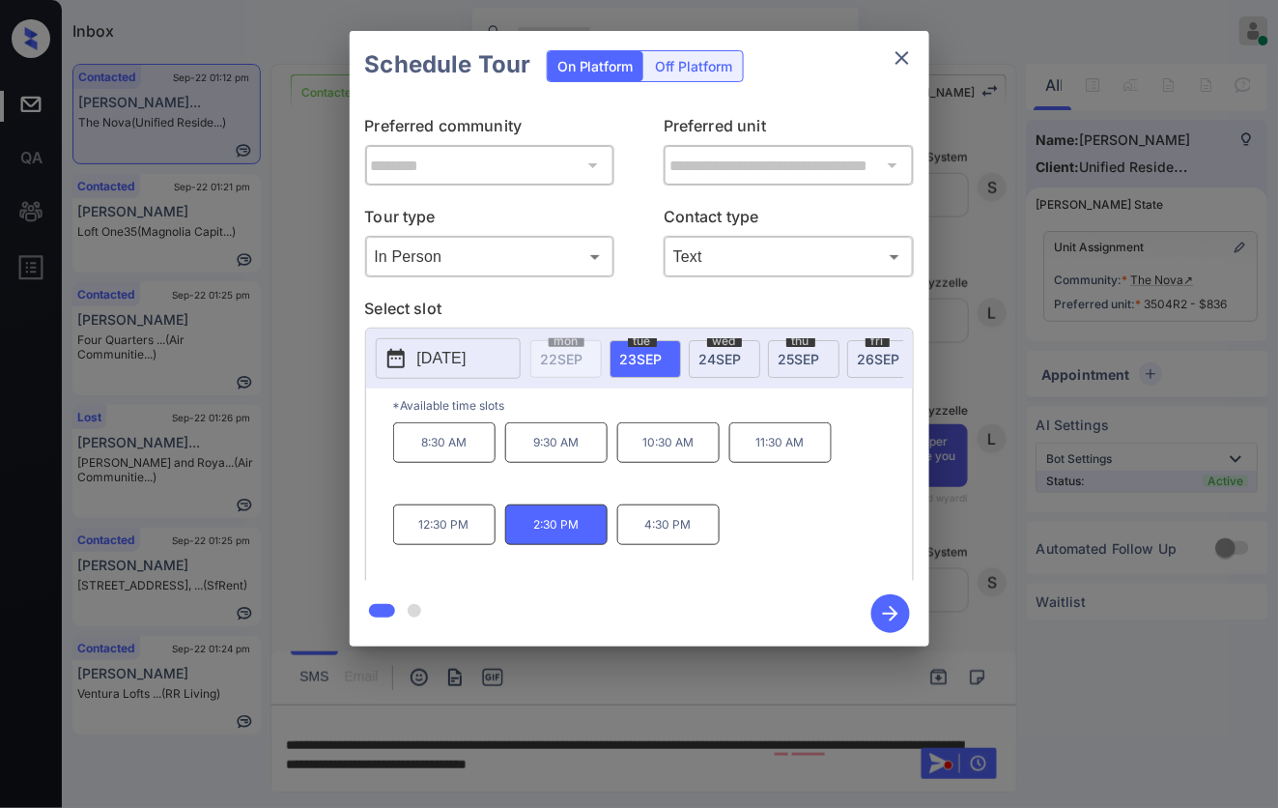
click at [875, 604] on icon "button" at bounding box center [890, 613] width 39 height 39
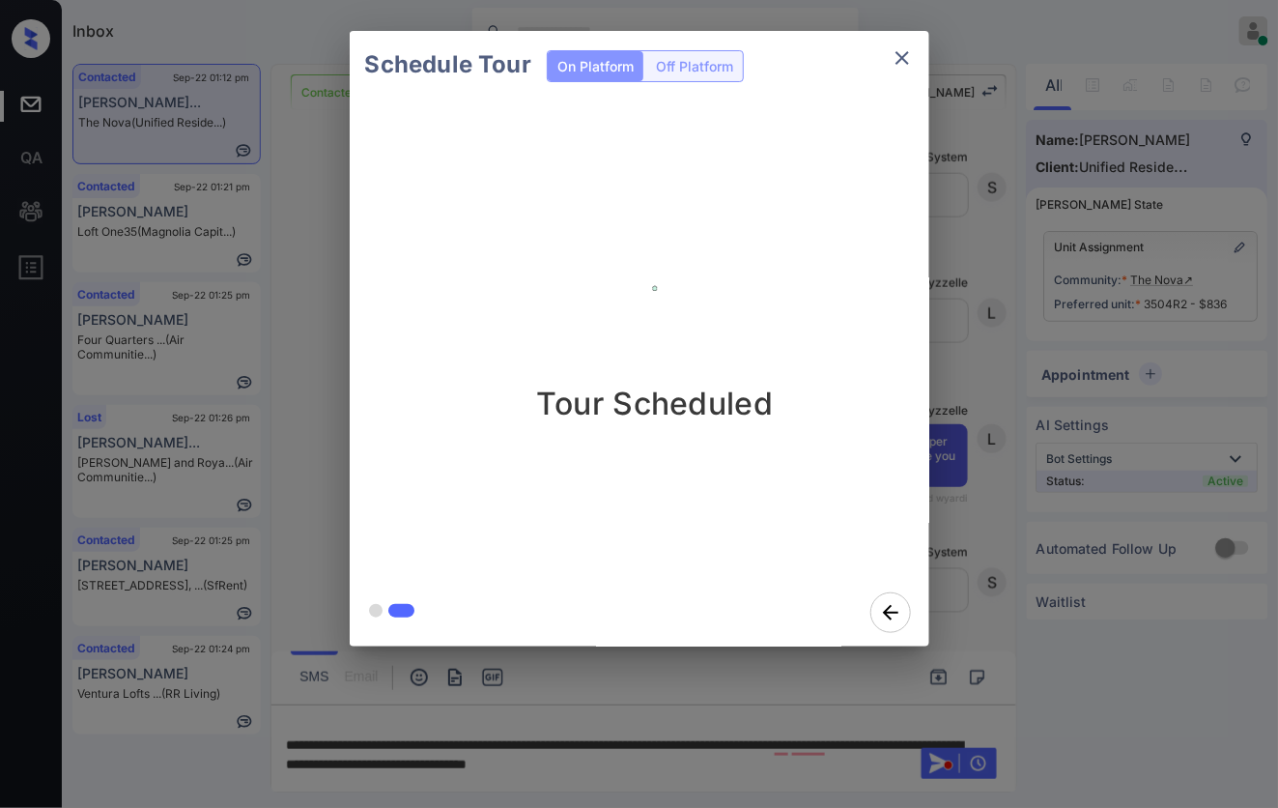
click at [1001, 217] on div "Schedule Tour On Platform Off Platform Tour Scheduled" at bounding box center [639, 338] width 1278 height 677
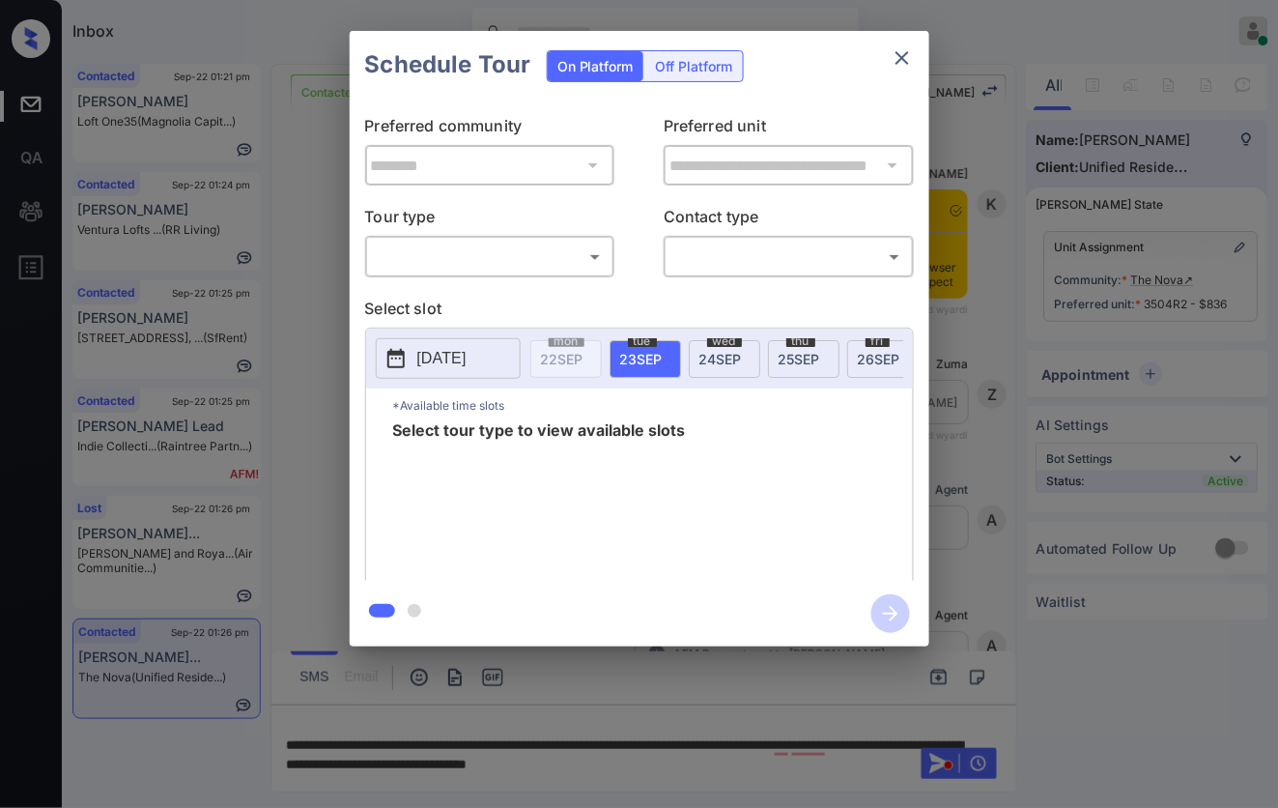
scroll to position [5013, 0]
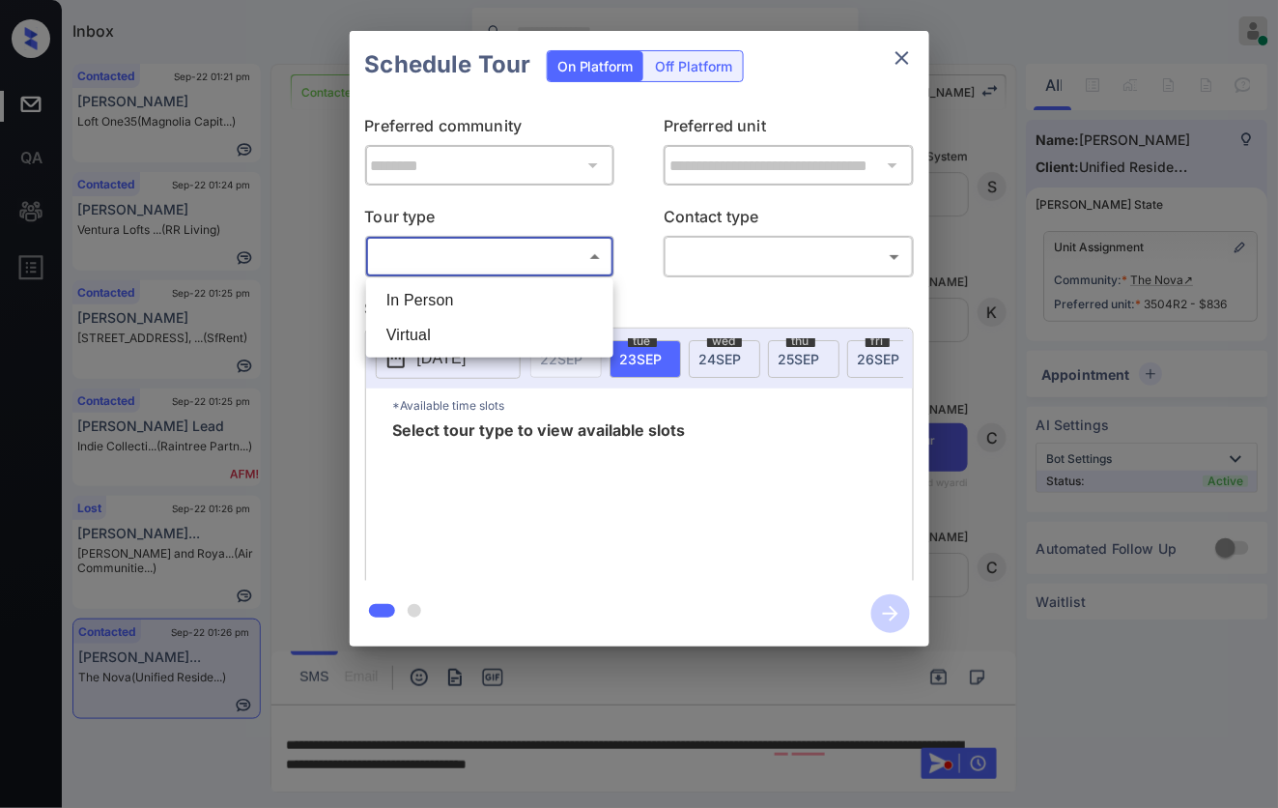
drag, startPoint x: 591, startPoint y: 251, endPoint x: 553, endPoint y: 295, distance: 58.2
click at [591, 251] on body "Inbox [PERSON_NAME] Online Set yourself offline Set yourself on break Profile S…" at bounding box center [639, 404] width 1278 height 808
click at [542, 305] on li "In Person" at bounding box center [490, 300] width 238 height 35
type input "********"
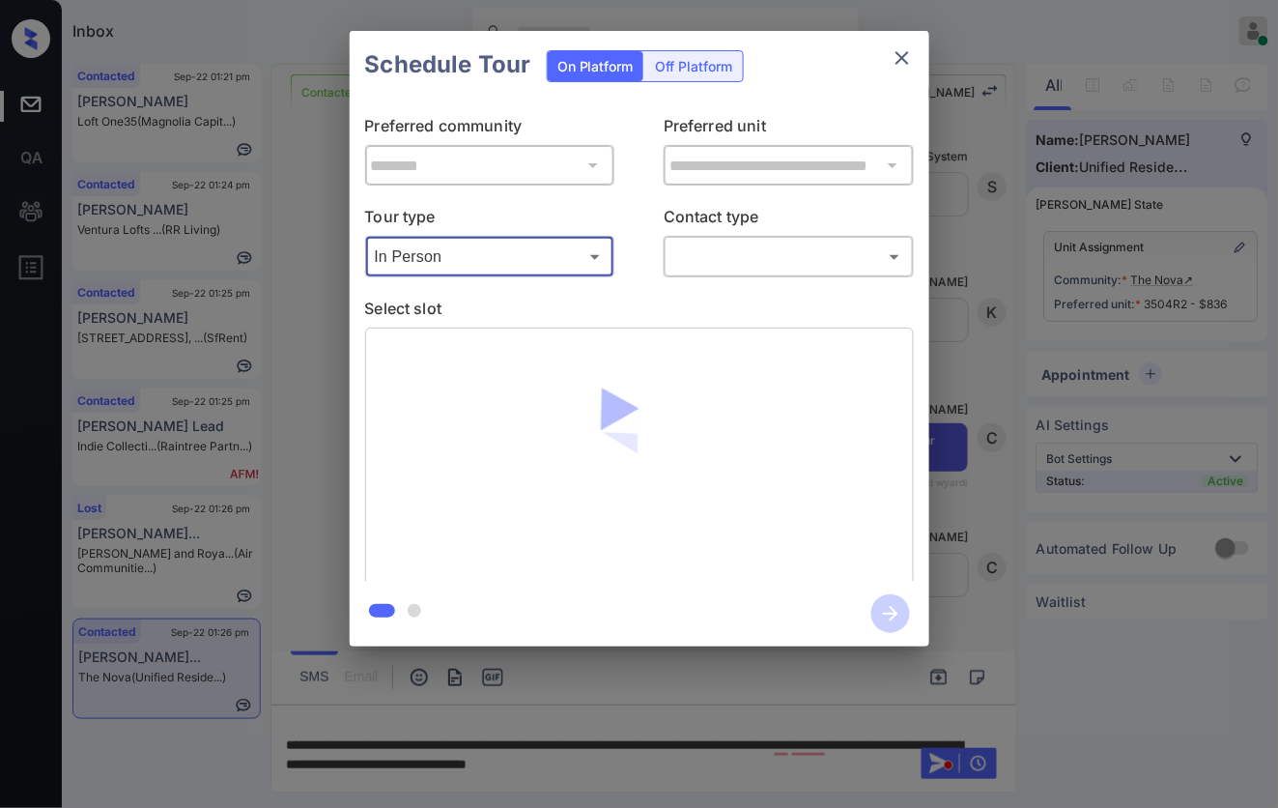
click at [792, 252] on body "Inbox [PERSON_NAME] Online Set yourself offline Set yourself on break Profile S…" at bounding box center [639, 404] width 1278 height 808
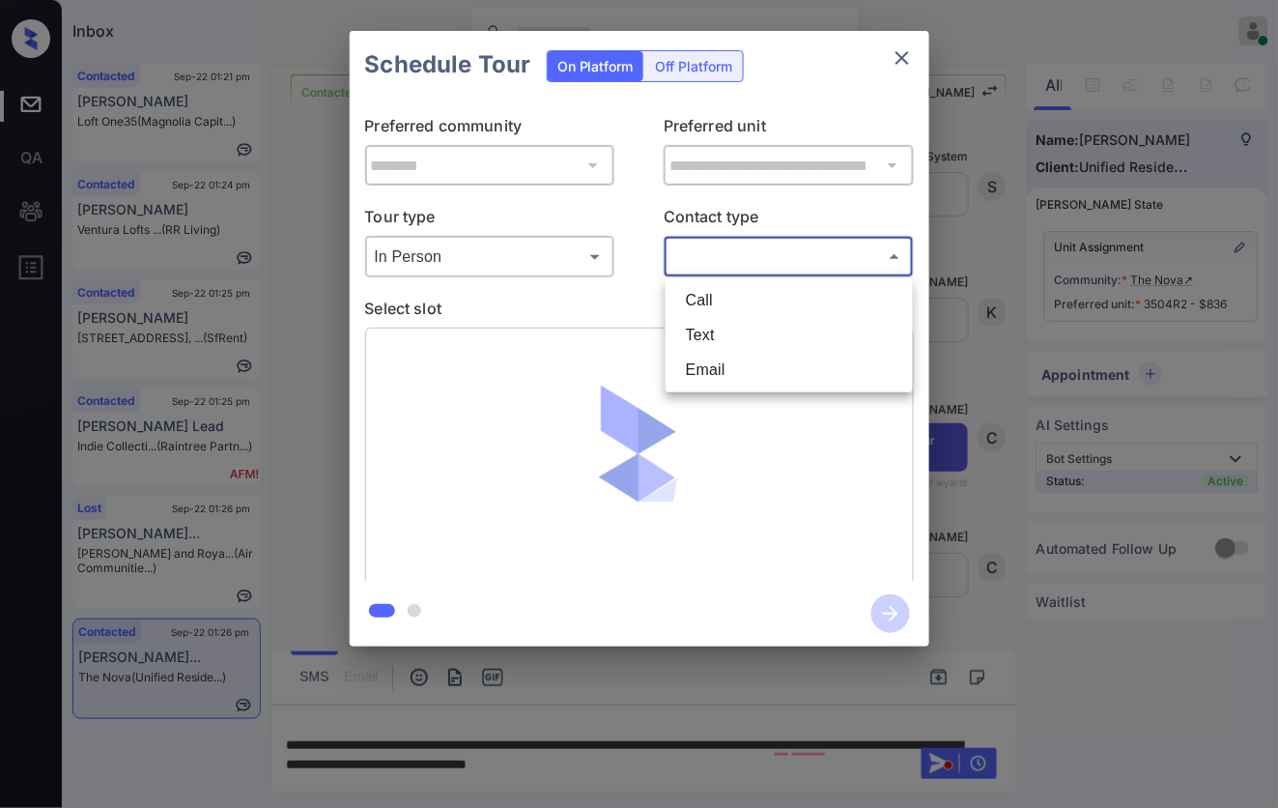
click at [763, 336] on li "Text" at bounding box center [789, 335] width 238 height 35
type input "****"
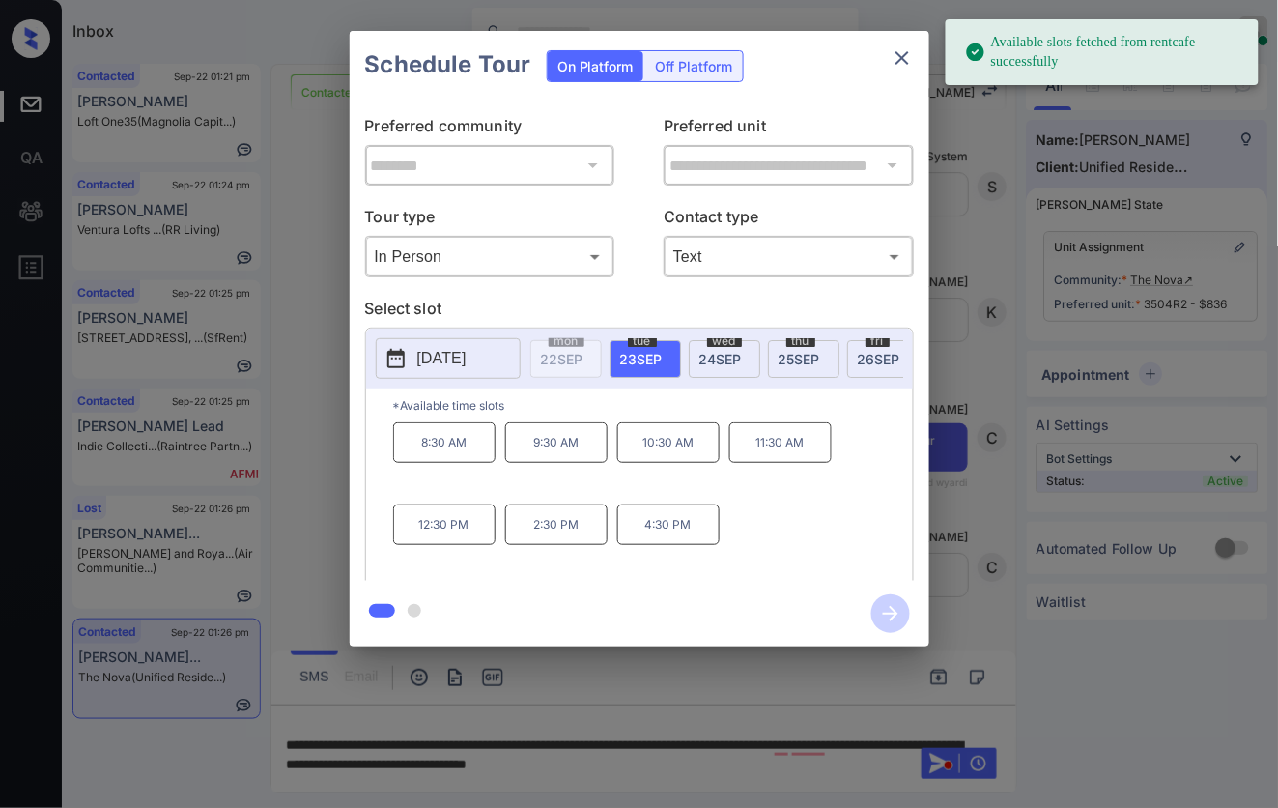
click at [573, 545] on p "2:30 PM" at bounding box center [556, 524] width 102 height 41
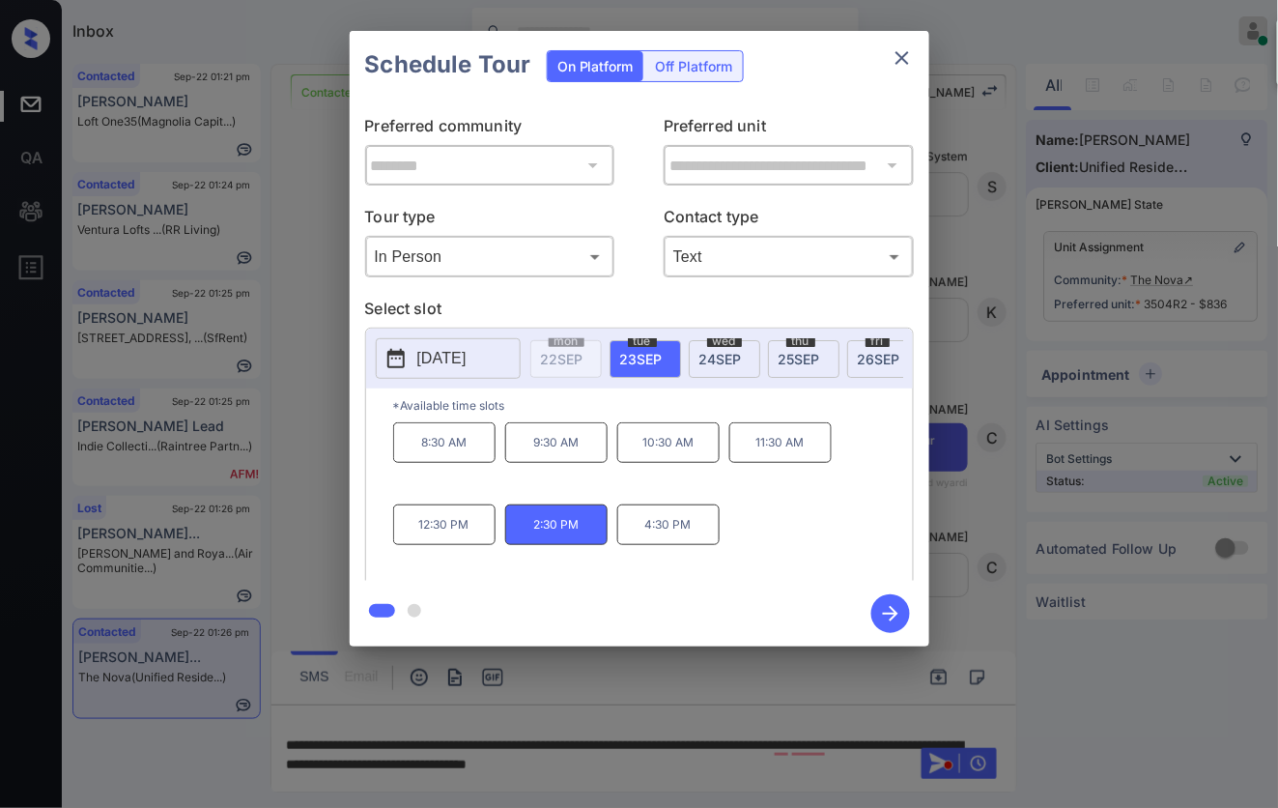
click at [875, 614] on icon "button" at bounding box center [890, 613] width 39 height 39
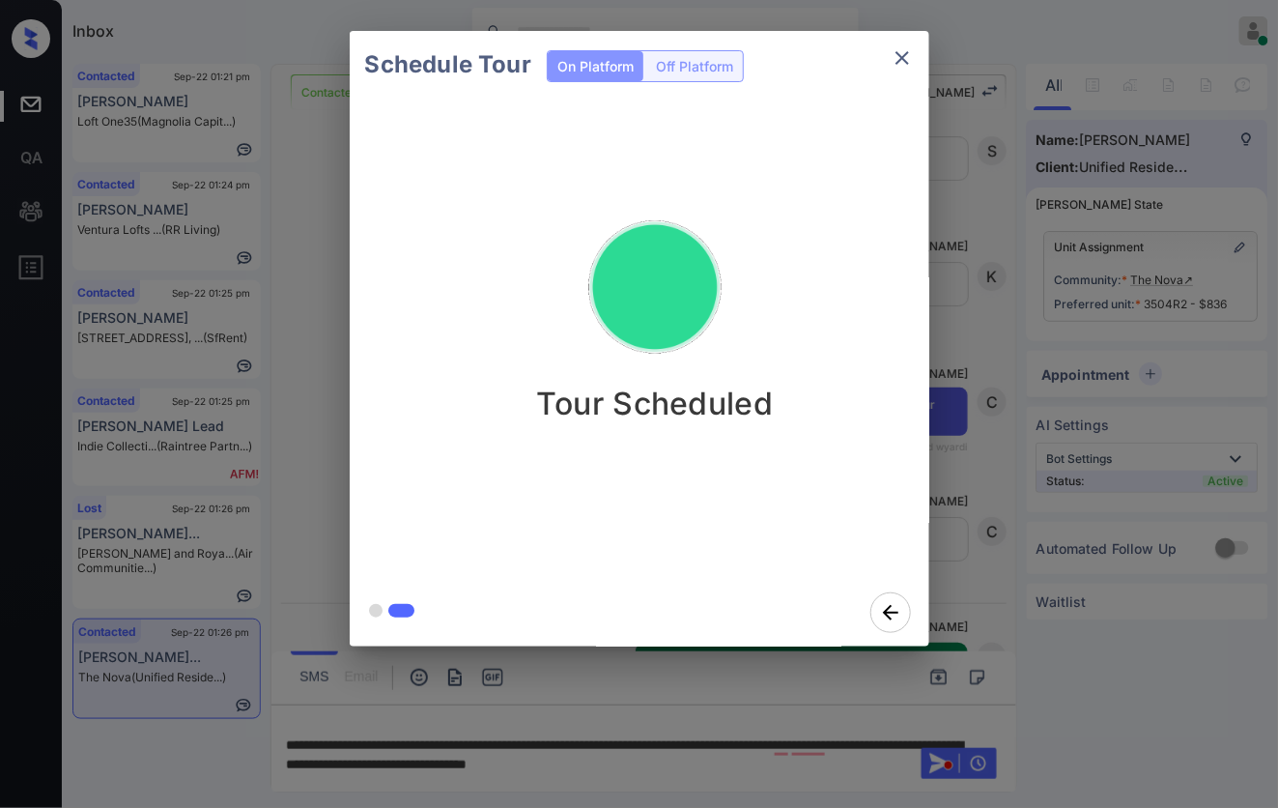
click at [1130, 349] on div "Schedule Tour On Platform Off Platform Tour Scheduled" at bounding box center [639, 338] width 1278 height 677
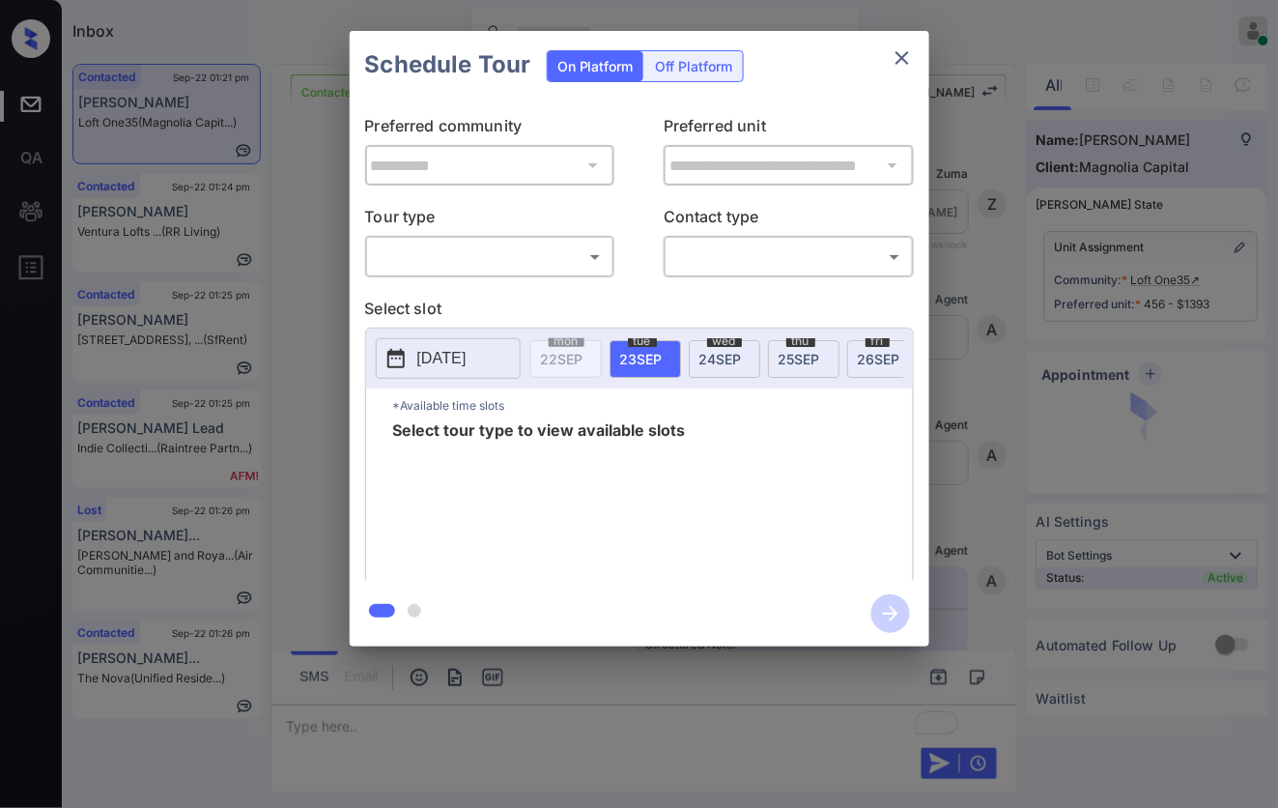
scroll to position [7372, 0]
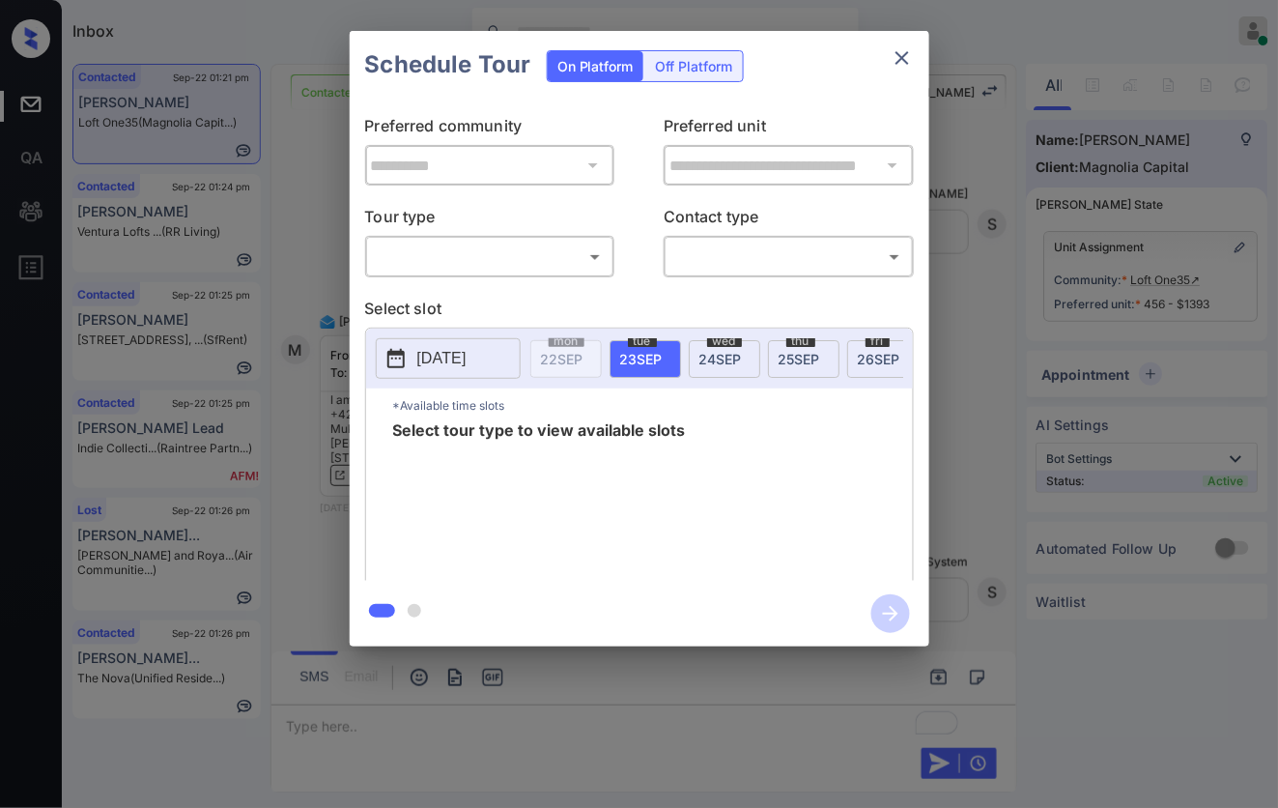
click at [480, 264] on body "Inbox [PERSON_NAME] Online Set yourself offline Set yourself on break Profile S…" at bounding box center [639, 404] width 1278 height 808
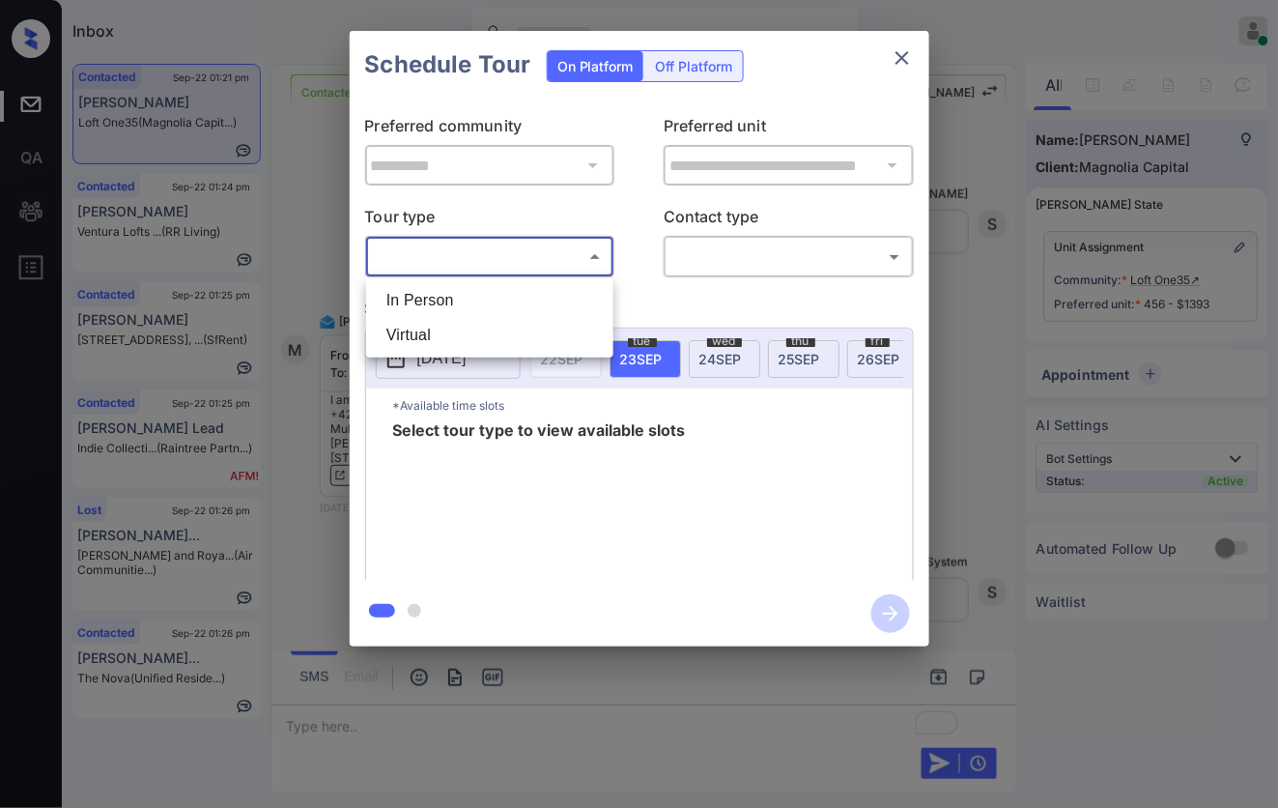
click at [1022, 374] on div at bounding box center [639, 404] width 1278 height 808
click at [1155, 280] on div "**********" at bounding box center [639, 338] width 1278 height 677
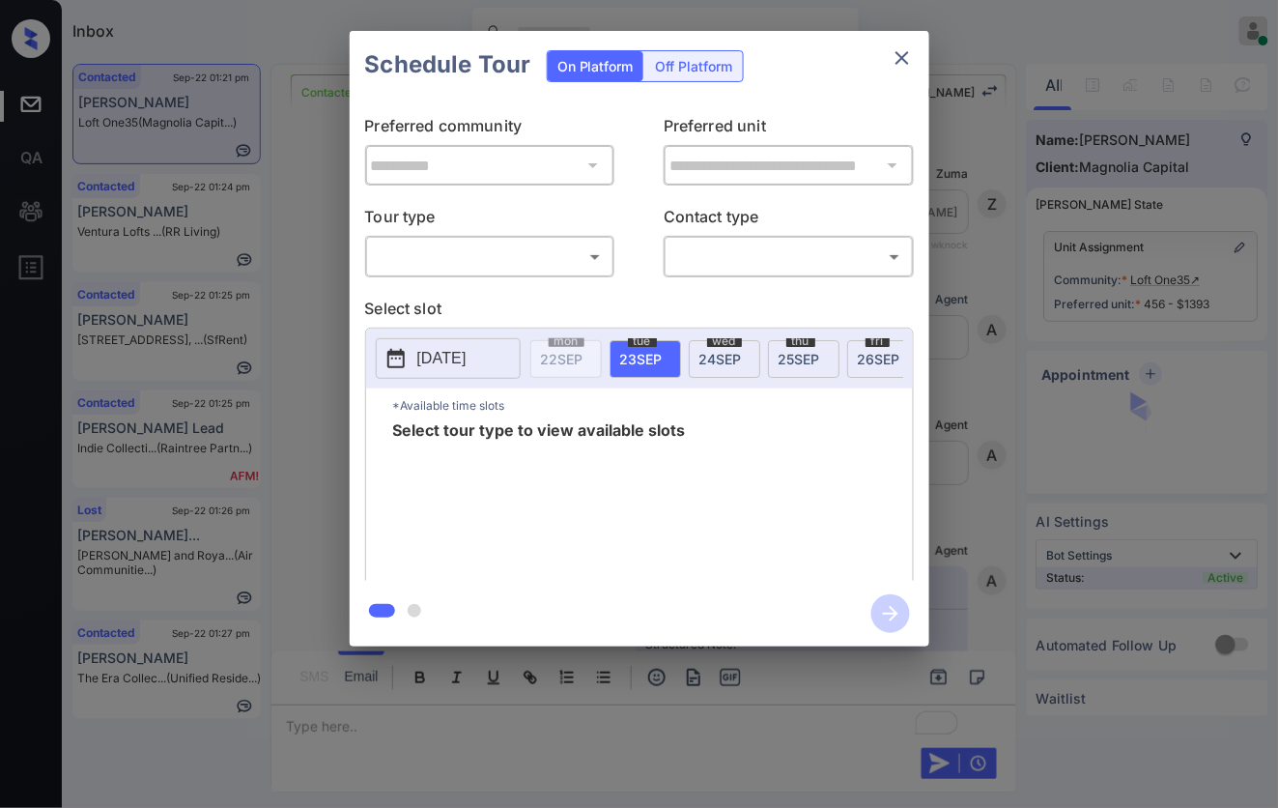
scroll to position [7159, 0]
click at [536, 251] on body "Inbox Caroline Dacanay Online Set yourself offline Set yourself on break Profil…" at bounding box center [639, 404] width 1278 height 808
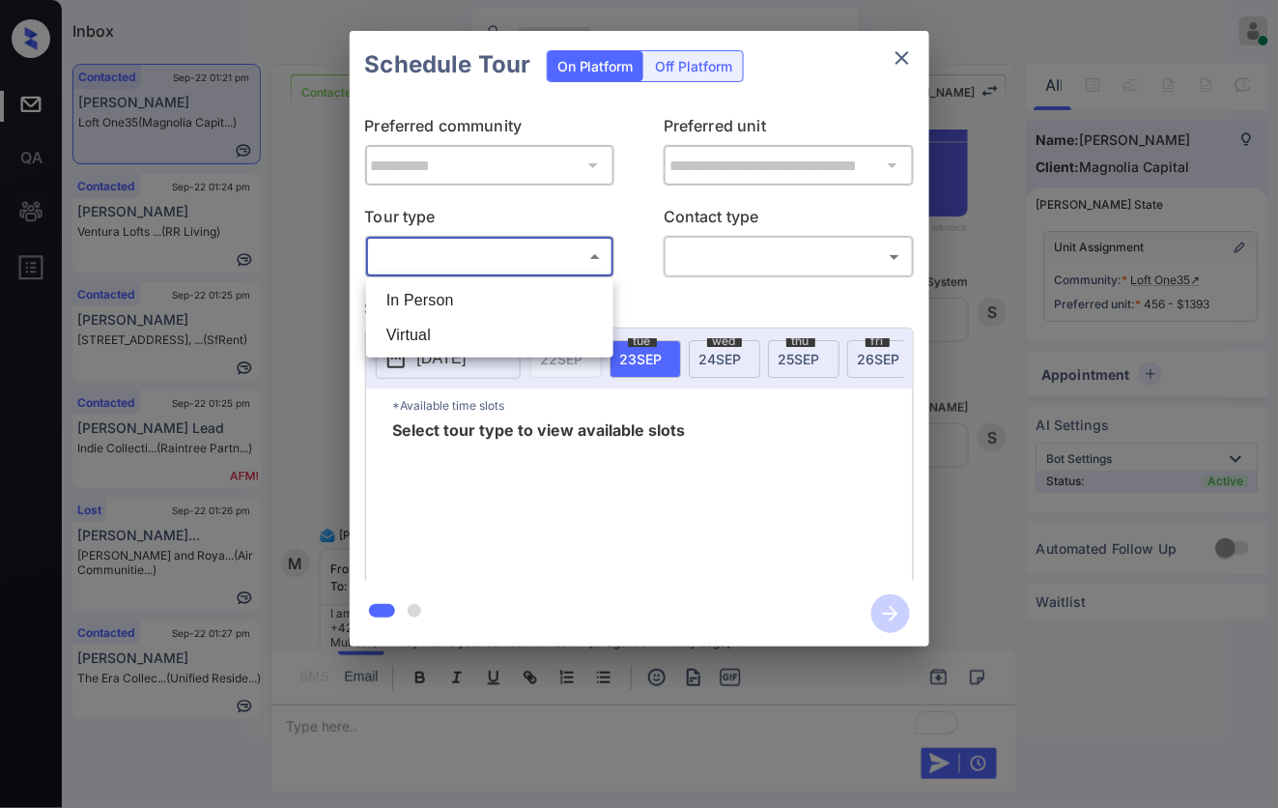
click at [473, 338] on li "Virtual" at bounding box center [490, 335] width 238 height 35
type input "*******"
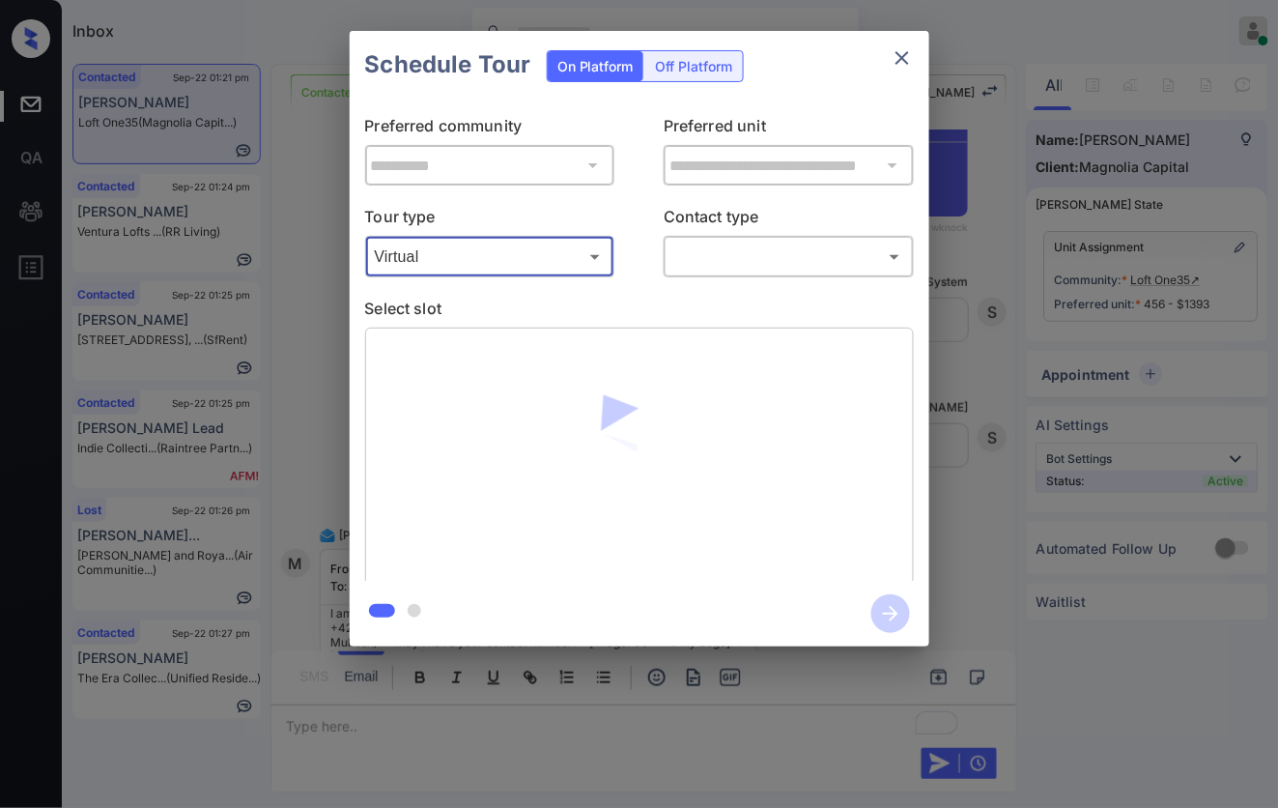
click at [721, 268] on body "Inbox Caroline Dacanay Online Set yourself offline Set yourself on break Profil…" at bounding box center [639, 404] width 1278 height 808
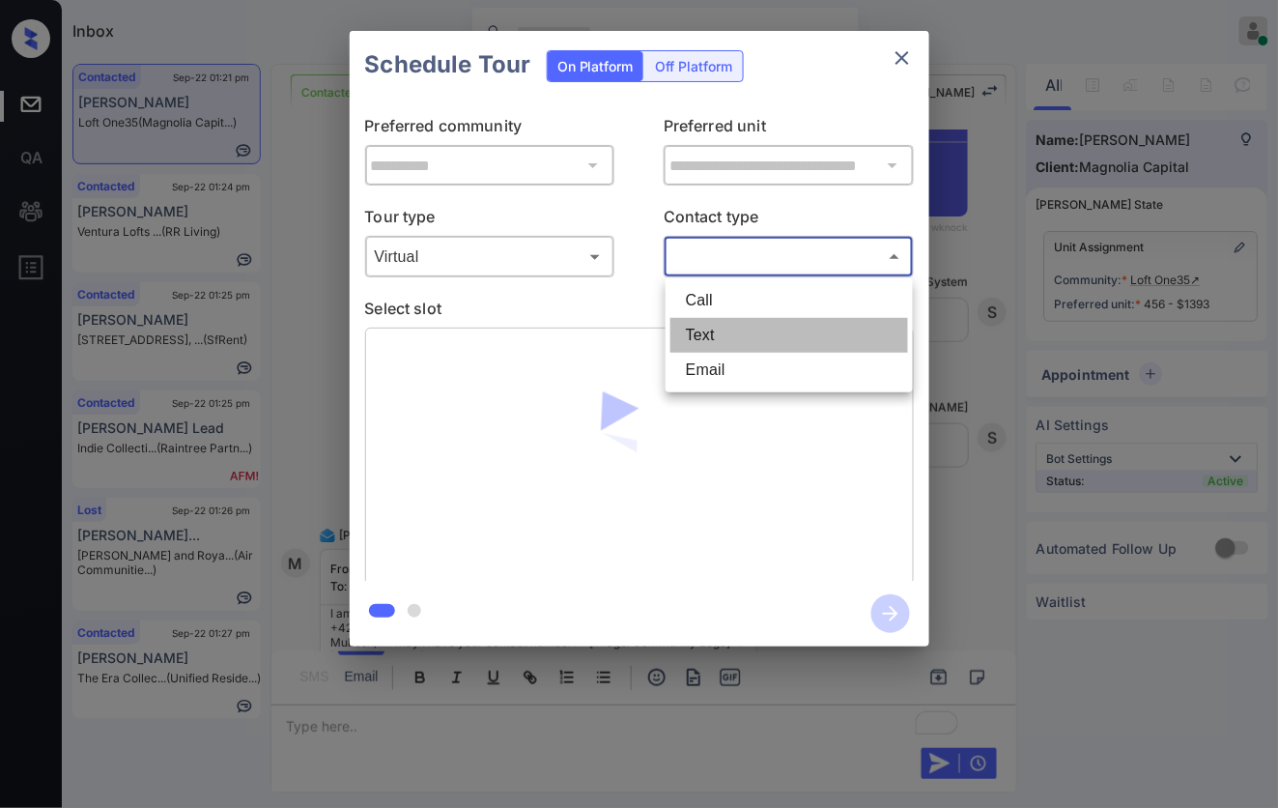
click at [715, 326] on li "Text" at bounding box center [789, 335] width 238 height 35
type input "****"
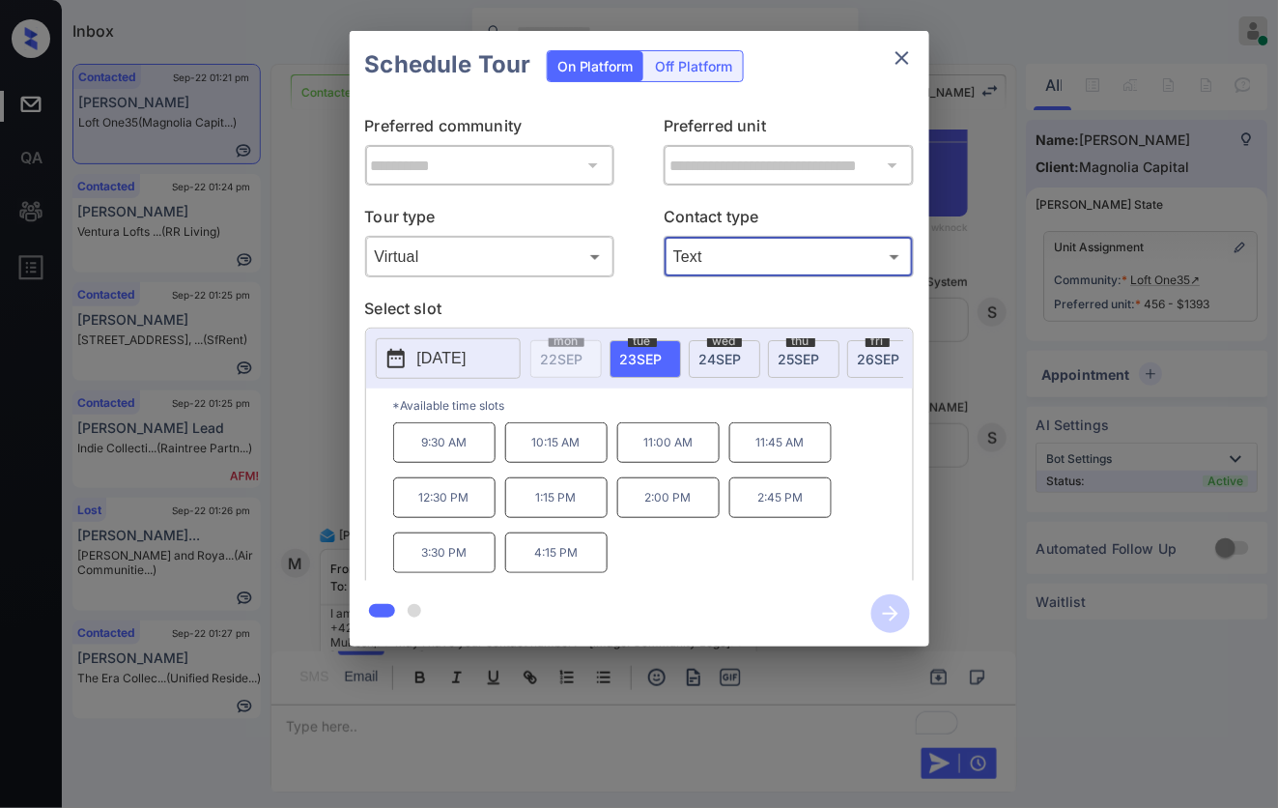
click at [430, 581] on div at bounding box center [640, 614] width 580 height 66
click at [462, 551] on p "3:30 PM" at bounding box center [444, 552] width 102 height 41
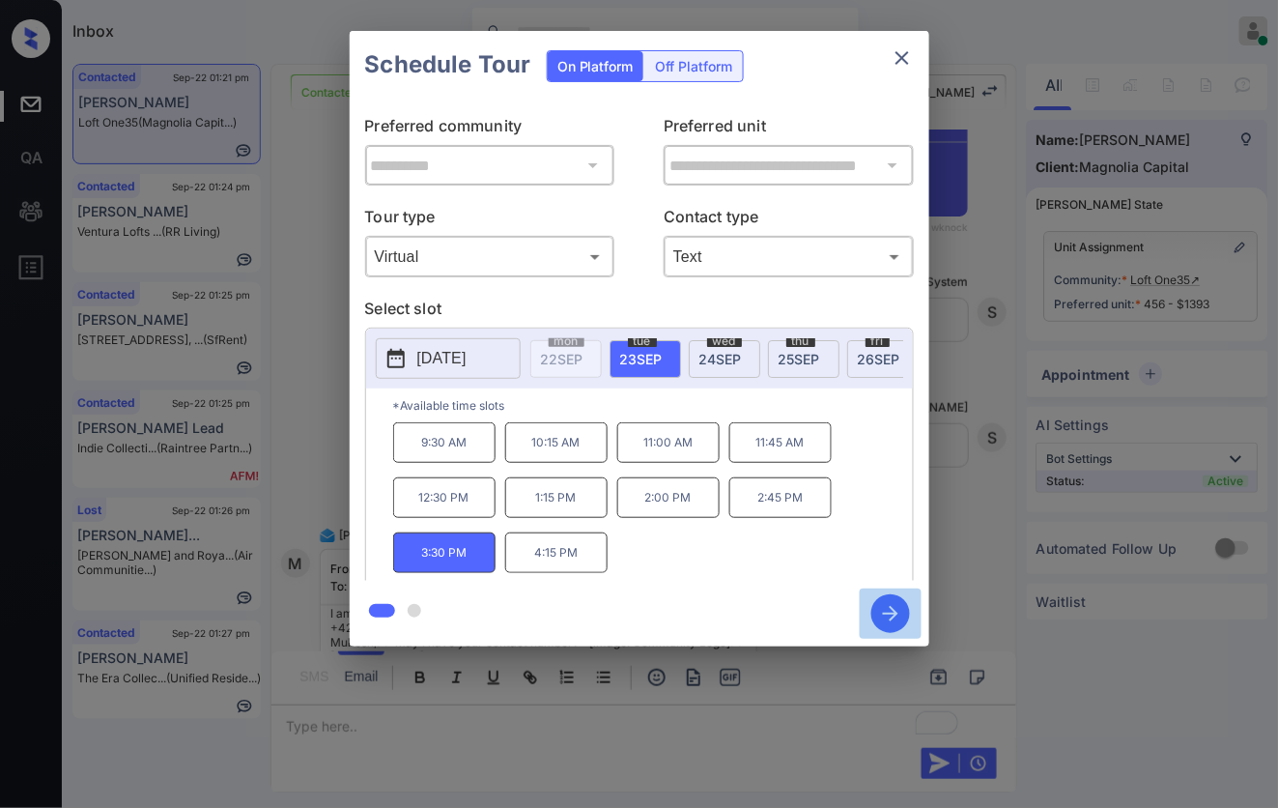
click at [885, 613] on icon "button" at bounding box center [890, 613] width 15 height 15
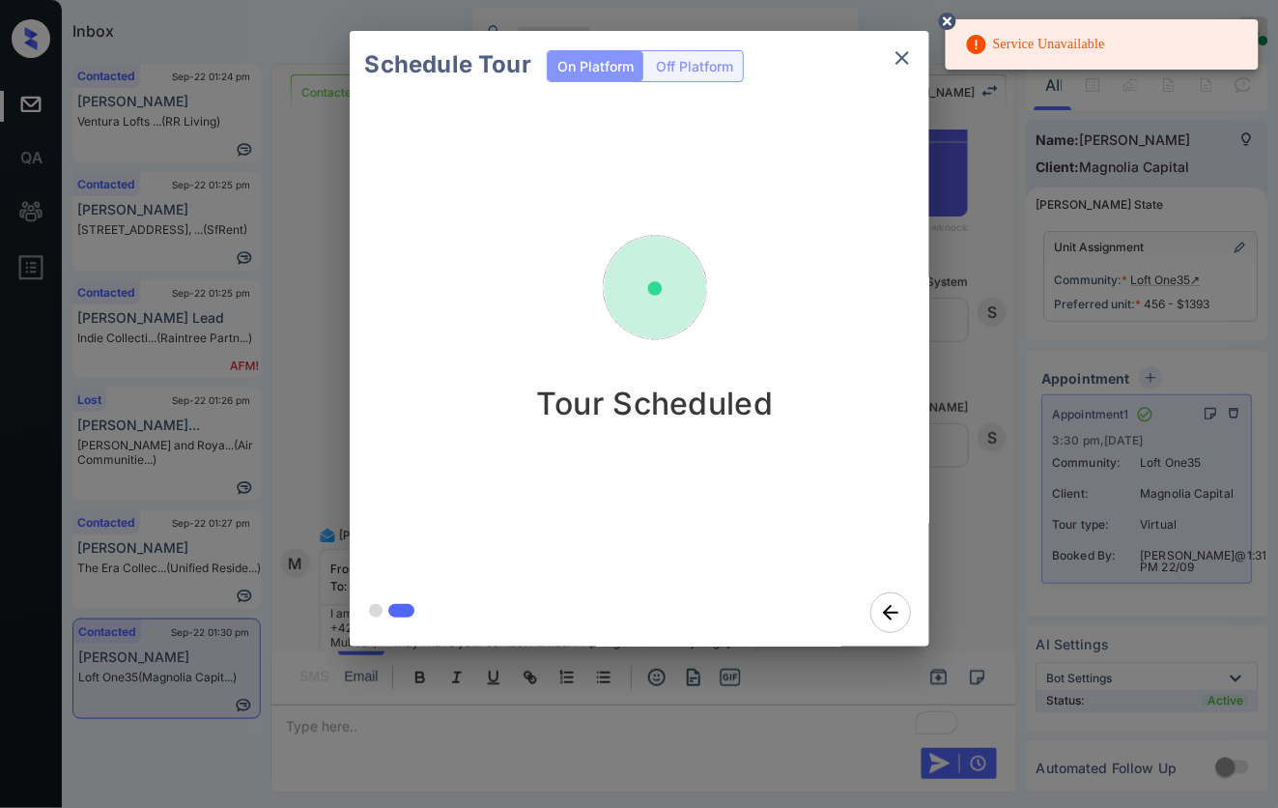
click at [969, 454] on div "Schedule Tour On Platform Off Platform Tour Scheduled" at bounding box center [639, 338] width 1278 height 677
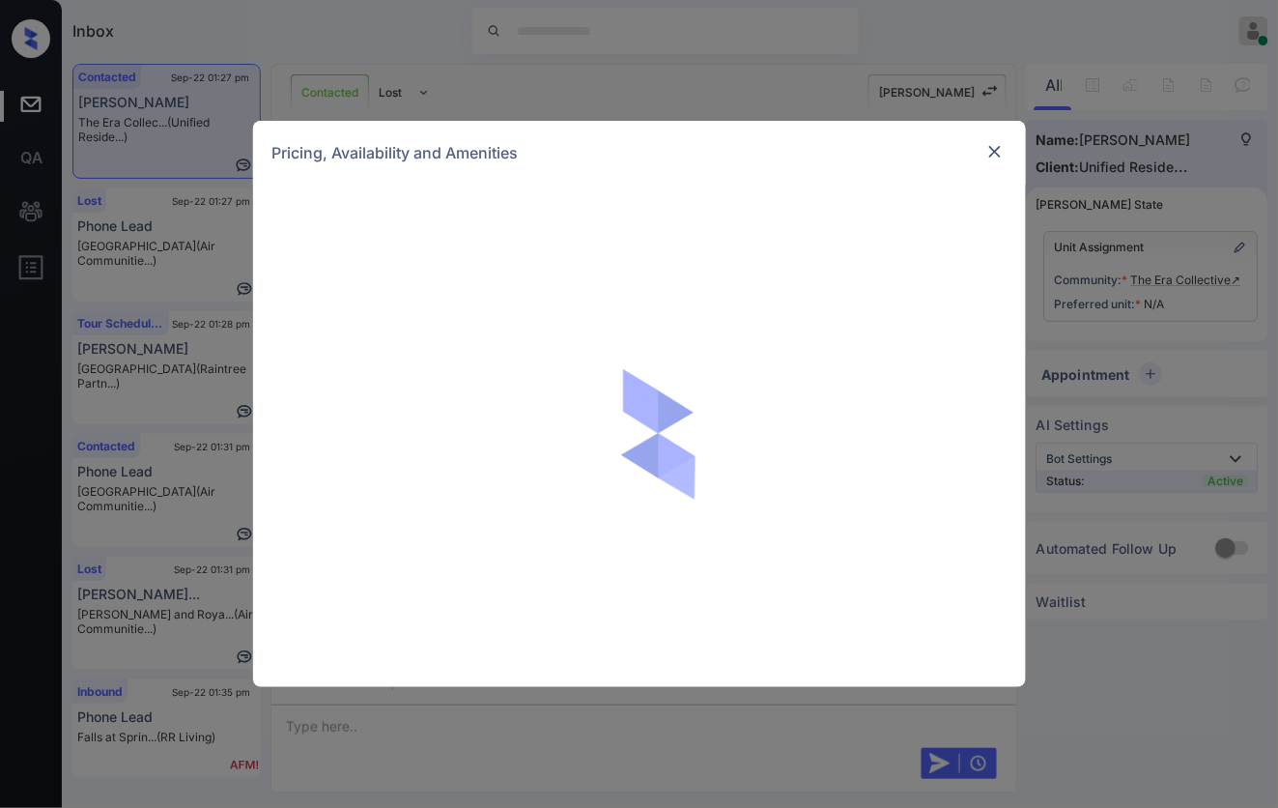
scroll to position [249, 0]
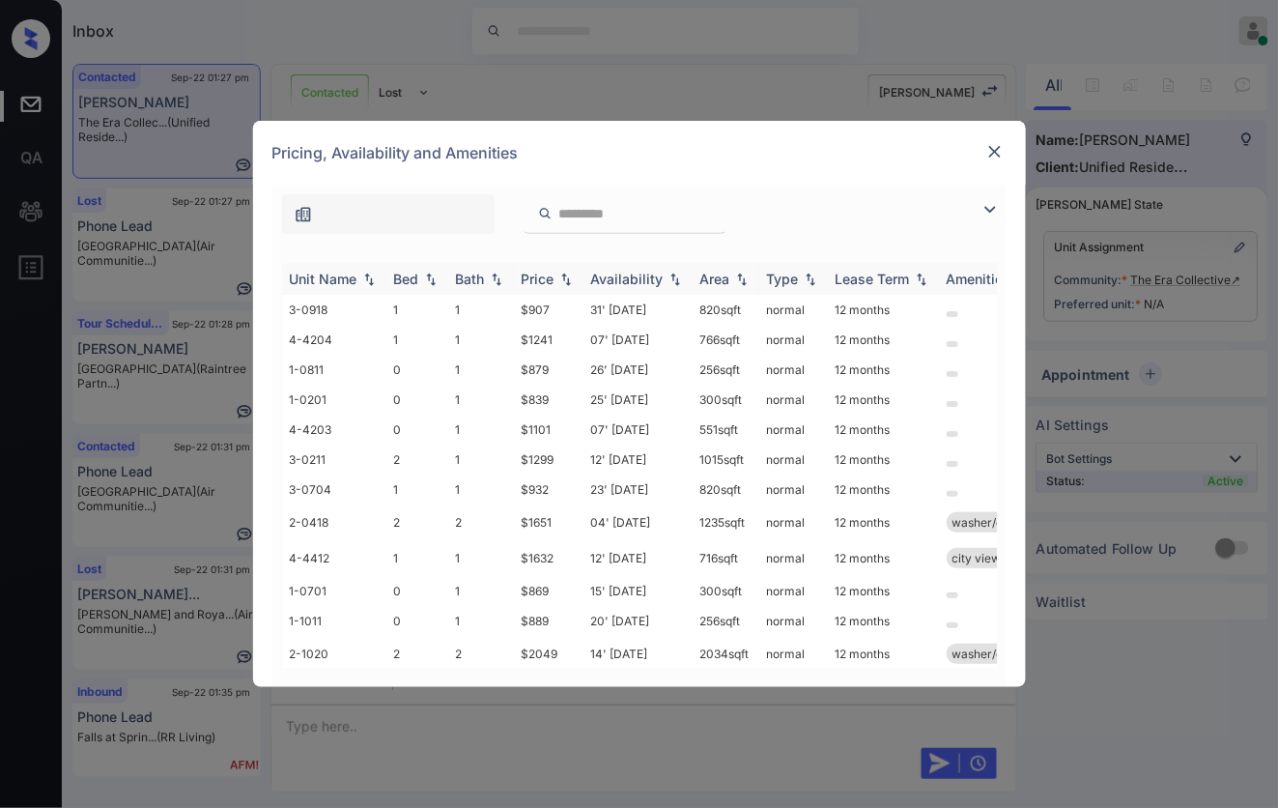
click at [567, 278] on img at bounding box center [565, 279] width 19 height 14
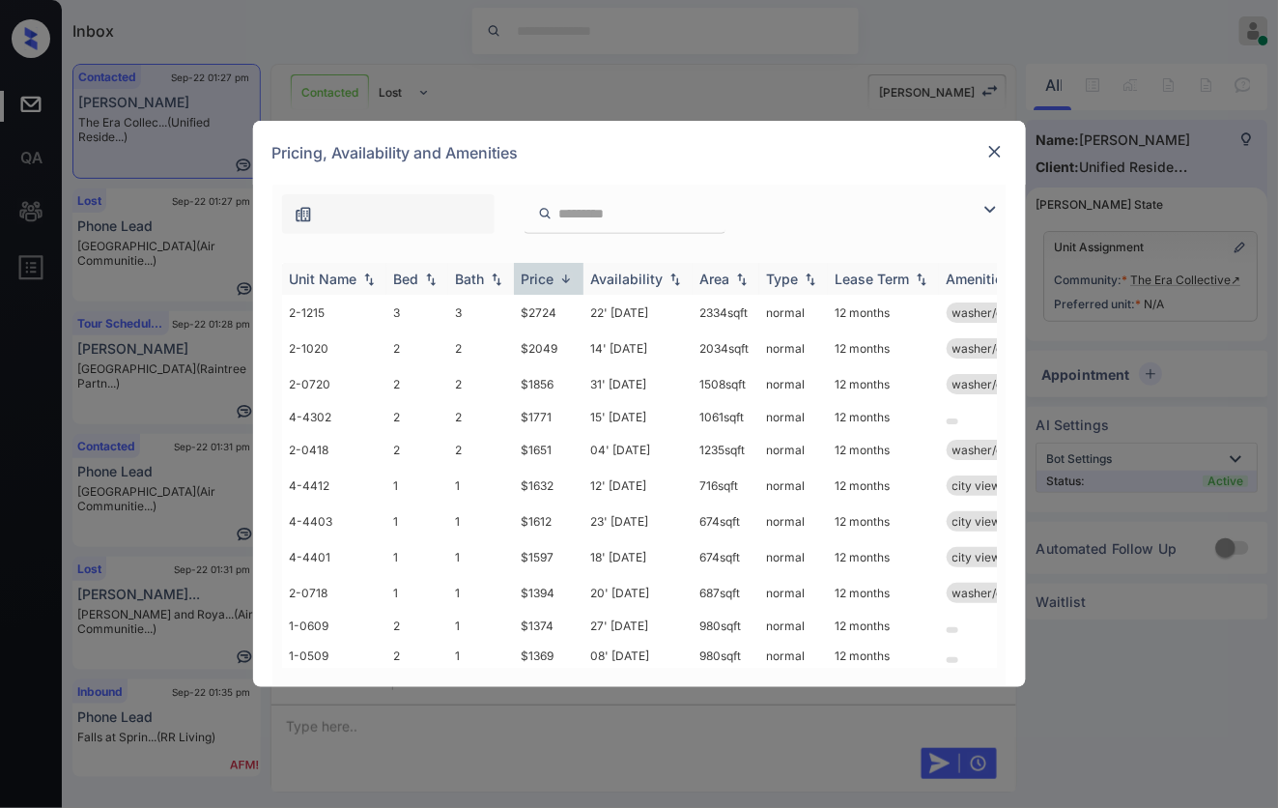
click at [567, 278] on img at bounding box center [565, 278] width 19 height 14
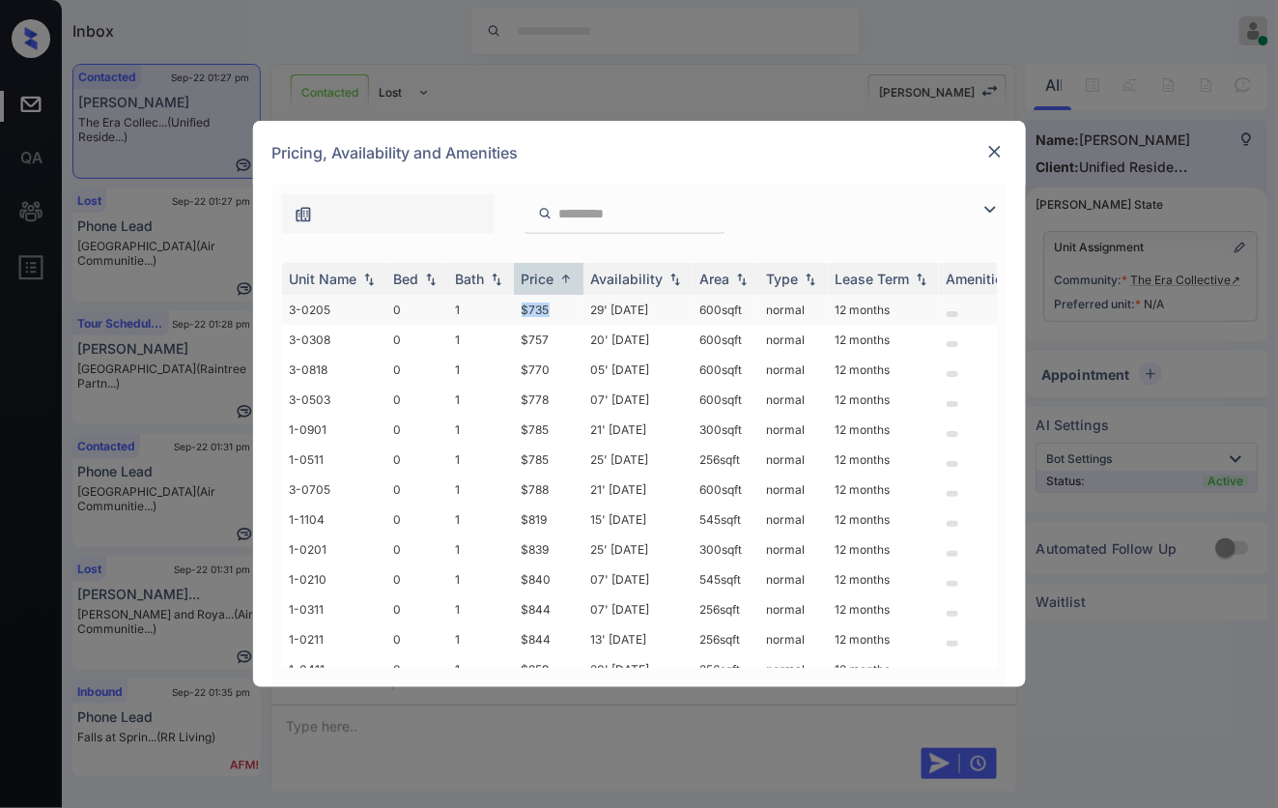
drag, startPoint x: 549, startPoint y: 317, endPoint x: 495, endPoint y: 311, distance: 54.4
click at [495, 311] on tr "3-0205 0 1 $735 29' Sep 25 600 sqft normal 12 months" at bounding box center [786, 310] width 1009 height 30
copy tr "$735"
click at [538, 310] on td "$735" at bounding box center [549, 310] width 70 height 30
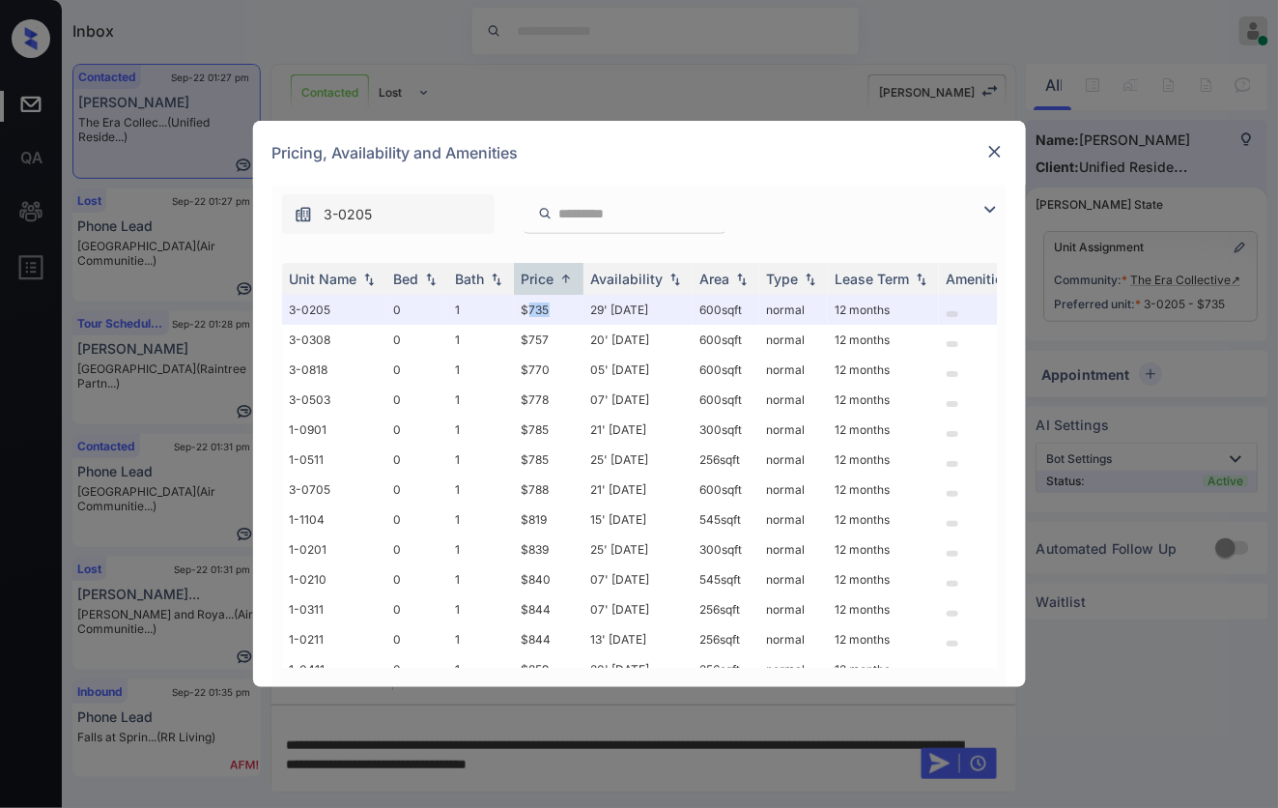
click at [987, 142] on img at bounding box center [994, 151] width 19 height 19
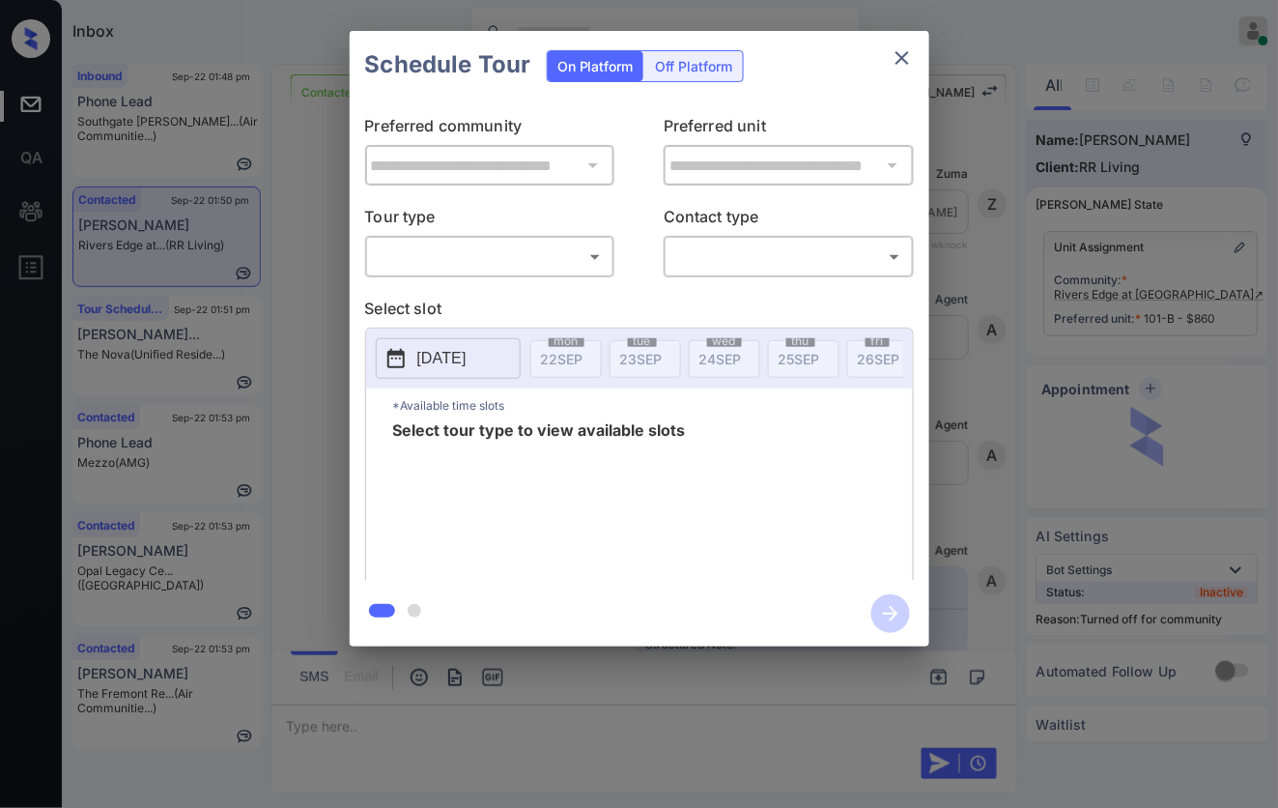
scroll to position [3183, 0]
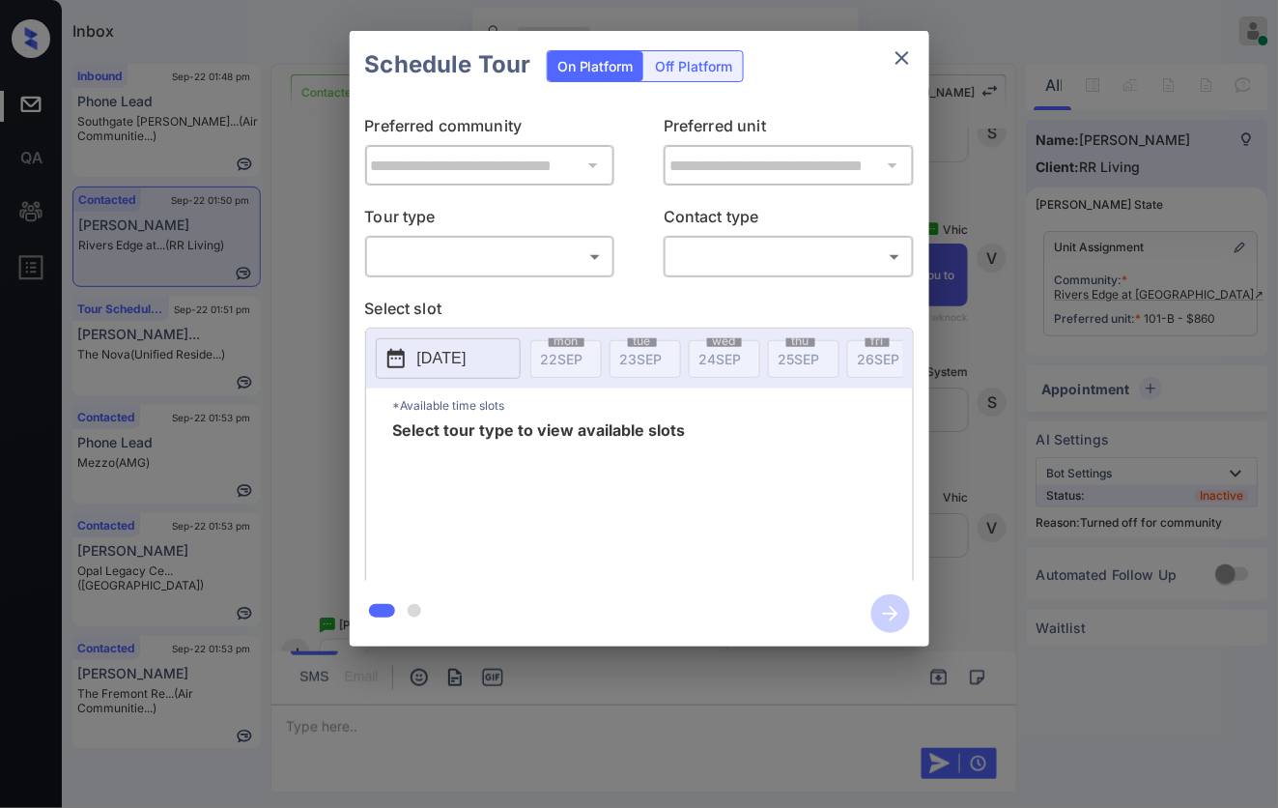
click at [547, 263] on body "Inbox Caroline Dacanay Online Set yourself offline Set yourself on break Profil…" at bounding box center [639, 404] width 1278 height 808
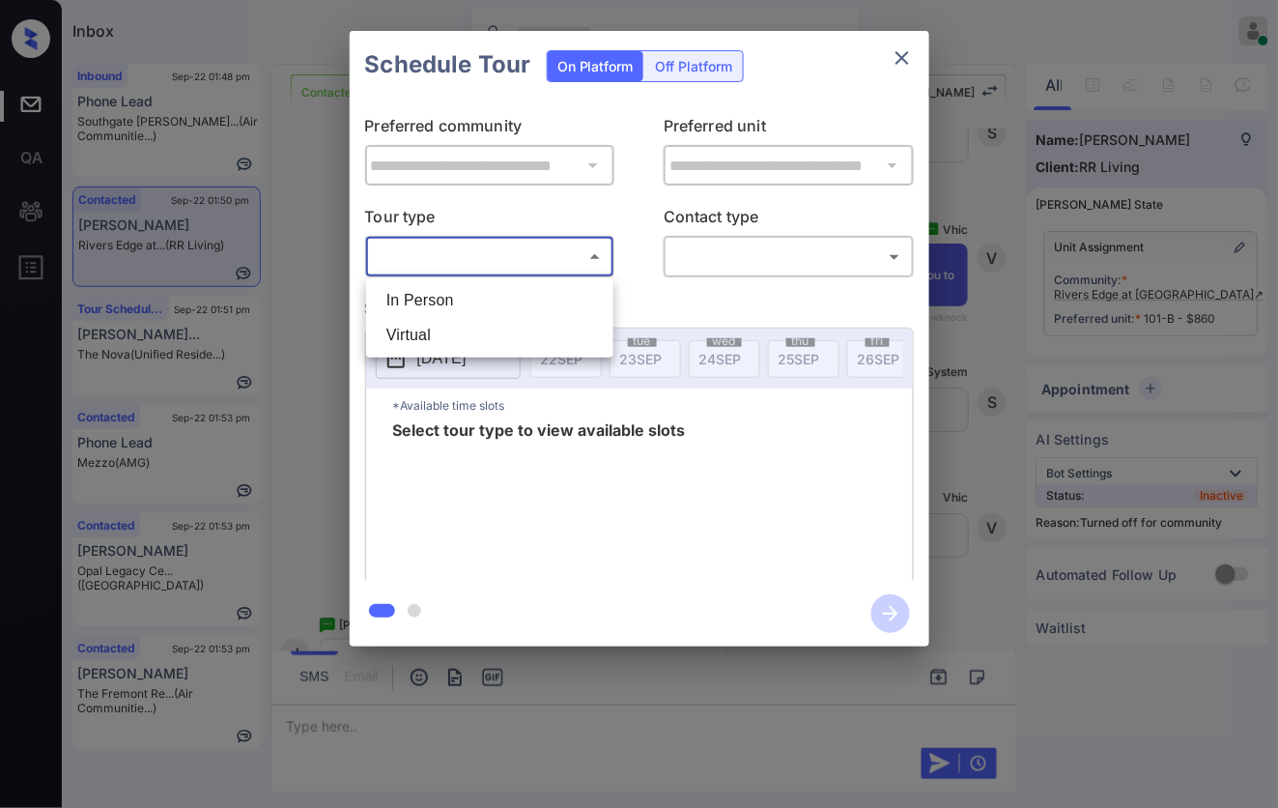
click at [551, 301] on li "In Person" at bounding box center [490, 300] width 238 height 35
type input "********"
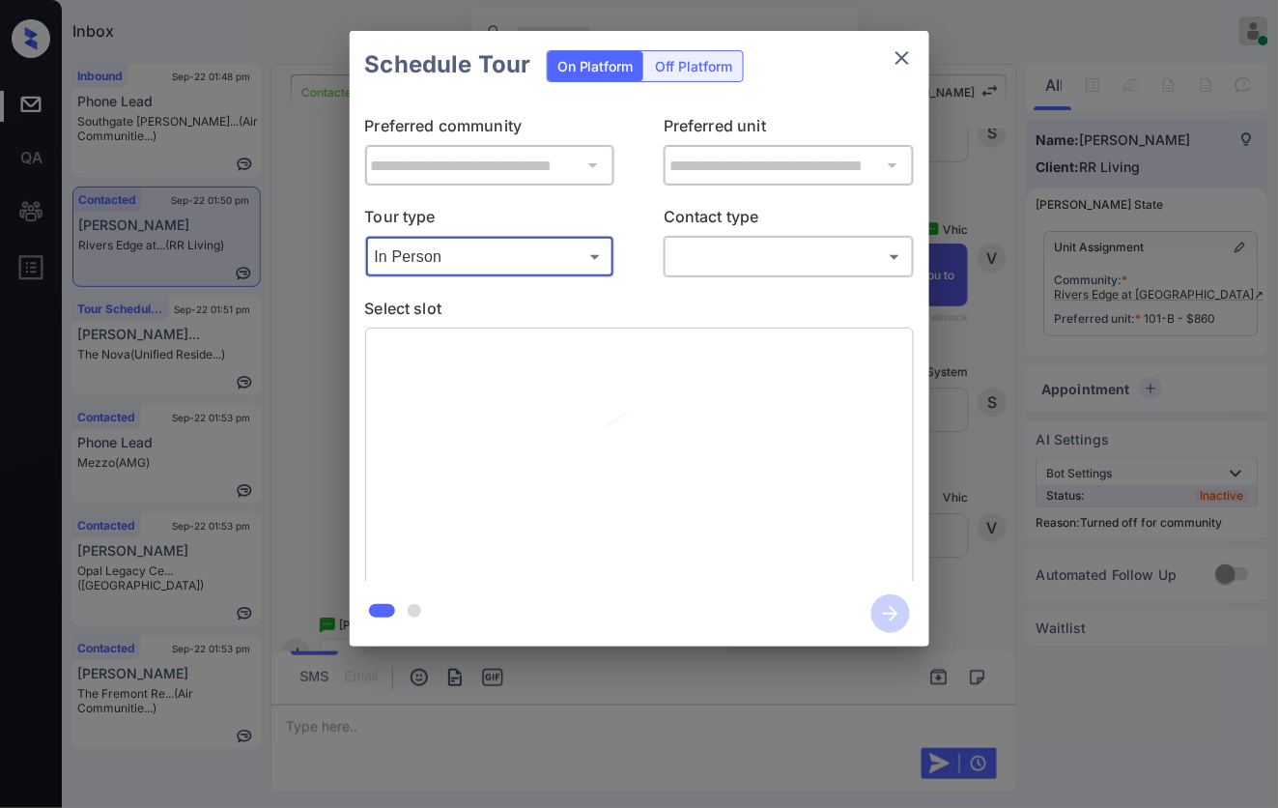
click at [702, 259] on body "Inbox Caroline Dacanay Online Set yourself offline Set yourself on break Profil…" at bounding box center [639, 404] width 1278 height 808
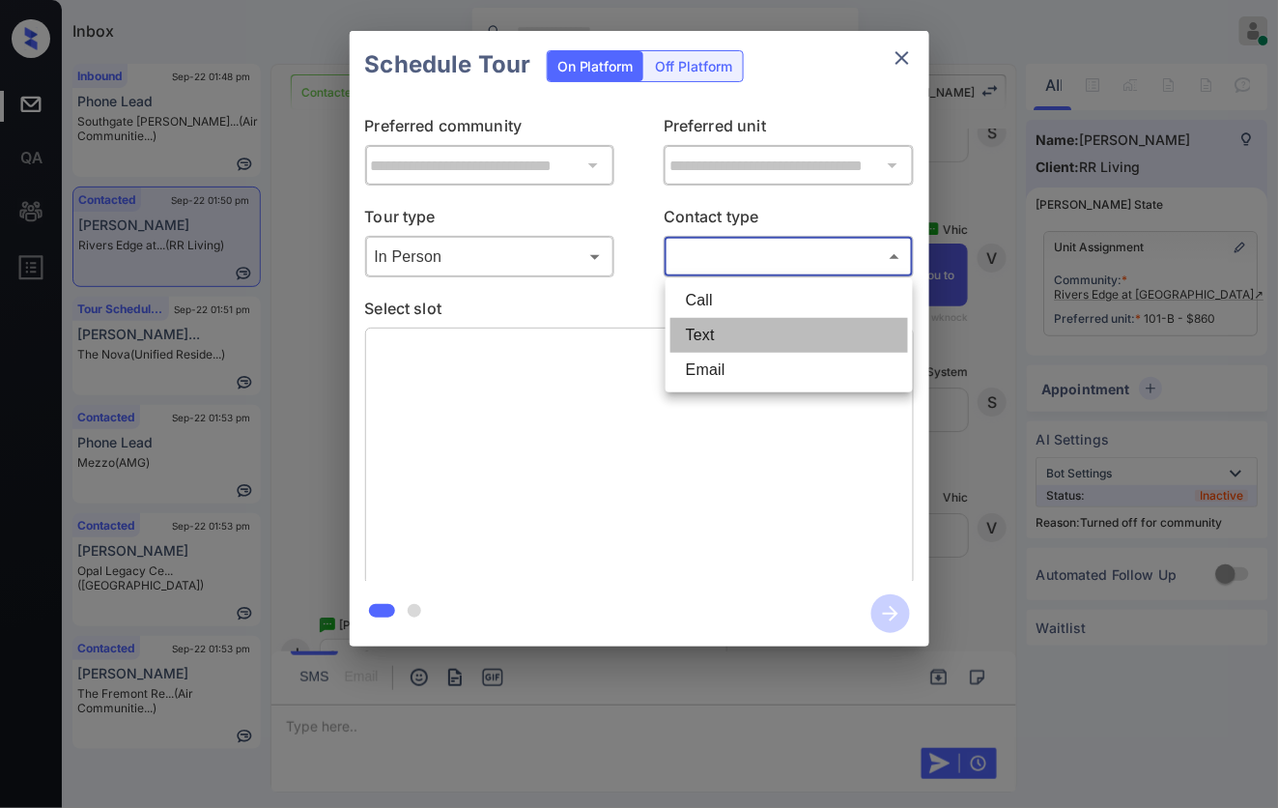
click at [723, 335] on li "Text" at bounding box center [789, 335] width 238 height 35
type input "****"
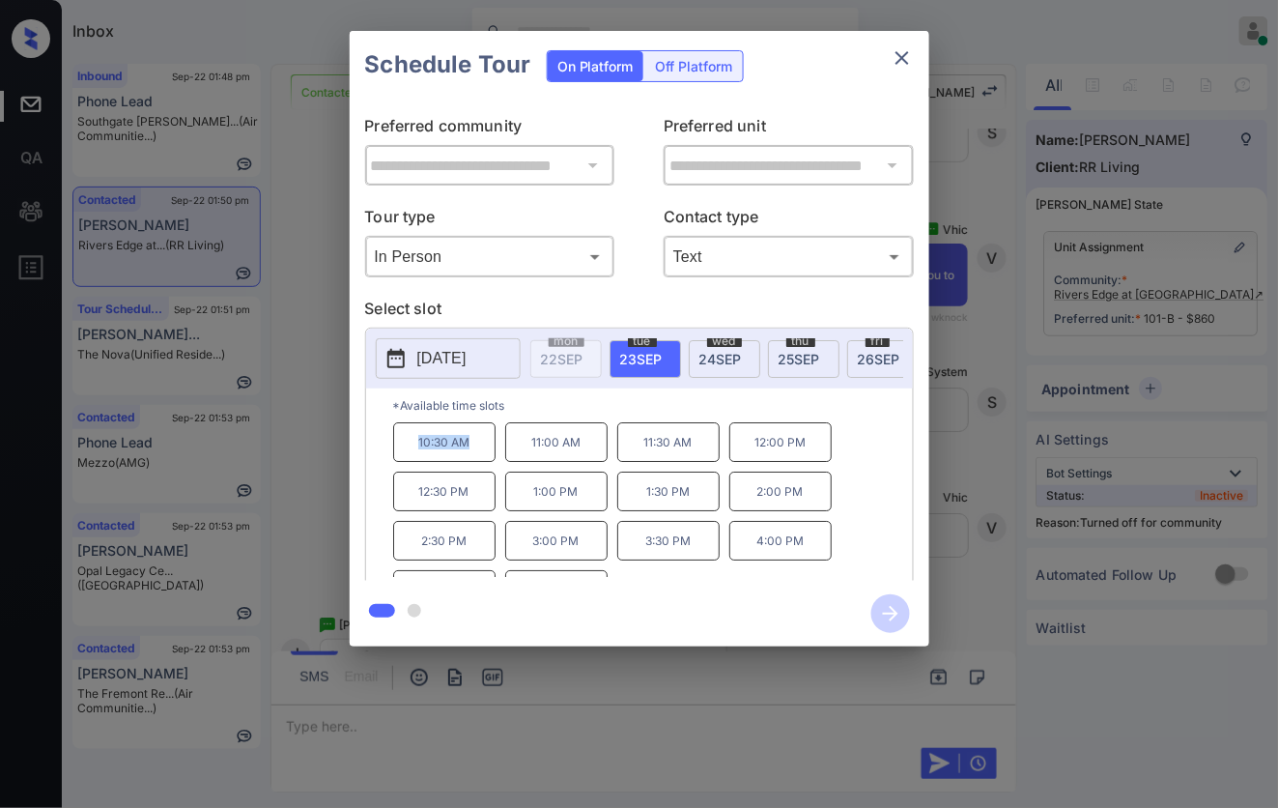
drag, startPoint x: 469, startPoint y: 465, endPoint x: 417, endPoint y: 465, distance: 52.2
click at [417, 462] on p "10:30 AM" at bounding box center [444, 442] width 102 height 40
copy p "10:30 AM"
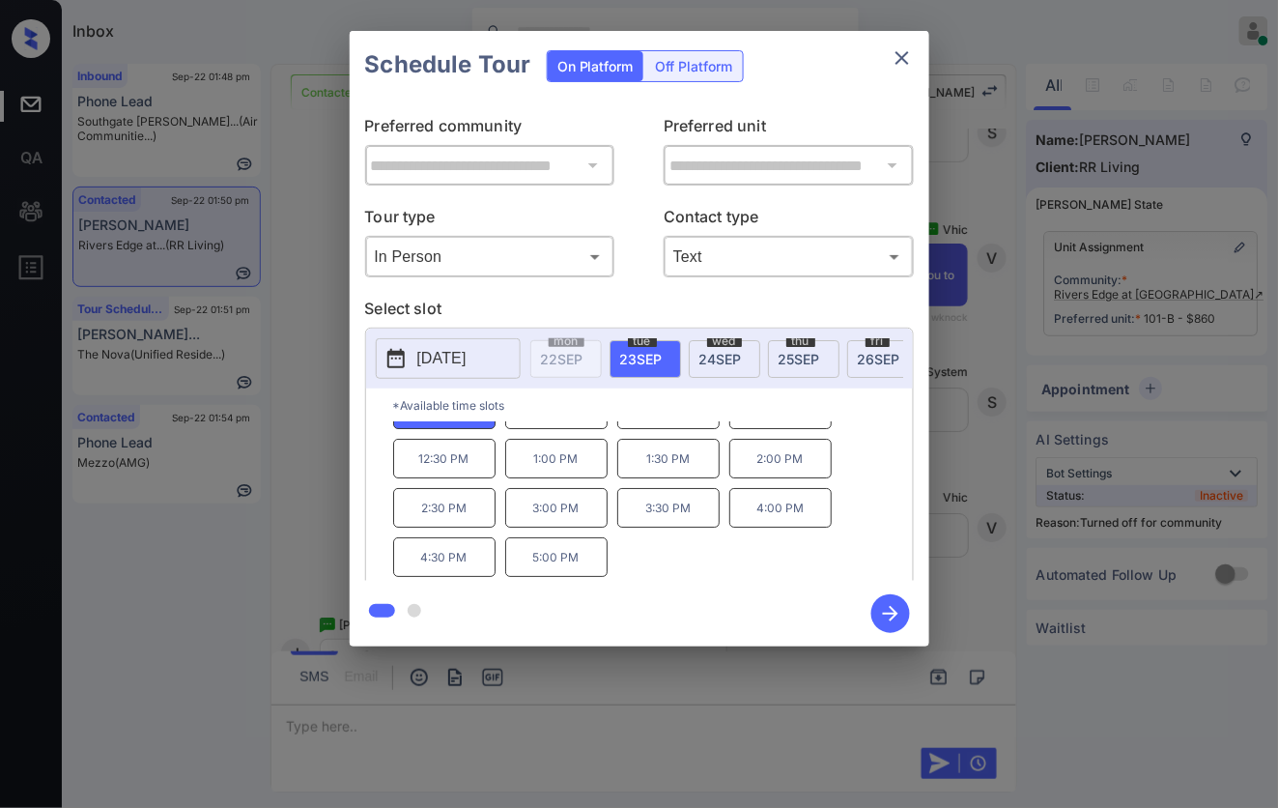
click at [729, 735] on div at bounding box center [639, 404] width 1278 height 808
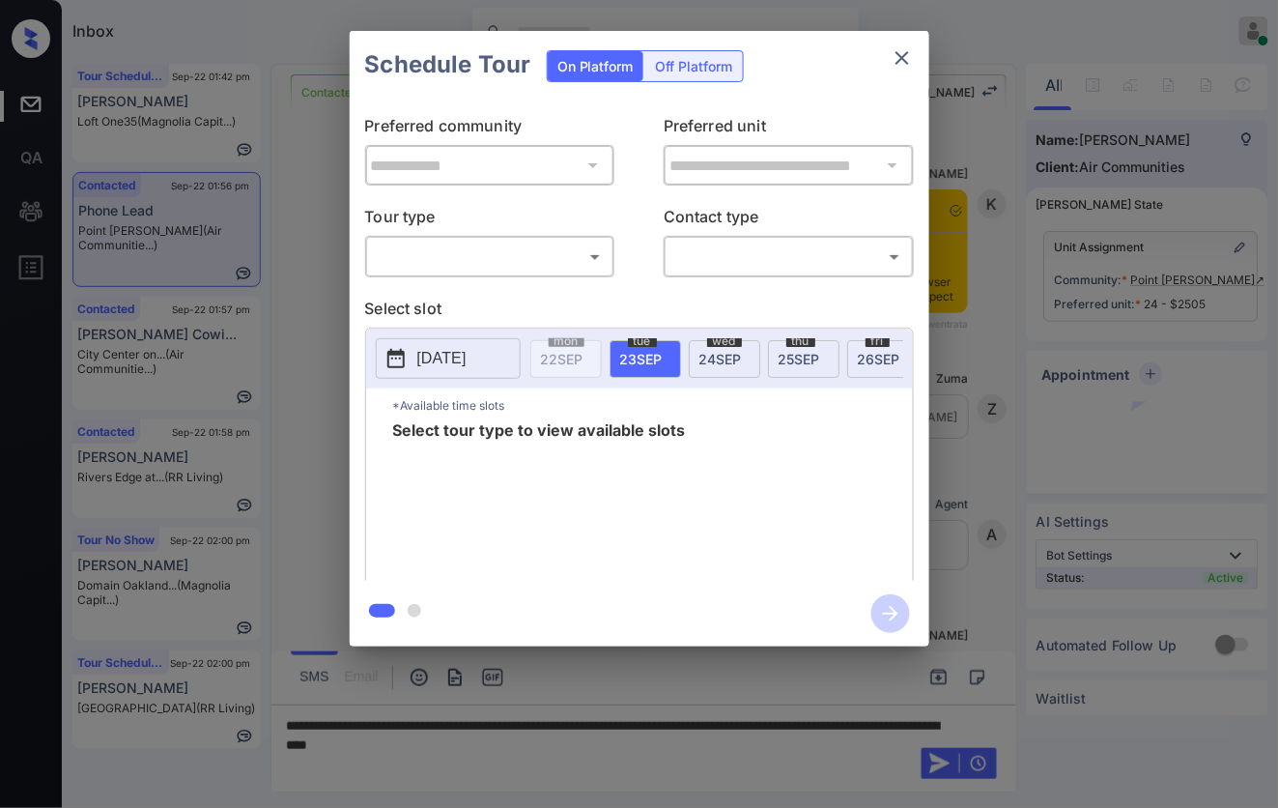
scroll to position [1016, 0]
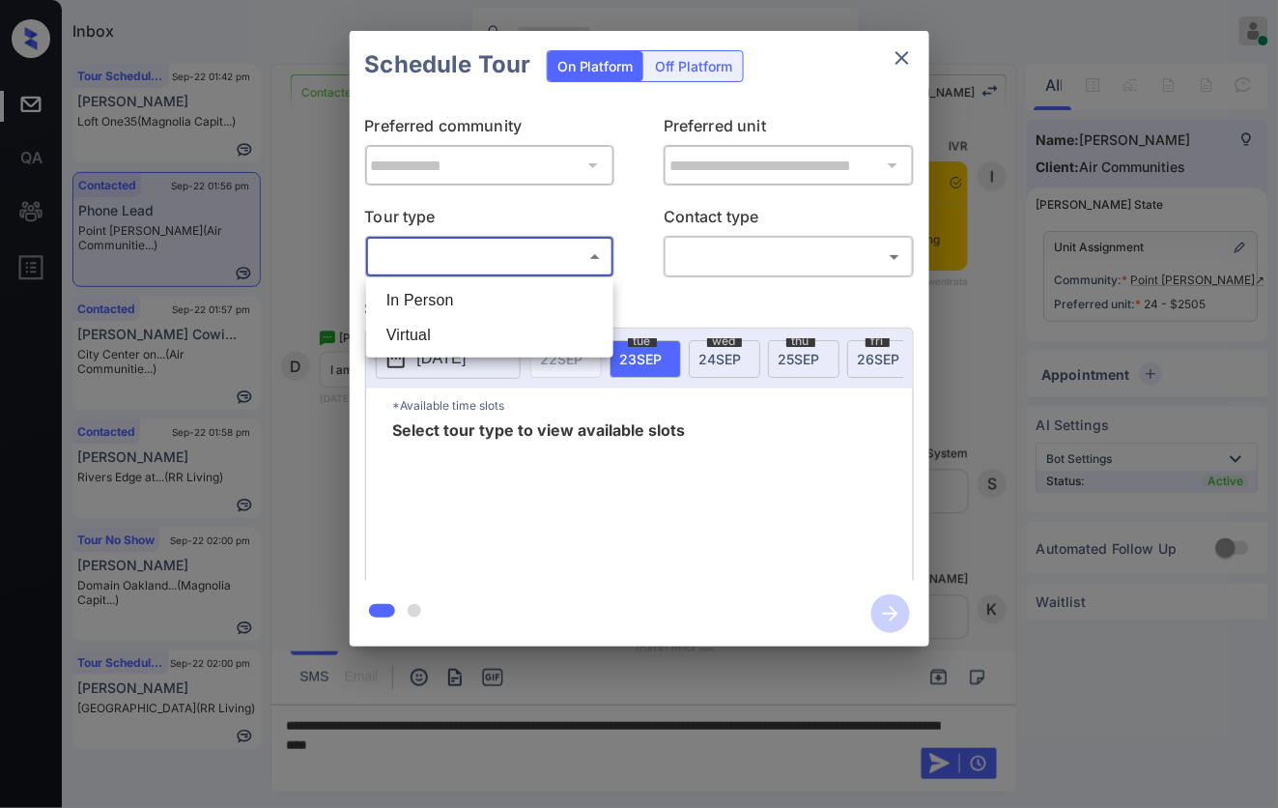
click at [599, 259] on body "Inbox [PERSON_NAME] Online Set yourself offline Set yourself on break Profile S…" at bounding box center [639, 404] width 1278 height 808
click at [575, 314] on li "In Person" at bounding box center [490, 300] width 238 height 35
type input "********"
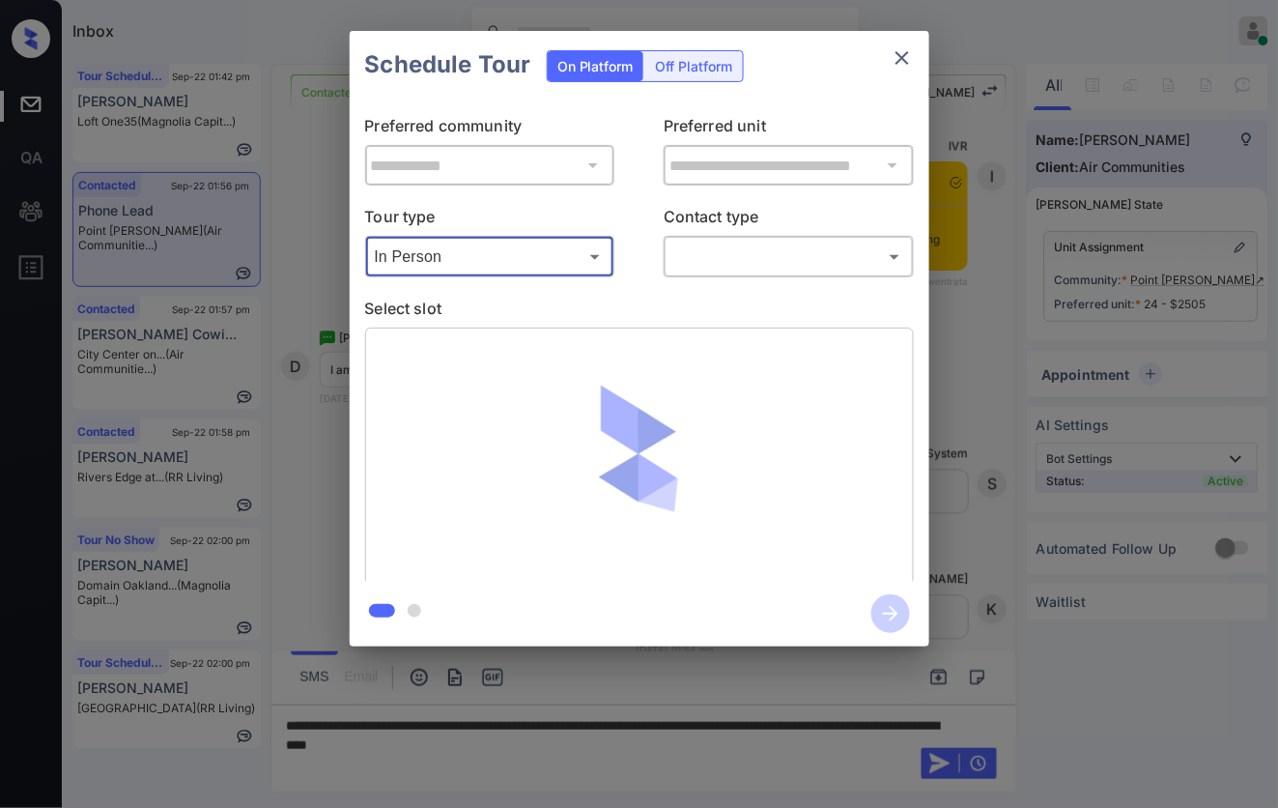
click at [716, 262] on body "Inbox [PERSON_NAME] Online Set yourself offline Set yourself on break Profile S…" at bounding box center [639, 404] width 1278 height 808
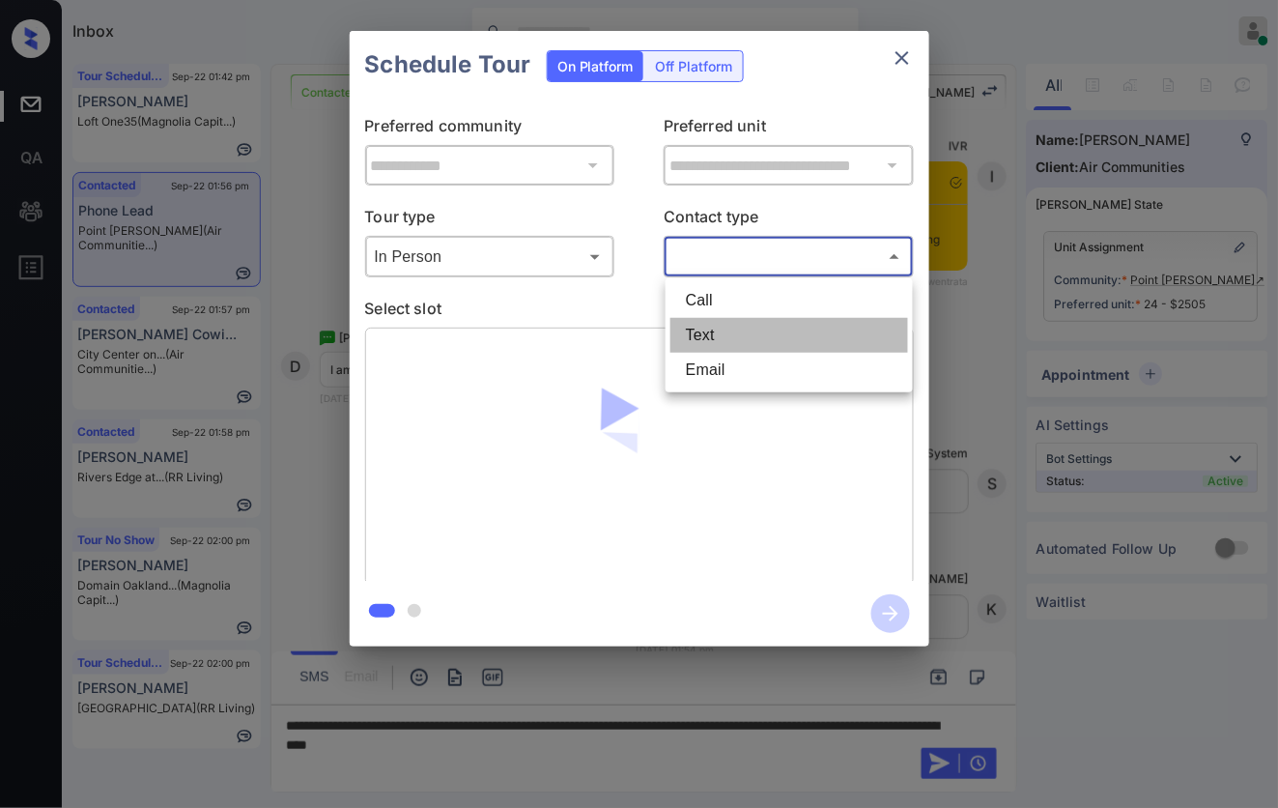
click at [708, 336] on li "Text" at bounding box center [789, 335] width 238 height 35
type input "****"
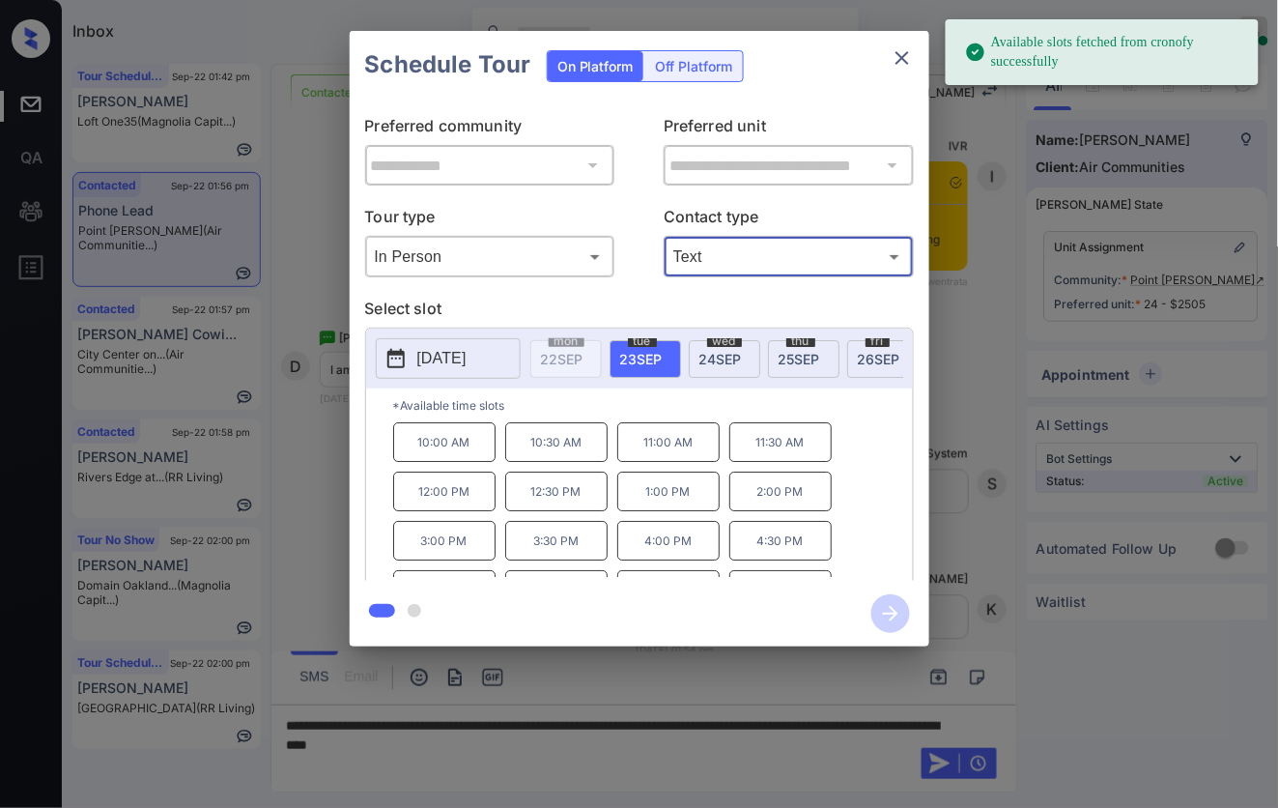
click at [736, 365] on span "[DATE]" at bounding box center [720, 359] width 43 height 16
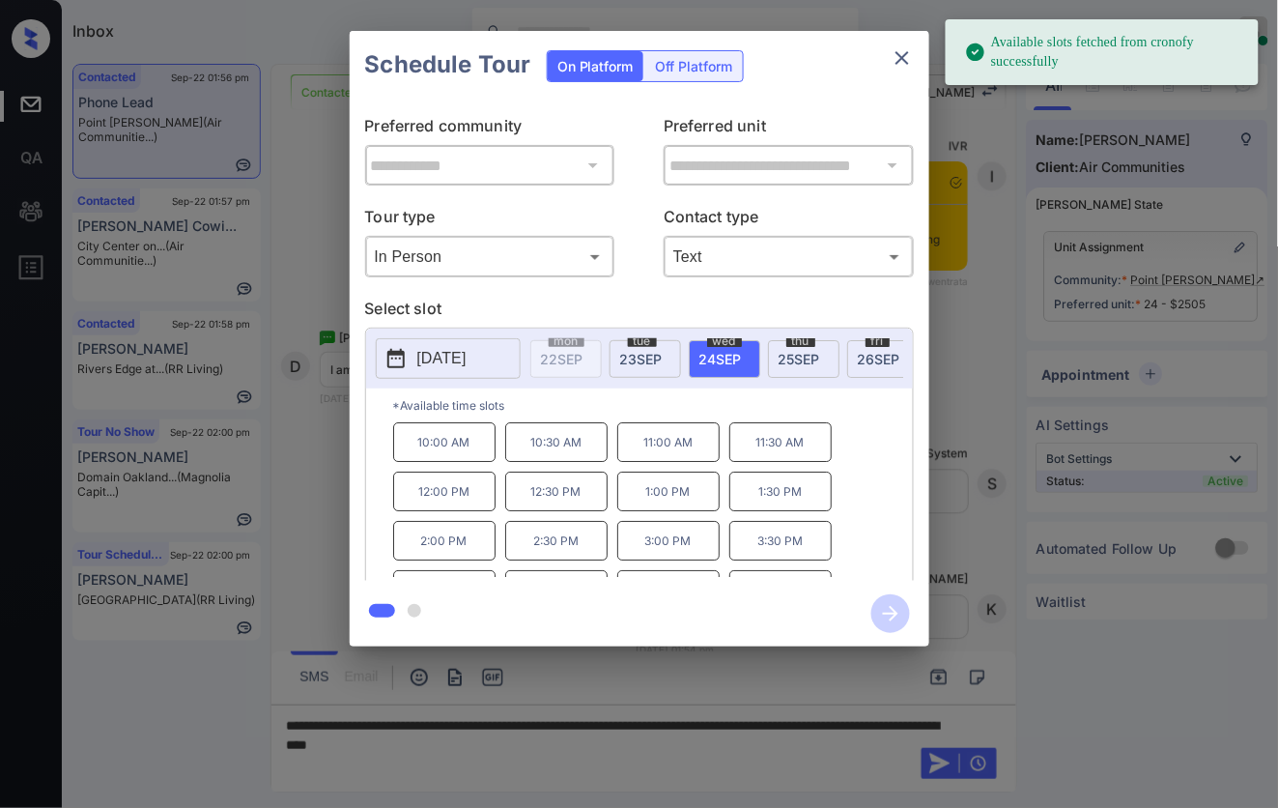
scroll to position [84, 0]
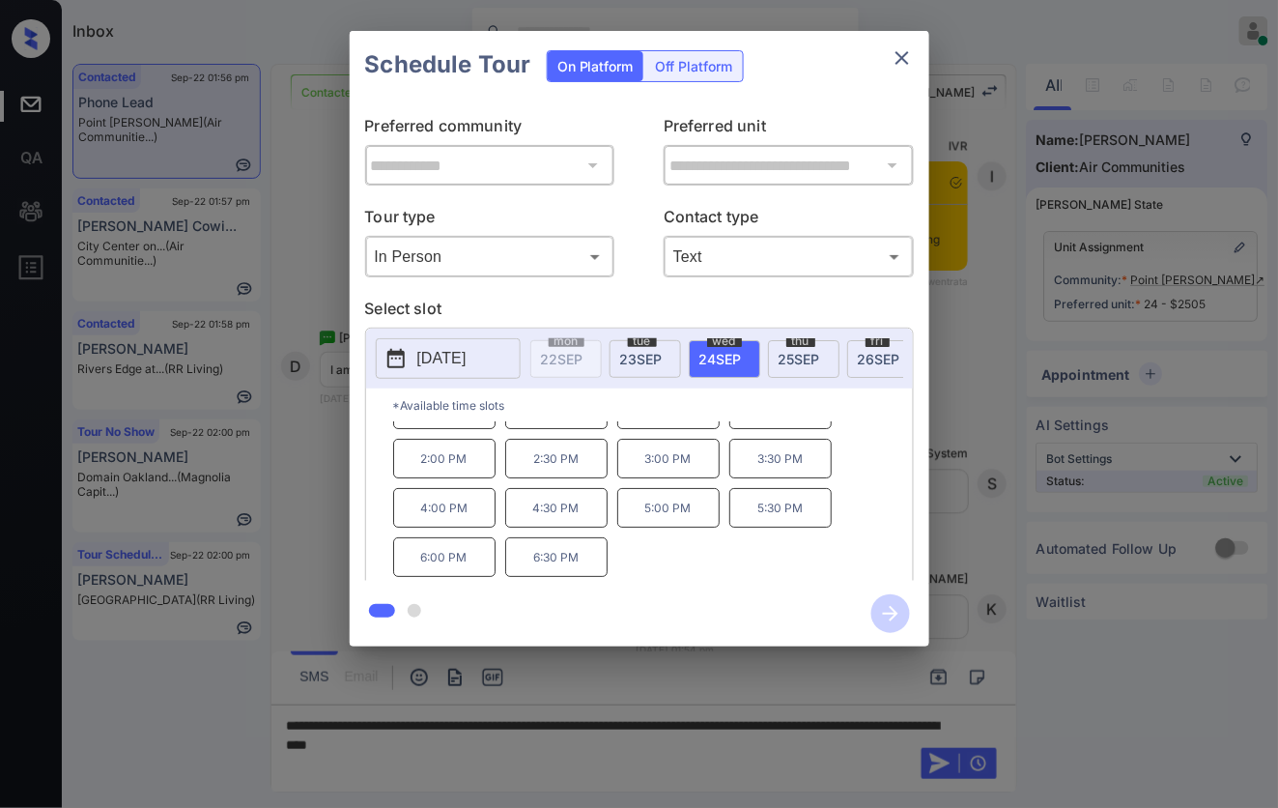
click at [997, 497] on div "**********" at bounding box center [639, 338] width 1278 height 677
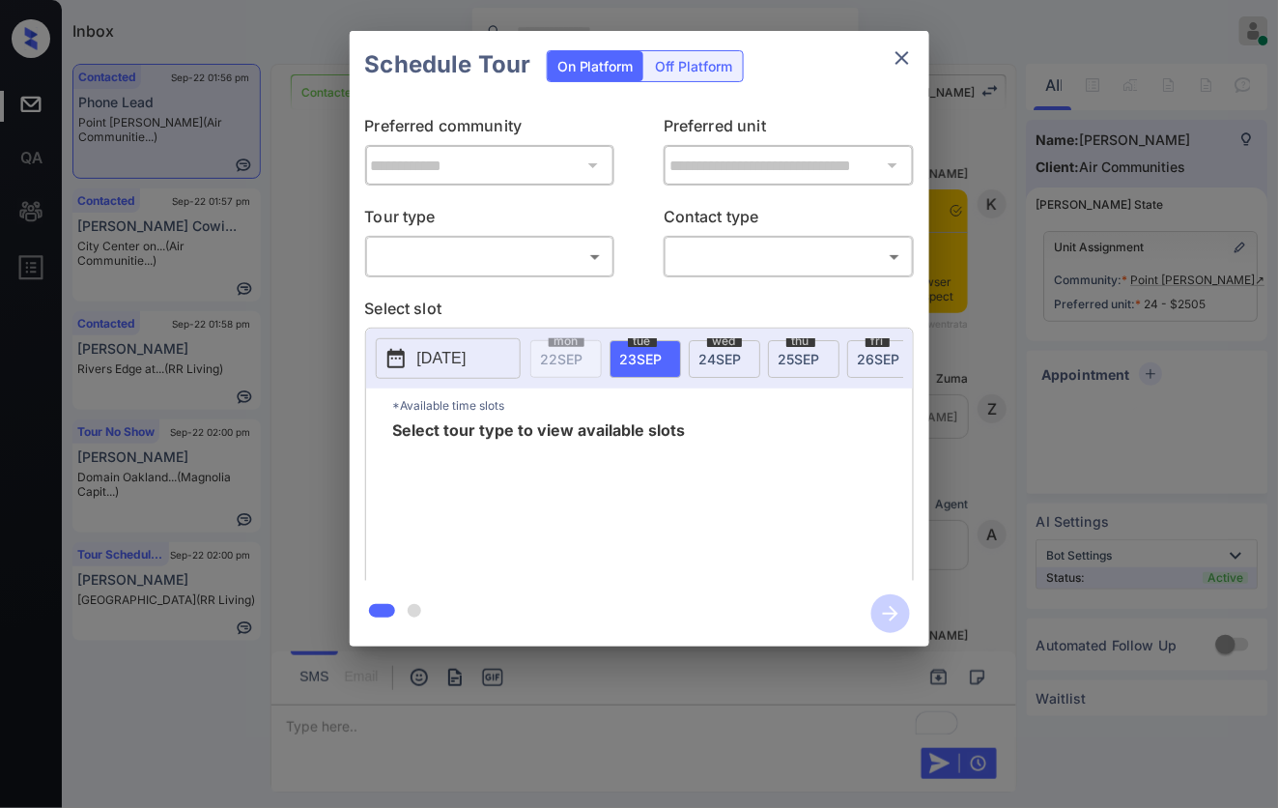
scroll to position [2513, 0]
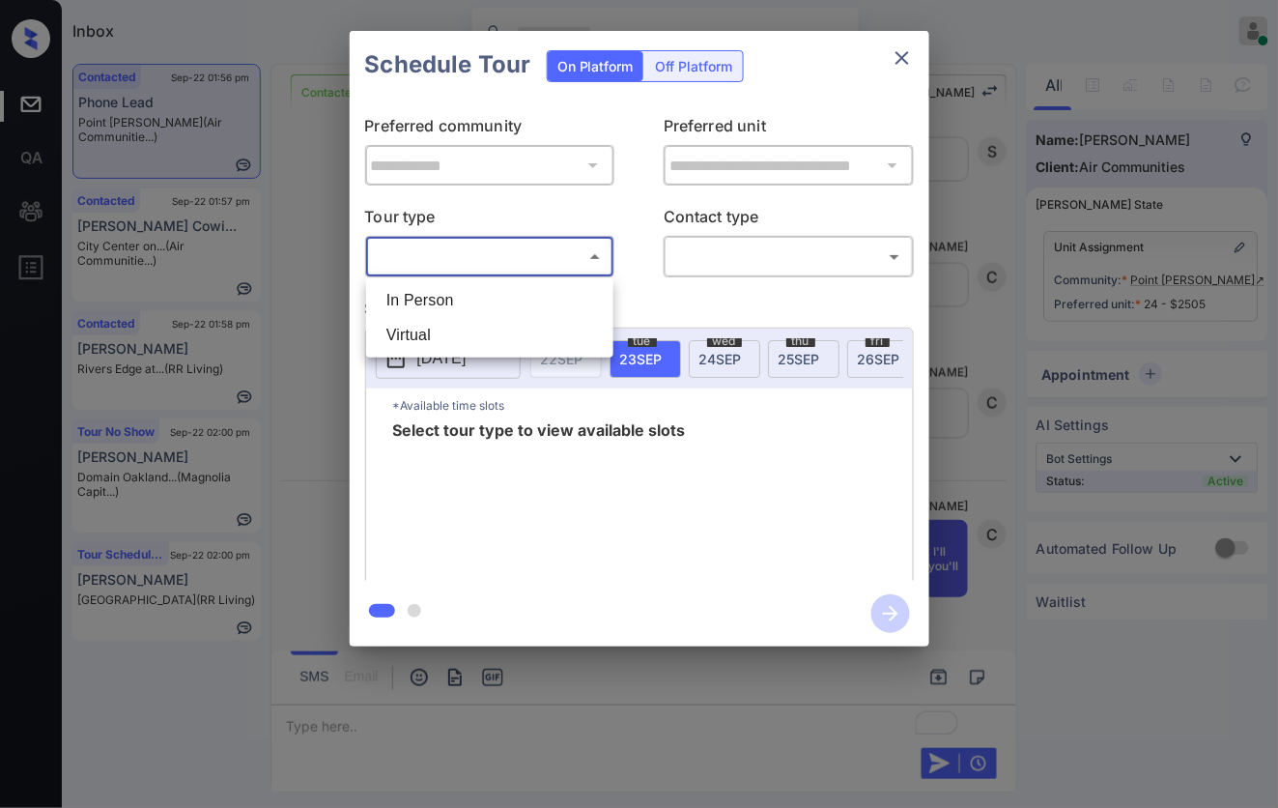
click at [515, 261] on body "Inbox Caroline Dacanay Online Set yourself offline Set yourself on break Profil…" at bounding box center [639, 404] width 1278 height 808
click at [513, 287] on li "In Person" at bounding box center [490, 300] width 238 height 35
type input "********"
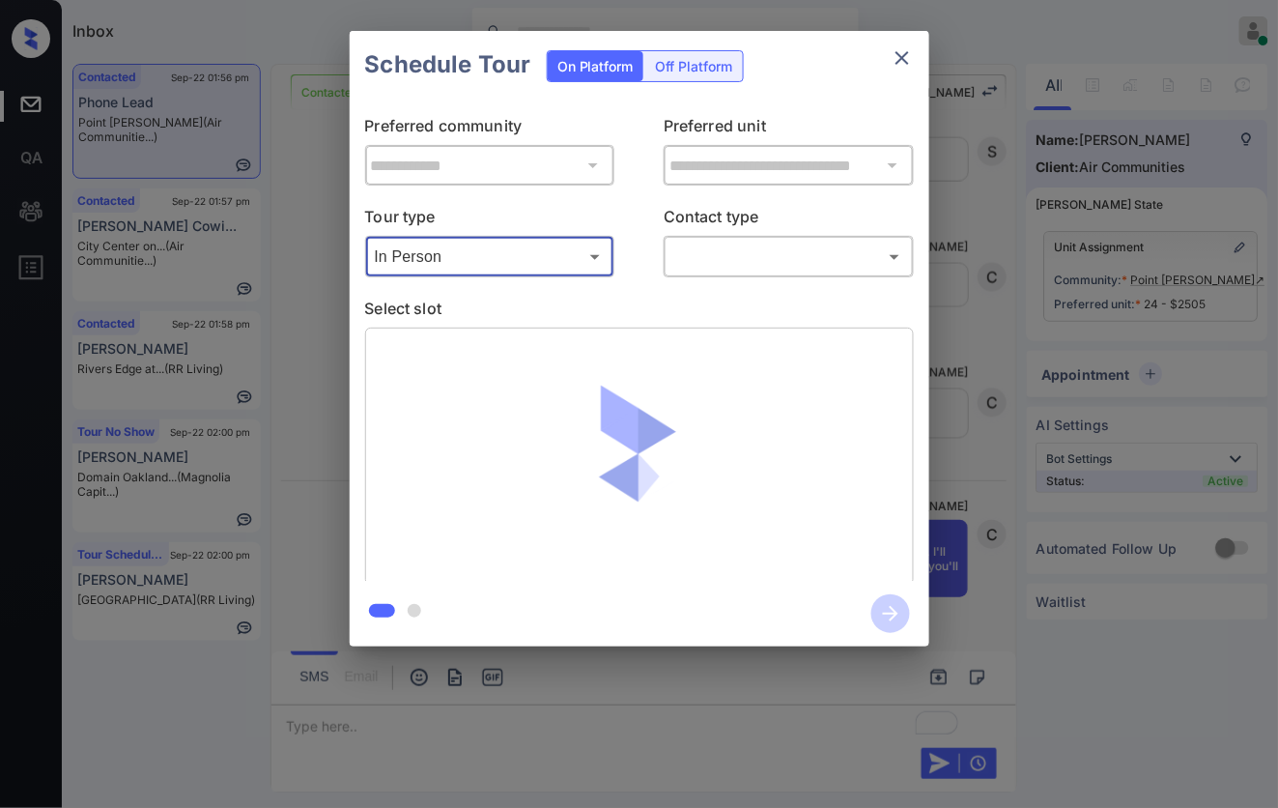
click at [715, 258] on body "Inbox Caroline Dacanay Online Set yourself offline Set yourself on break Profil…" at bounding box center [639, 404] width 1278 height 808
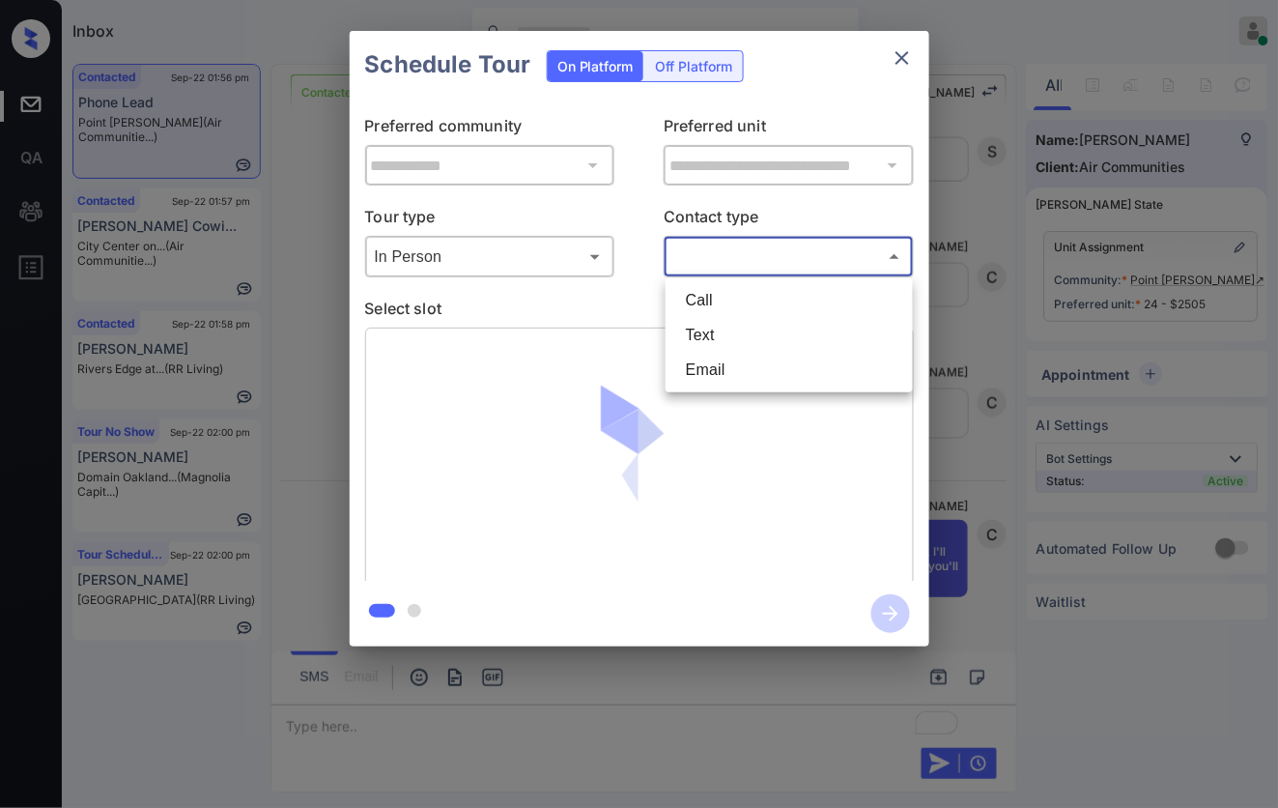
click at [734, 346] on li "Text" at bounding box center [789, 335] width 238 height 35
type input "****"
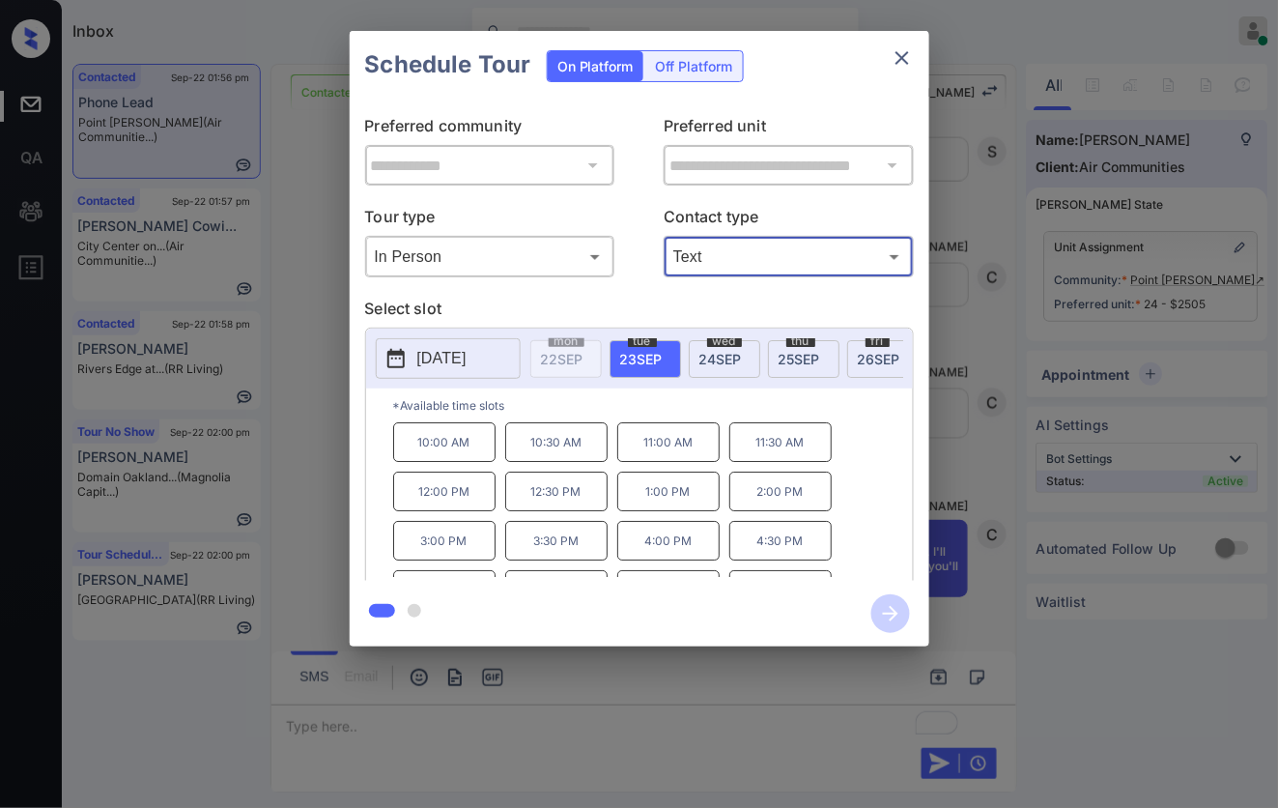
scroll to position [35, 0]
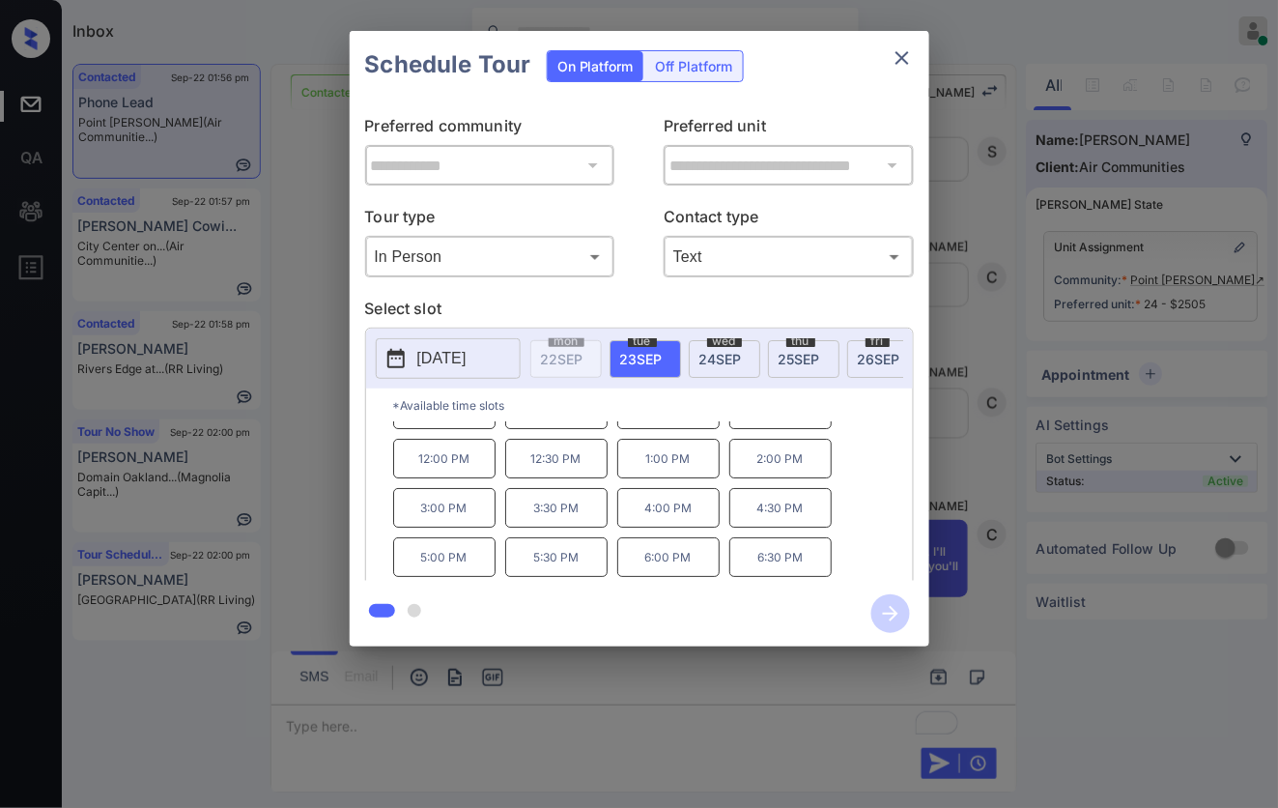
click at [962, 379] on div "**********" at bounding box center [639, 338] width 1278 height 677
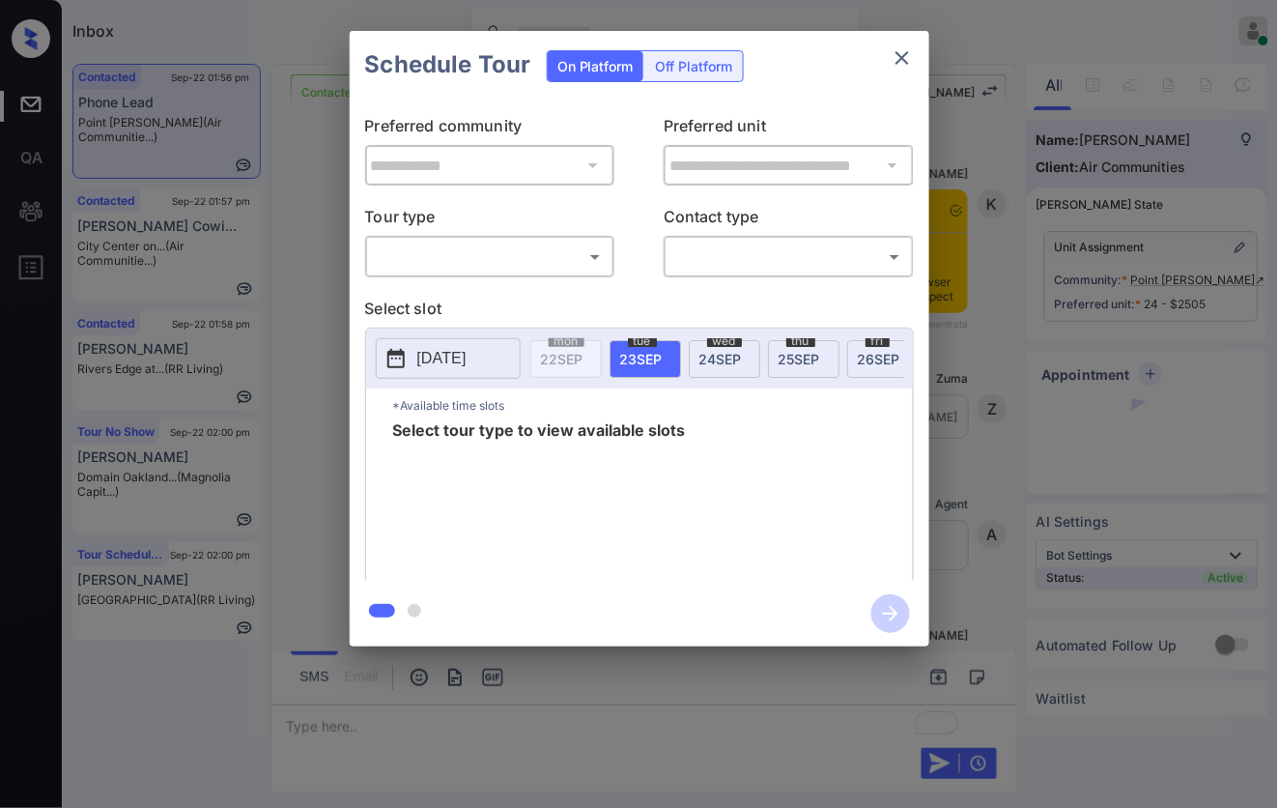
scroll to position [944, 0]
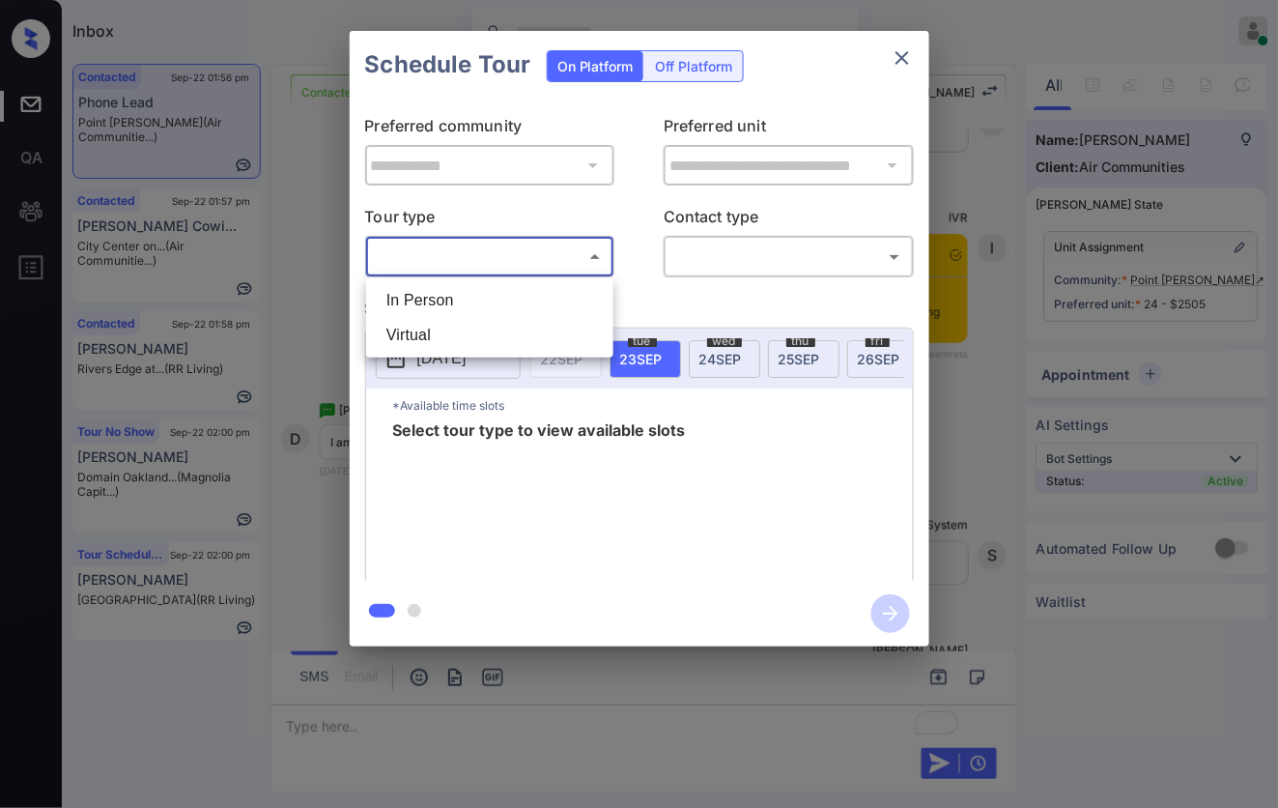
click at [594, 261] on body "Inbox [PERSON_NAME] Online Set yourself offline Set yourself on break Profile S…" at bounding box center [639, 404] width 1278 height 808
click at [539, 310] on li "In Person" at bounding box center [490, 300] width 238 height 35
type input "********"
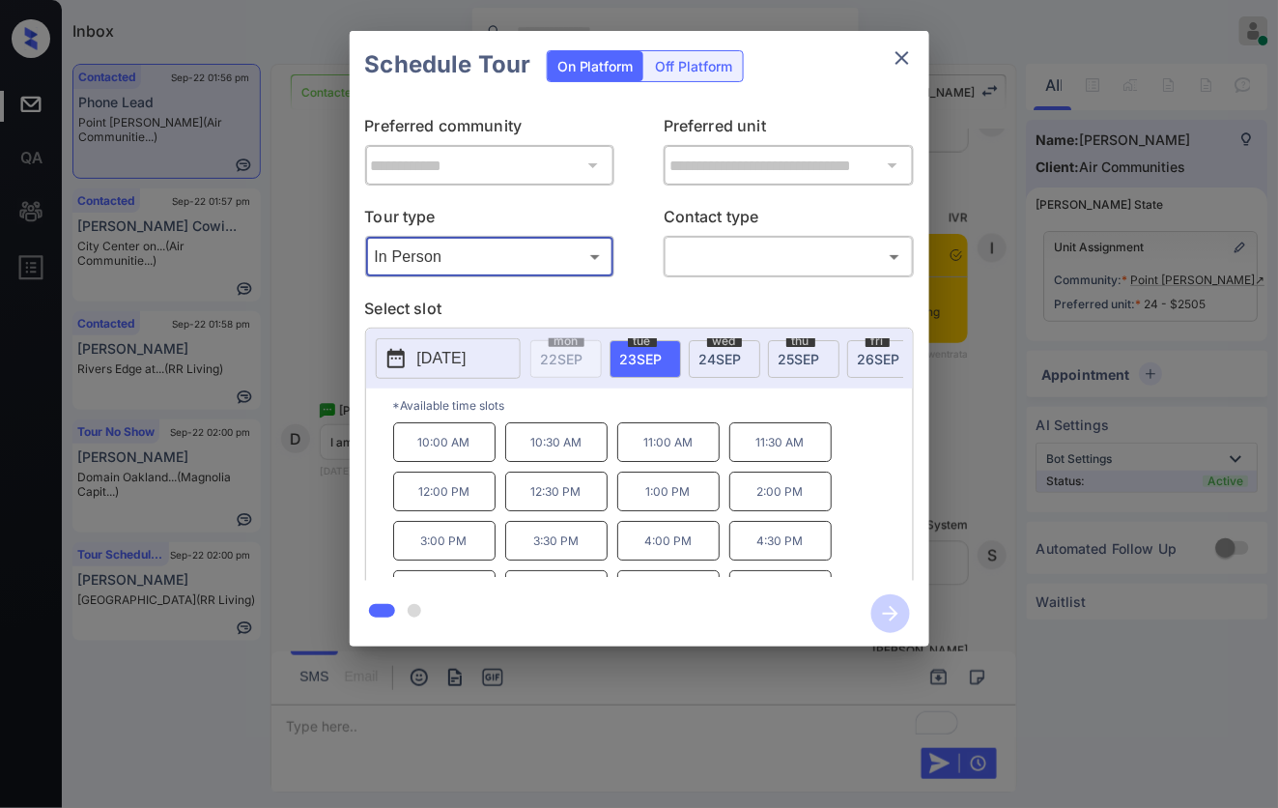
click at [736, 345] on span "wed" at bounding box center [724, 341] width 35 height 12
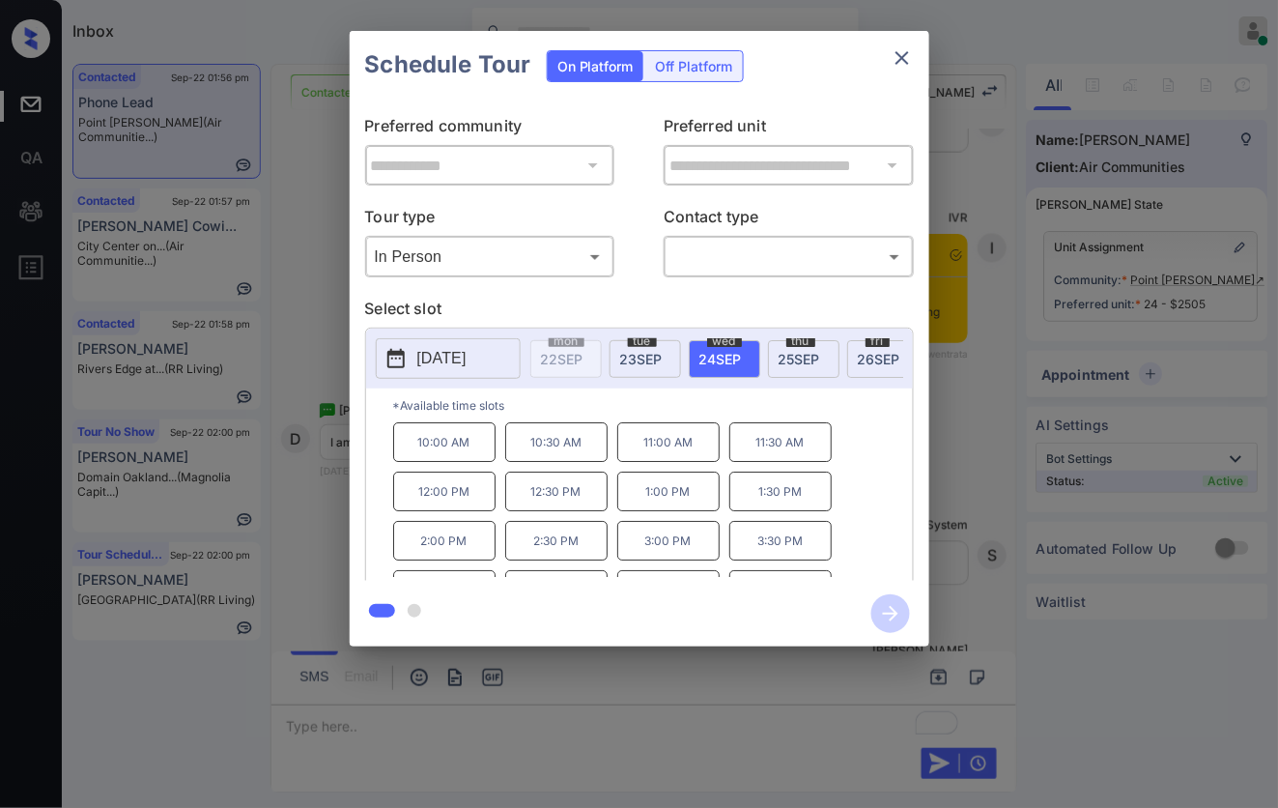
scroll to position [84, 0]
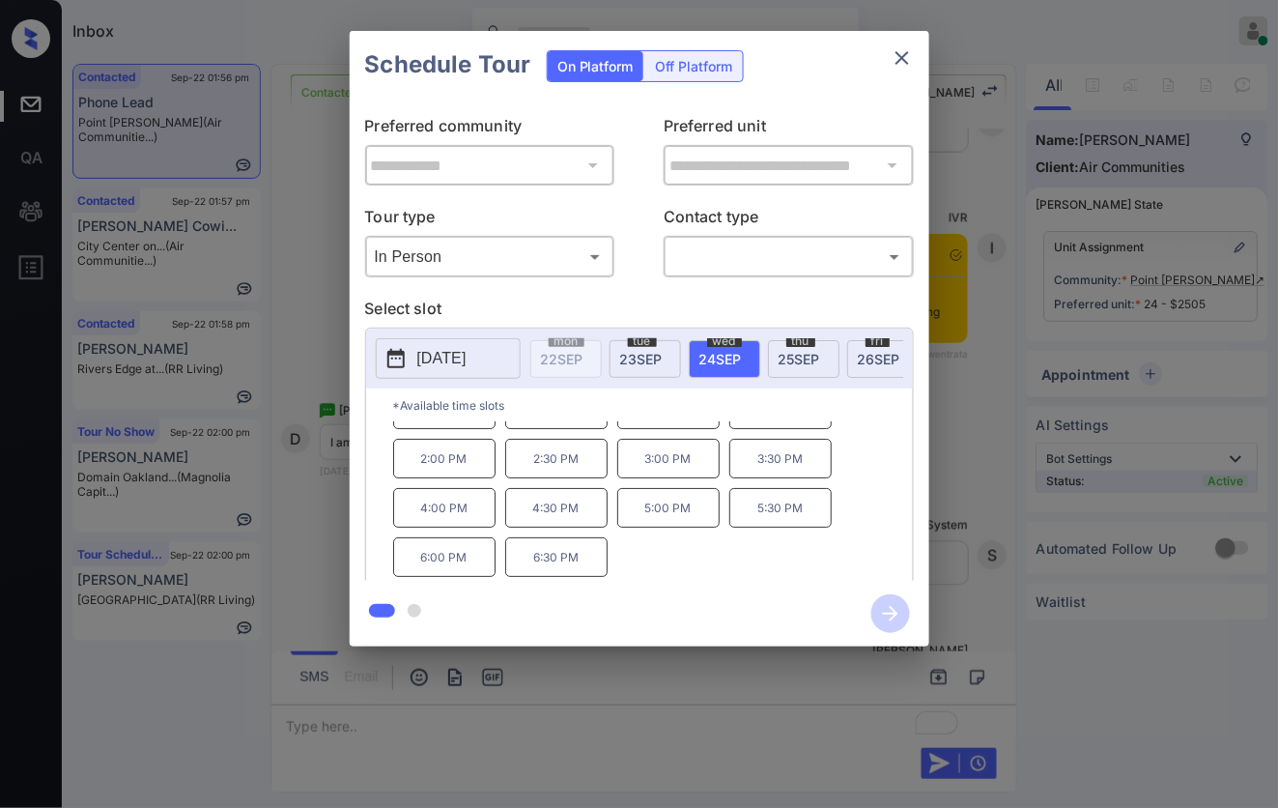
drag, startPoint x: 567, startPoint y: 531, endPoint x: 751, endPoint y: 538, distance: 183.7
click at [567, 527] on p "4:30 PM" at bounding box center [556, 508] width 102 height 40
click at [890, 614] on icon "button" at bounding box center [890, 613] width 39 height 39
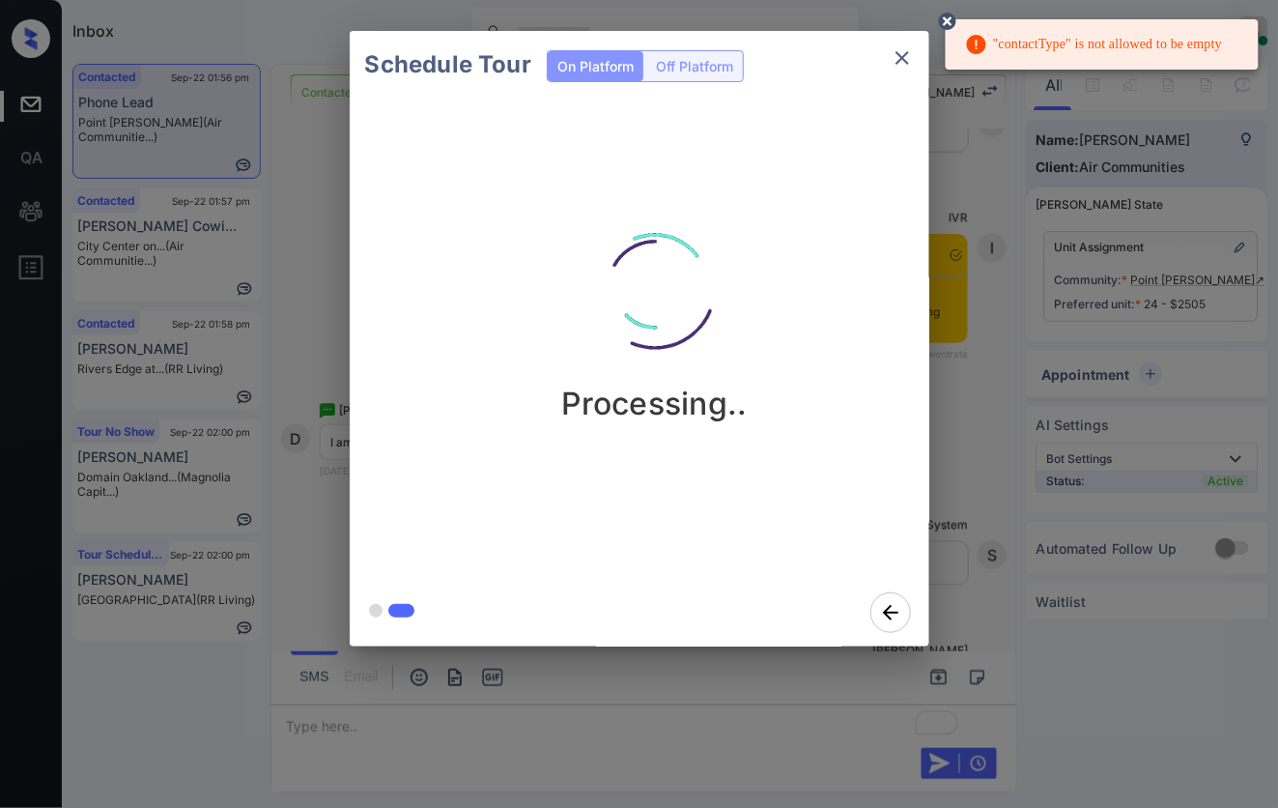
click at [1017, 48] on div ""contactType" is not allowed to be empty" at bounding box center [1093, 44] width 257 height 39
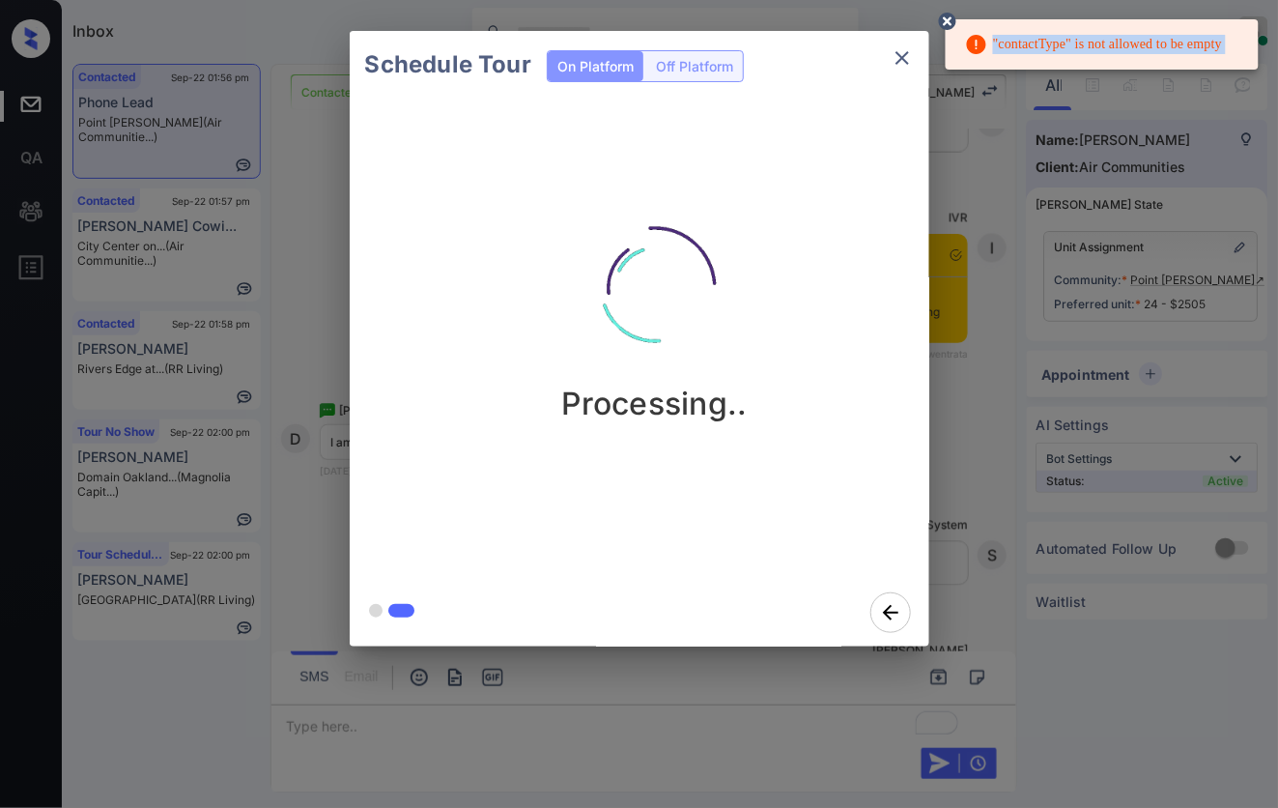
click at [1017, 48] on div ""contactType" is not allowed to be empty" at bounding box center [1093, 44] width 257 height 39
copy div ""contactType" is not allowed to be empty"
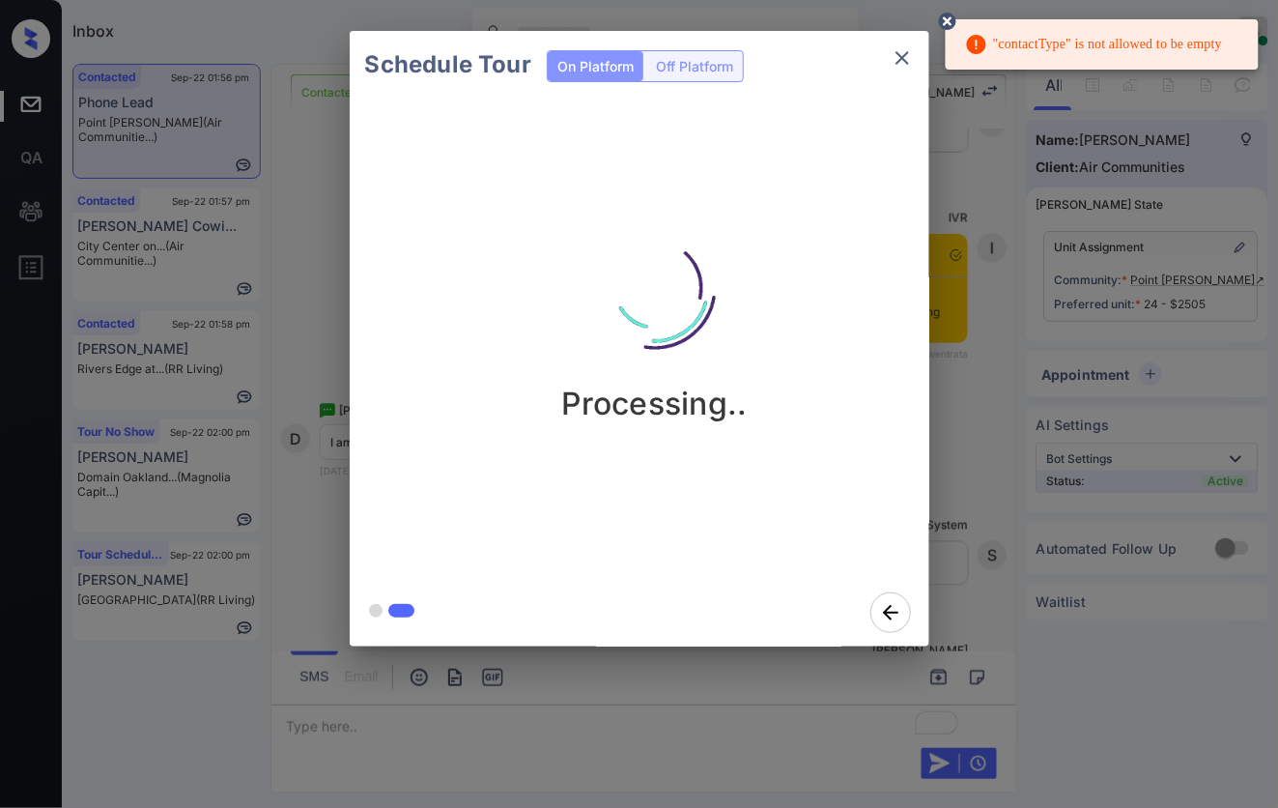
click at [966, 479] on div "Schedule Tour On Platform Off Platform Processing.." at bounding box center [639, 338] width 1278 height 677
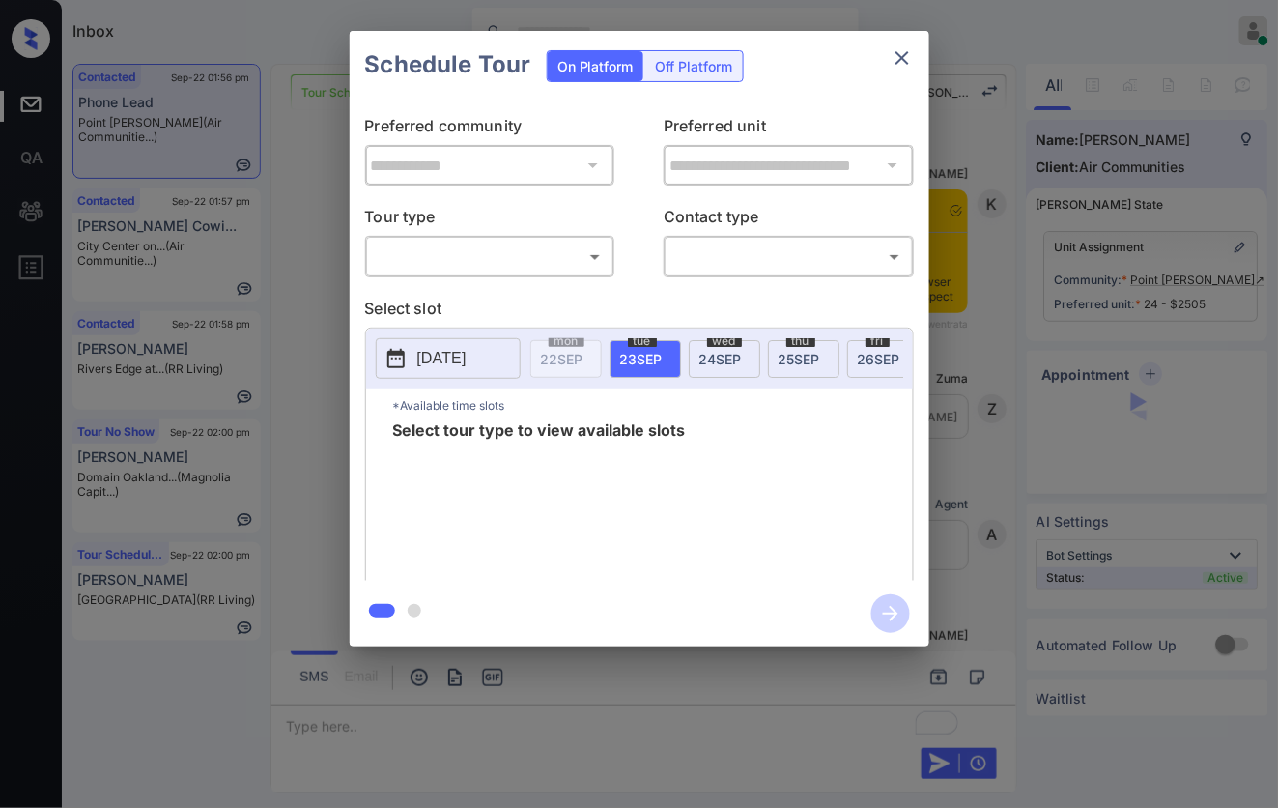
scroll to position [1789, 0]
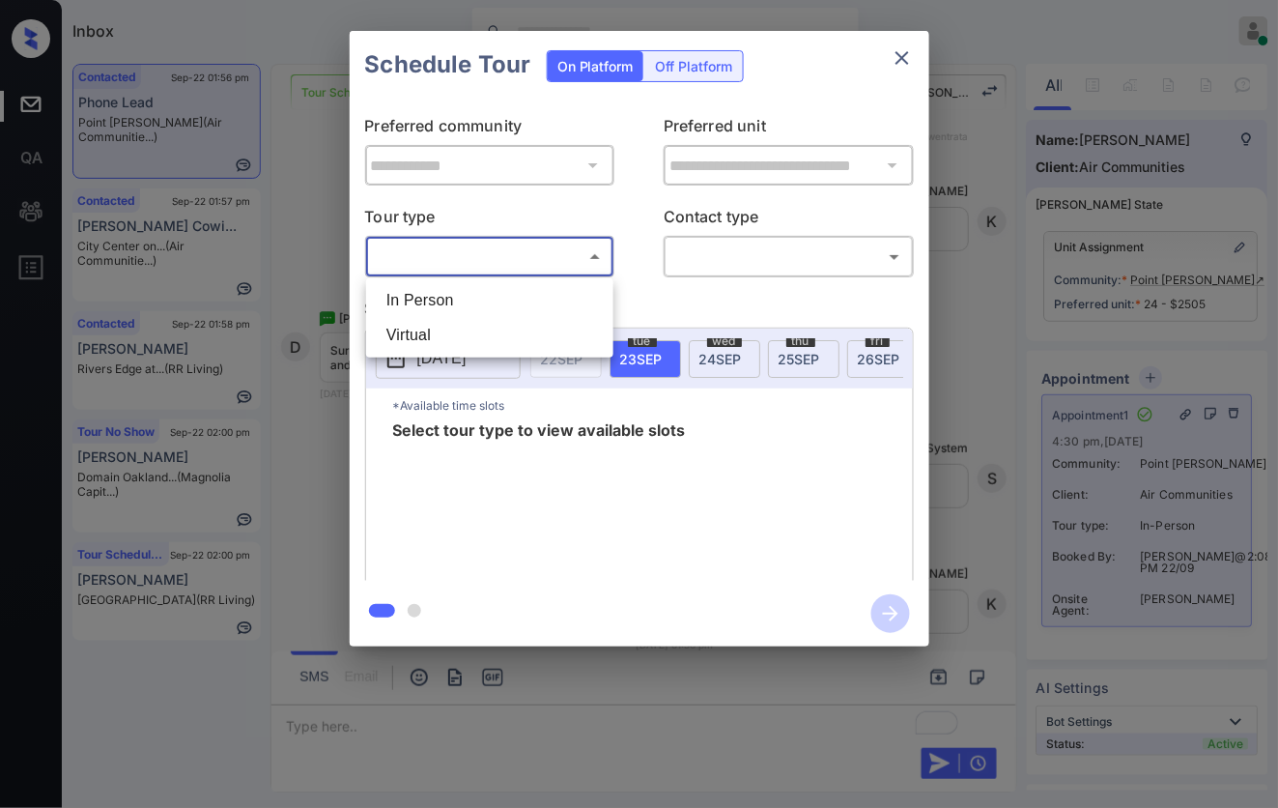
click at [606, 267] on body "Inbox [PERSON_NAME] Online Set yourself offline Set yourself on break Profile S…" at bounding box center [639, 404] width 1278 height 808
click at [547, 304] on li "In Person" at bounding box center [490, 300] width 238 height 35
type input "********"
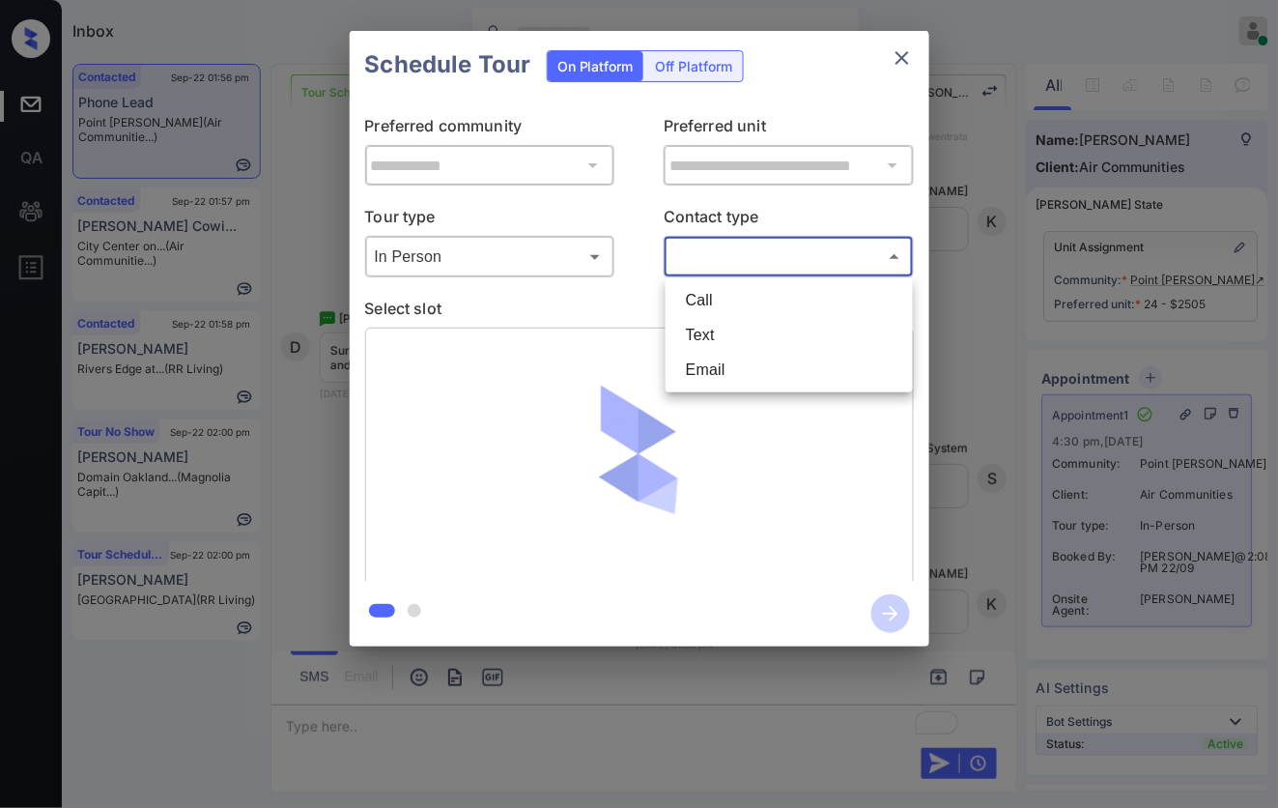
click at [674, 266] on body "Inbox [PERSON_NAME] Online Set yourself offline Set yourself on break Profile S…" at bounding box center [639, 404] width 1278 height 808
click at [721, 344] on li "Text" at bounding box center [789, 335] width 238 height 35
type input "****"
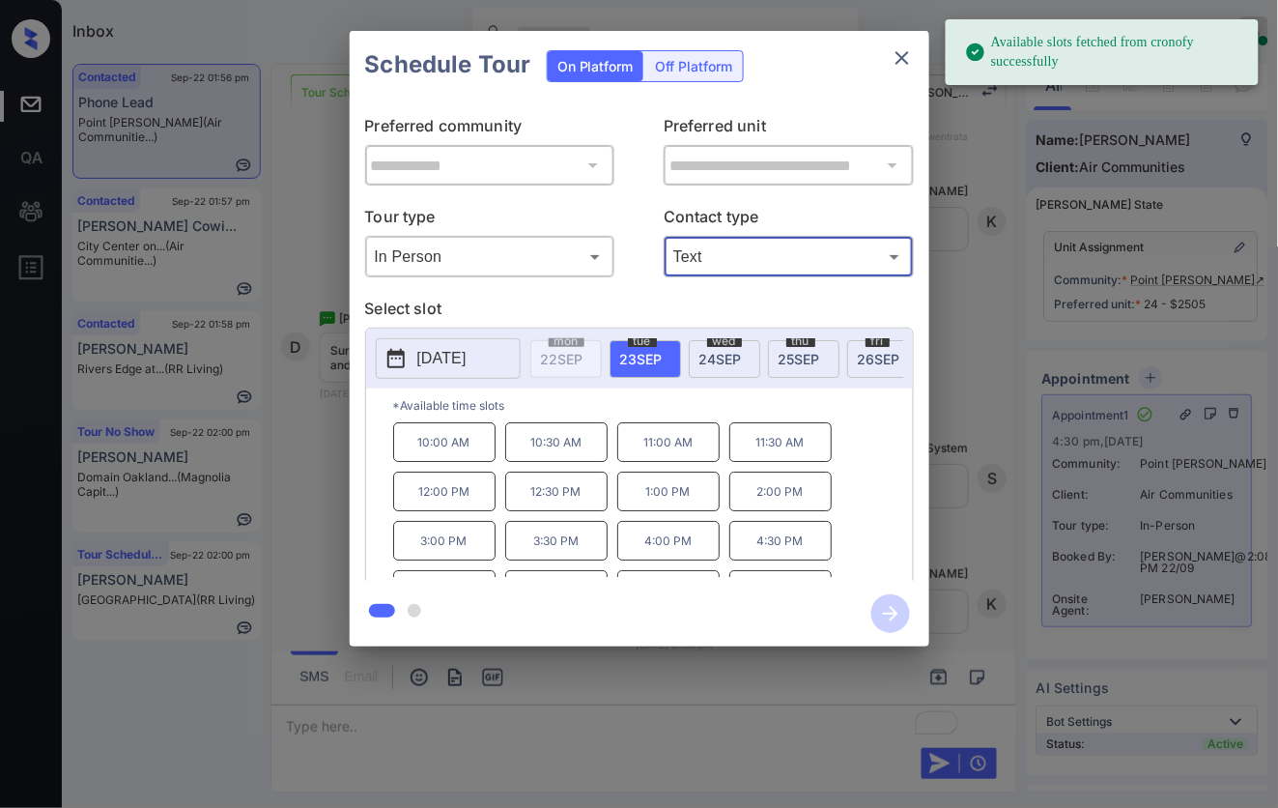
click at [721, 353] on span "[DATE]" at bounding box center [720, 359] width 43 height 16
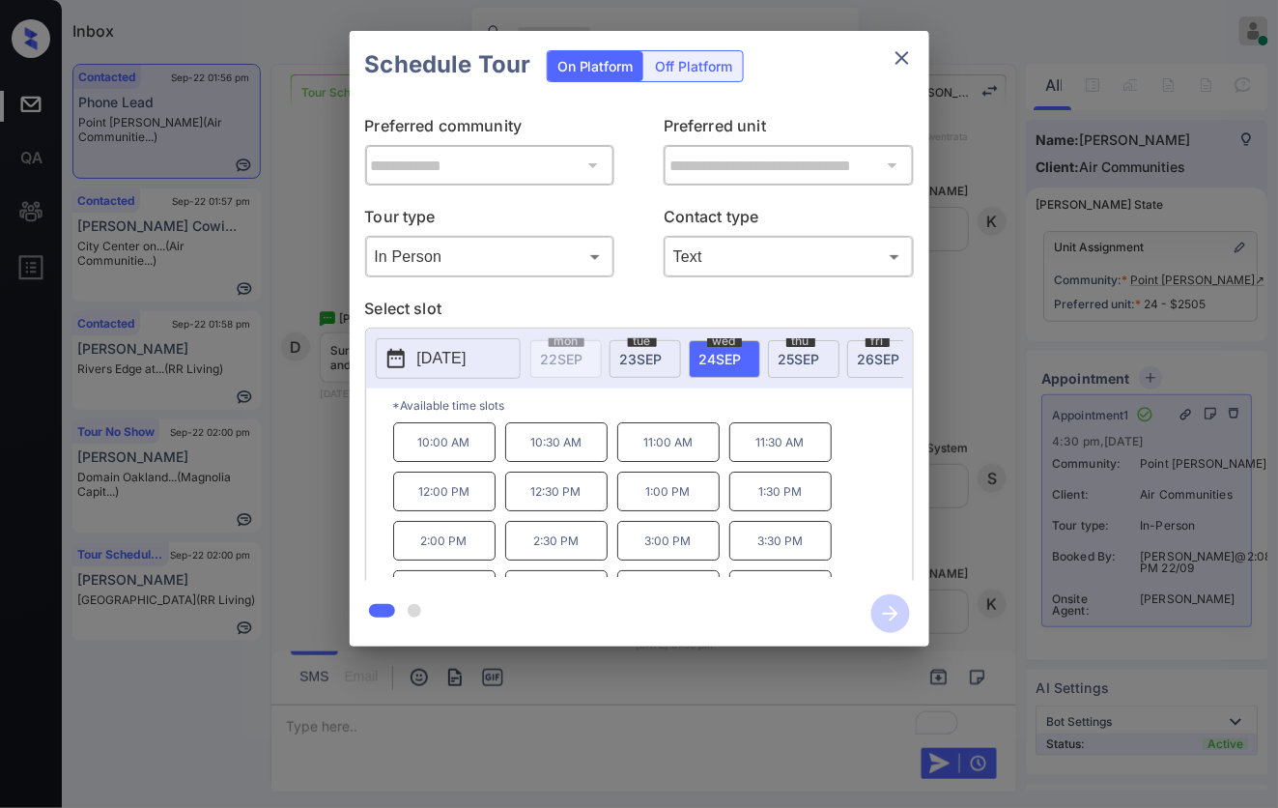
scroll to position [84, 0]
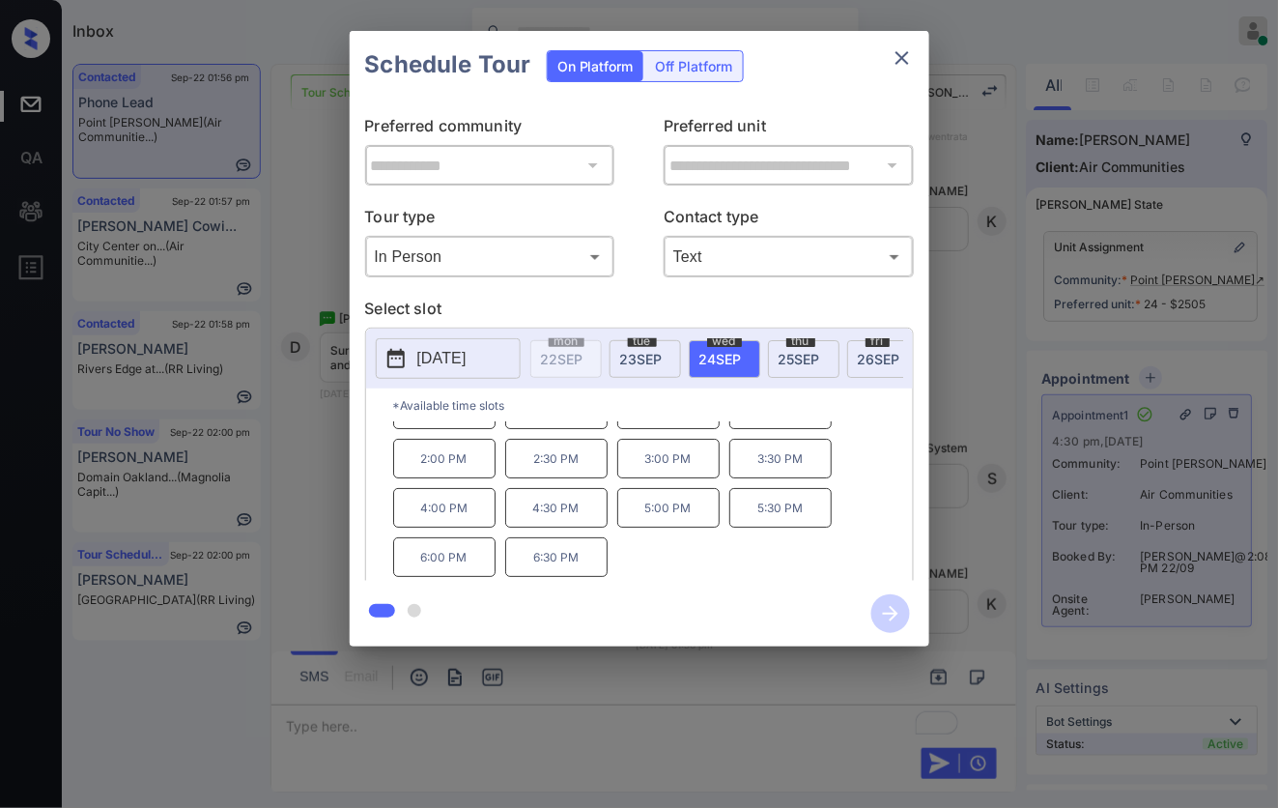
click at [558, 507] on p "4:30 PM" at bounding box center [556, 508] width 102 height 40
click at [884, 607] on icon "button" at bounding box center [890, 613] width 39 height 39
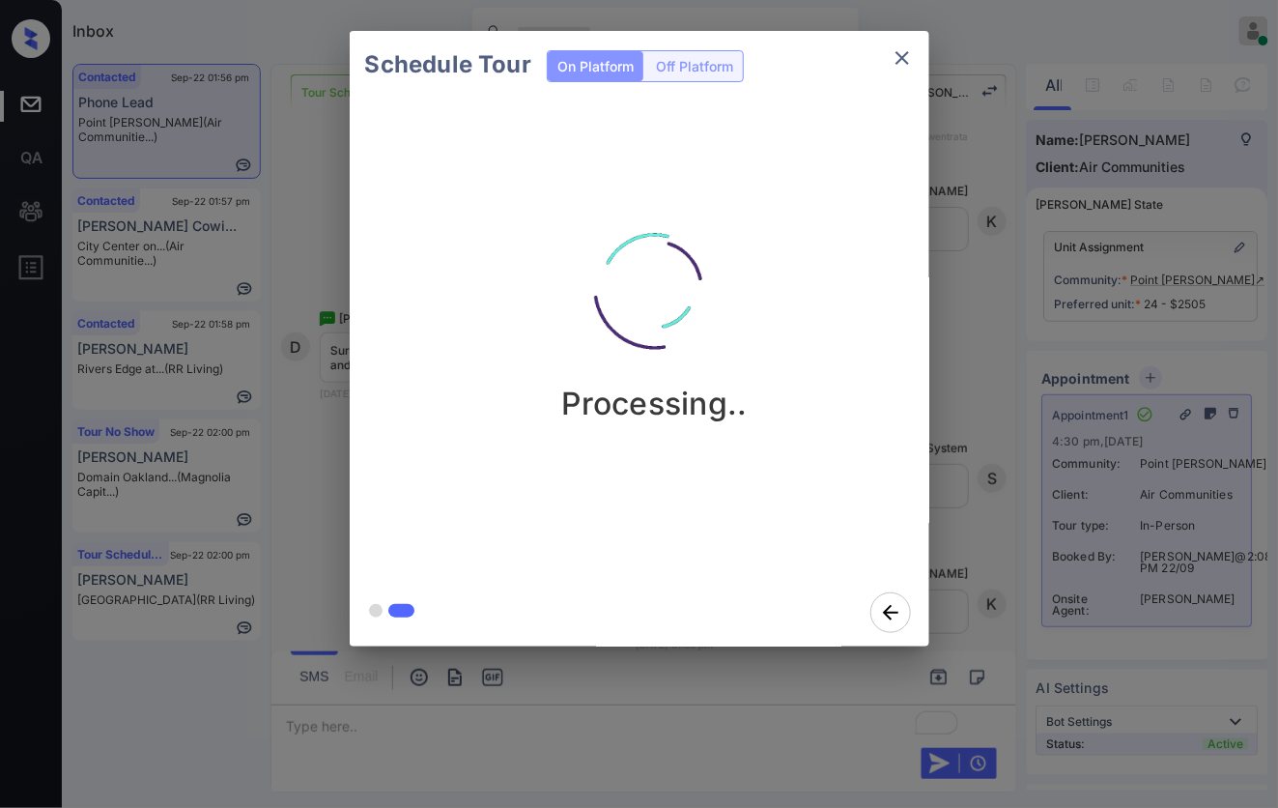
click at [995, 413] on div "Schedule Tour On Platform Off Platform Processing.." at bounding box center [639, 338] width 1278 height 677
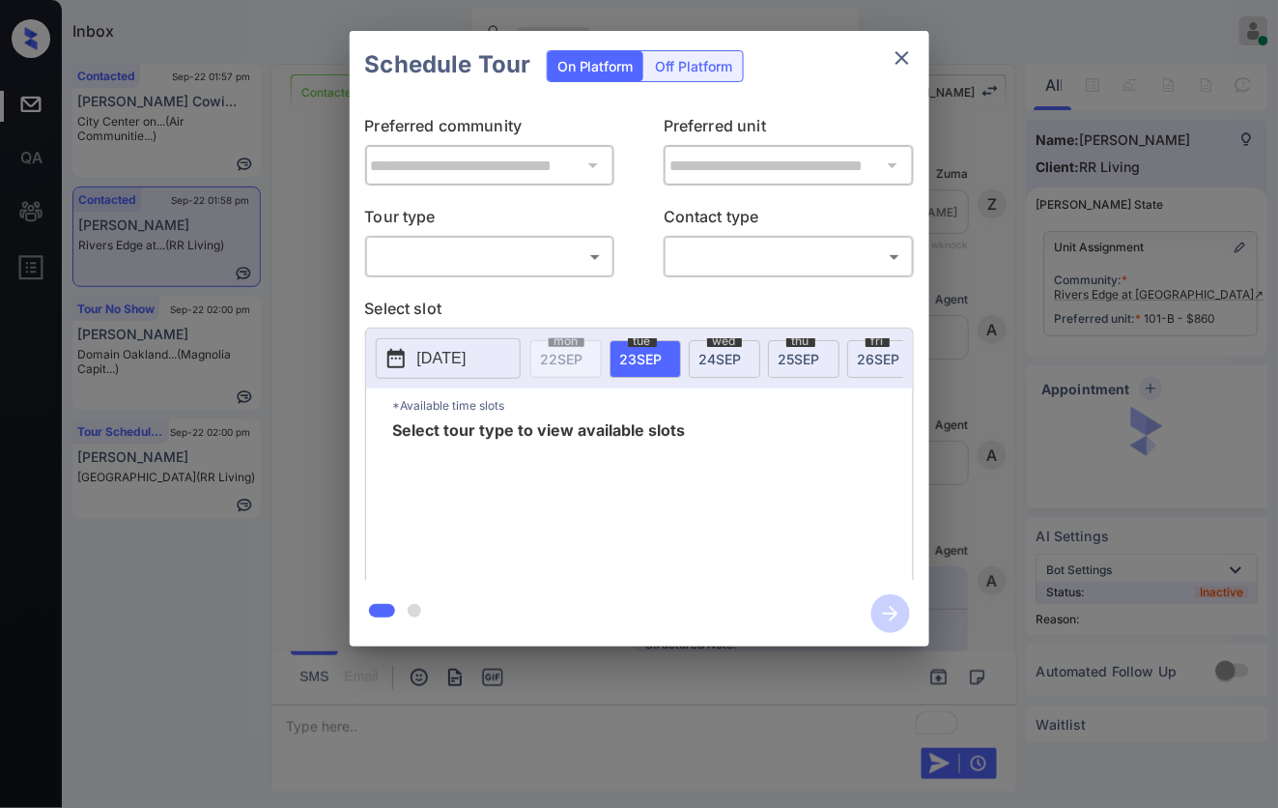
scroll to position [3813, 0]
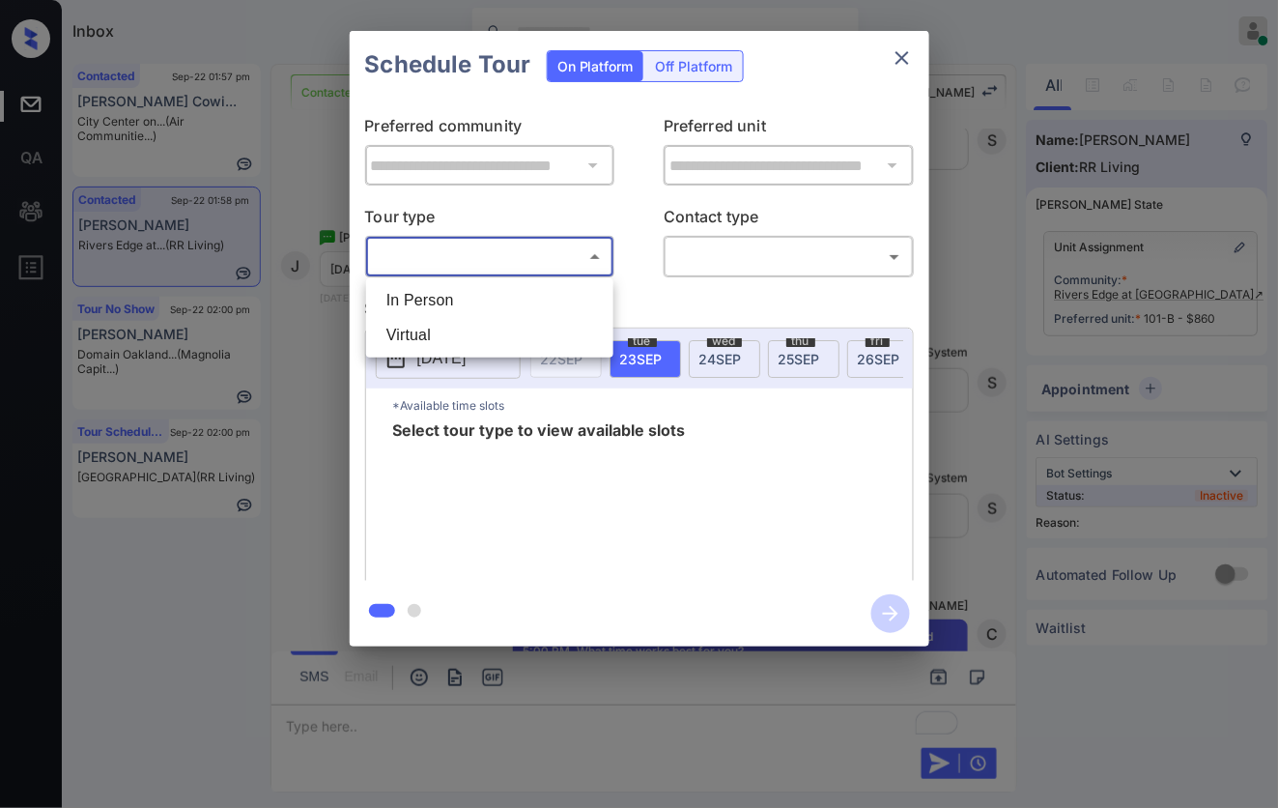
click at [539, 251] on body "Inbox Caroline Dacanay Online Set yourself offline Set yourself on break Profil…" at bounding box center [639, 404] width 1278 height 808
click at [549, 293] on li "In Person" at bounding box center [490, 300] width 238 height 35
type input "********"
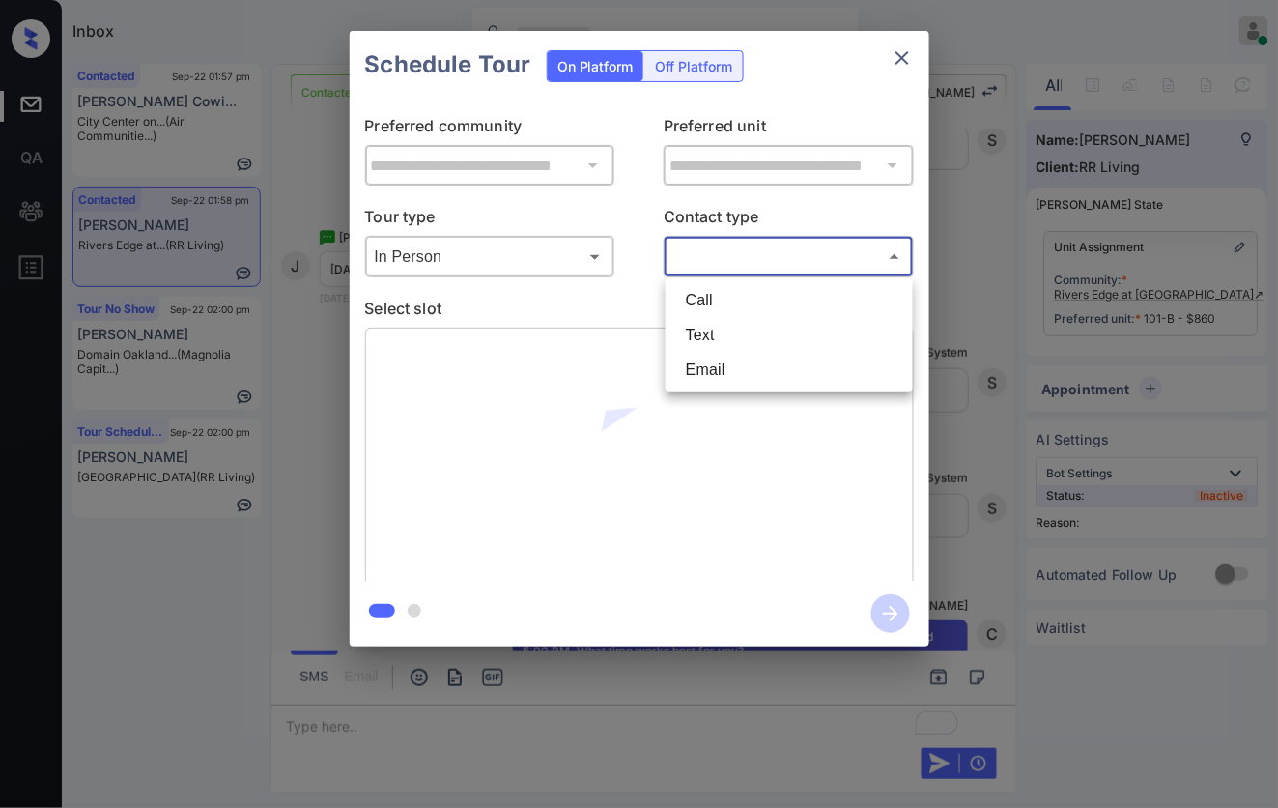
click at [678, 257] on body "Inbox Caroline Dacanay Online Set yourself offline Set yourself on break Profil…" at bounding box center [639, 404] width 1278 height 808
click at [686, 331] on li "Text" at bounding box center [789, 335] width 238 height 35
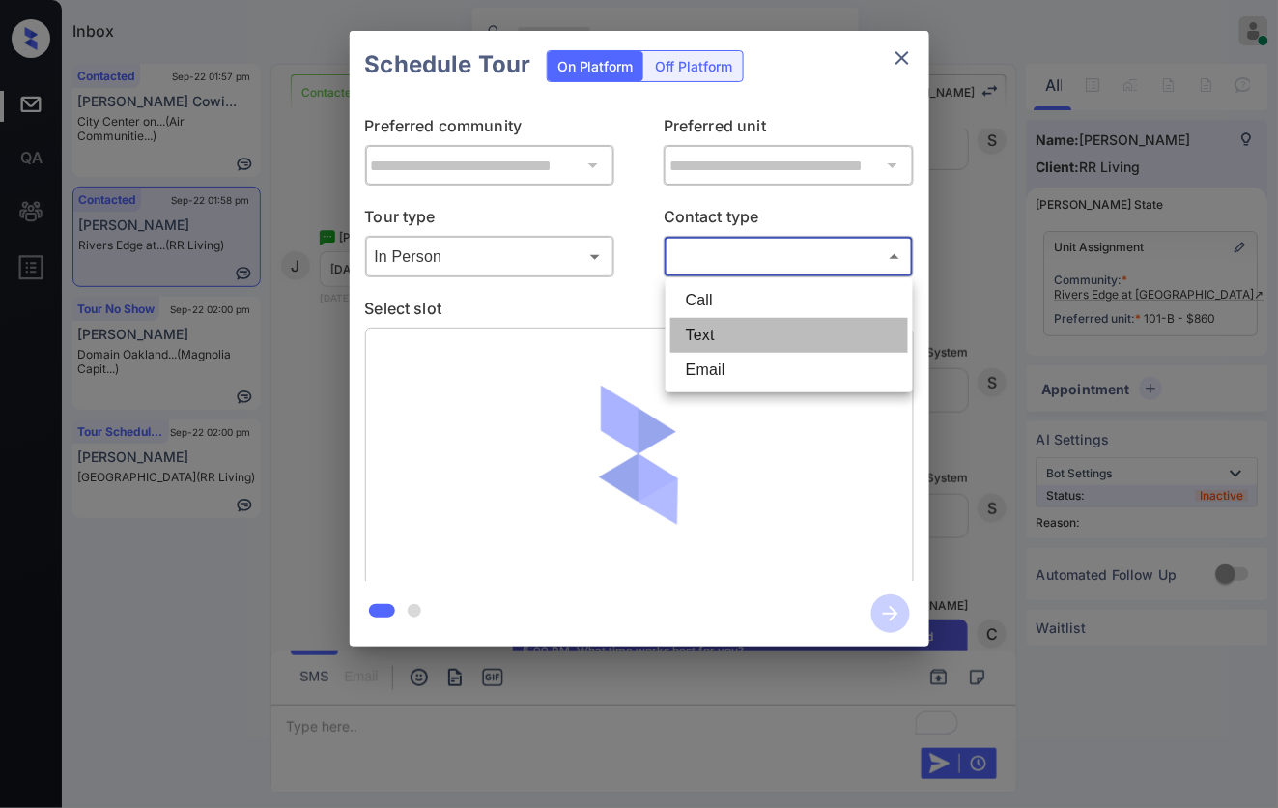
type input "****"
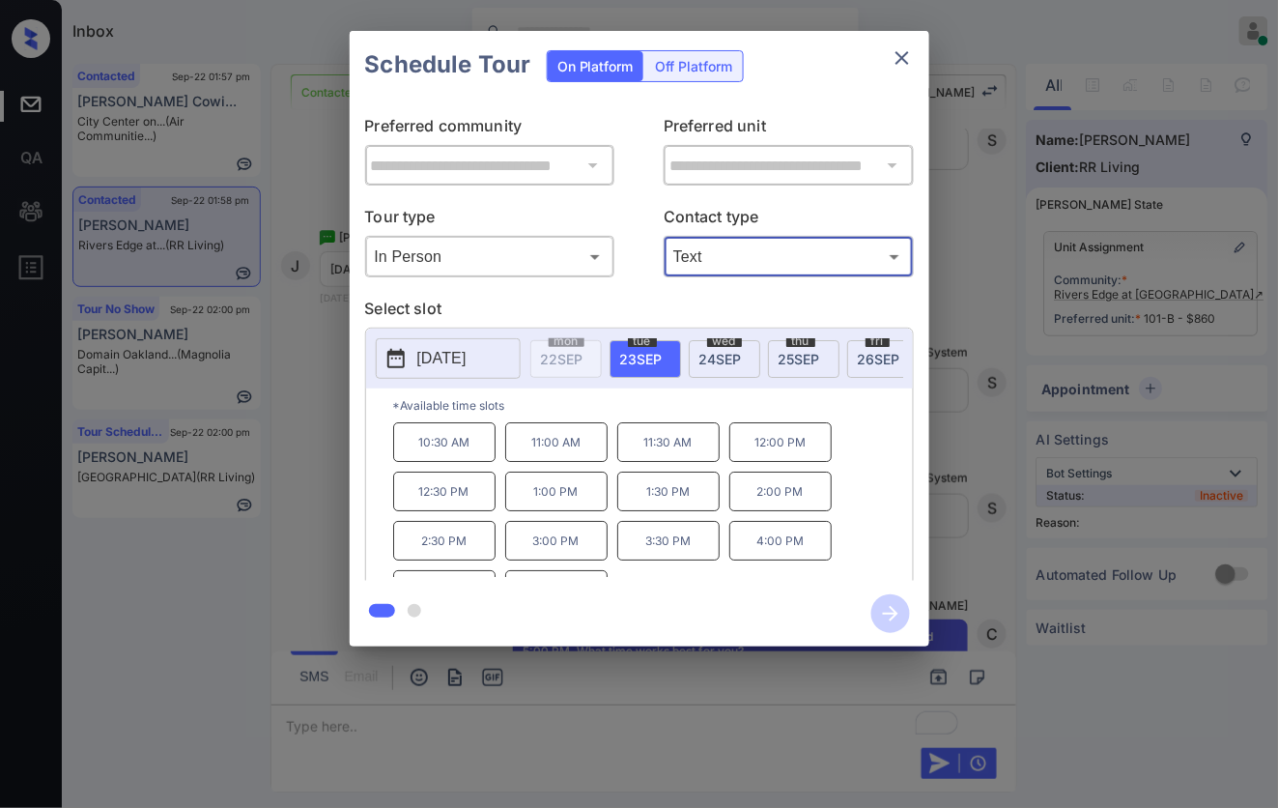
click at [813, 504] on p "2:00 PM" at bounding box center [780, 491] width 102 height 40
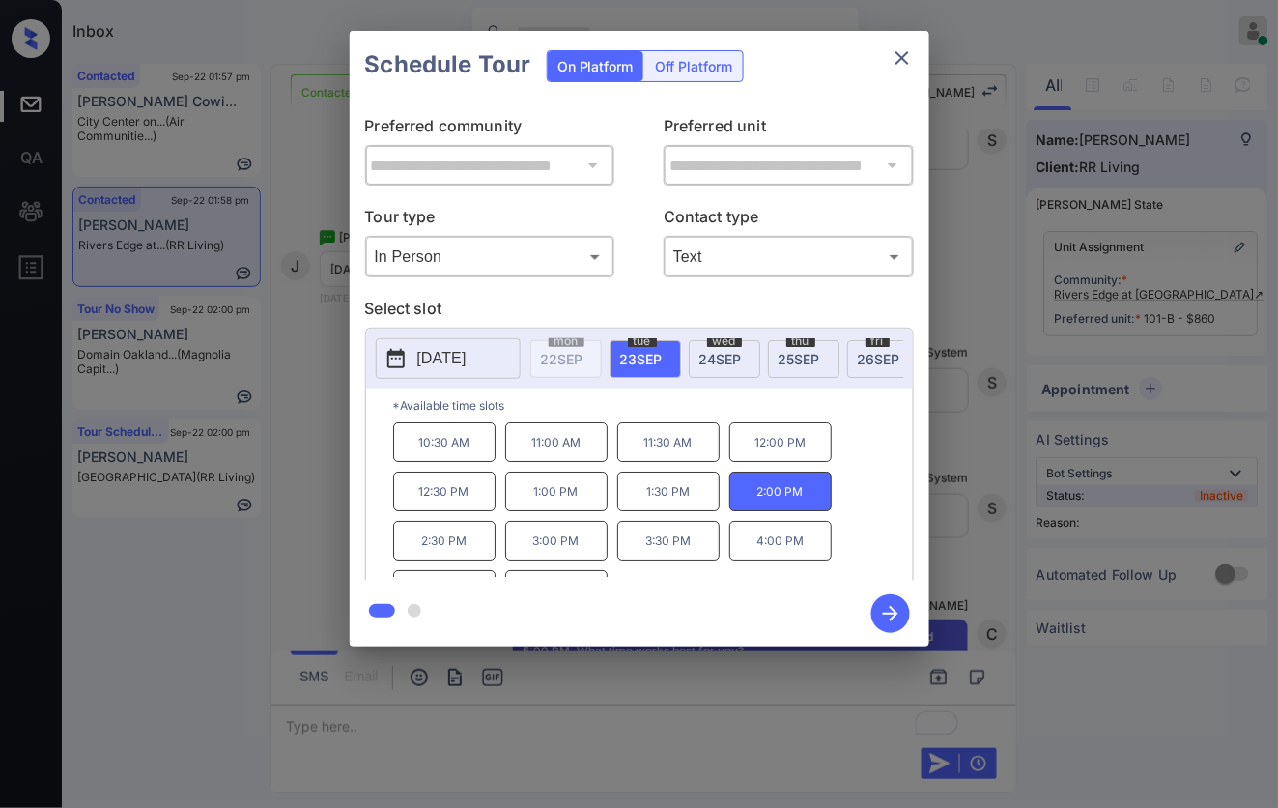
click at [890, 610] on icon "button" at bounding box center [890, 613] width 39 height 39
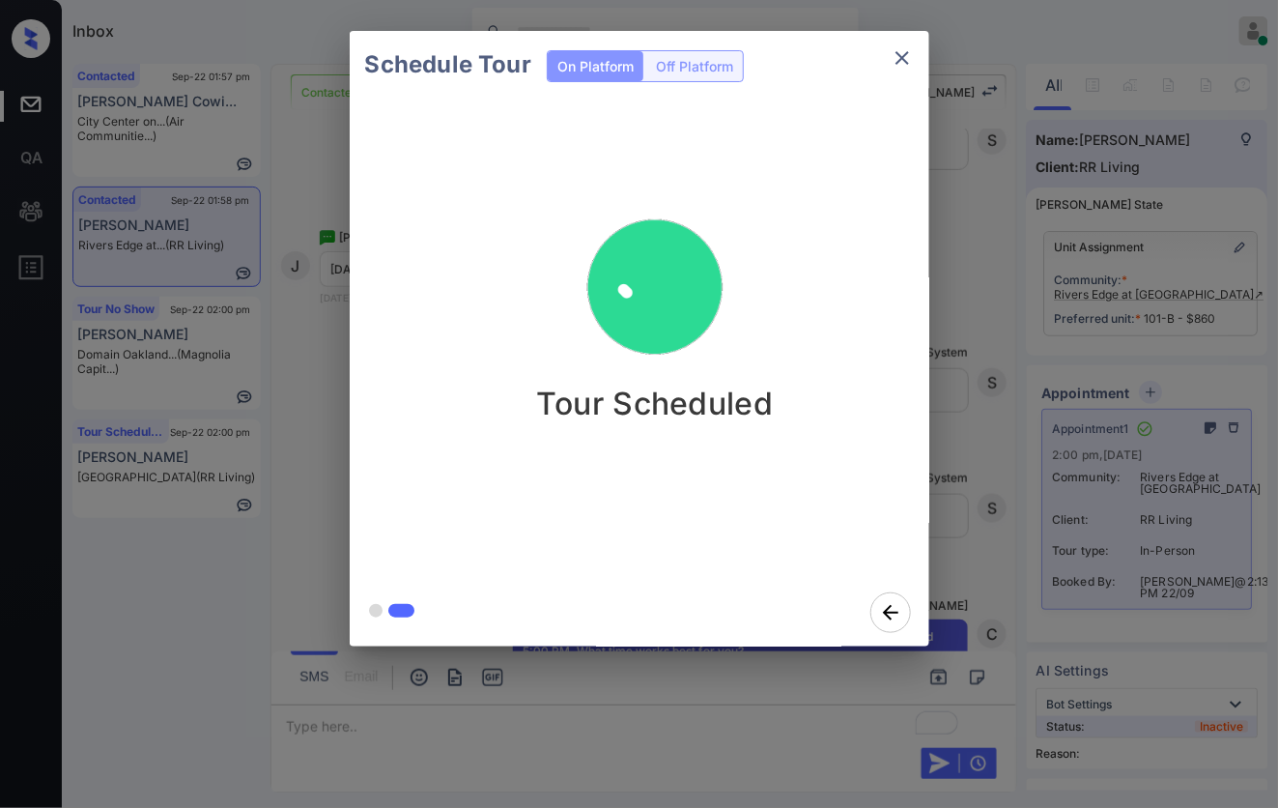
click at [993, 409] on div "Schedule Tour On Platform Off Platform Tour Scheduled" at bounding box center [639, 338] width 1278 height 677
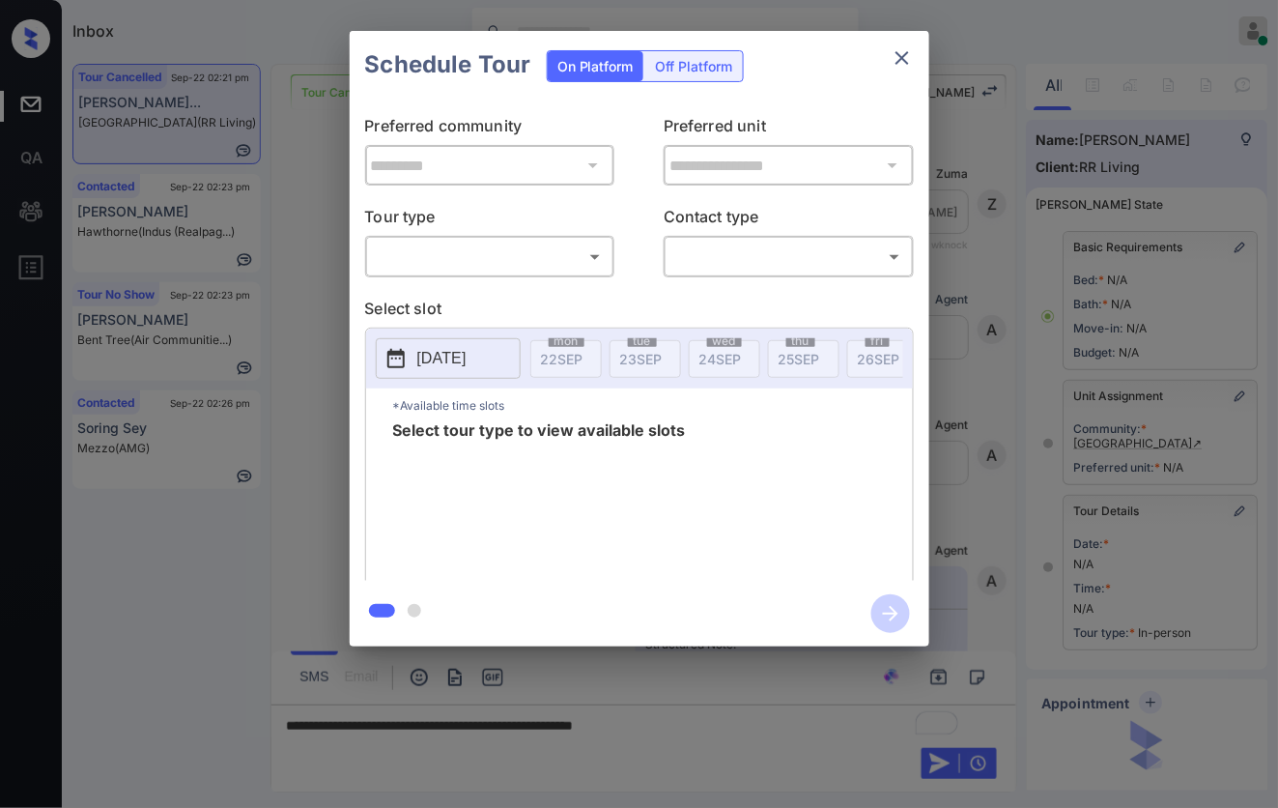
scroll to position [13811, 0]
click at [510, 236] on div "​ ​" at bounding box center [490, 257] width 250 height 42
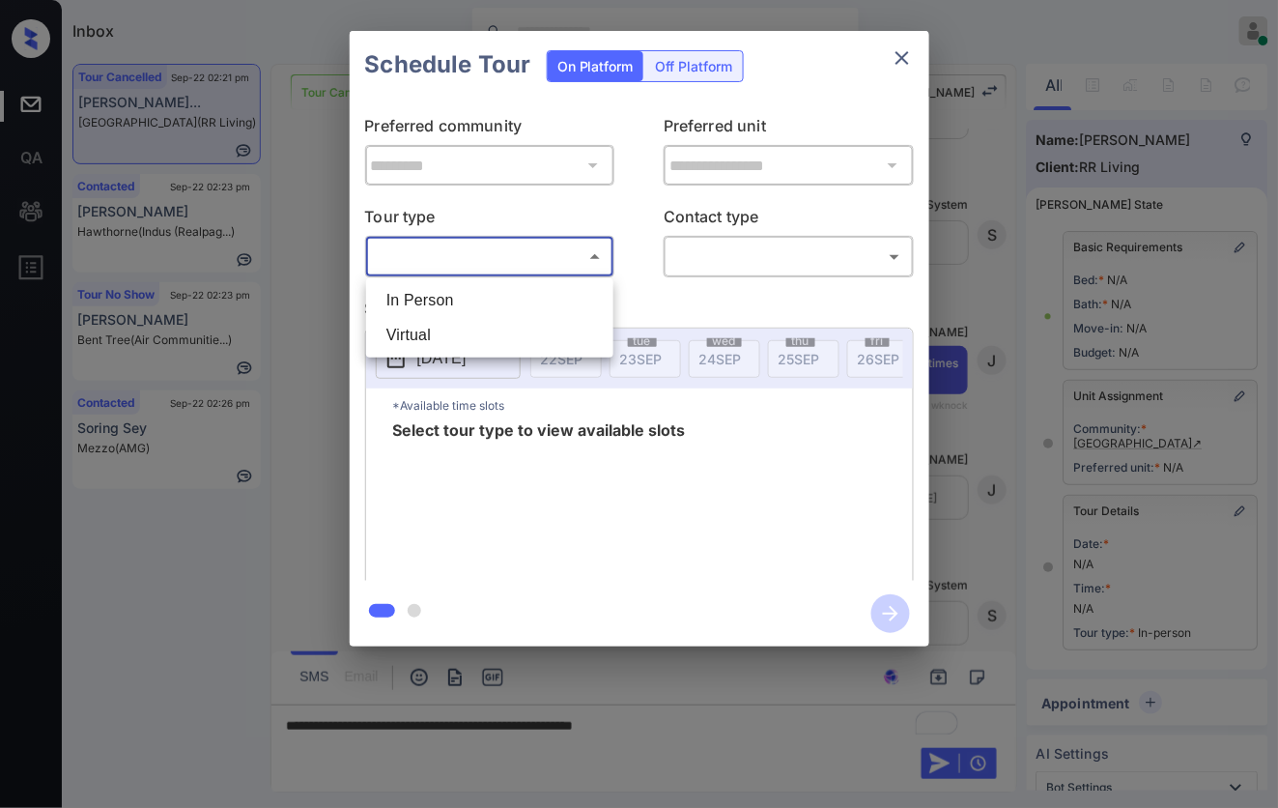
click at [508, 270] on body "Inbox [PERSON_NAME] Online Set yourself offline Set yourself on break Profile S…" at bounding box center [639, 404] width 1278 height 808
click at [510, 302] on li "In Person" at bounding box center [490, 300] width 238 height 35
type input "********"
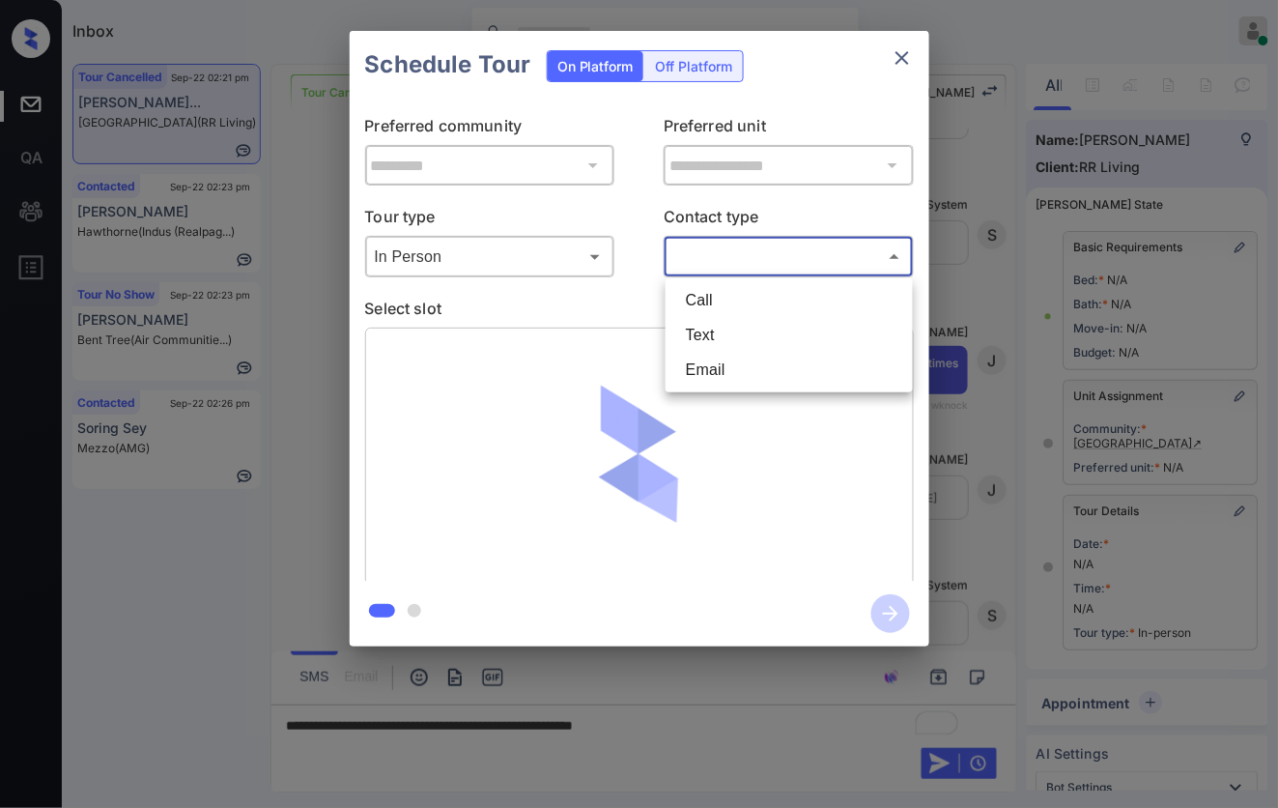
click at [785, 271] on body "Inbox [PERSON_NAME] Online Set yourself offline Set yourself on break Profile S…" at bounding box center [639, 404] width 1278 height 808
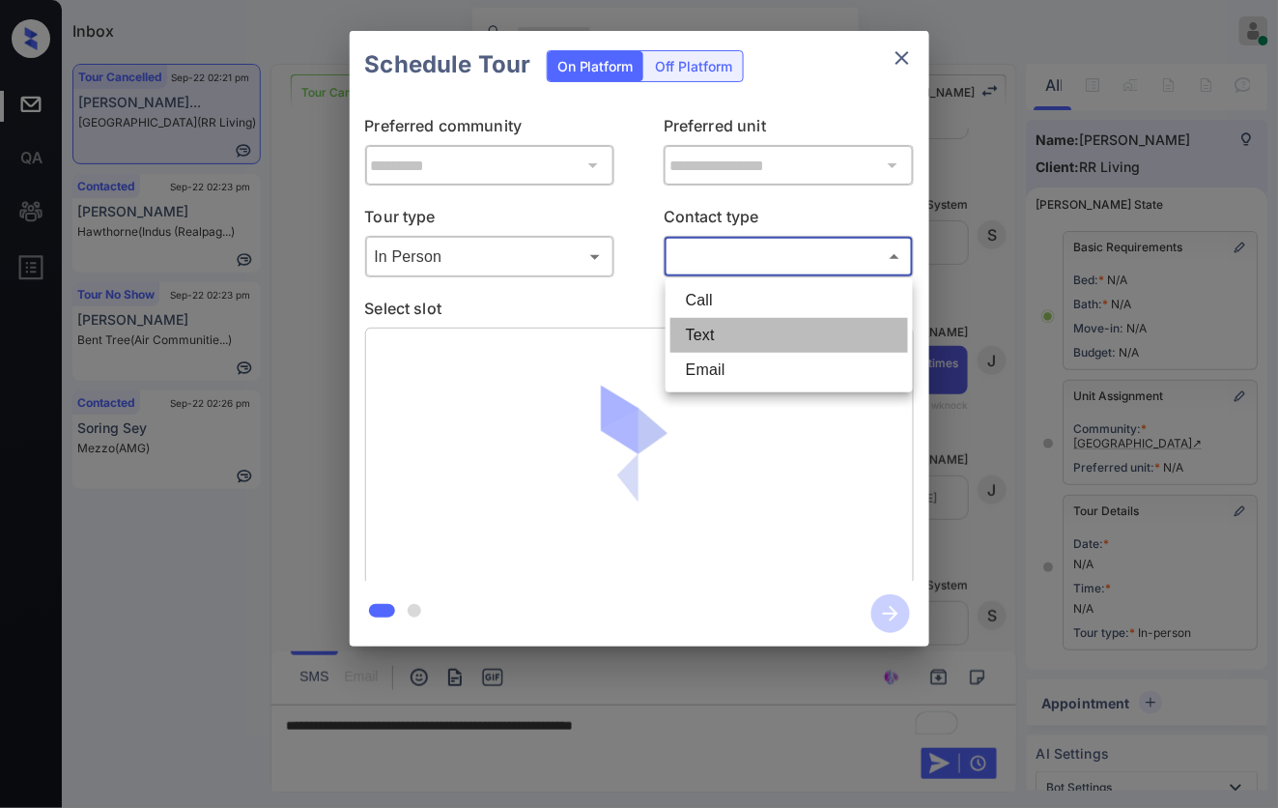
click at [770, 341] on li "Text" at bounding box center [789, 335] width 238 height 35
type input "****"
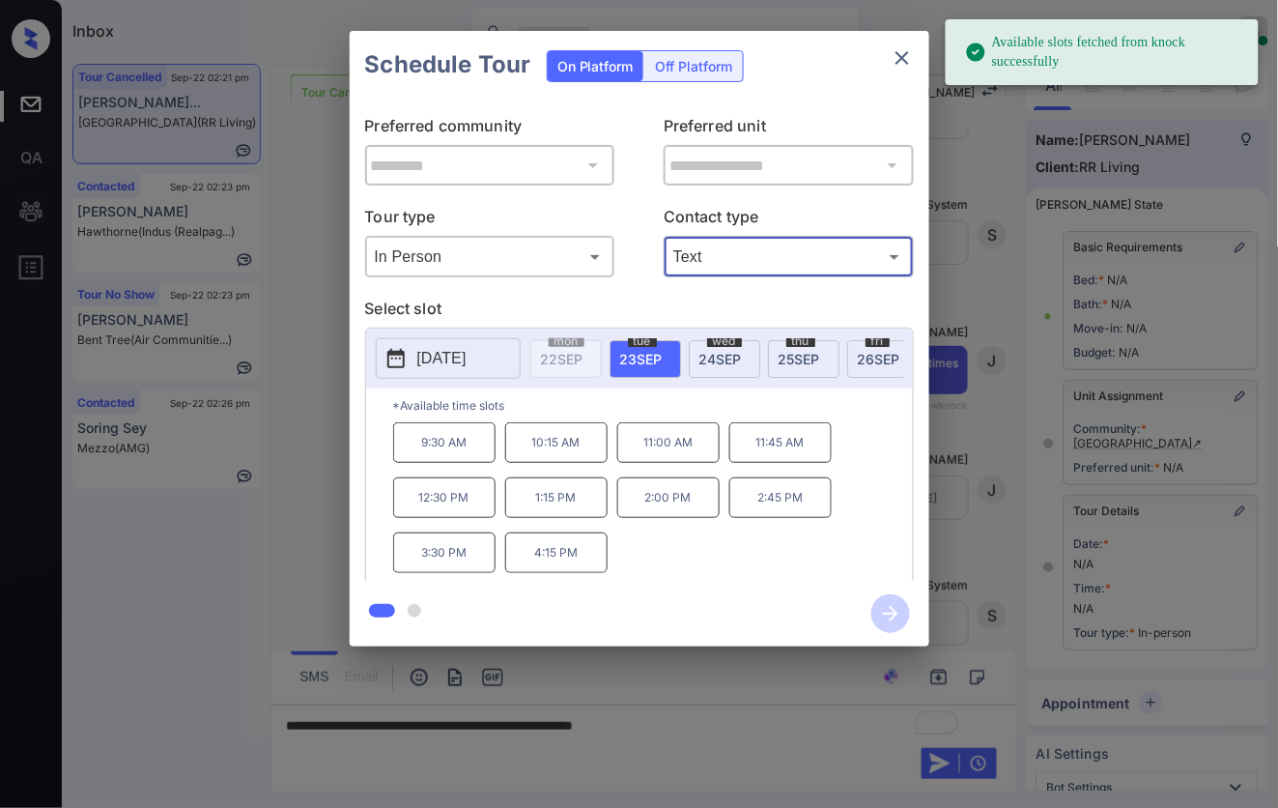
click at [446, 373] on button "[DATE]" at bounding box center [448, 358] width 145 height 41
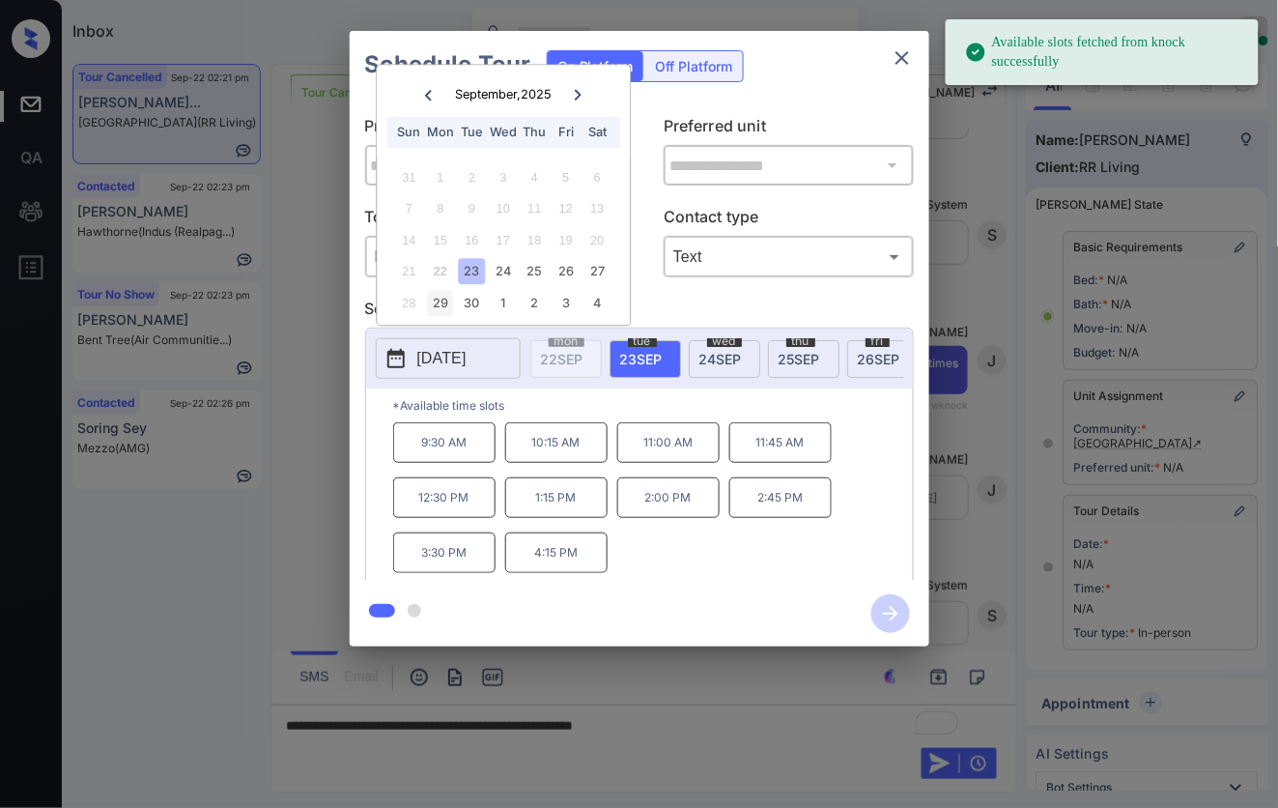
click at [444, 310] on div "29" at bounding box center [440, 303] width 26 height 26
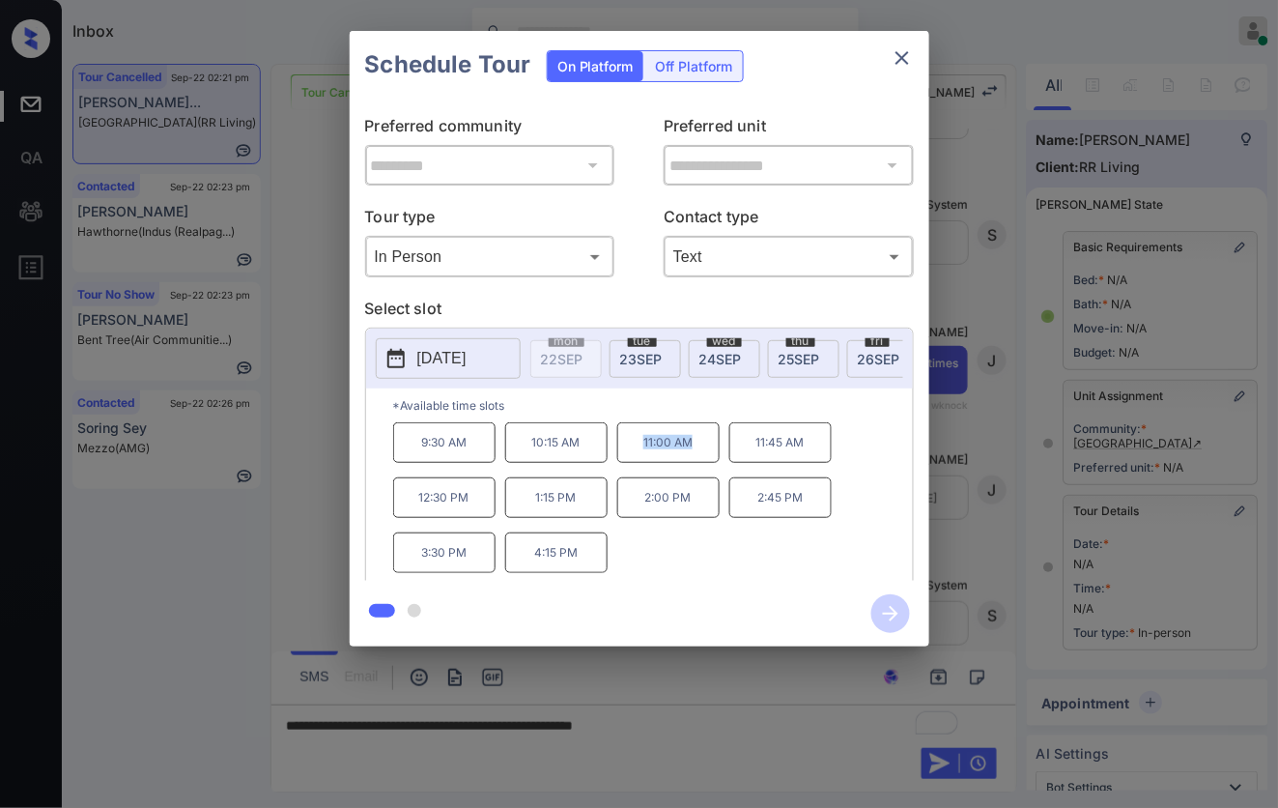
drag, startPoint x: 710, startPoint y: 464, endPoint x: 643, endPoint y: 461, distance: 66.7
click at [643, 461] on p "11:00 AM" at bounding box center [668, 442] width 102 height 41
copy p "11:00 AM"
click at [700, 725] on div at bounding box center [639, 404] width 1278 height 808
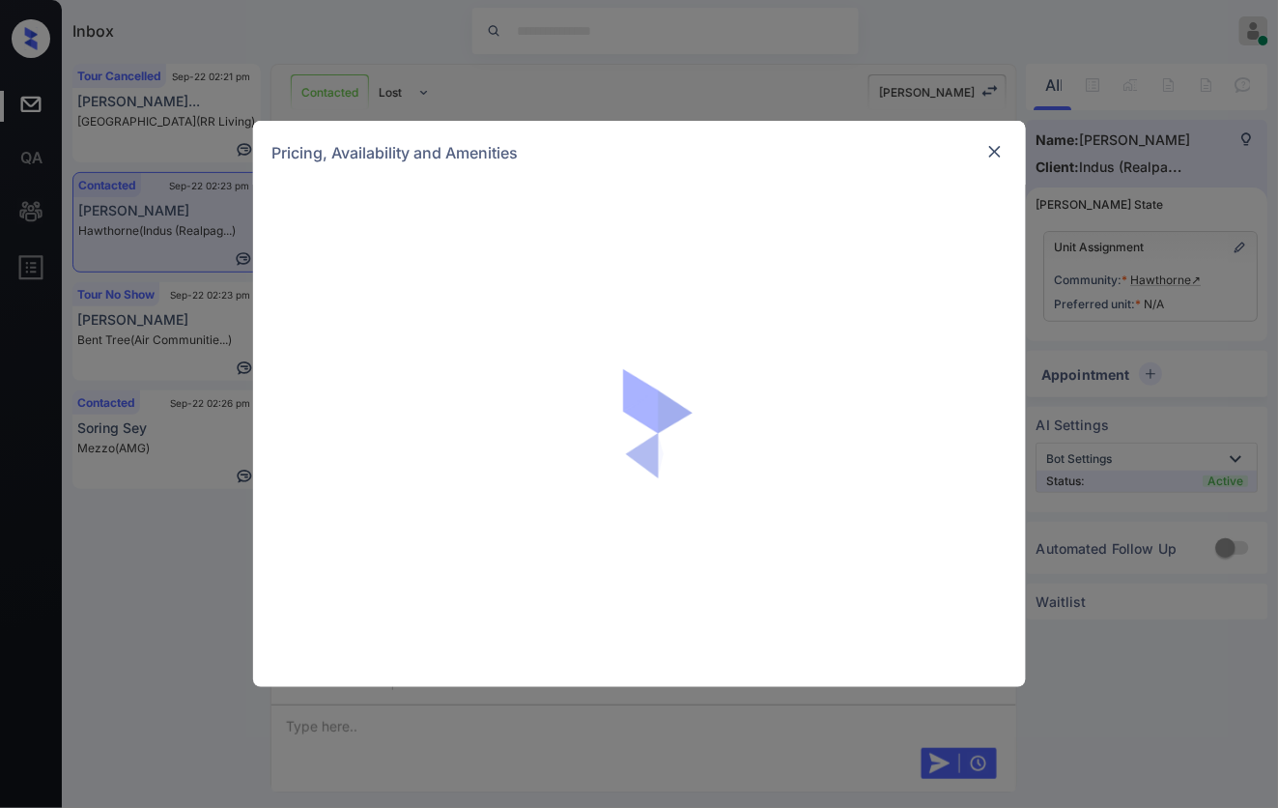
scroll to position [824, 0]
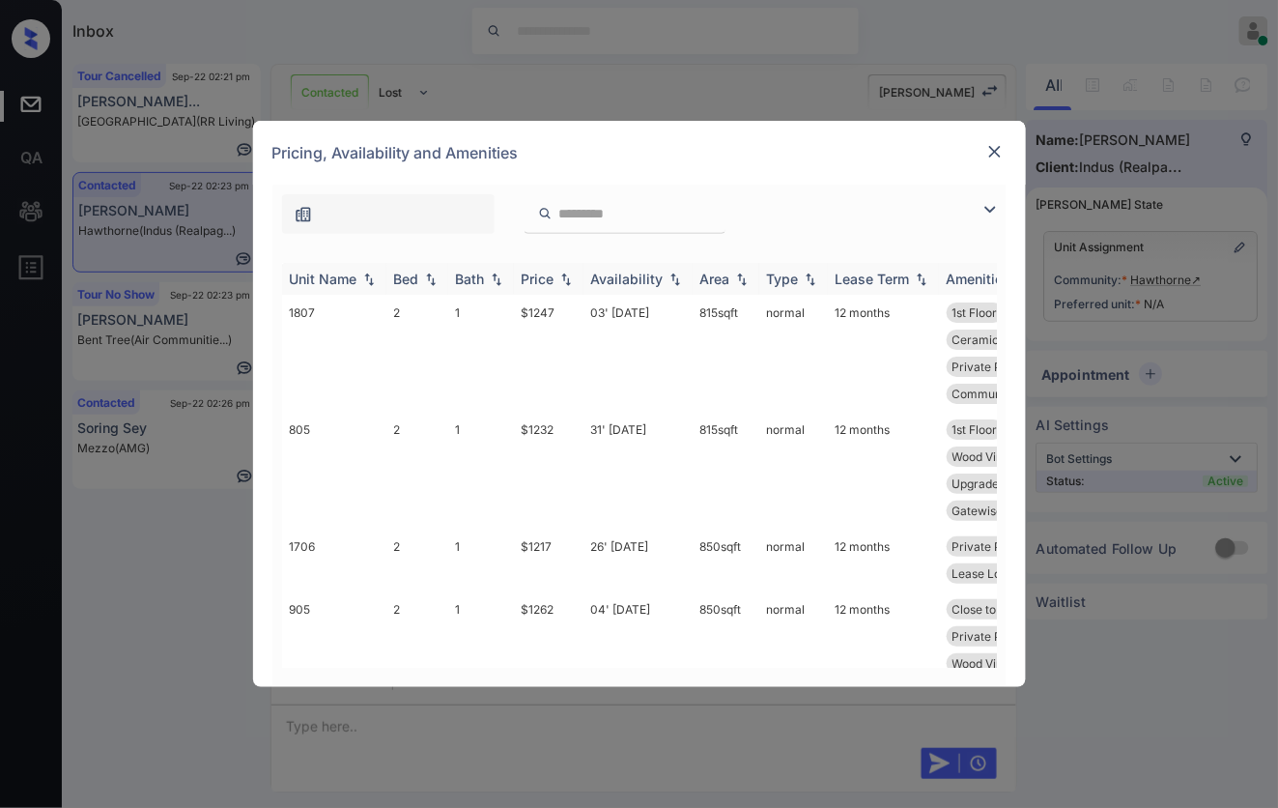
click at [567, 276] on img at bounding box center [565, 279] width 19 height 14
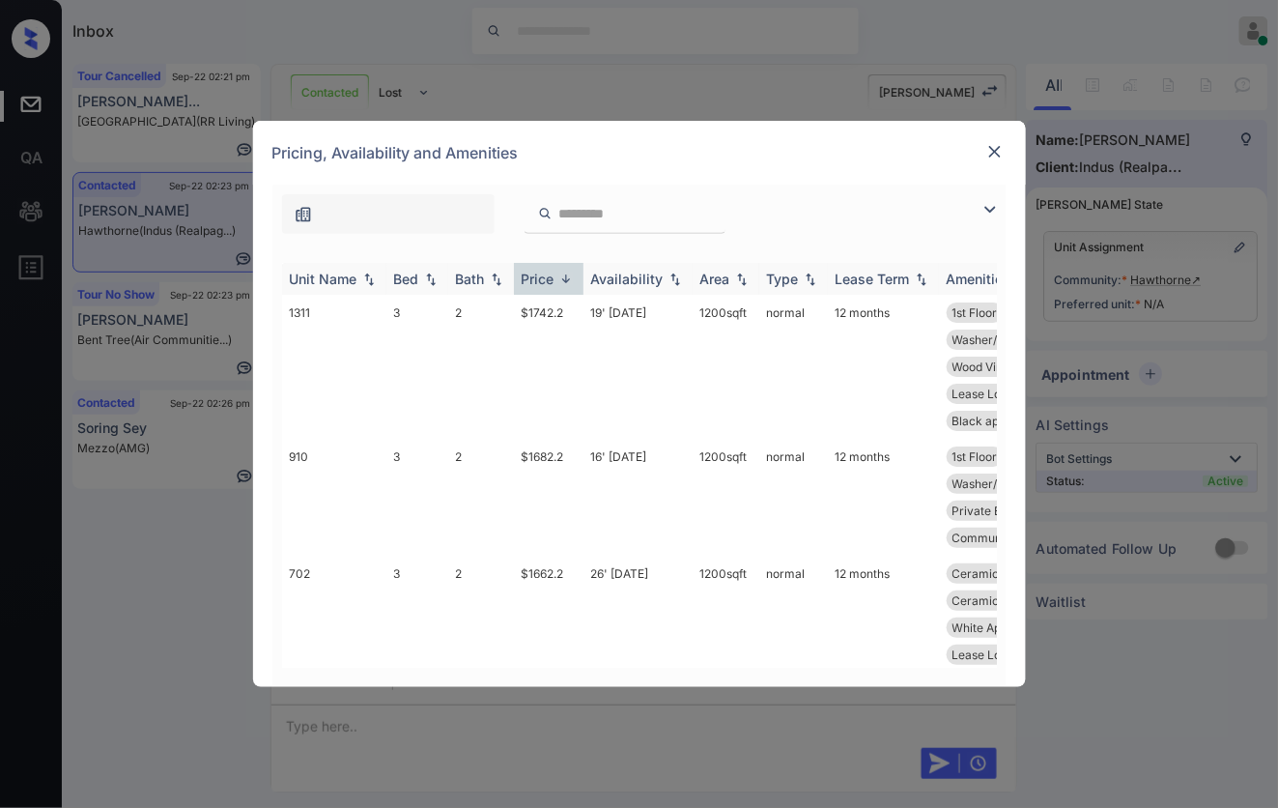
click at [567, 276] on img at bounding box center [565, 278] width 19 height 14
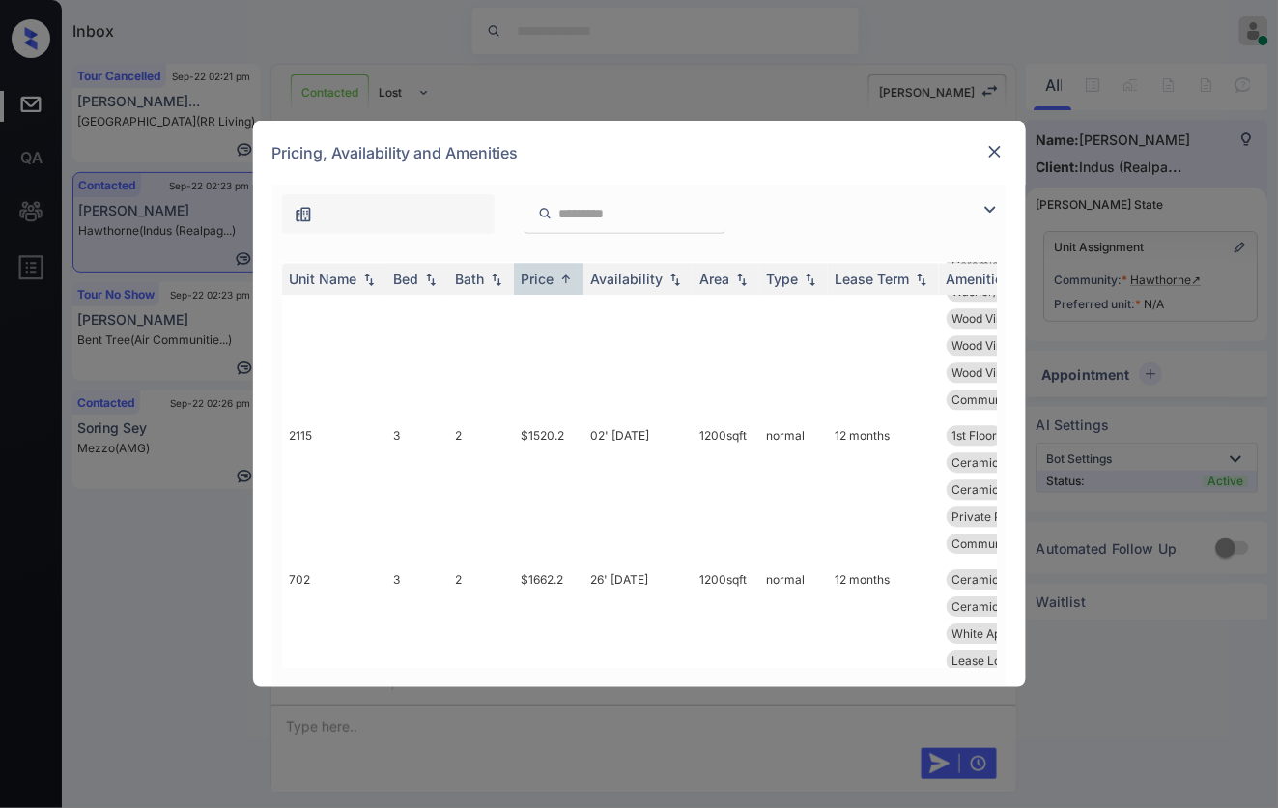
scroll to position [1087, 0]
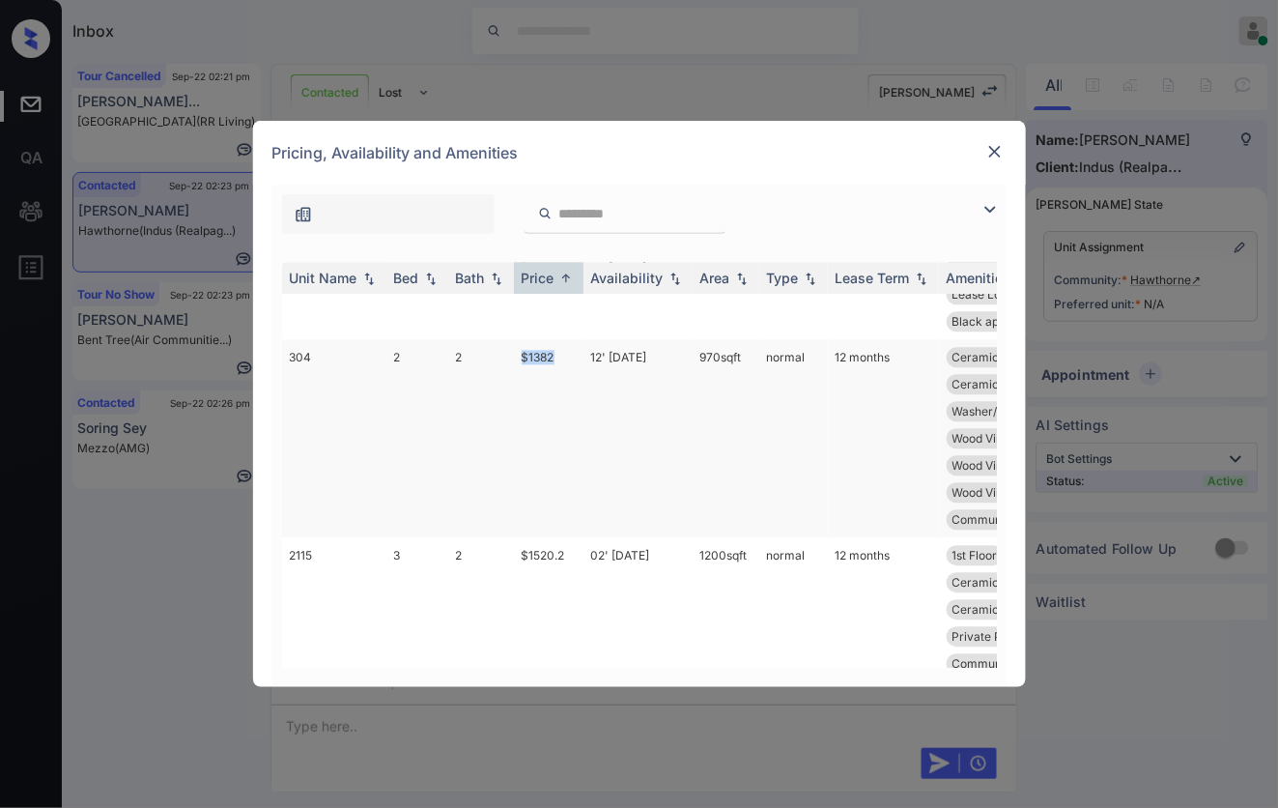
drag, startPoint x: 566, startPoint y: 330, endPoint x: 512, endPoint y: 326, distance: 54.3
click at [512, 340] on tr "304 2 2 $1382 12' Nov 25 970 sqft normal 12 months Ceramic Tile Ba... Ceramic T…" at bounding box center [786, 439] width 1009 height 198
copy tr "$1382"
click at [640, 214] on input "search" at bounding box center [636, 214] width 158 height 16
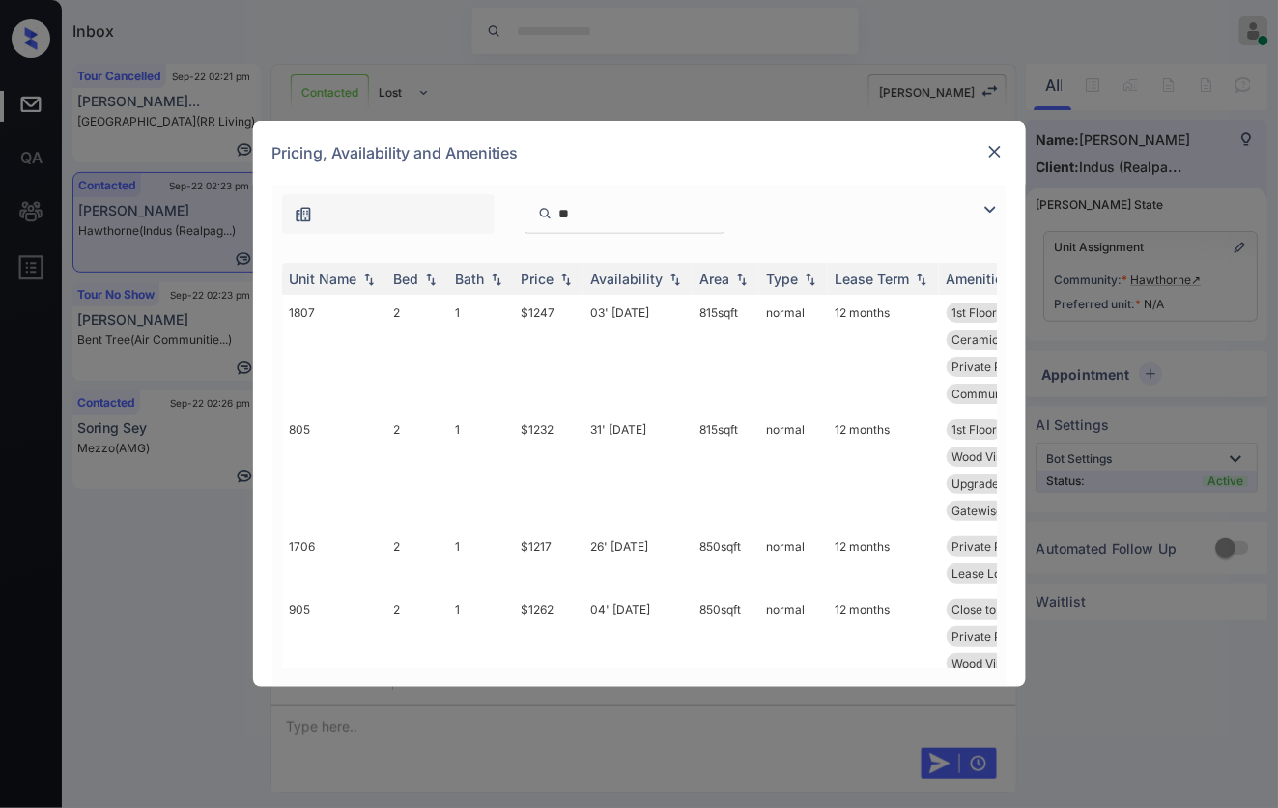
type input "*"
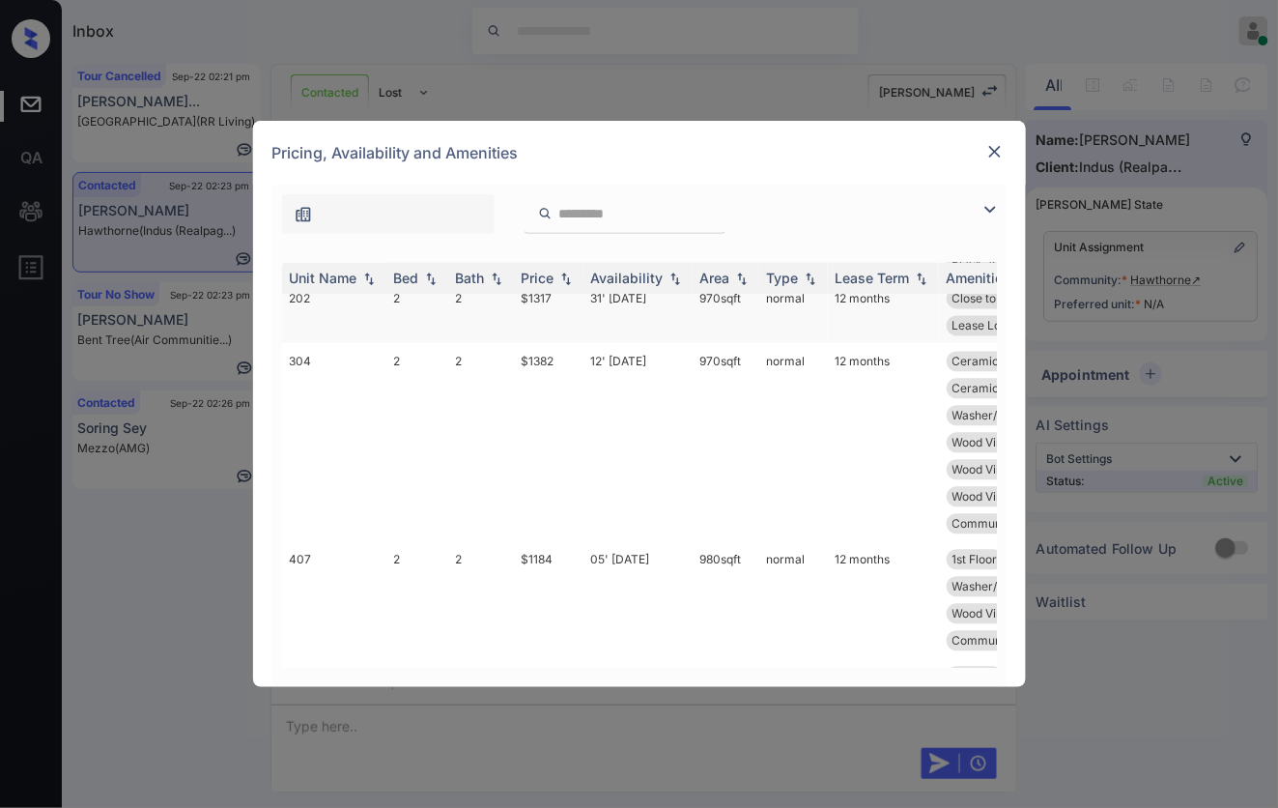
scroll to position [845, 0]
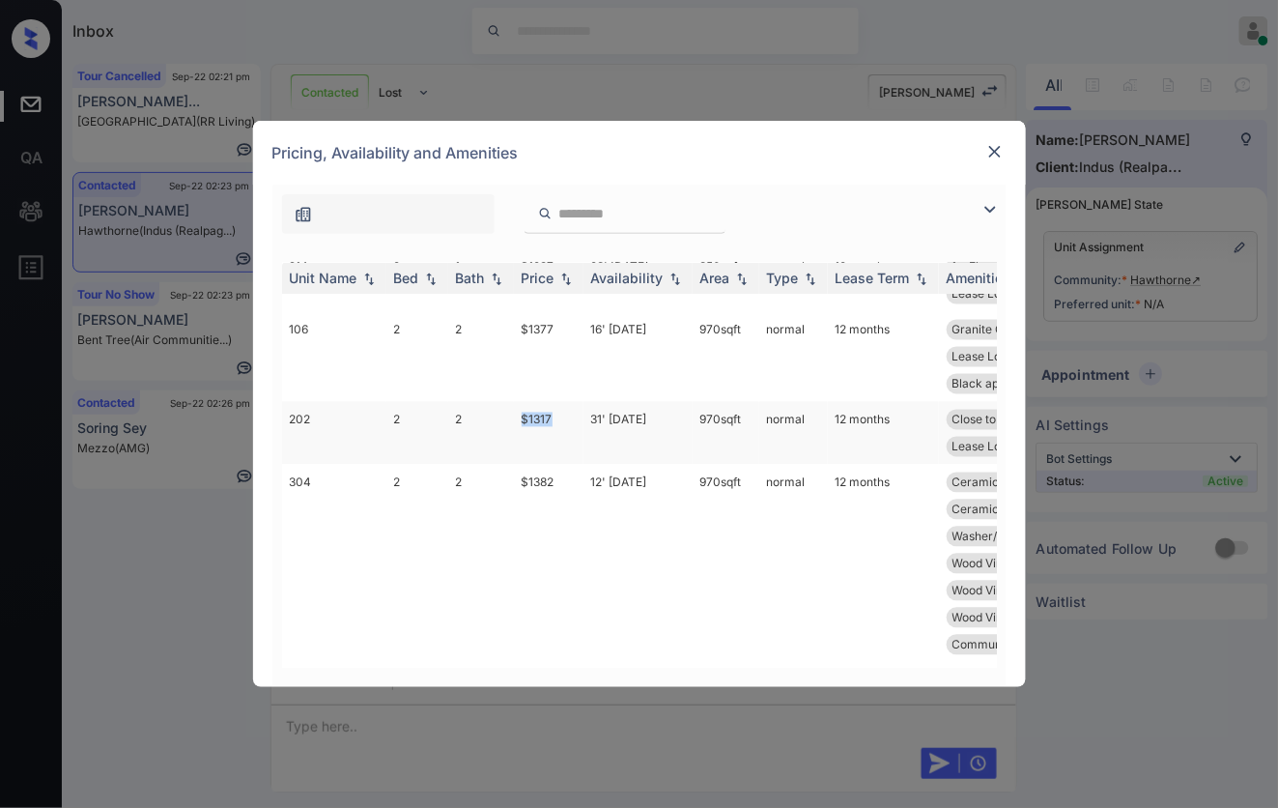
drag, startPoint x: 566, startPoint y: 398, endPoint x: 515, endPoint y: 398, distance: 51.2
click at [515, 402] on td "$1317" at bounding box center [549, 433] width 70 height 63
copy td "$1317"
drag, startPoint x: 566, startPoint y: 452, endPoint x: 514, endPoint y: 457, distance: 52.4
click at [514, 465] on td "$1382" at bounding box center [549, 564] width 70 height 198
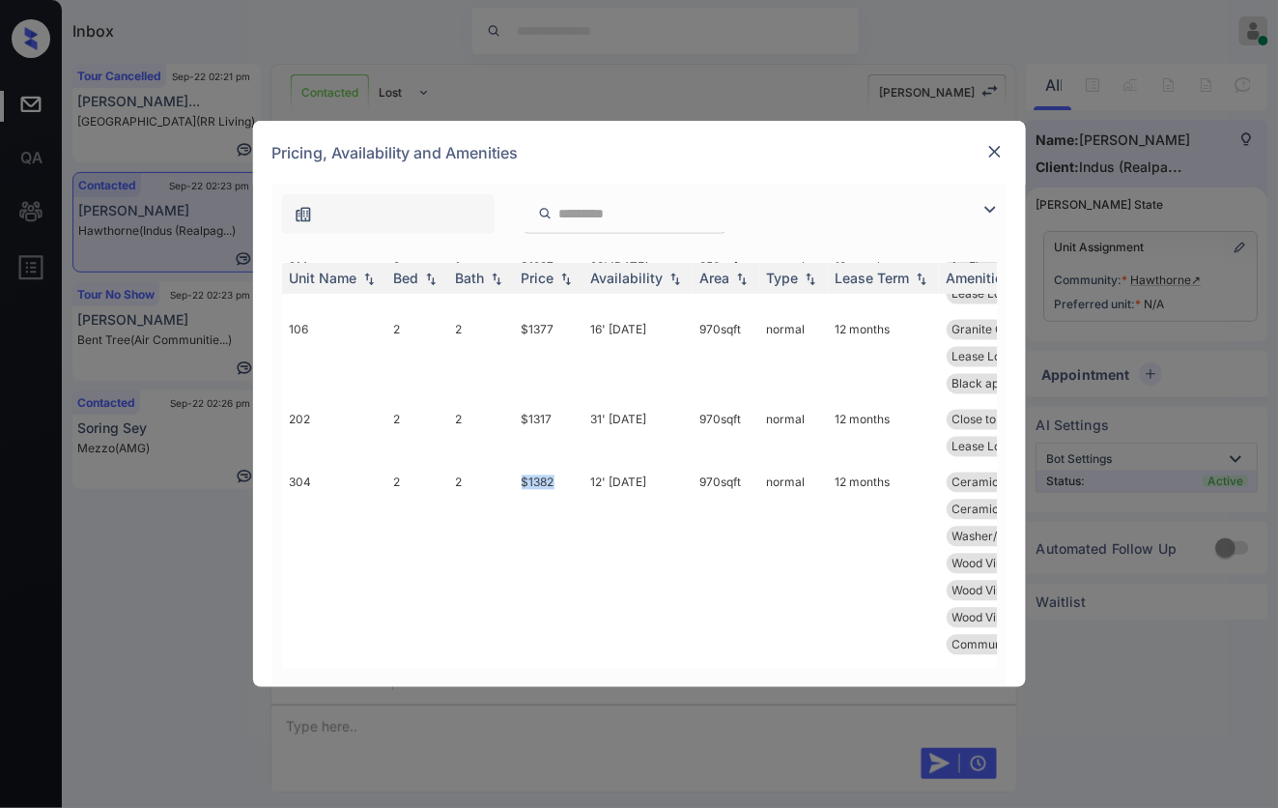
copy td "$1382"
click at [560, 465] on td "$1382" at bounding box center [549, 564] width 70 height 198
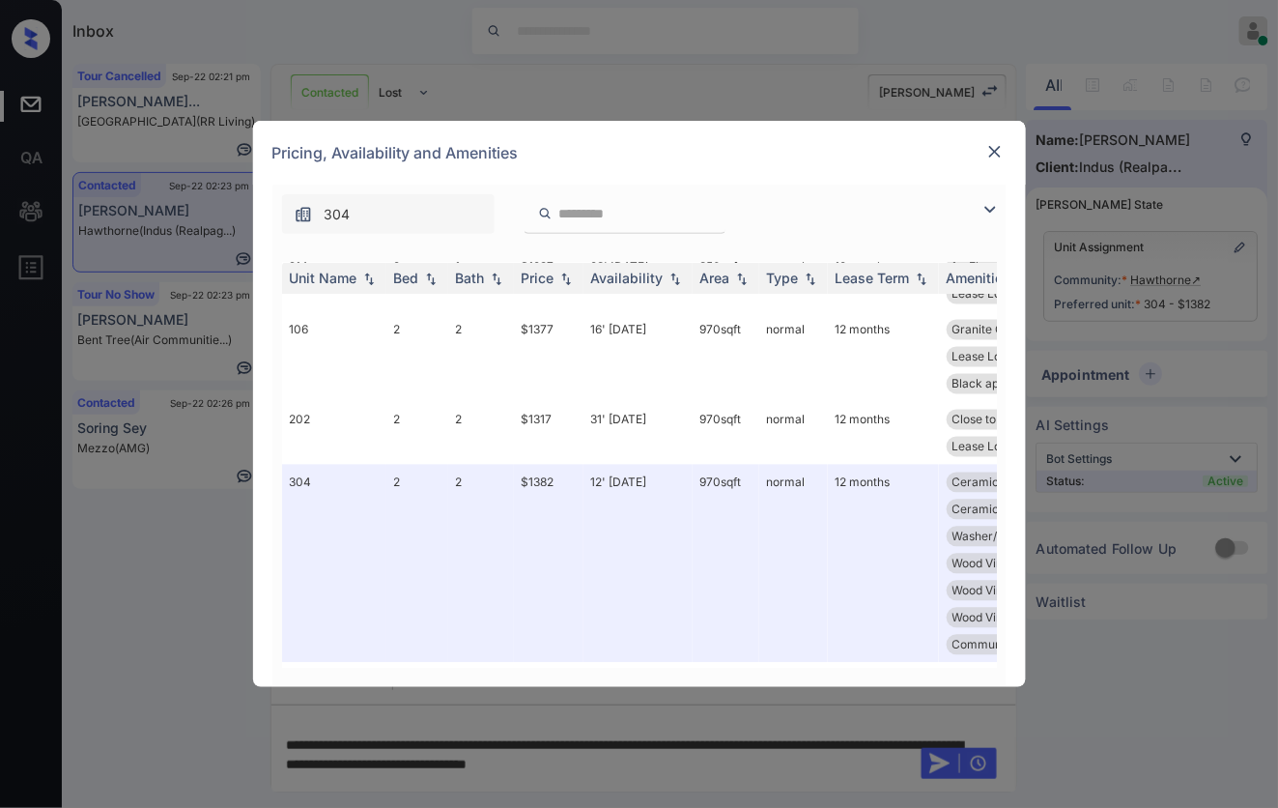
click at [988, 150] on img at bounding box center [994, 151] width 19 height 19
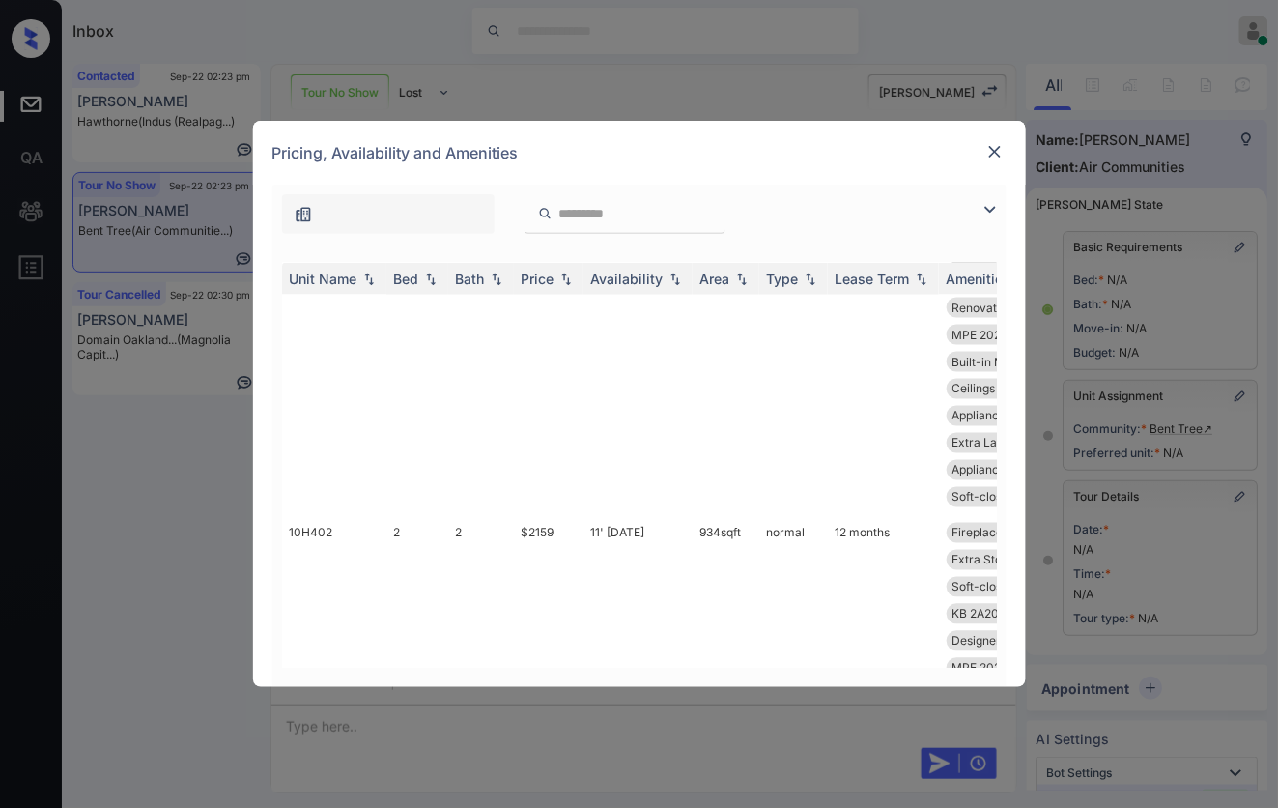
scroll to position [13402, 0]
click at [996, 147] on img at bounding box center [994, 151] width 19 height 19
